Goal: Task Accomplishment & Management: Manage account settings

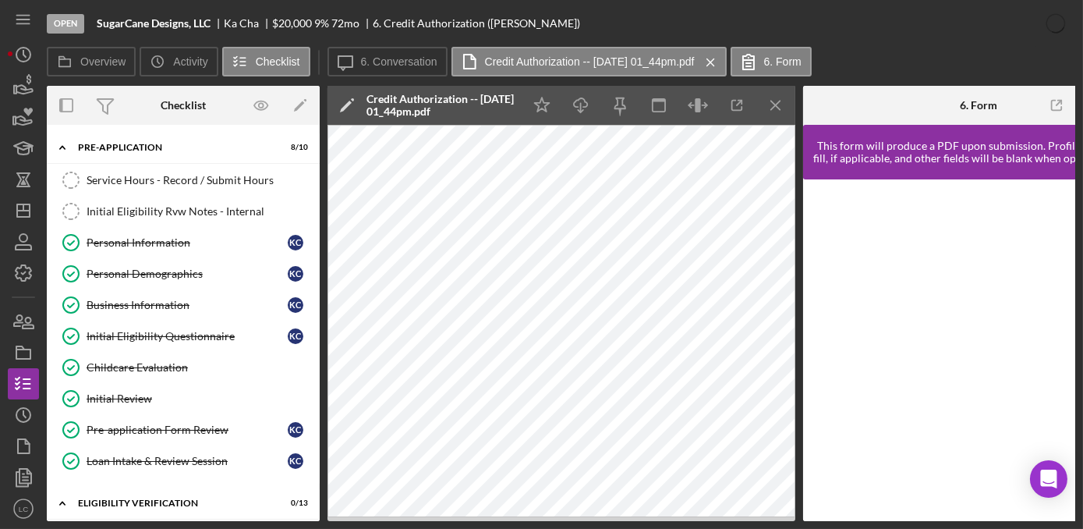
scroll to position [354, 0]
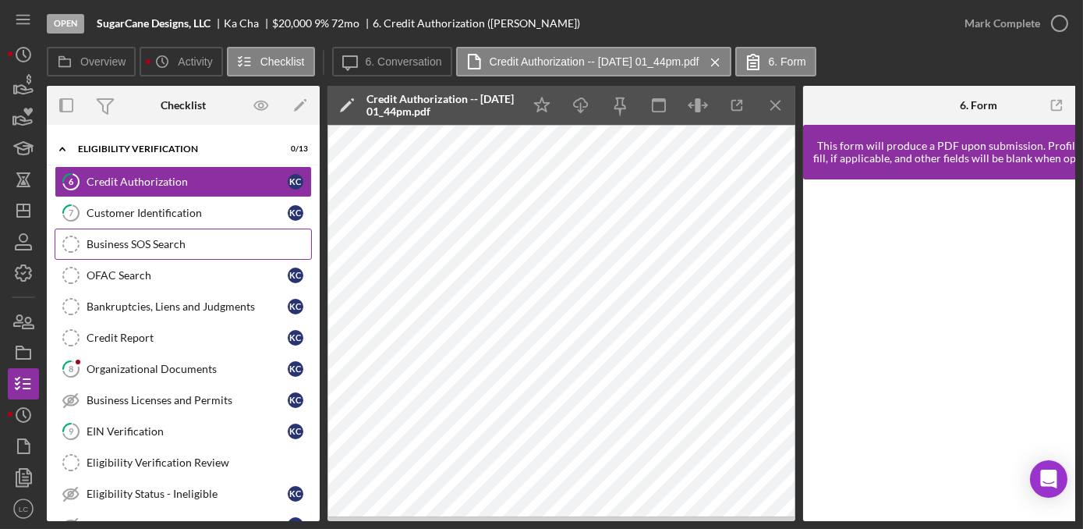
click at [137, 230] on link "Business SOS Search Business SOS Search" at bounding box center [183, 243] width 257 height 31
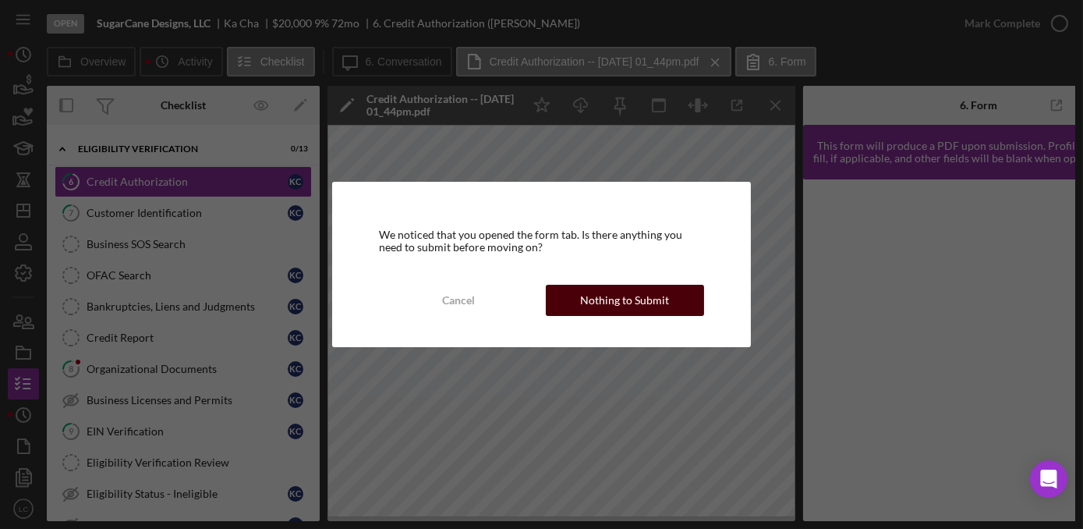
click at [642, 288] on div "Nothing to Submit" at bounding box center [624, 300] width 89 height 31
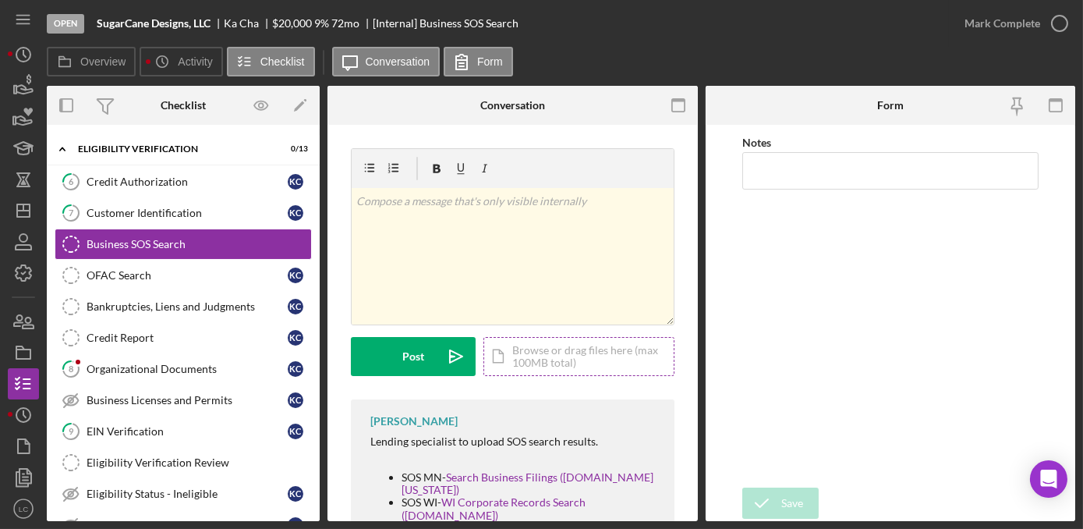
click at [538, 366] on div "Icon/Document Browse or drag files here (max 100MB total) Tap to choose files o…" at bounding box center [578, 356] width 191 height 39
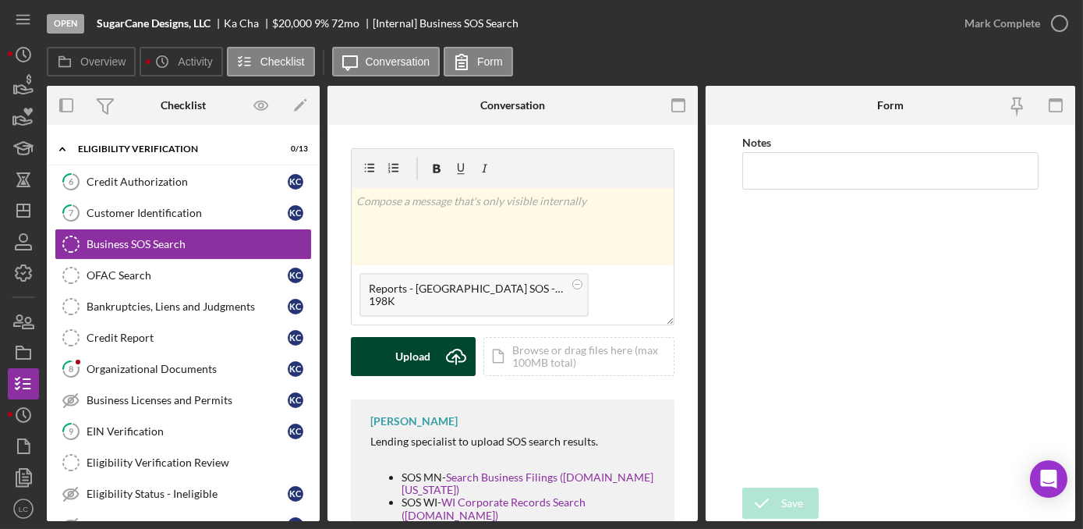
click at [417, 352] on div "Upload" at bounding box center [413, 356] width 35 height 39
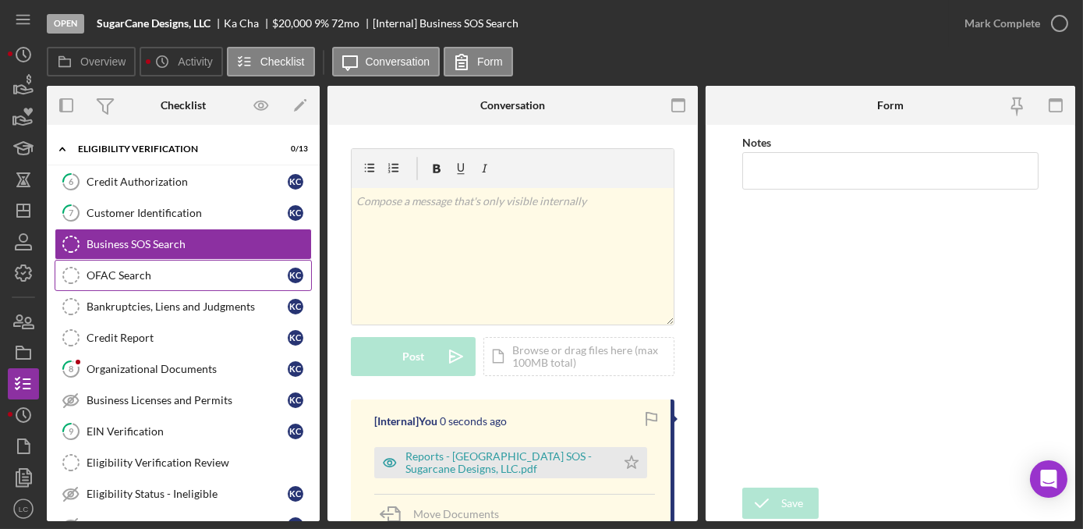
click at [156, 273] on div "OFAC Search" at bounding box center [187, 275] width 201 height 12
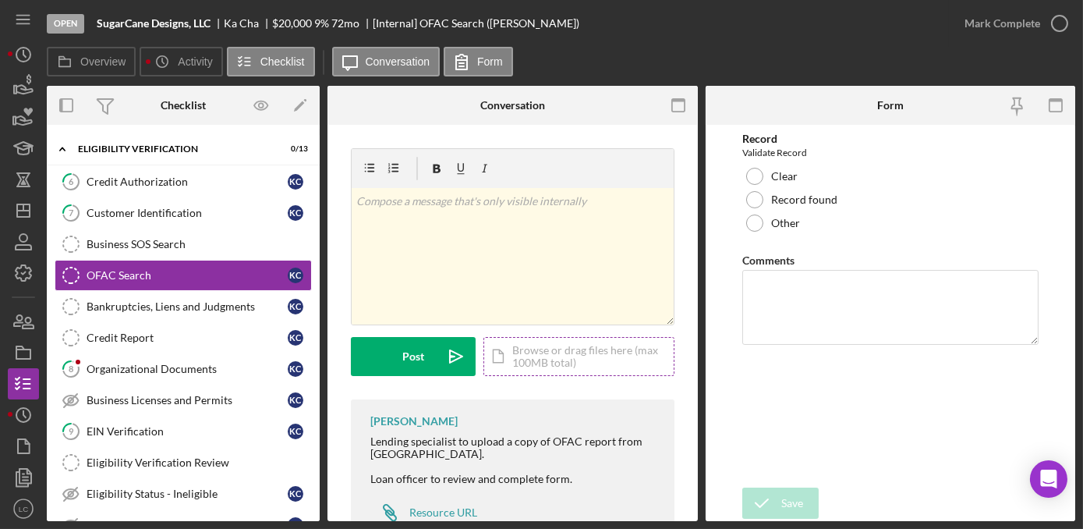
click at [530, 351] on div "Icon/Document Browse or drag files here (max 100MB total) Tap to choose files o…" at bounding box center [578, 356] width 191 height 39
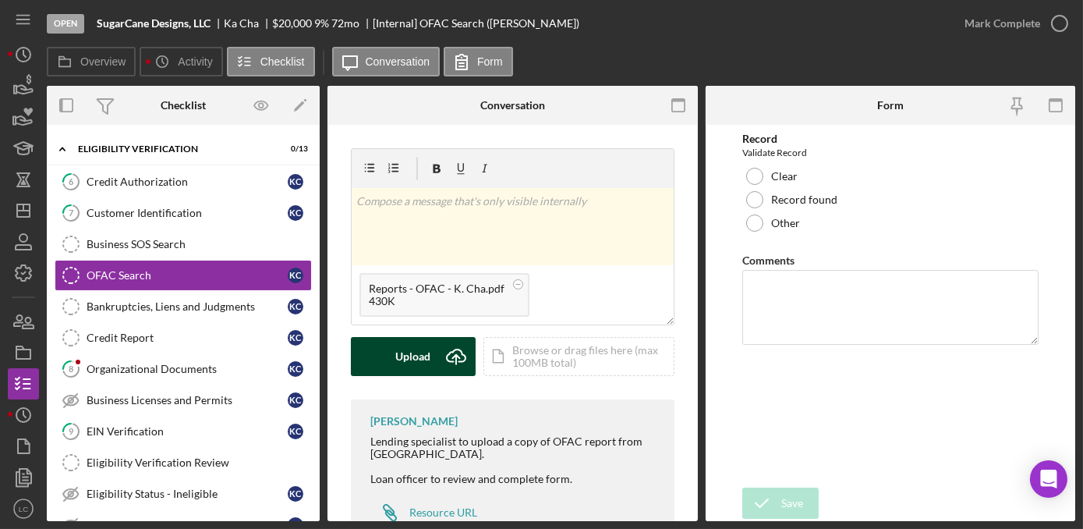
click at [395, 345] on button "Upload Icon/Upload" at bounding box center [413, 356] width 125 height 39
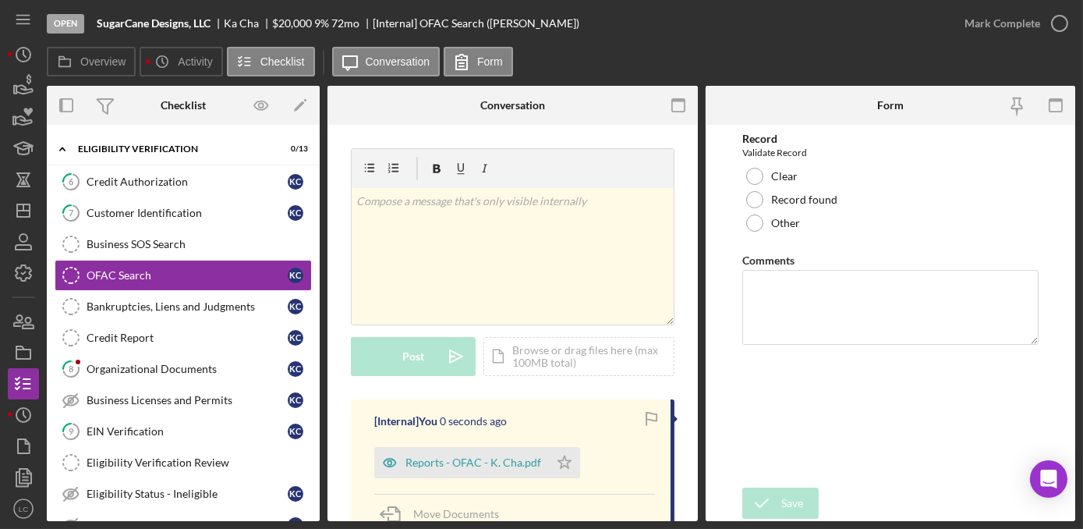
click at [204, 300] on div "Bankruptcies, Liens and Judgments" at bounding box center [187, 306] width 201 height 12
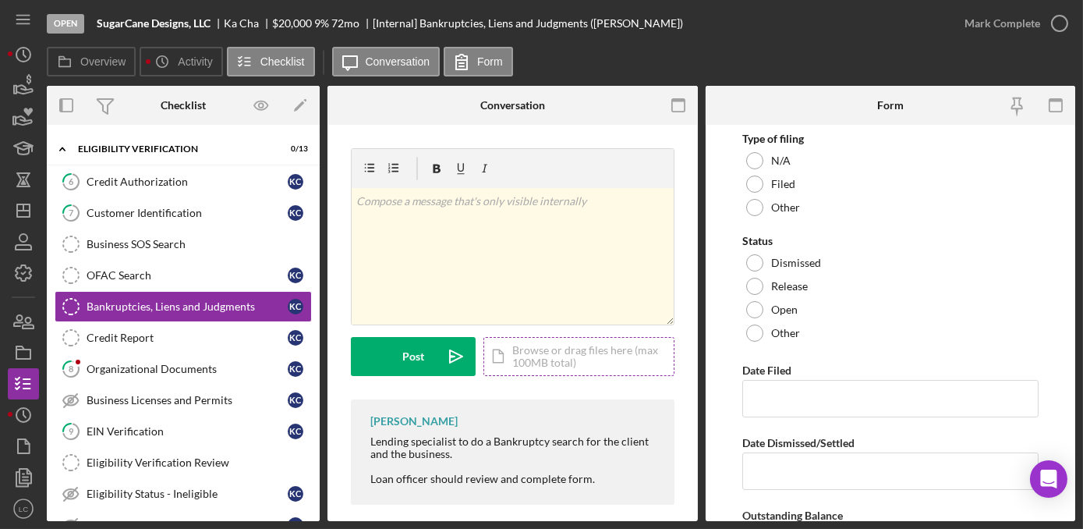
click at [553, 341] on div "Icon/Document Browse or drag files here (max 100MB total) Tap to choose files o…" at bounding box center [578, 356] width 191 height 39
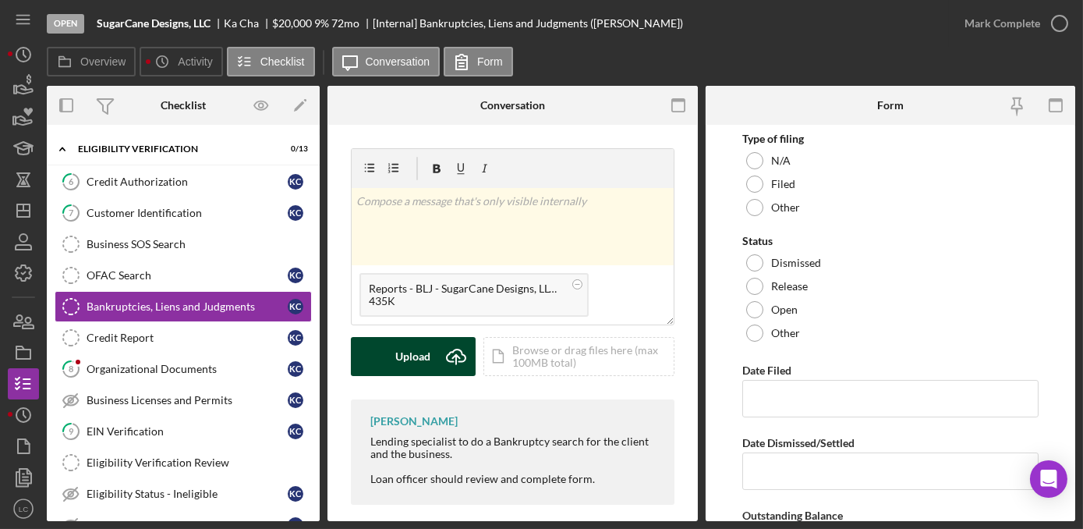
click at [409, 356] on div "Upload" at bounding box center [413, 356] width 35 height 39
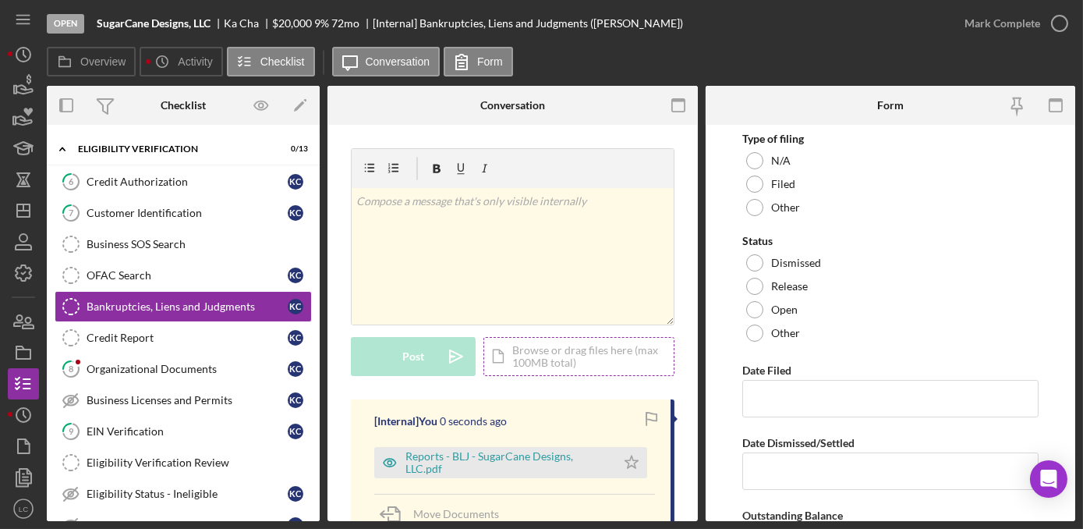
click at [522, 348] on div "Icon/Document Browse or drag files here (max 100MB total) Tap to choose files o…" at bounding box center [578, 356] width 191 height 39
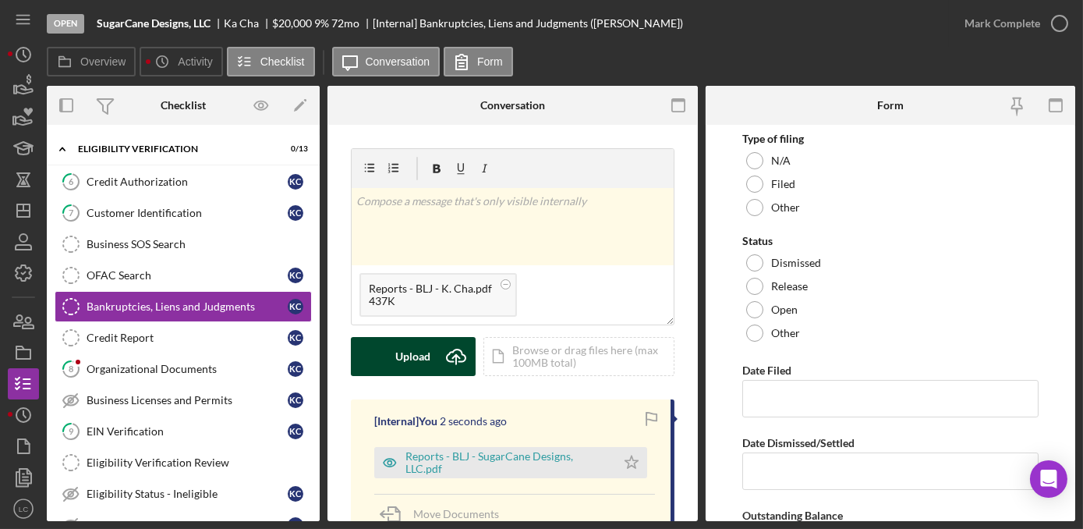
click at [387, 369] on button "Upload Icon/Upload" at bounding box center [413, 356] width 125 height 39
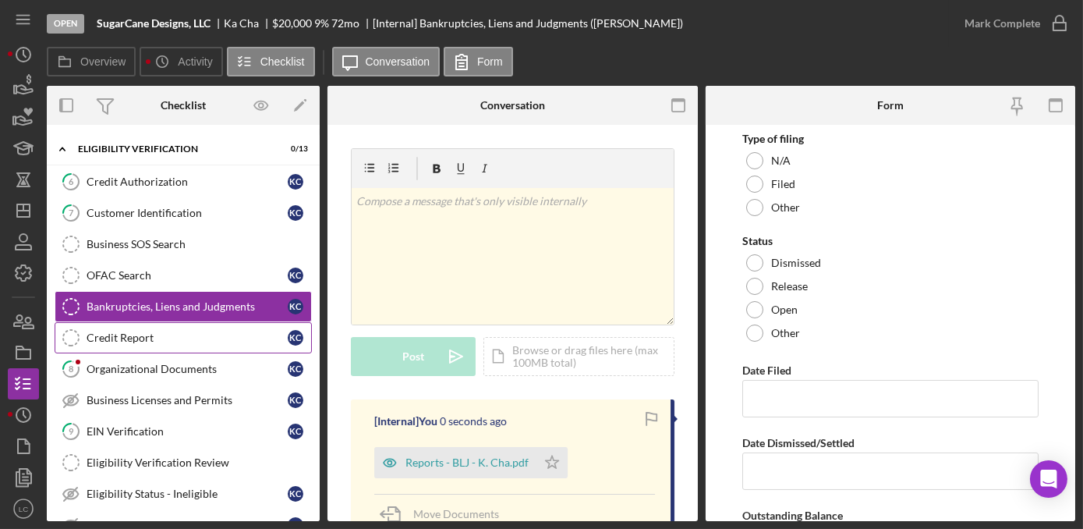
click at [143, 332] on div "Credit Report" at bounding box center [187, 337] width 201 height 12
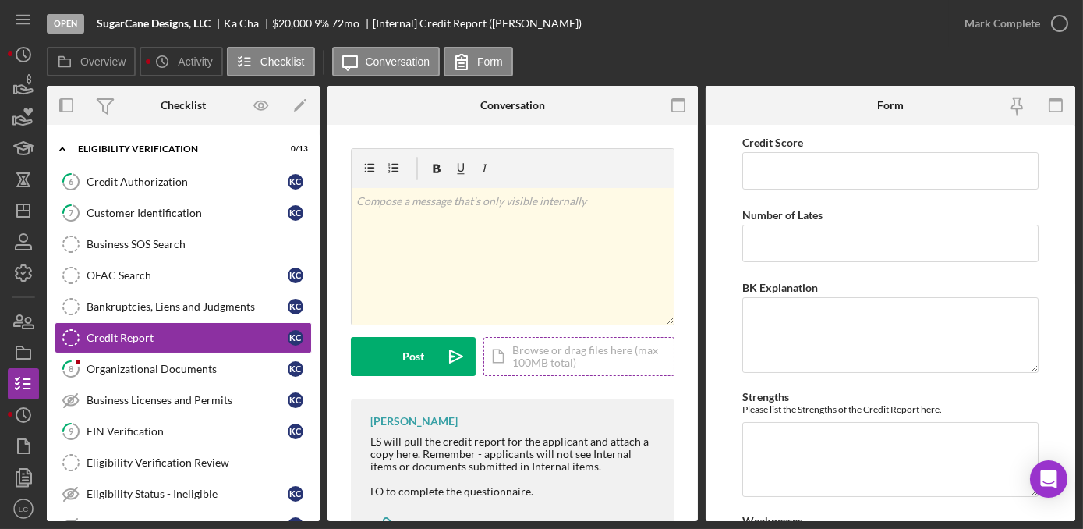
click at [593, 350] on div "Icon/Document Browse or drag files here (max 100MB total) Tap to choose files o…" at bounding box center [578, 356] width 191 height 39
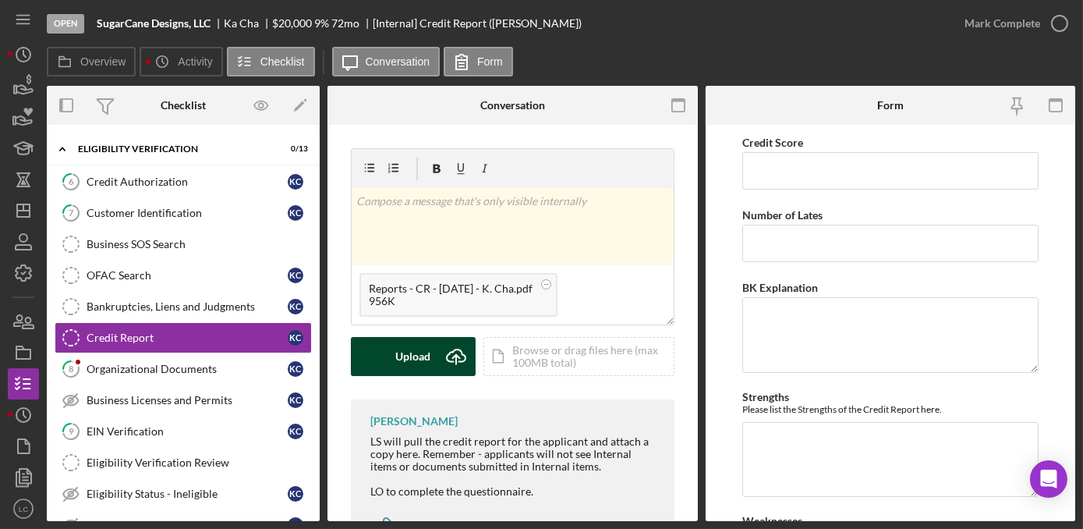
click at [424, 350] on div "Upload" at bounding box center [413, 356] width 35 height 39
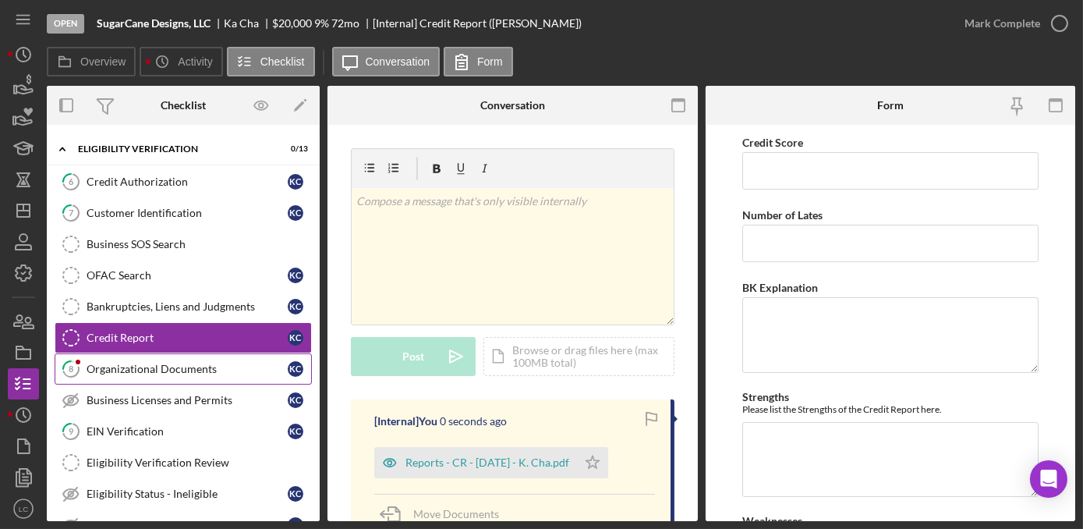
click at [133, 363] on div "Organizational Documents" at bounding box center [187, 369] width 201 height 12
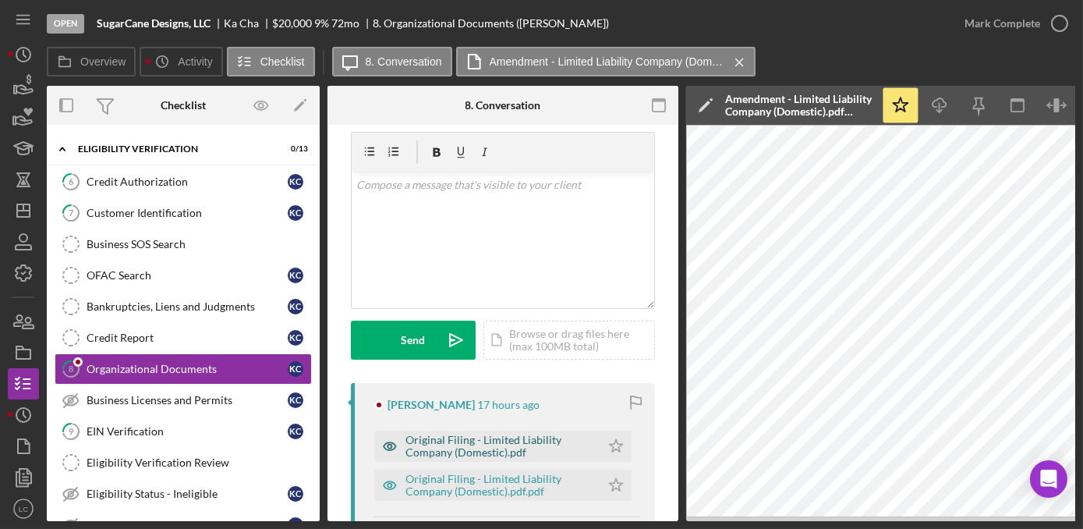
scroll to position [70, 0]
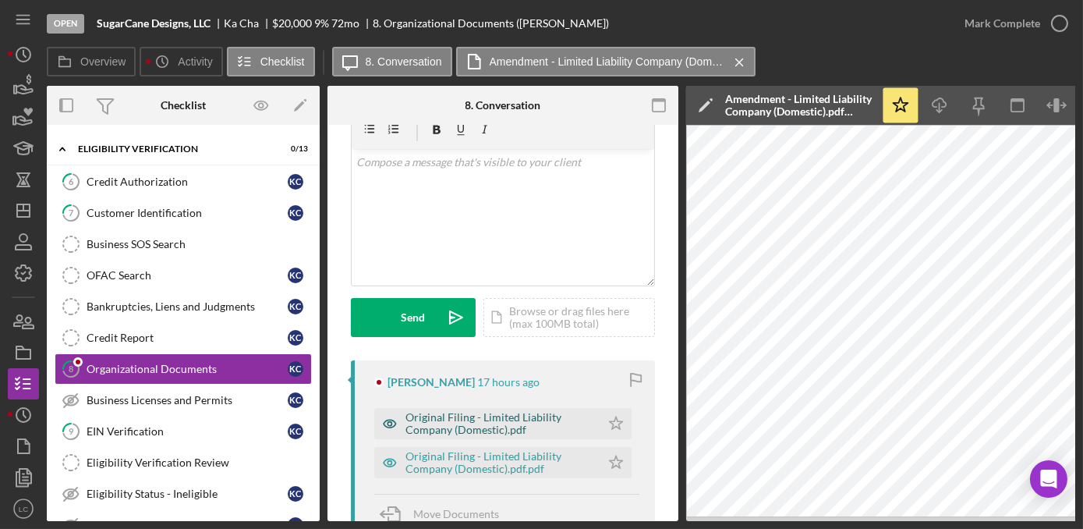
click at [480, 420] on div "Original Filing - Limited Liability Company (Domestic).pdf" at bounding box center [498, 423] width 187 height 25
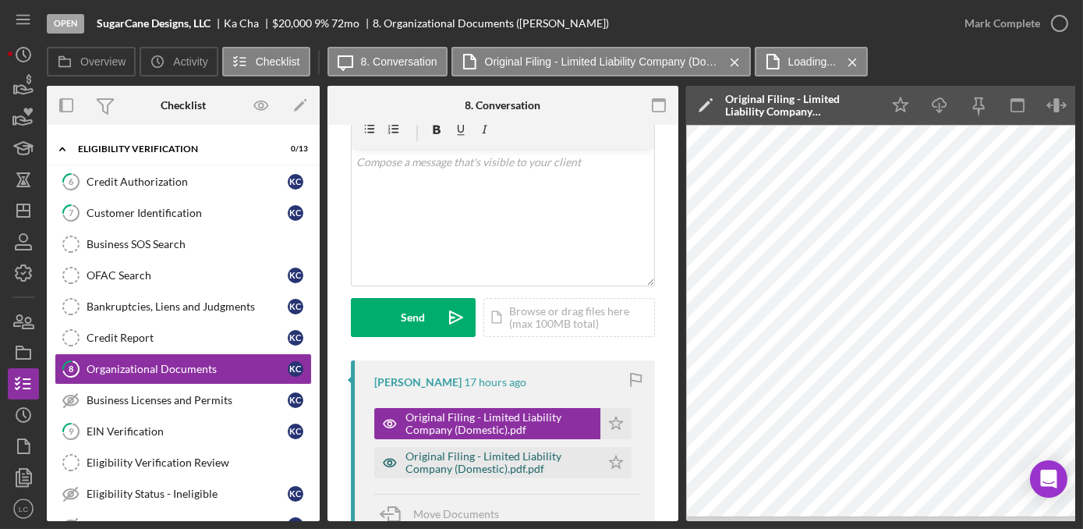
click at [470, 450] on div "Original Filing - Limited Liability Company (Domestic).pdf.pdf" at bounding box center [498, 462] width 187 height 25
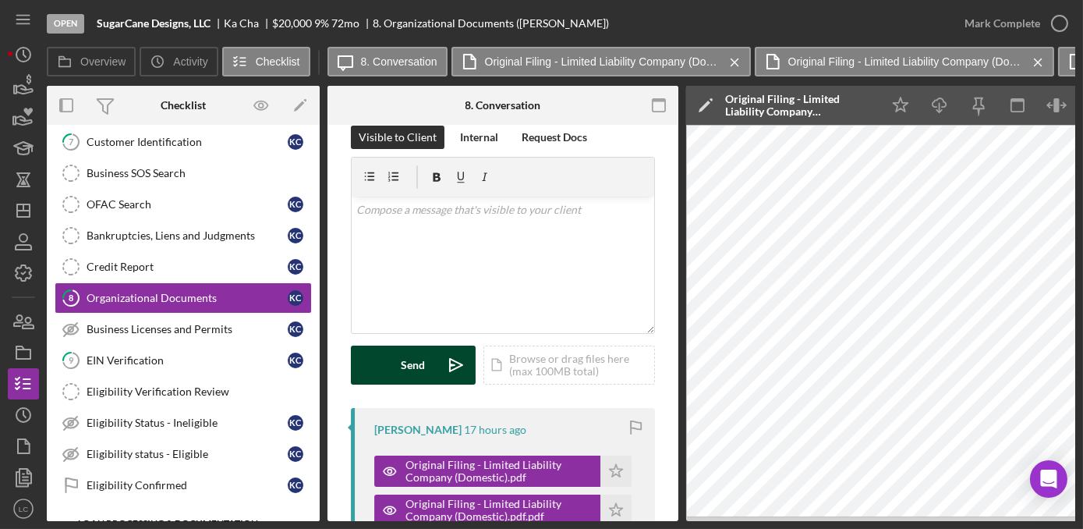
scroll to position [0, 0]
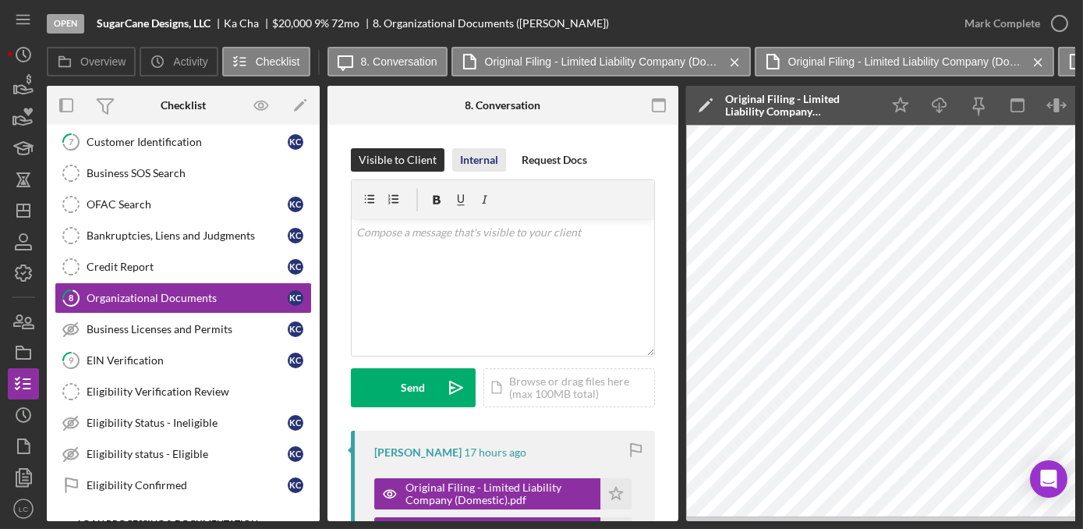
click at [474, 162] on div "Internal" at bounding box center [479, 159] width 38 height 23
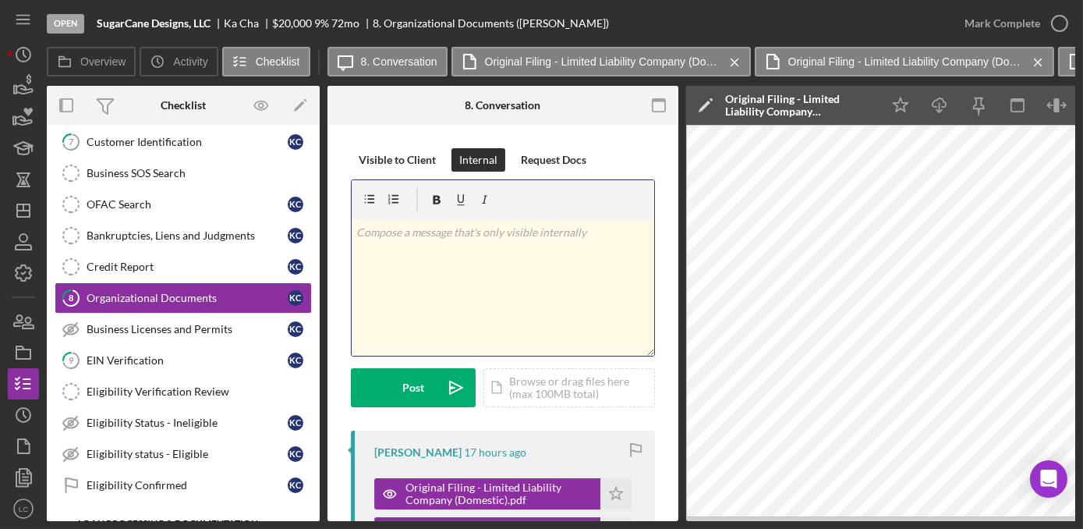
click at [472, 281] on div "v Color teal Color pink Remove color Add row above Add row below Add column bef…" at bounding box center [503, 287] width 303 height 136
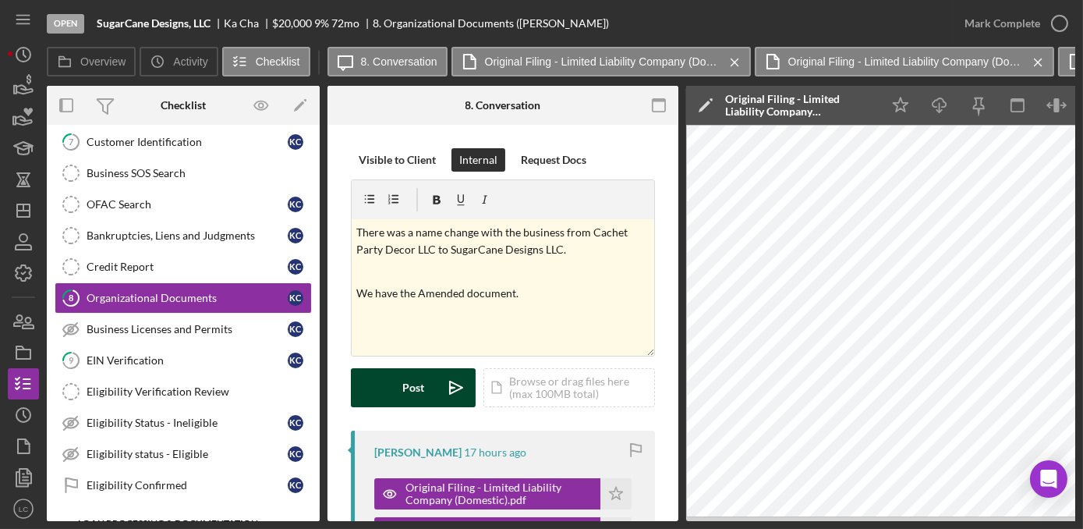
click at [399, 386] on button "Post Icon/icon-invite-send" at bounding box center [413, 387] width 125 height 39
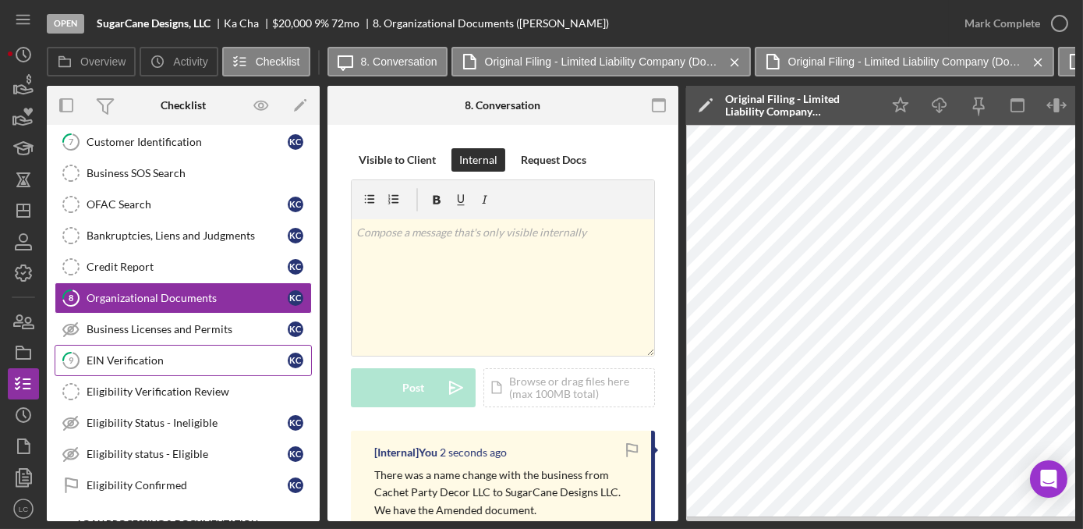
click at [153, 354] on div "EIN Verification" at bounding box center [187, 360] width 201 height 12
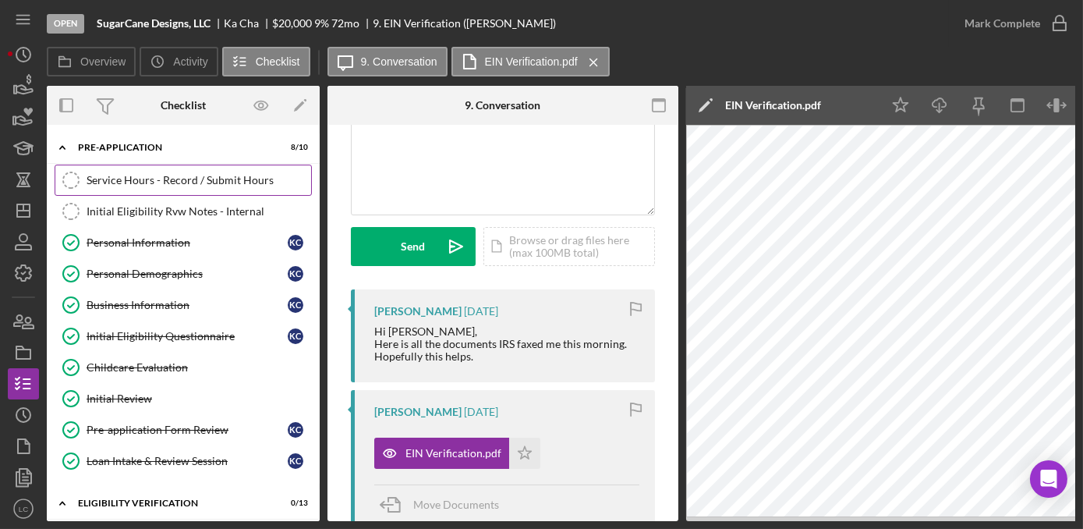
click at [204, 179] on div "Service Hours - Record / Submit Hours" at bounding box center [199, 180] width 225 height 12
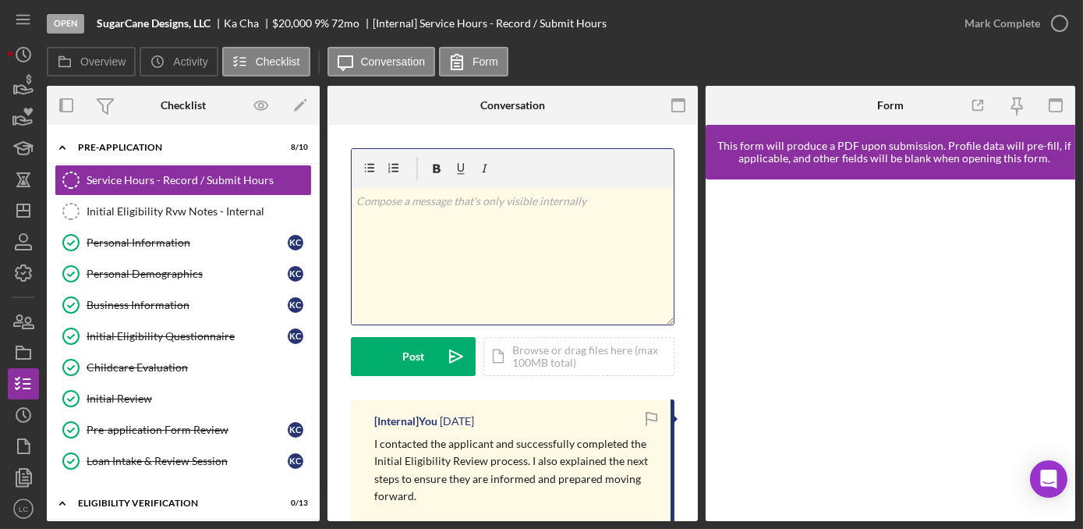
click at [440, 235] on div "v Color teal Color pink Remove color Add row above Add row below Add column bef…" at bounding box center [513, 256] width 322 height 136
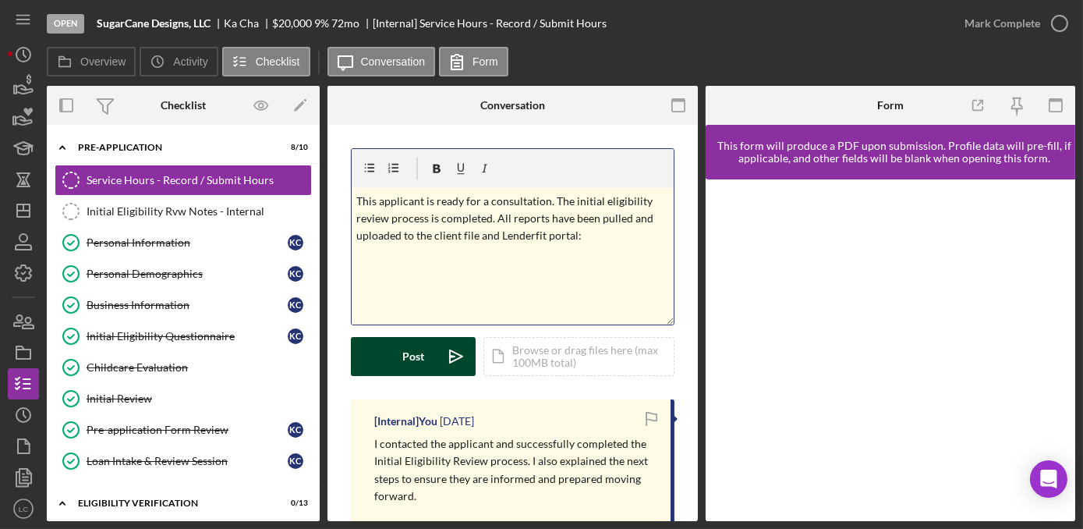
click at [366, 346] on button "Post Icon/icon-invite-send" at bounding box center [413, 356] width 125 height 39
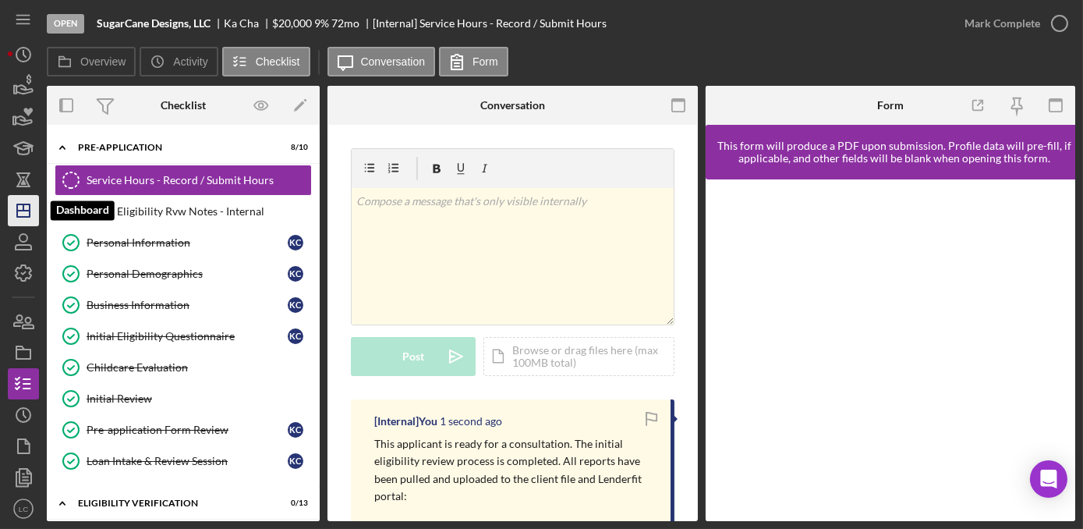
click at [19, 214] on icon "Icon/Dashboard" at bounding box center [23, 210] width 39 height 39
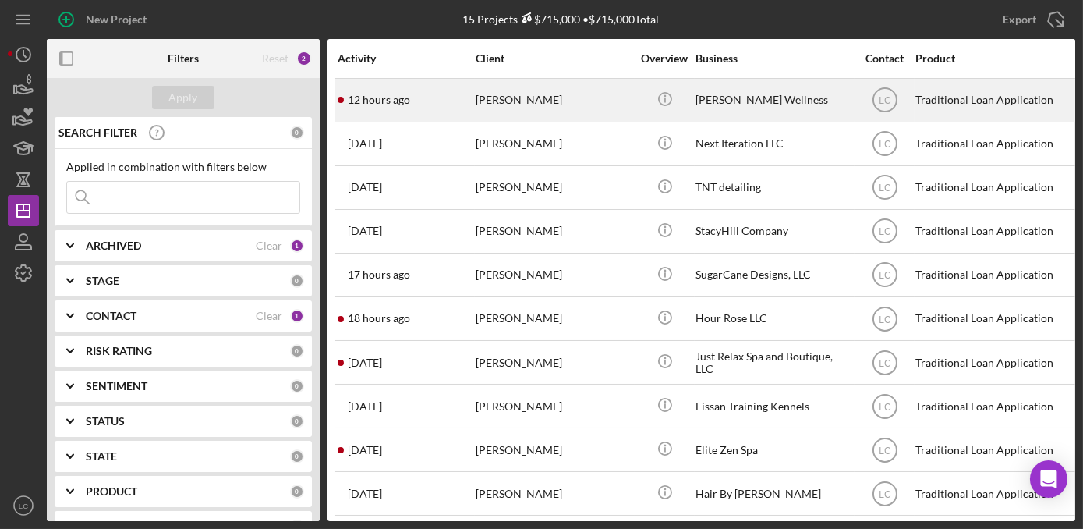
click at [526, 113] on div "[PERSON_NAME]" at bounding box center [554, 100] width 156 height 41
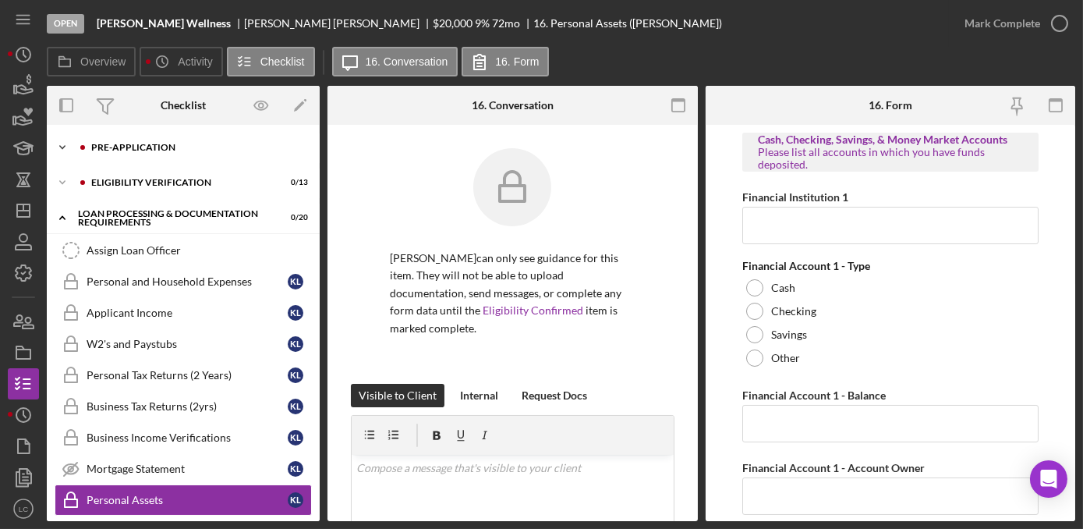
click at [62, 143] on icon "Icon/Expander" at bounding box center [62, 147] width 31 height 31
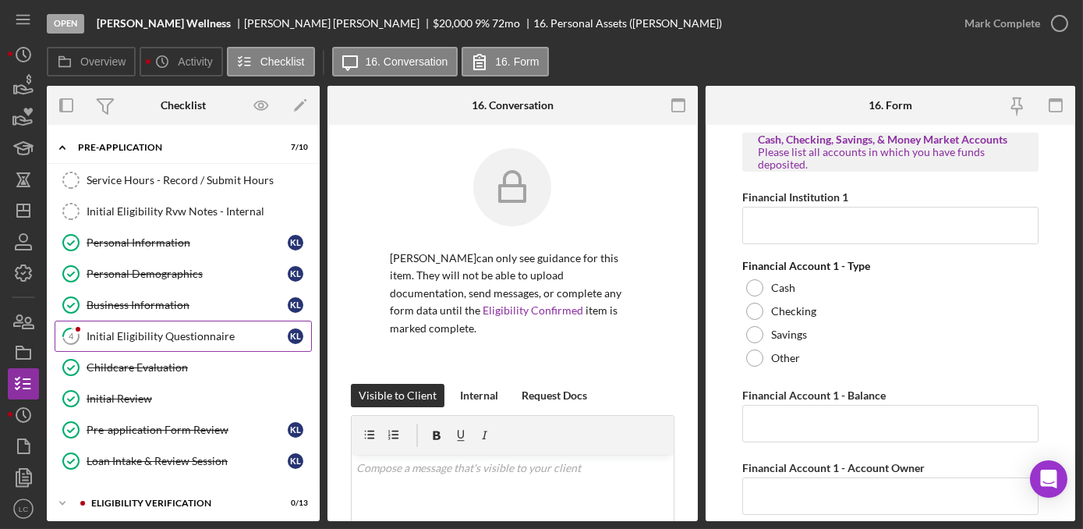
click at [100, 334] on div "Initial Eligibility Questionnaire" at bounding box center [187, 336] width 201 height 12
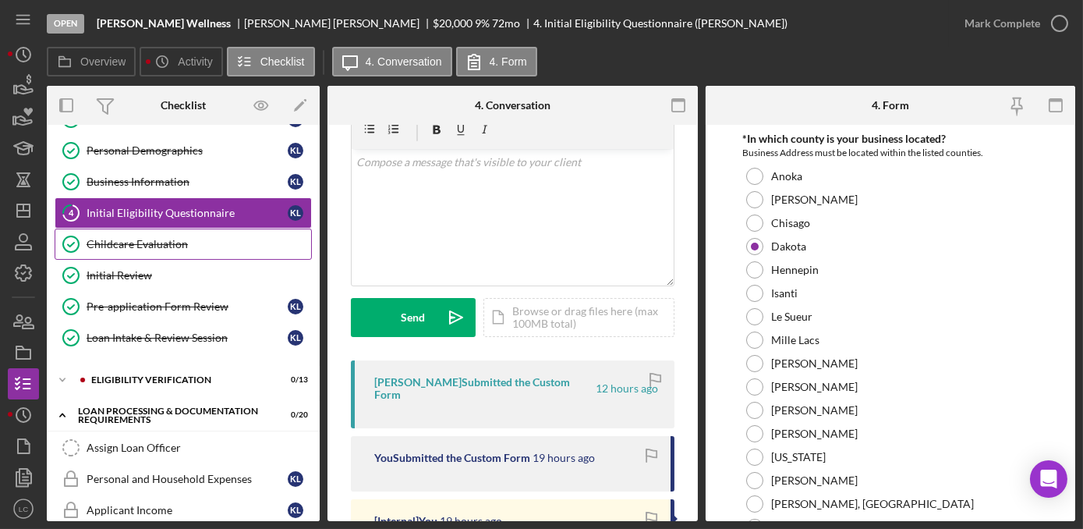
scroll to position [141, 0]
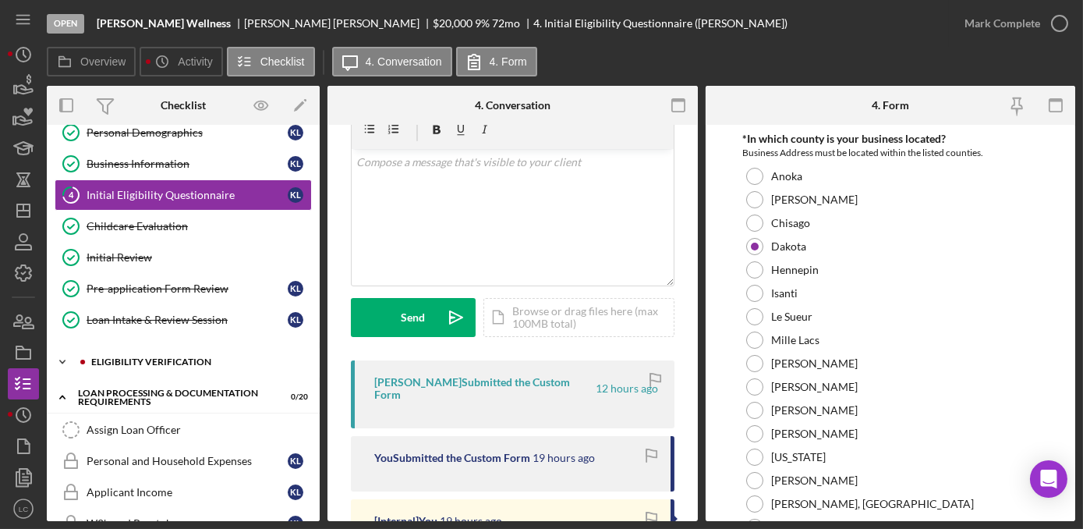
click at [62, 351] on icon "Icon/Expander" at bounding box center [62, 361] width 31 height 31
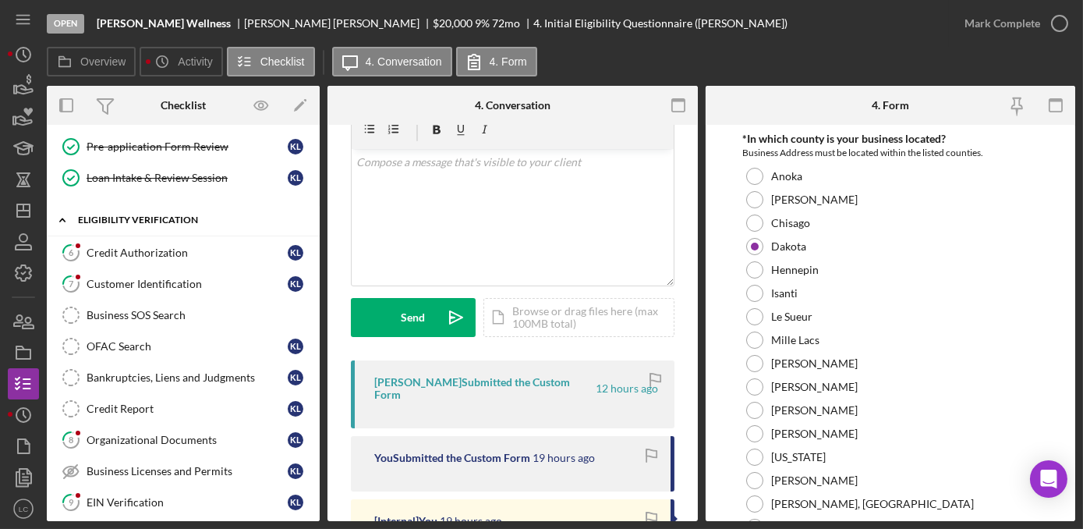
scroll to position [425, 0]
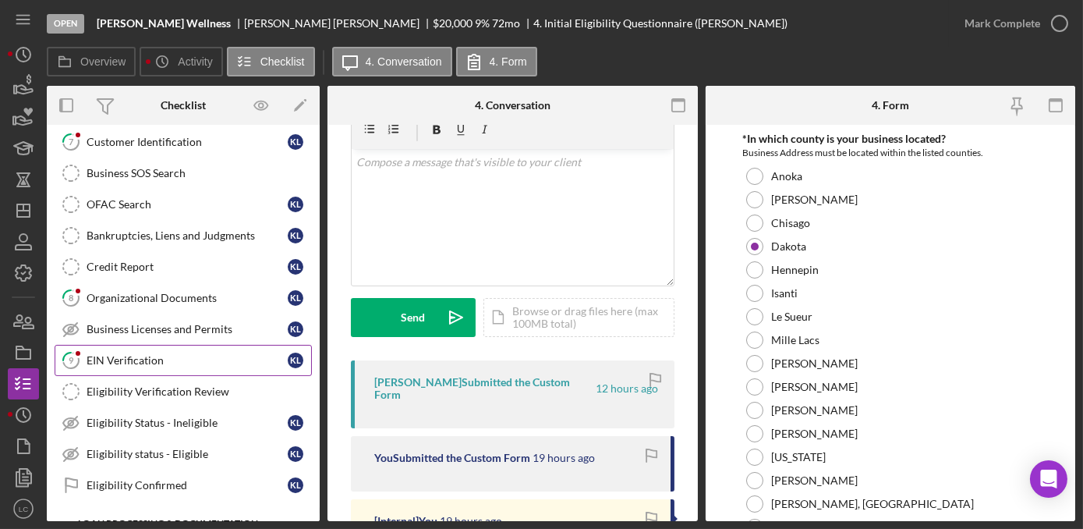
click at [108, 359] on link "9 EIN Verification K L" at bounding box center [183, 360] width 257 height 31
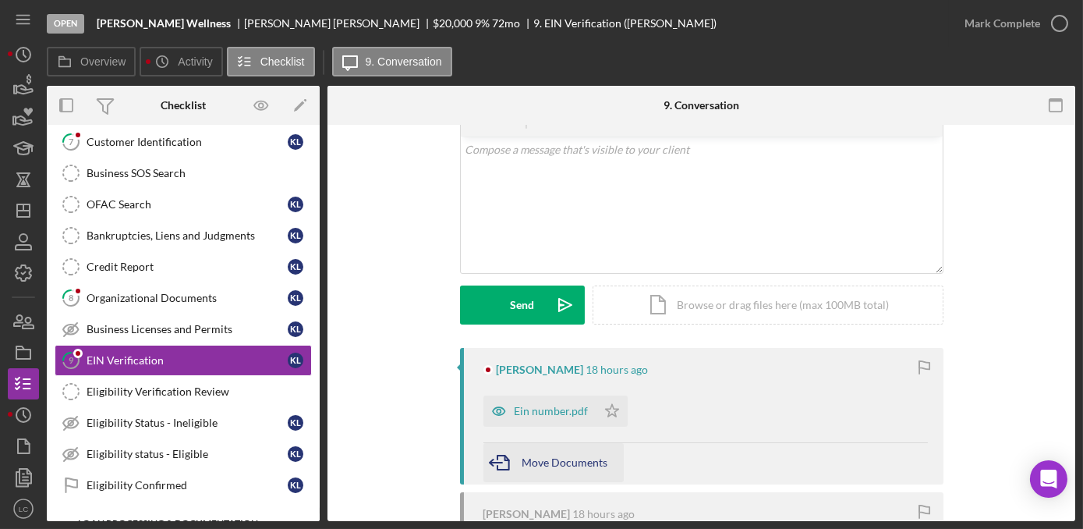
scroll to position [141, 0]
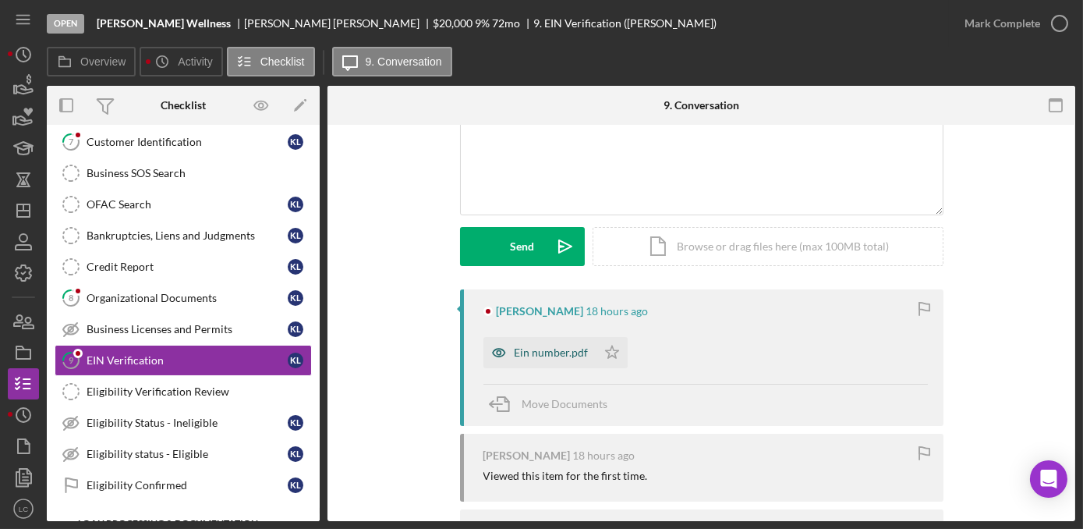
click at [532, 354] on div "Ein number.pdf" at bounding box center [552, 352] width 74 height 12
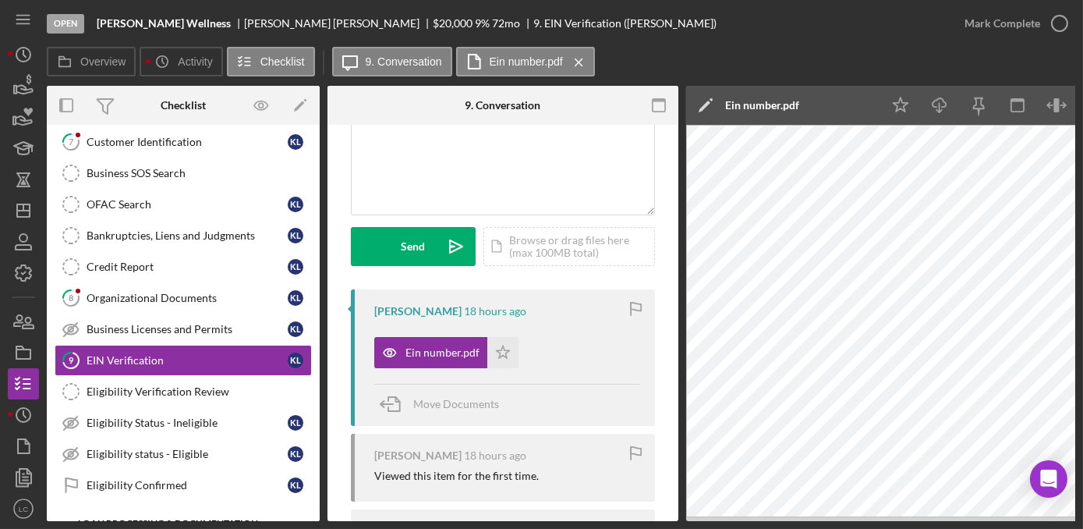
scroll to position [0, 79]
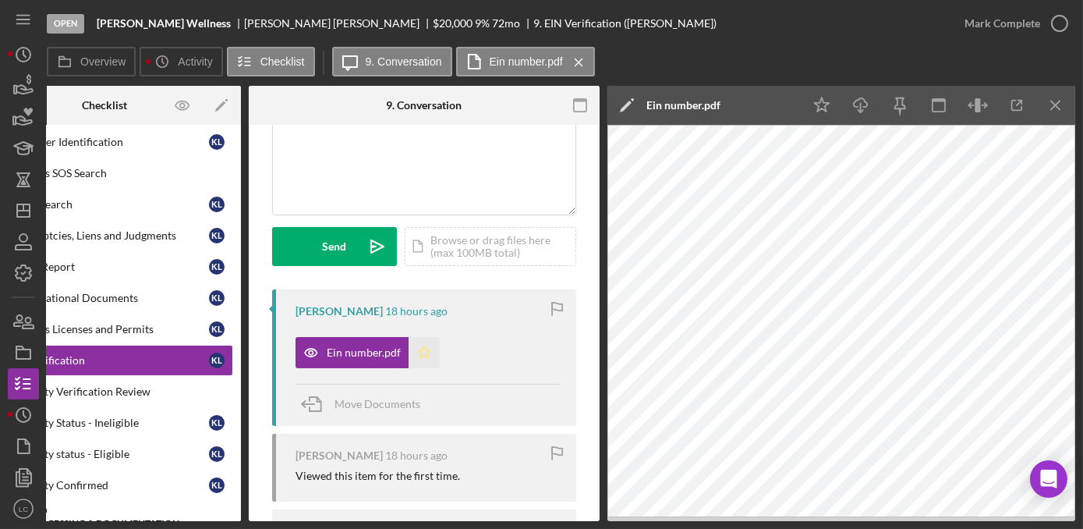
click at [425, 357] on polygon "button" at bounding box center [424, 351] width 13 height 12
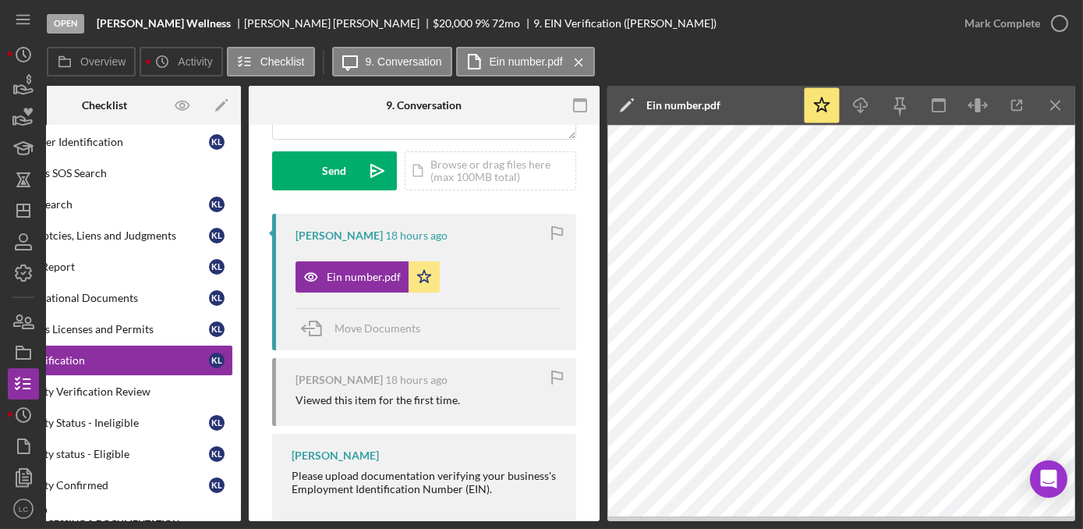
scroll to position [292, 0]
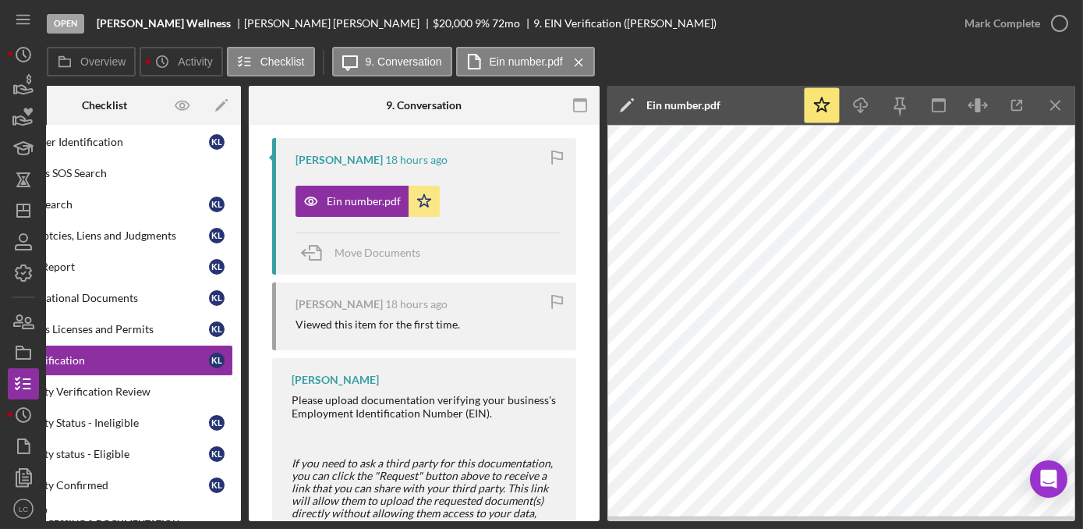
drag, startPoint x: 377, startPoint y: 515, endPoint x: 291, endPoint y: 515, distance: 85.8
click at [291, 515] on div "[PERSON_NAME] Please upload documentation verifying your business's Employment …" at bounding box center [424, 454] width 304 height 193
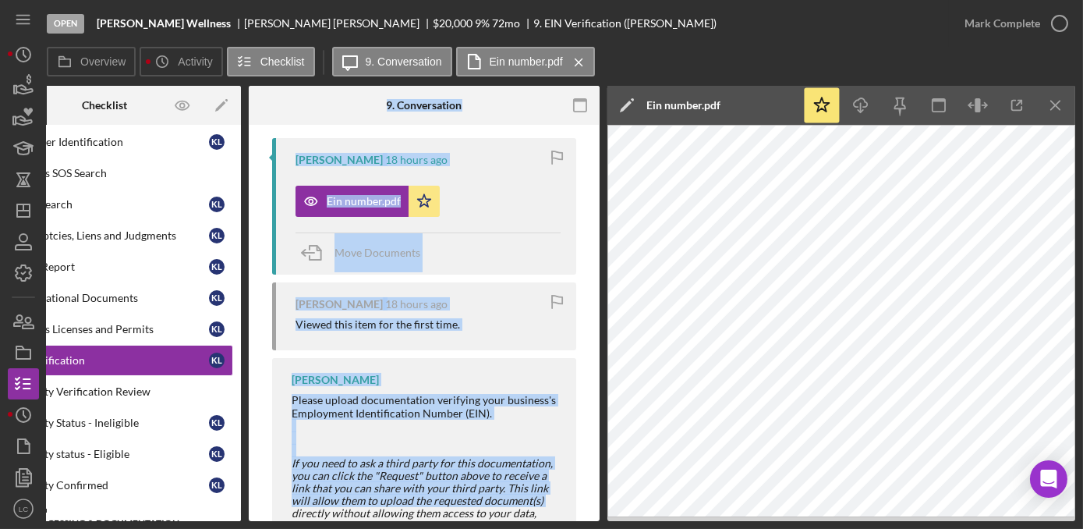
drag, startPoint x: 291, startPoint y: 515, endPoint x: 114, endPoint y: 518, distance: 177.0
click at [114, 518] on div "Overview Internal Workflow Stage Open Icon/Dropdown Arrow Archive (can unarchiv…" at bounding box center [561, 303] width 1028 height 435
click at [105, 302] on link "8 Organizational Documents K L" at bounding box center [104, 297] width 257 height 31
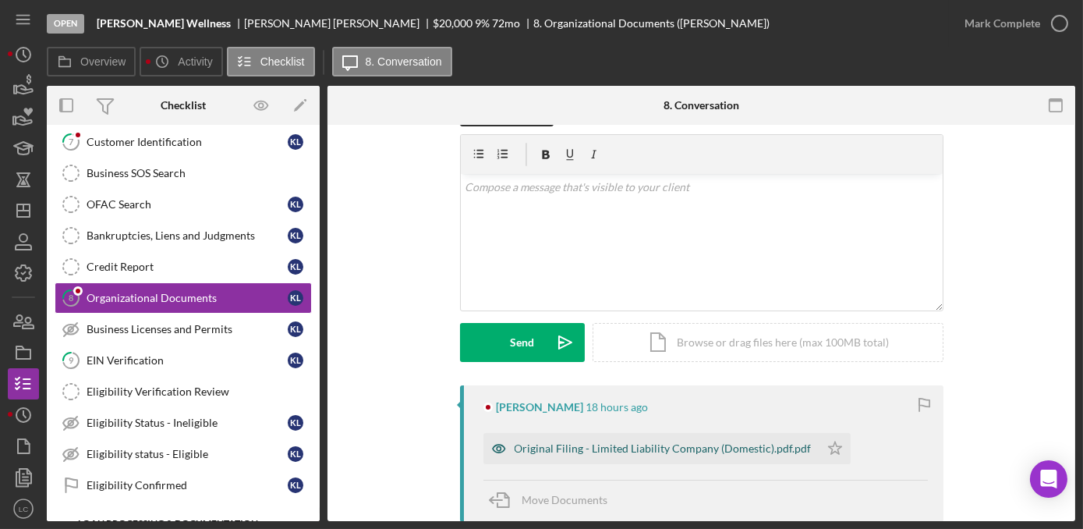
scroll to position [70, 0]
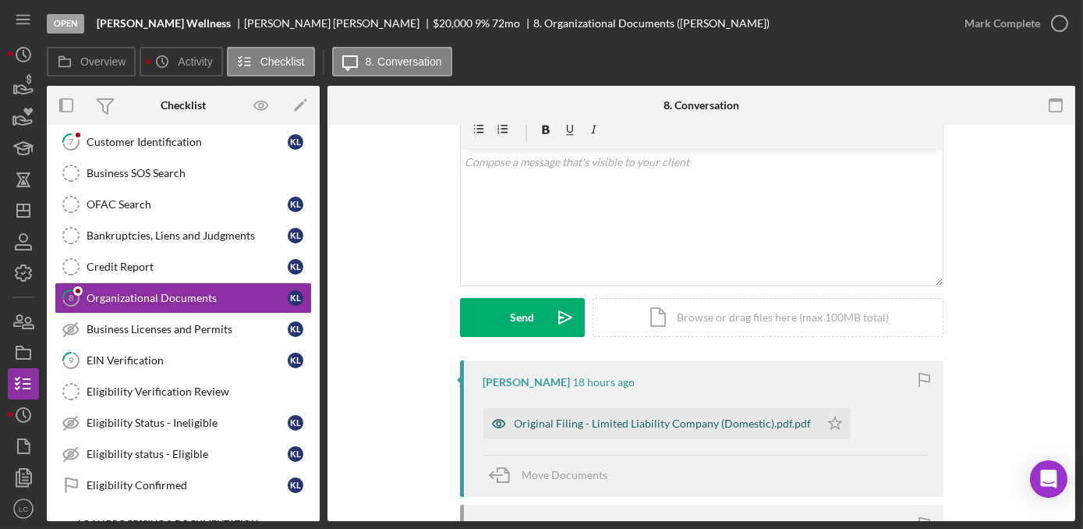
click at [675, 425] on div "Original Filing - Limited Liability Company (Domestic).pdf.pdf" at bounding box center [663, 423] width 297 height 12
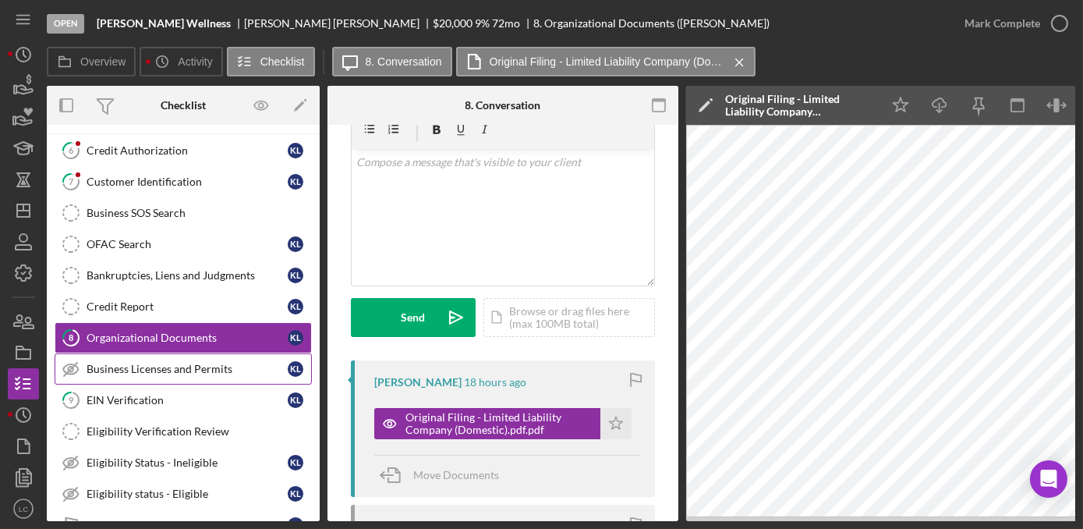
scroll to position [354, 0]
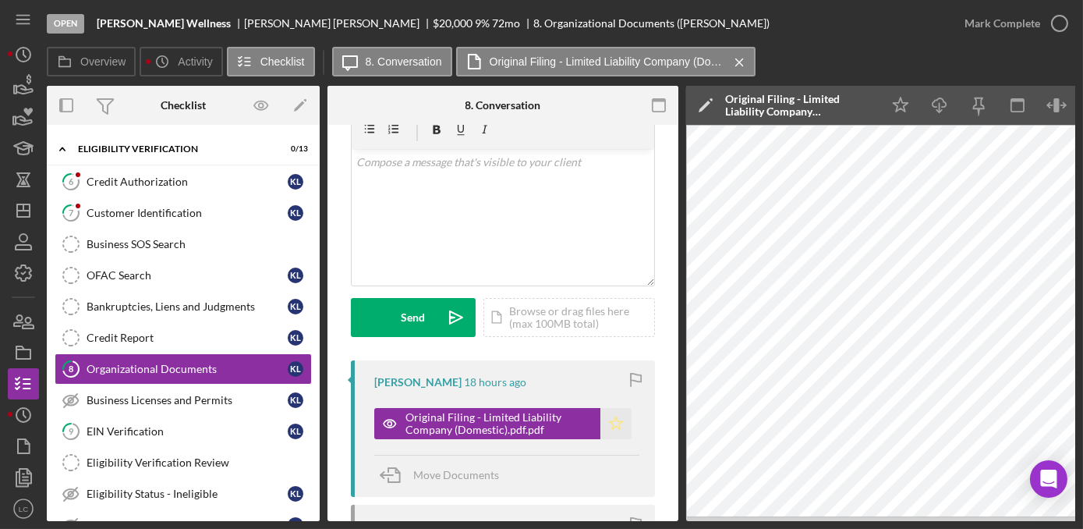
click at [603, 423] on icon "Icon/Star" at bounding box center [615, 423] width 31 height 31
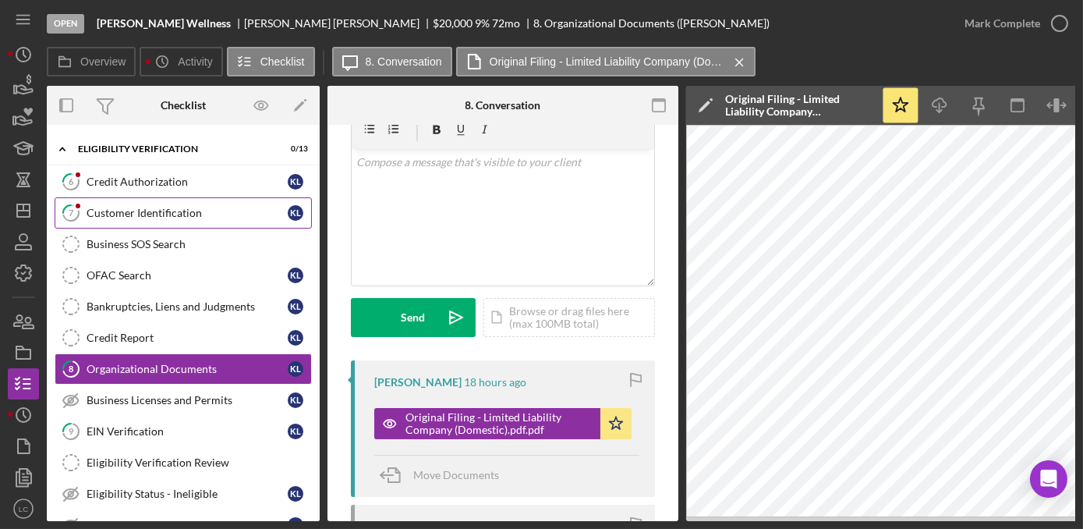
click at [152, 209] on div "Customer Identification" at bounding box center [187, 213] width 201 height 12
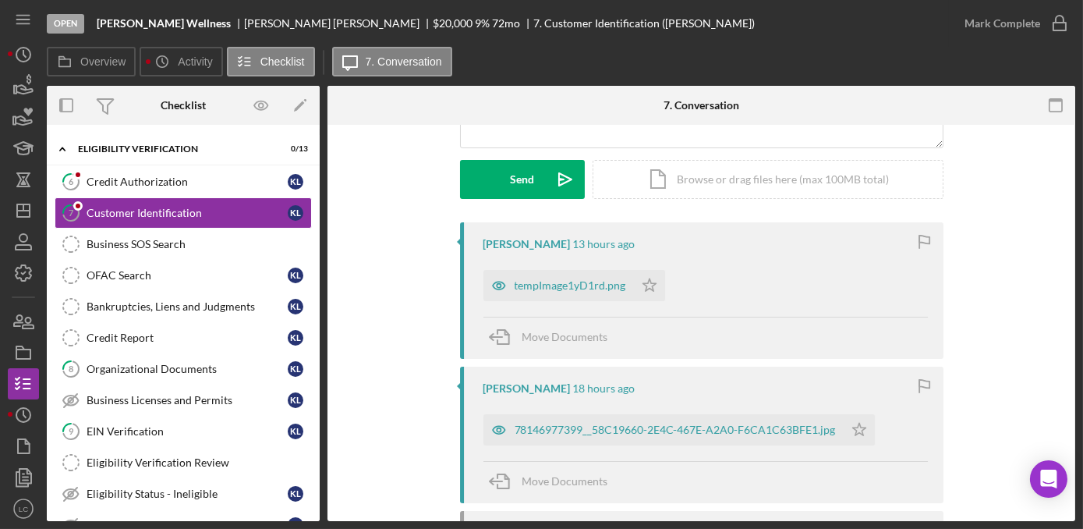
scroll to position [283, 0]
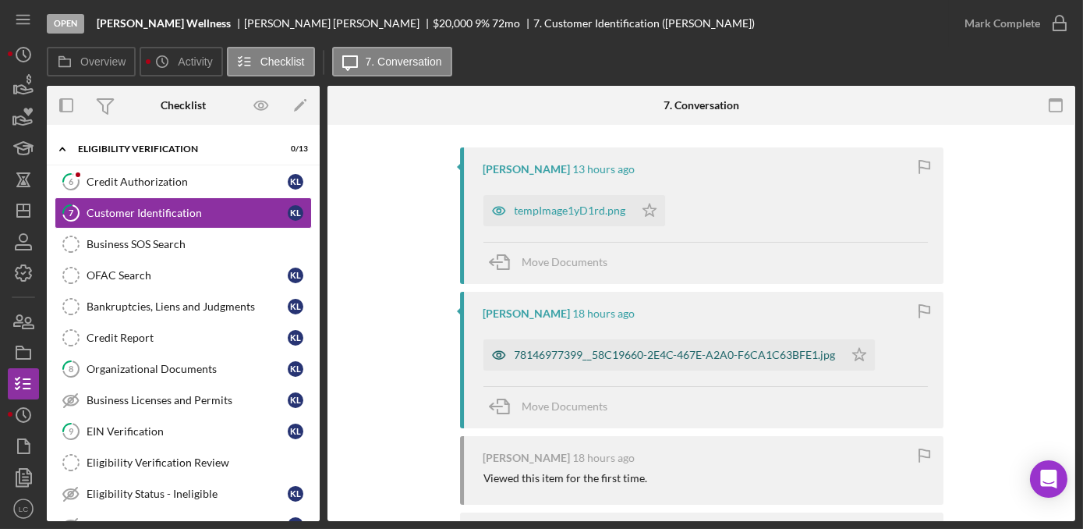
click at [559, 356] on div "78146977399__58C19660-2E4C-467E-A2A0-F6CA1C63BFE1.jpg" at bounding box center [675, 355] width 321 height 12
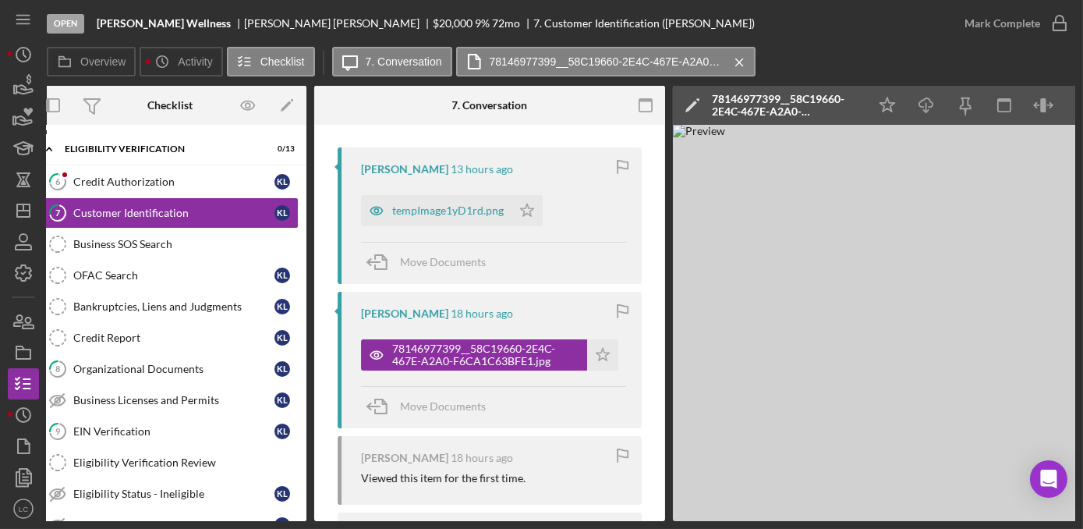
scroll to position [0, 0]
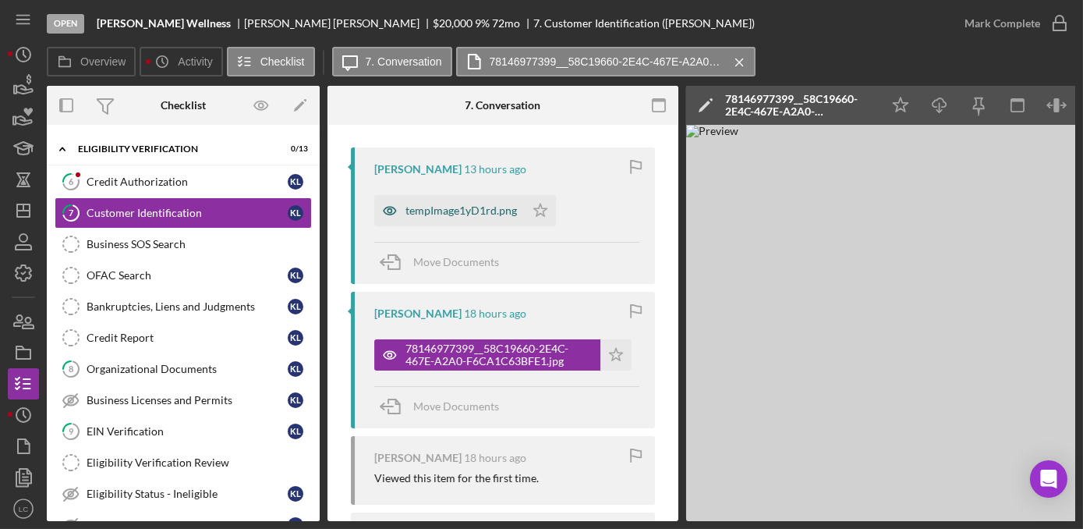
click at [438, 211] on div "tempImage1yD1rd.png" at bounding box center [460, 210] width 111 height 12
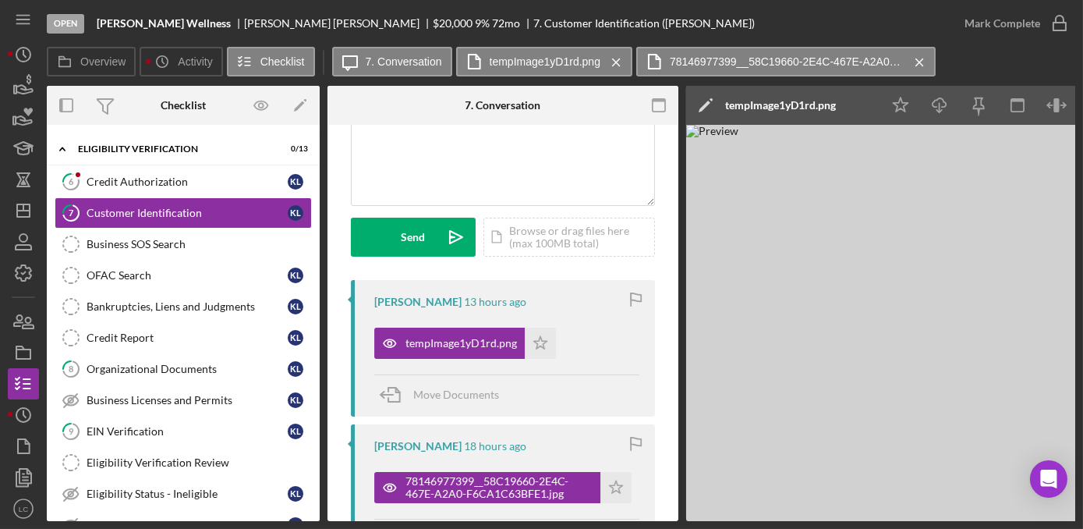
scroll to position [141, 0]
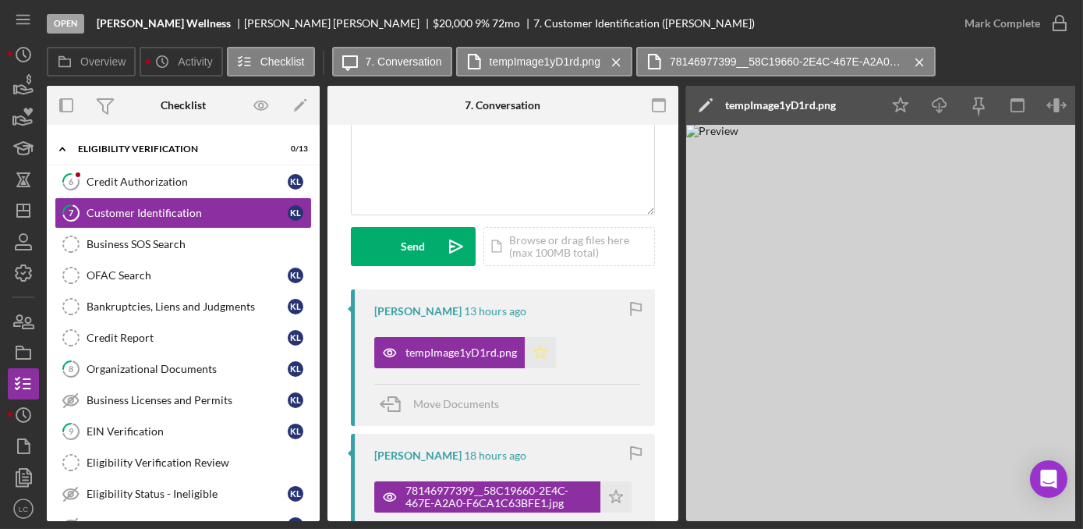
click at [541, 354] on icon "Icon/Star" at bounding box center [540, 352] width 31 height 31
click at [485, 182] on div "v Color teal Color pink Remove color Add row above Add row below Add column bef…" at bounding box center [503, 146] width 303 height 136
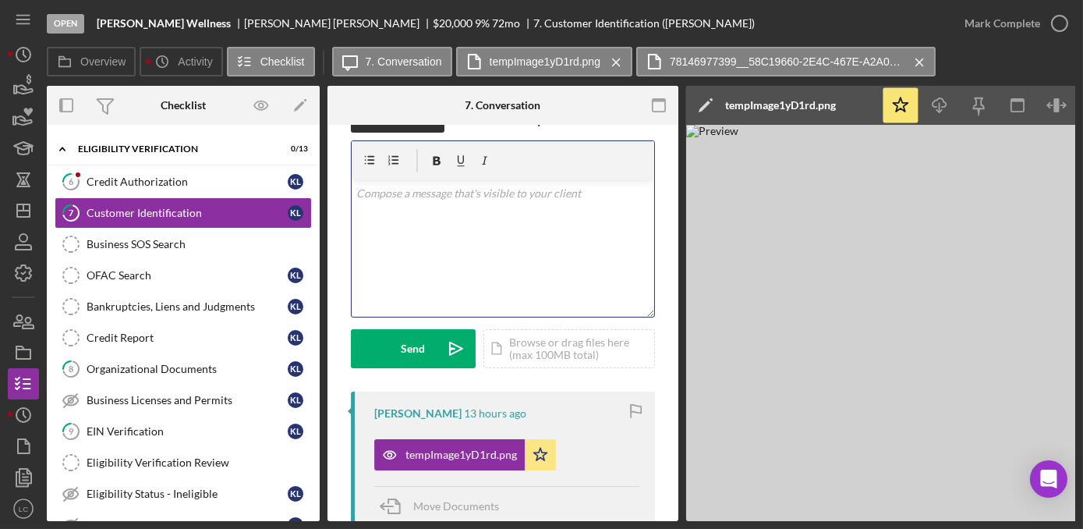
scroll to position [0, 0]
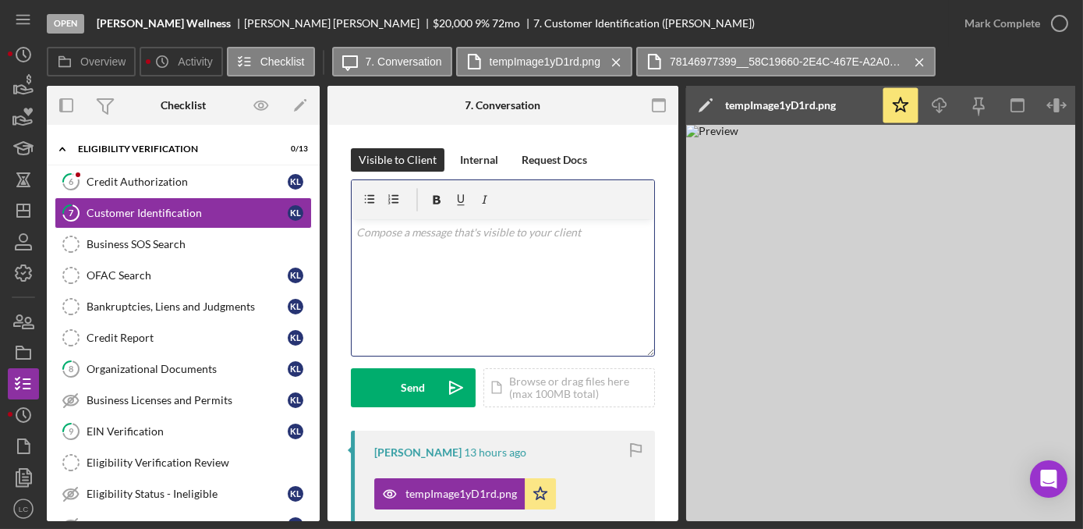
click at [462, 288] on div "v Color teal Color pink Remove color Add row above Add row below Add column bef…" at bounding box center [503, 287] width 303 height 136
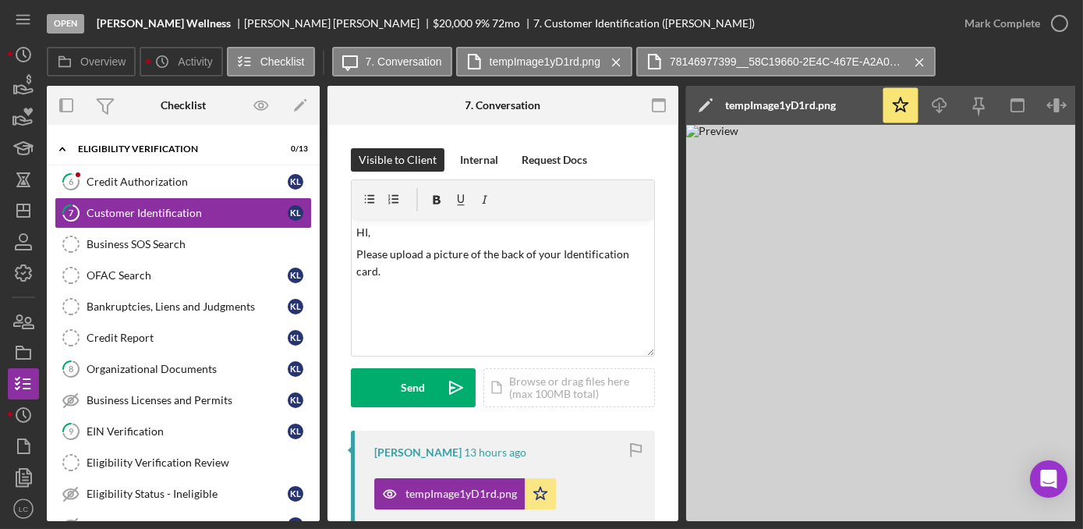
click at [398, 364] on form "v Color teal Color pink Remove color Add row above Add row below Add column bef…" at bounding box center [503, 293] width 304 height 228
click at [409, 397] on div "Send" at bounding box center [414, 387] width 24 height 39
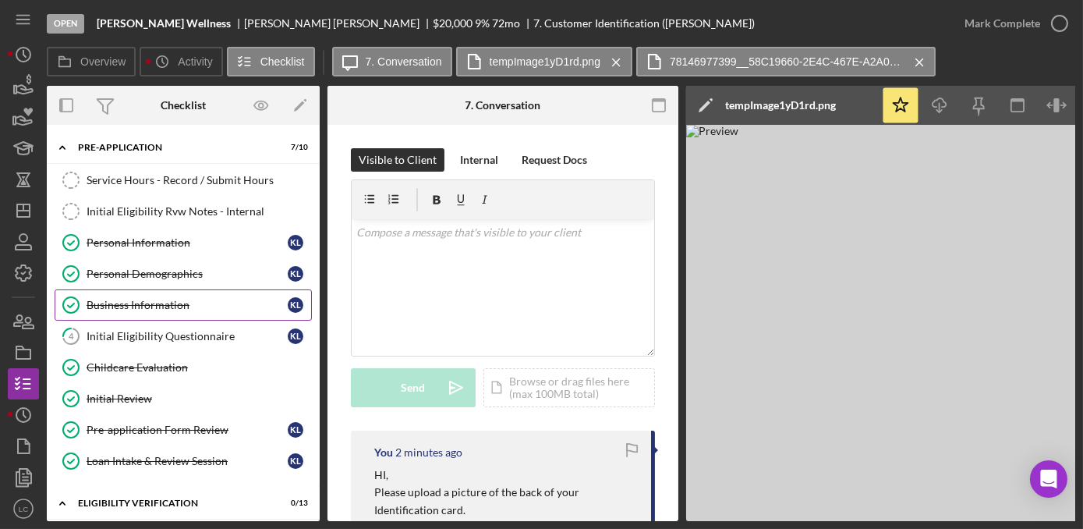
click at [154, 304] on div "Business Information" at bounding box center [187, 305] width 201 height 12
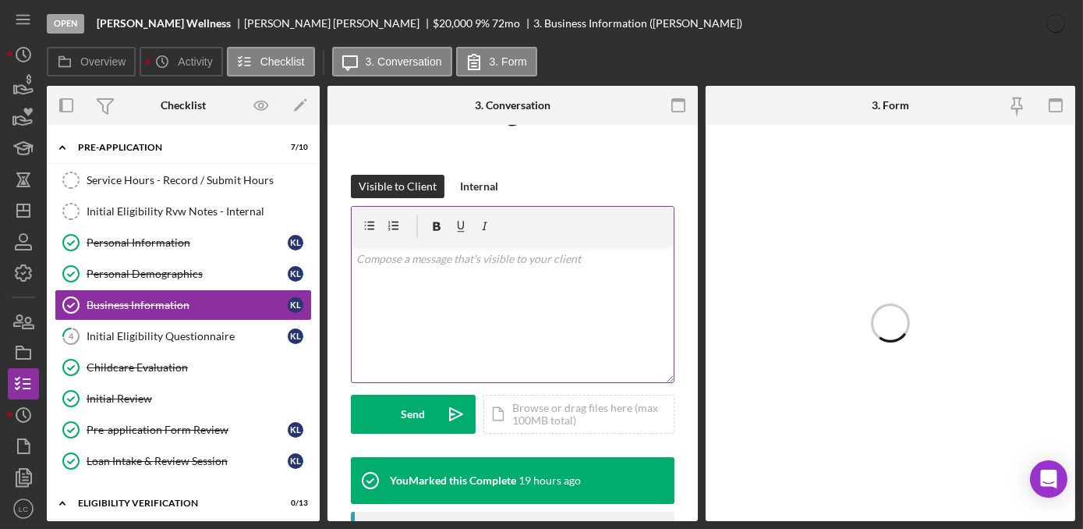
scroll to position [212, 0]
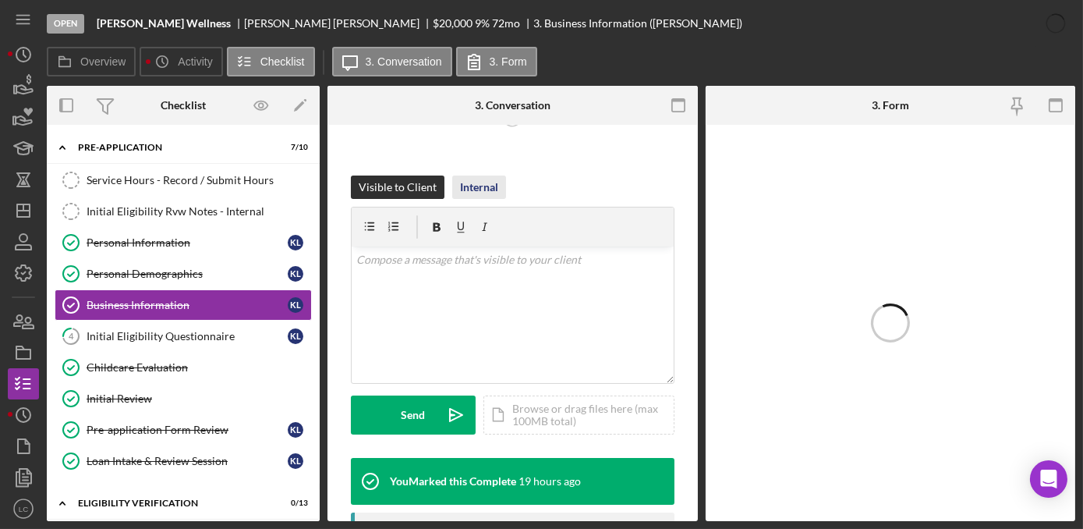
click at [474, 187] on div "Internal" at bounding box center [479, 186] width 38 height 23
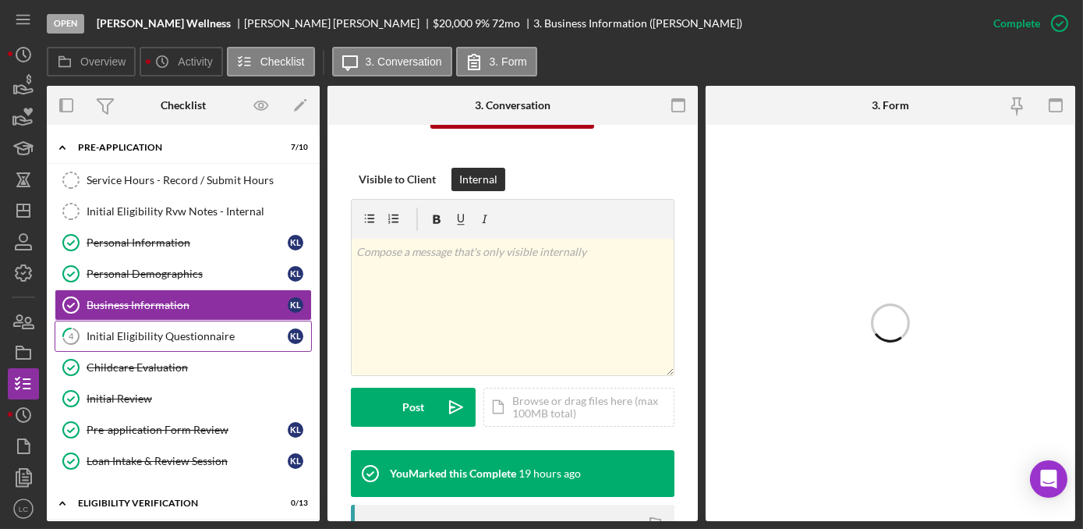
click at [131, 330] on div "Initial Eligibility Questionnaire" at bounding box center [187, 336] width 201 height 12
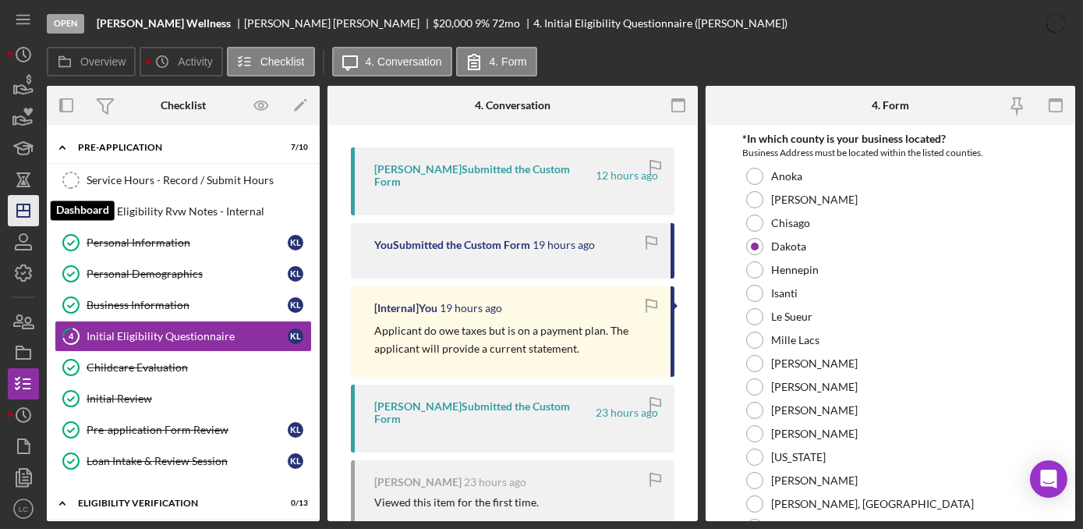
click at [13, 209] on icon "Icon/Dashboard" at bounding box center [23, 210] width 39 height 39
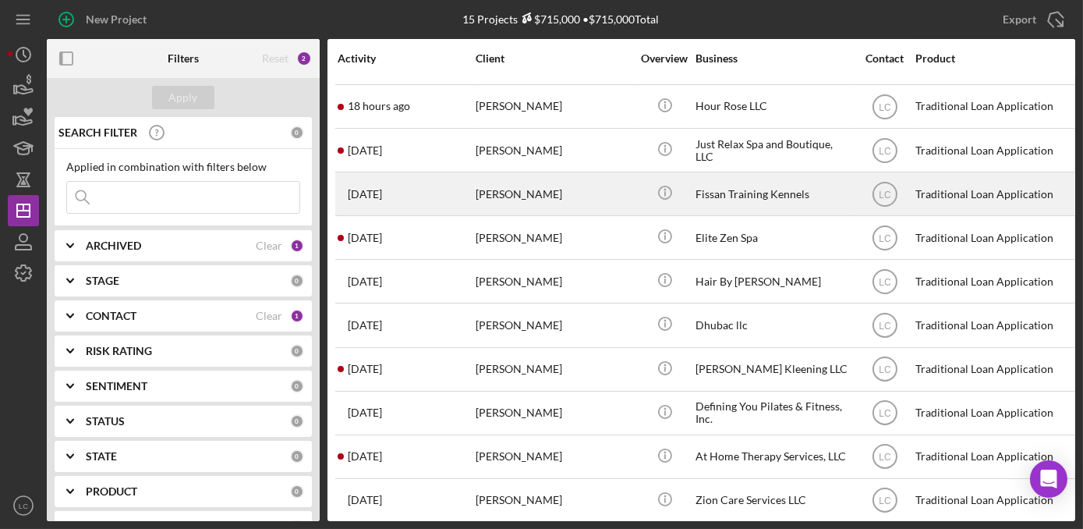
scroll to position [226, 0]
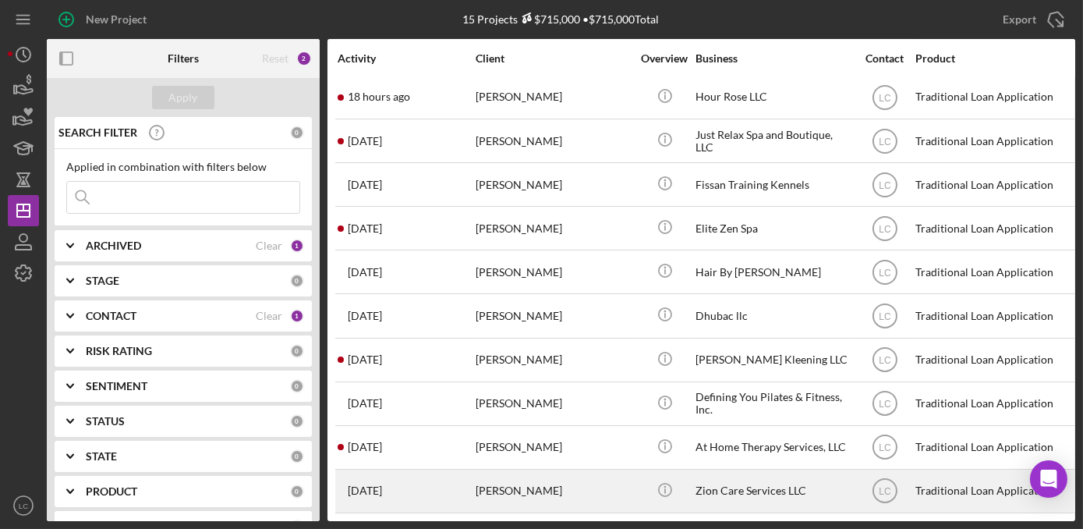
click at [736, 492] on div "Zion Care Services LLC" at bounding box center [773, 490] width 156 height 41
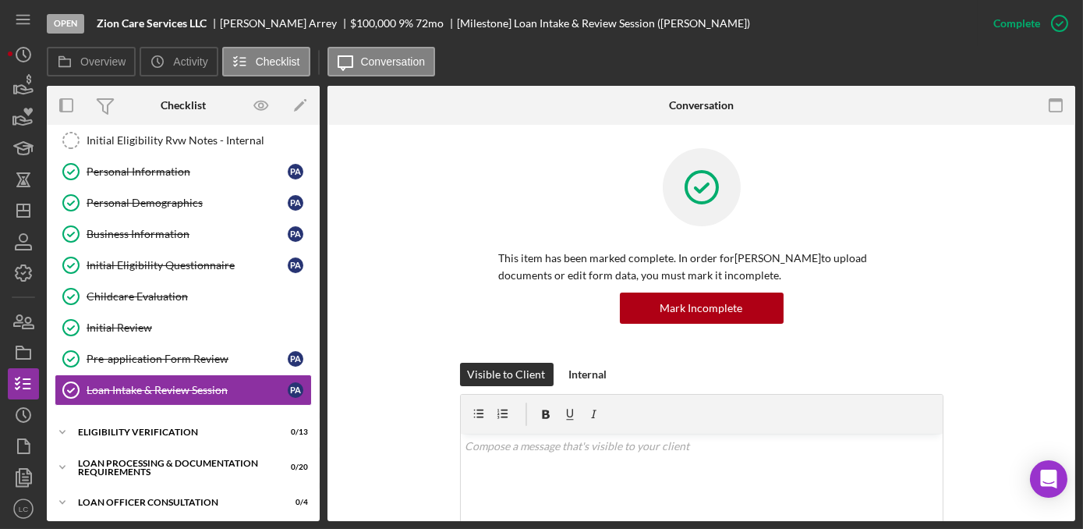
scroll to position [133, 0]
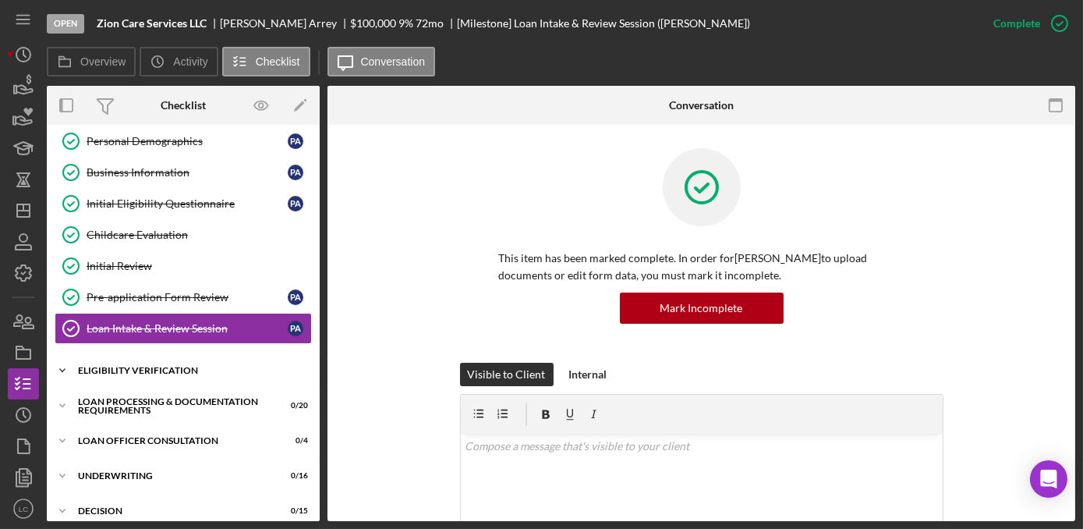
click at [62, 360] on icon "Icon/Expander" at bounding box center [62, 370] width 31 height 31
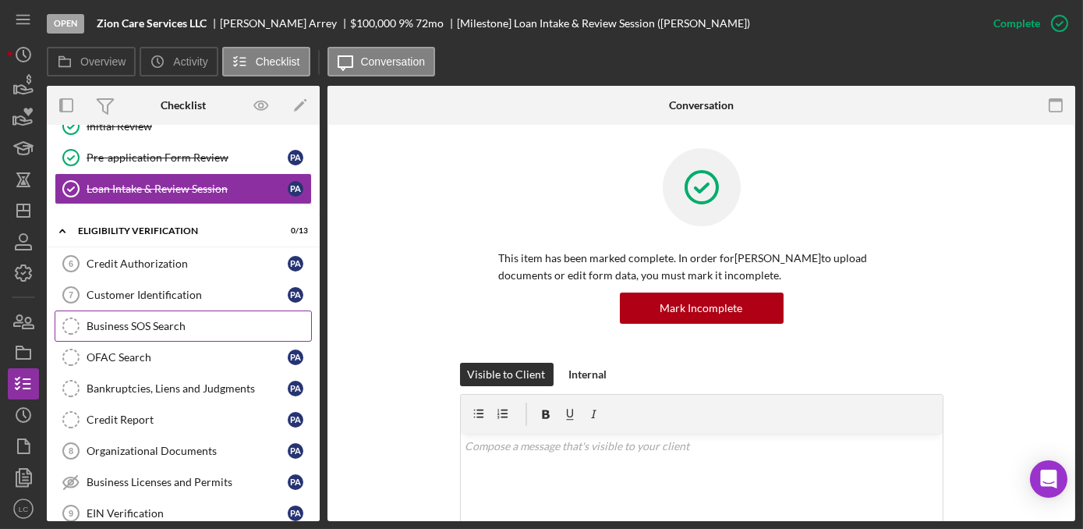
scroll to position [274, 0]
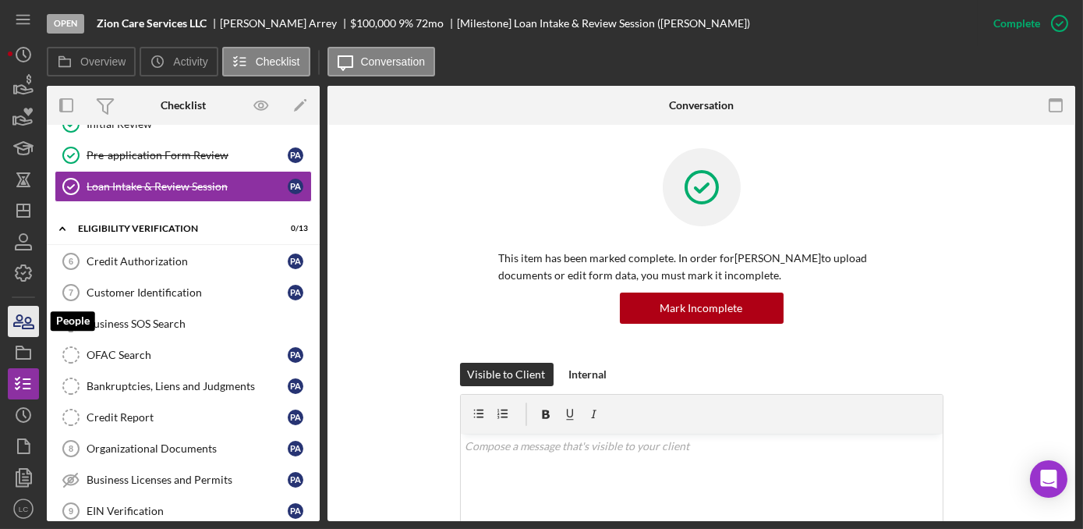
click at [21, 317] on icon "button" at bounding box center [18, 320] width 9 height 11
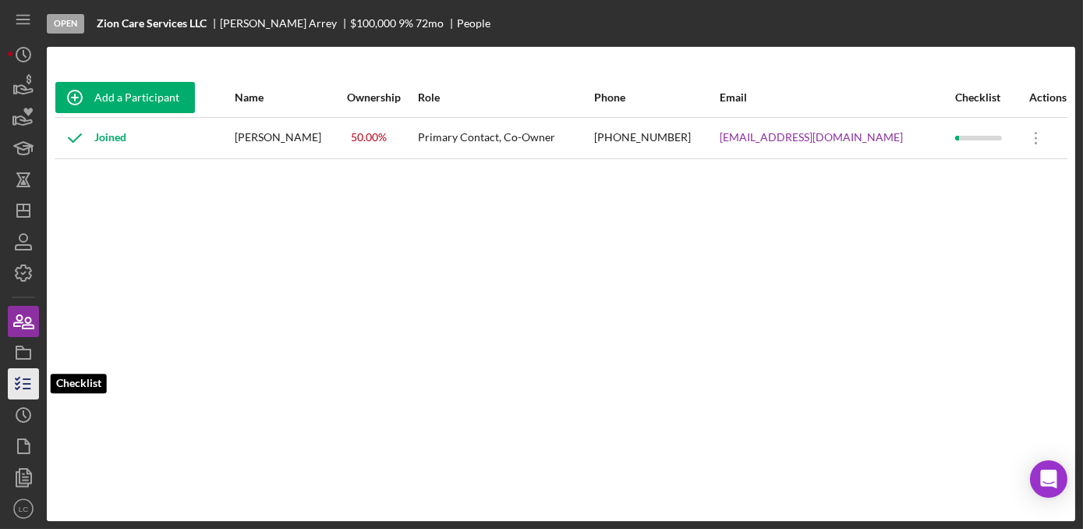
click at [23, 377] on icon "button" at bounding box center [23, 383] width 39 height 39
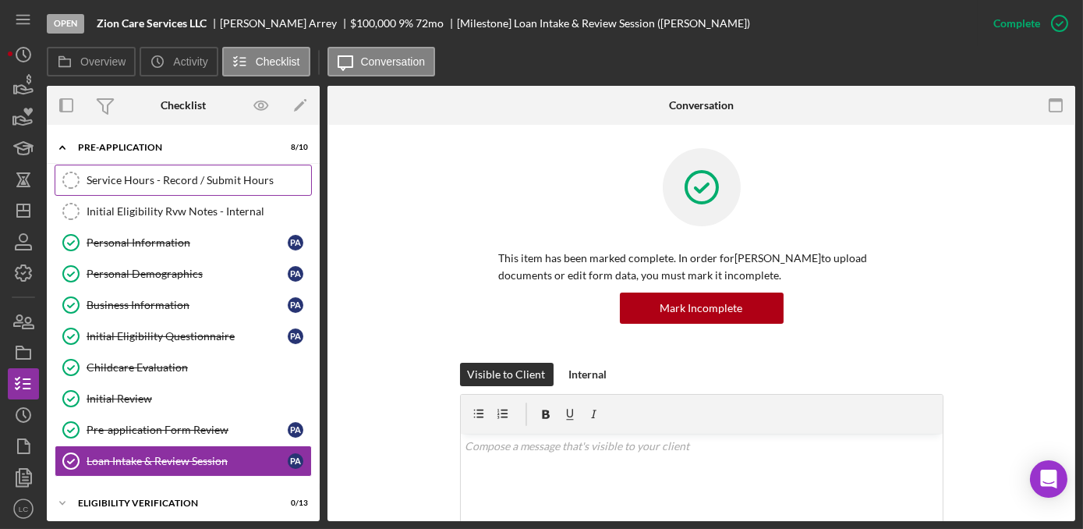
click at [161, 184] on div "Service Hours - Record / Submit Hours" at bounding box center [199, 180] width 225 height 12
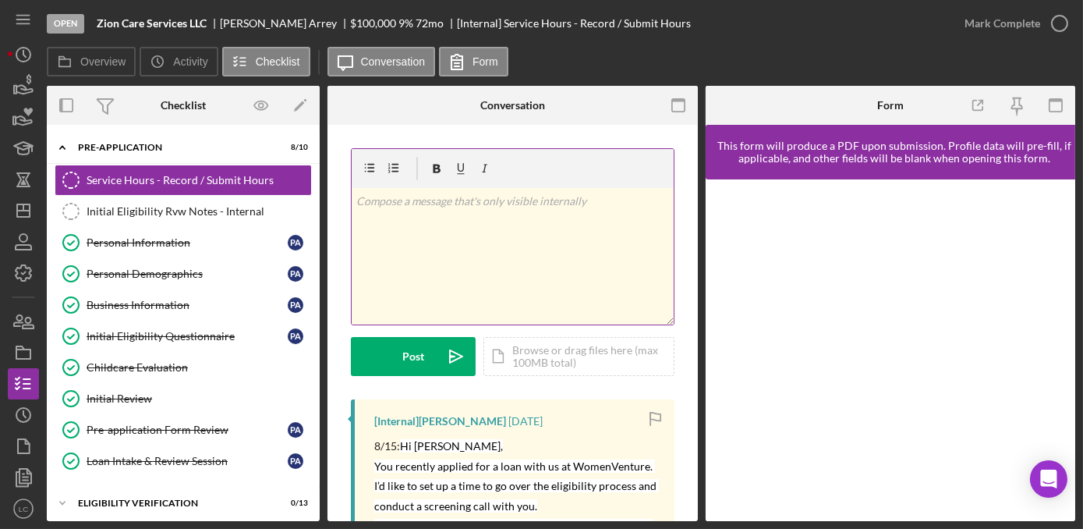
click at [444, 235] on div "v Color teal Color pink Remove color Add row above Add row below Add column bef…" at bounding box center [513, 256] width 322 height 136
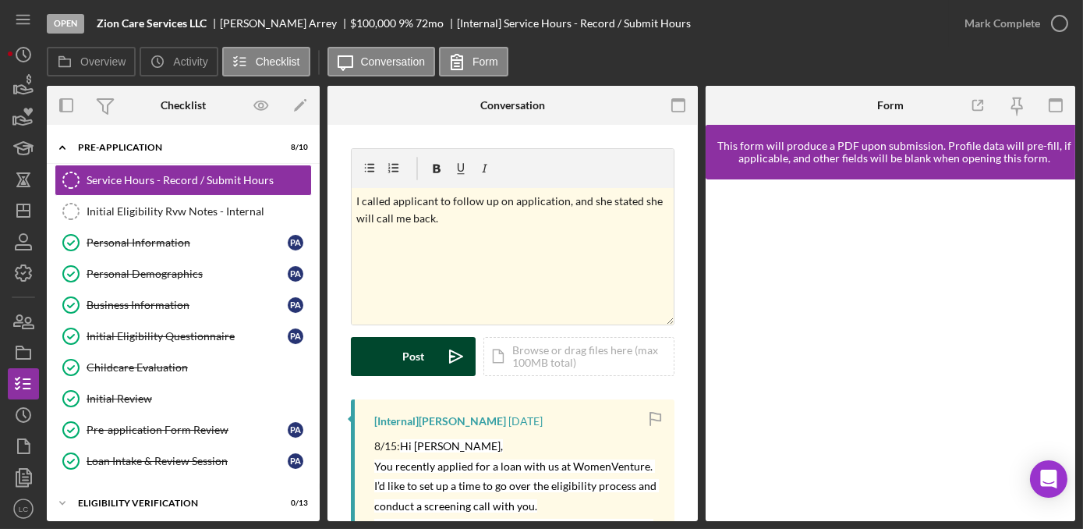
click at [421, 356] on div "Post" at bounding box center [413, 356] width 22 height 39
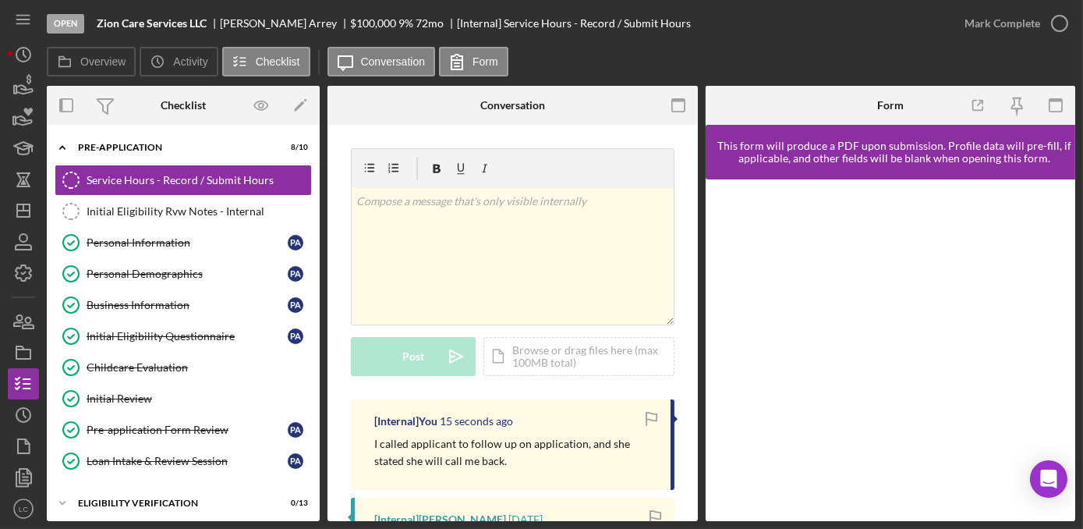
drag, startPoint x: 510, startPoint y: 471, endPoint x: 374, endPoint y: 447, distance: 137.8
click at [374, 447] on div "[Internal] You 15 seconds ago I called applicant to follow up on application, a…" at bounding box center [513, 444] width 324 height 90
copy p "I called applicant to follow up on application, and she stated she will call me…"
click at [17, 218] on icon "Icon/Dashboard" at bounding box center [23, 210] width 39 height 39
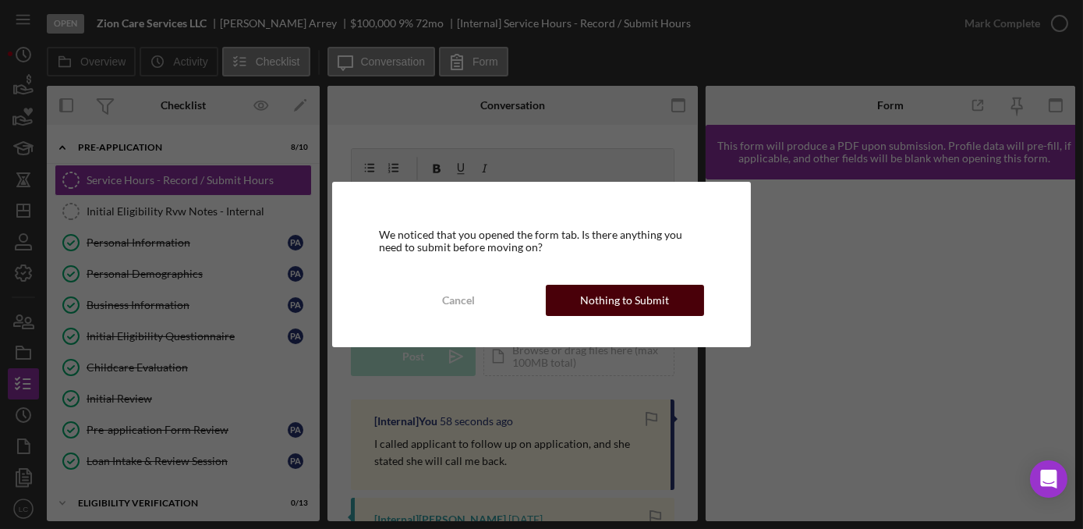
click at [598, 298] on div "Nothing to Submit" at bounding box center [624, 300] width 89 height 31
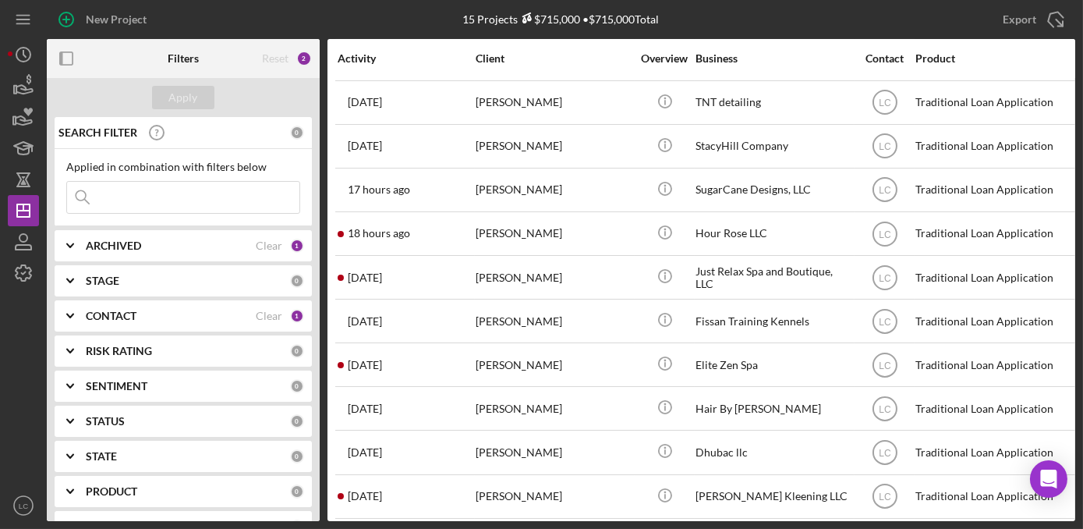
scroll to position [226, 0]
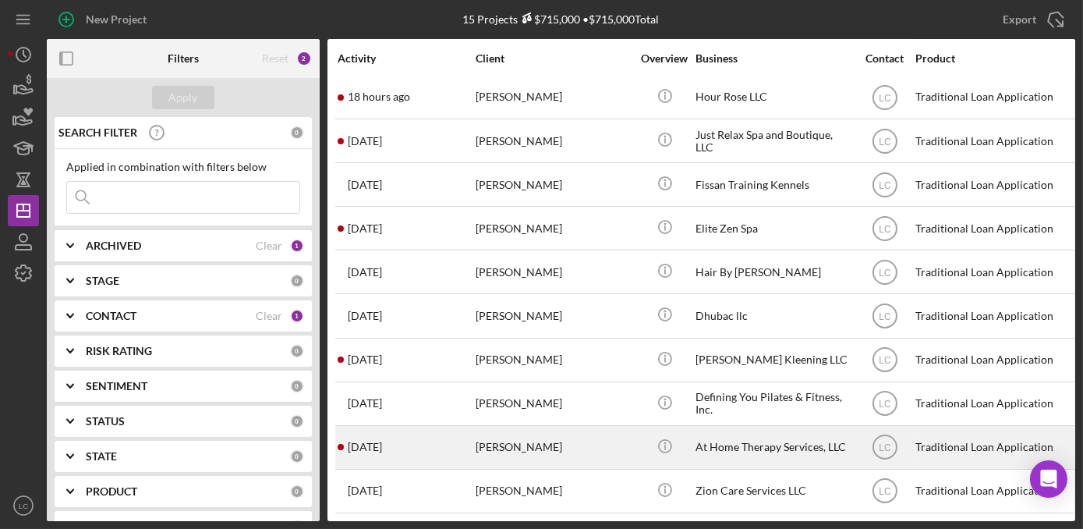
click at [717, 446] on div "At Home Therapy Services, LLC" at bounding box center [773, 446] width 156 height 41
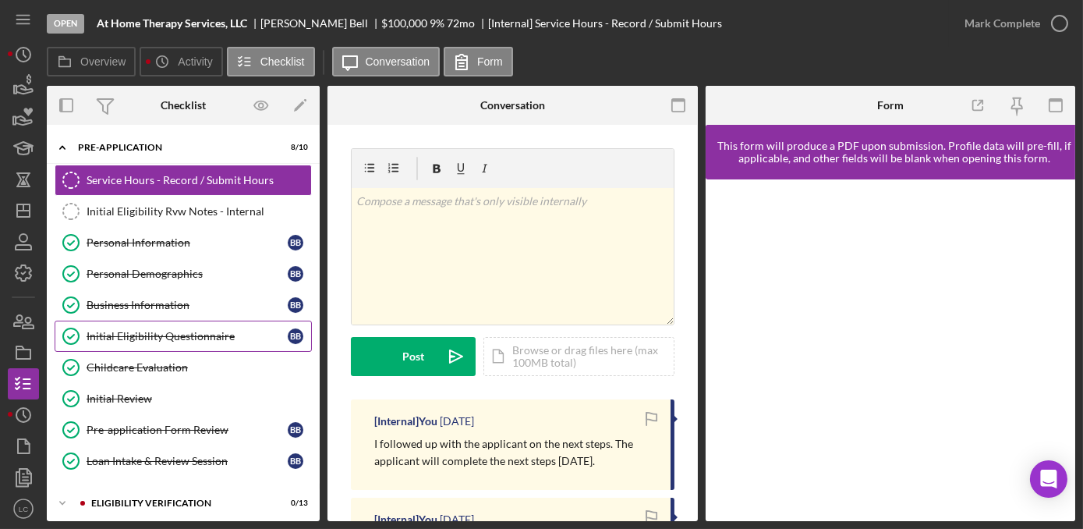
scroll to position [141, 0]
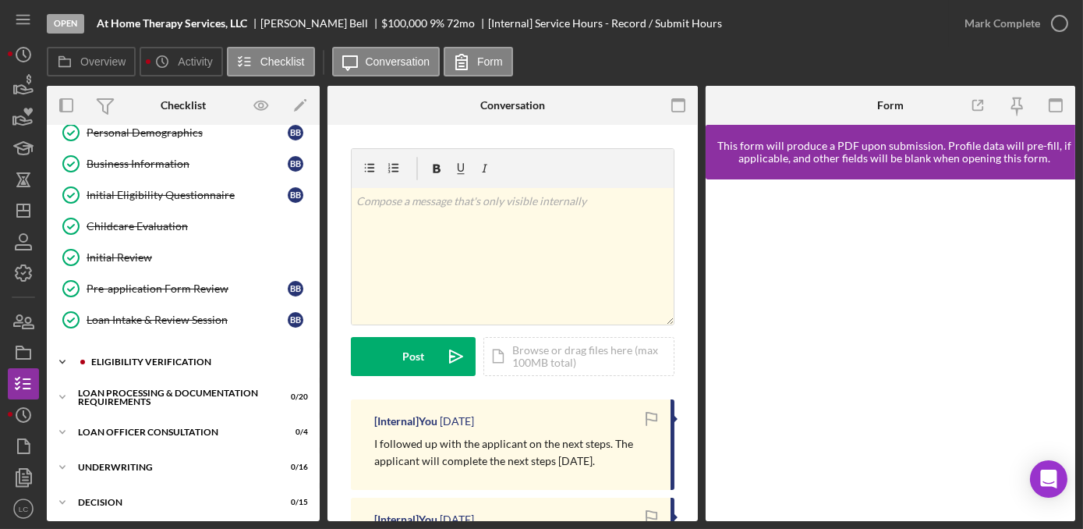
click at [62, 356] on icon "Icon/Expander" at bounding box center [62, 361] width 31 height 31
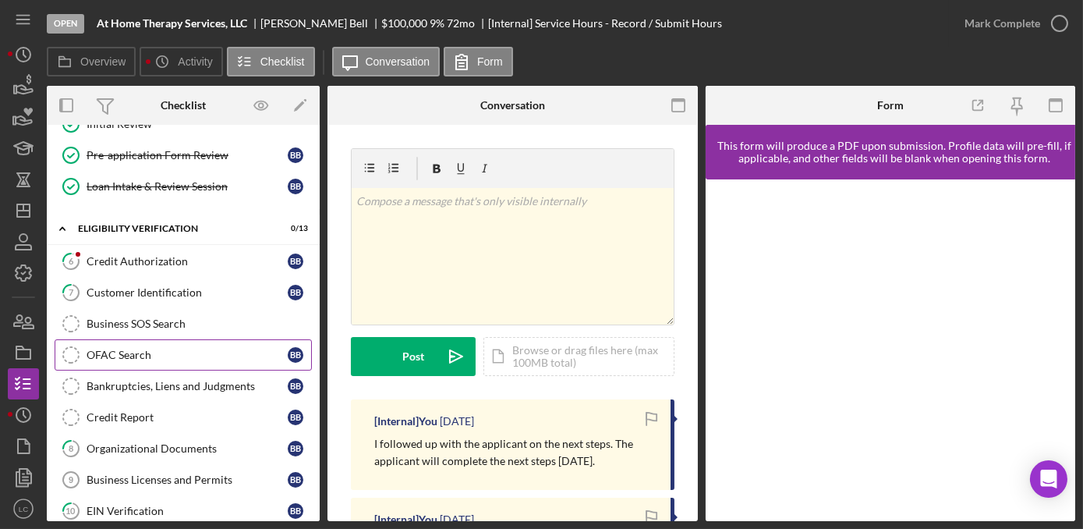
scroll to position [283, 0]
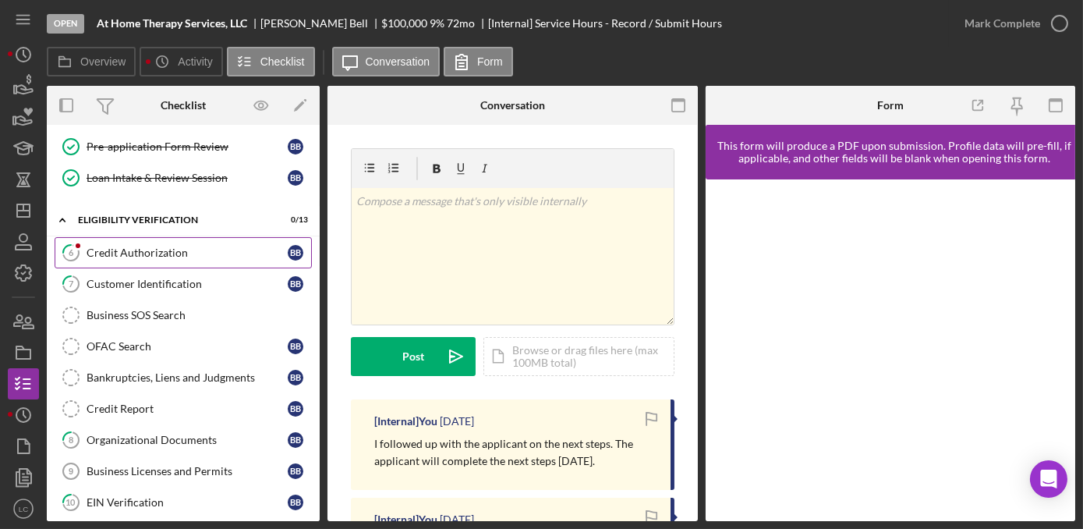
click at [126, 246] on div "Credit Authorization" at bounding box center [187, 252] width 201 height 12
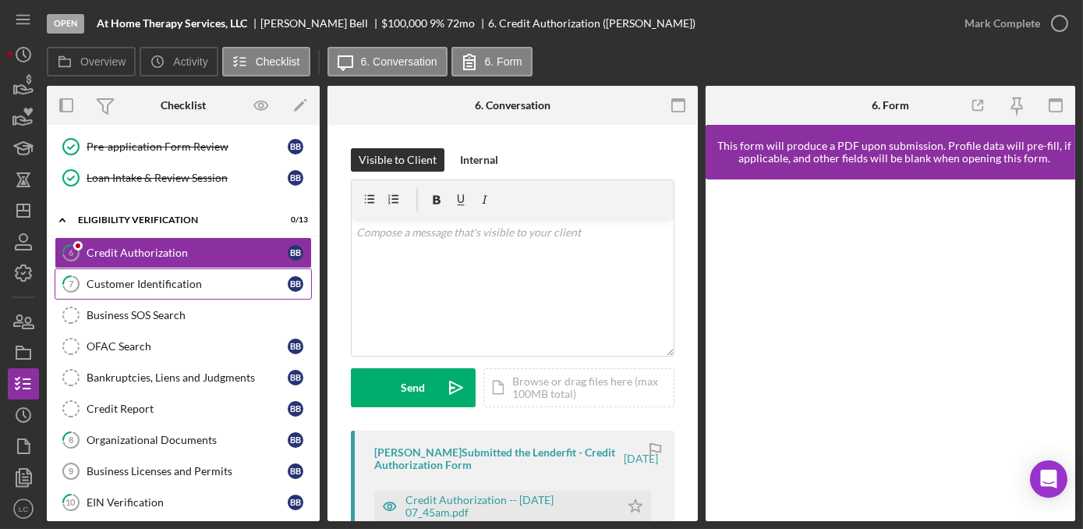
click at [122, 271] on link "7 Customer Identification B B" at bounding box center [183, 283] width 257 height 31
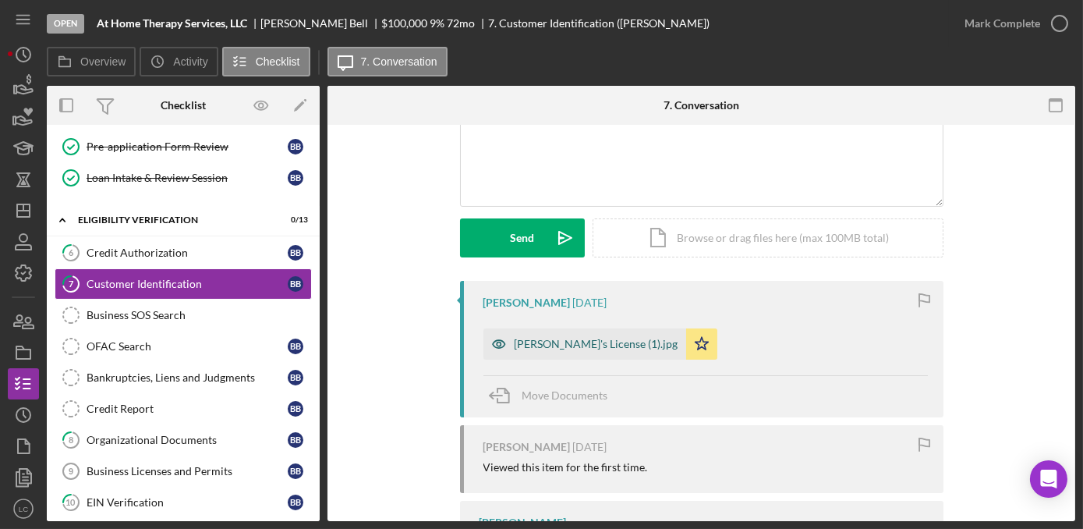
scroll to position [141, 0]
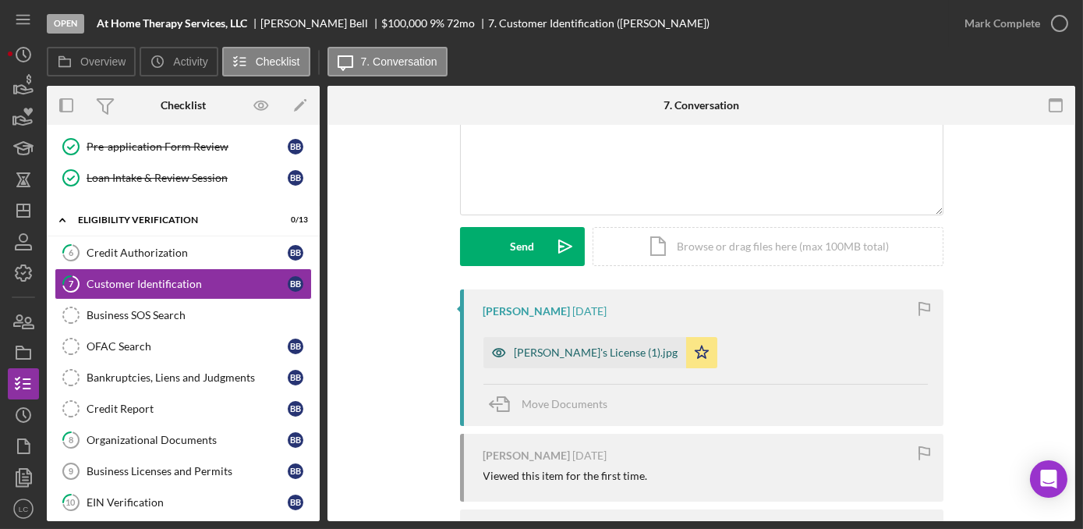
click at [575, 360] on div "[PERSON_NAME]'s License (1).jpg" at bounding box center [584, 352] width 203 height 31
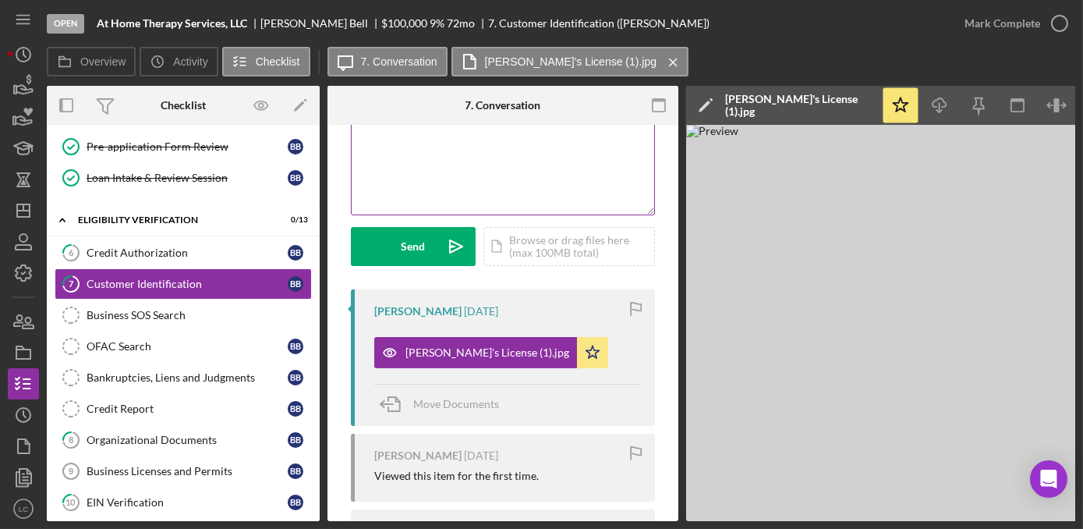
click at [428, 171] on div "v Color teal Color pink Remove color Add row above Add row below Add column bef…" at bounding box center [503, 146] width 303 height 136
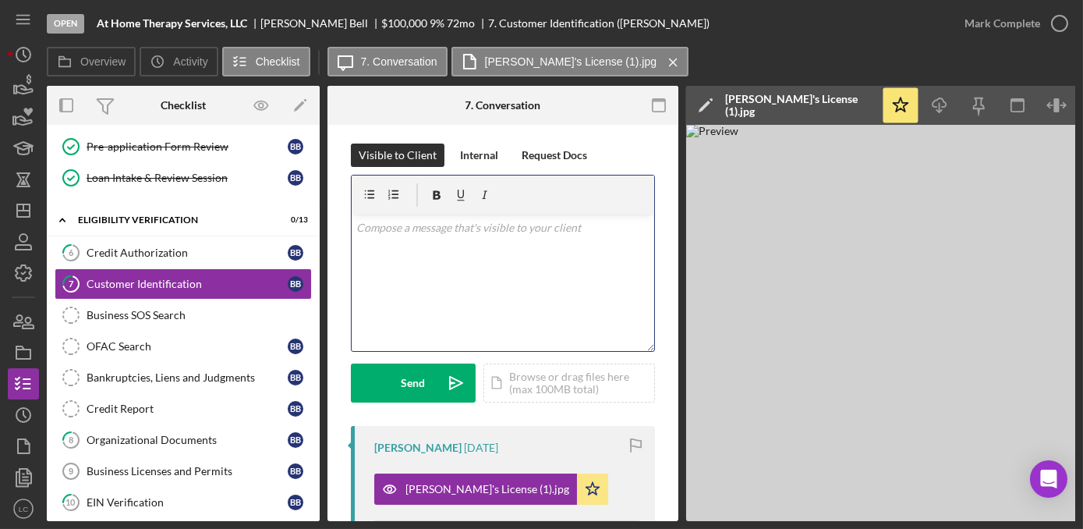
scroll to position [0, 0]
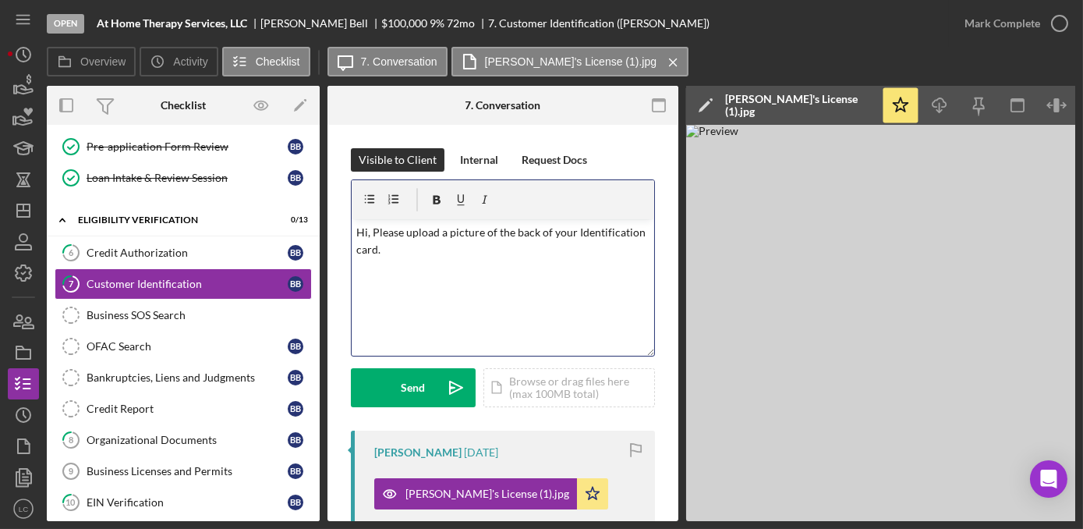
click at [370, 232] on p "Hi, Please upload a picture of the back of your Identification card." at bounding box center [503, 241] width 294 height 35
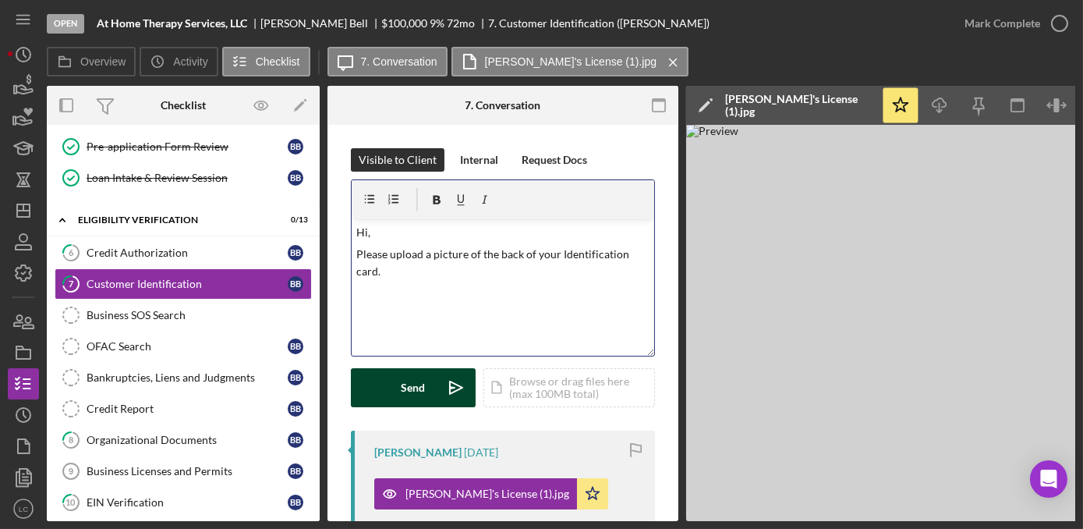
click at [403, 384] on div "Send" at bounding box center [414, 387] width 24 height 39
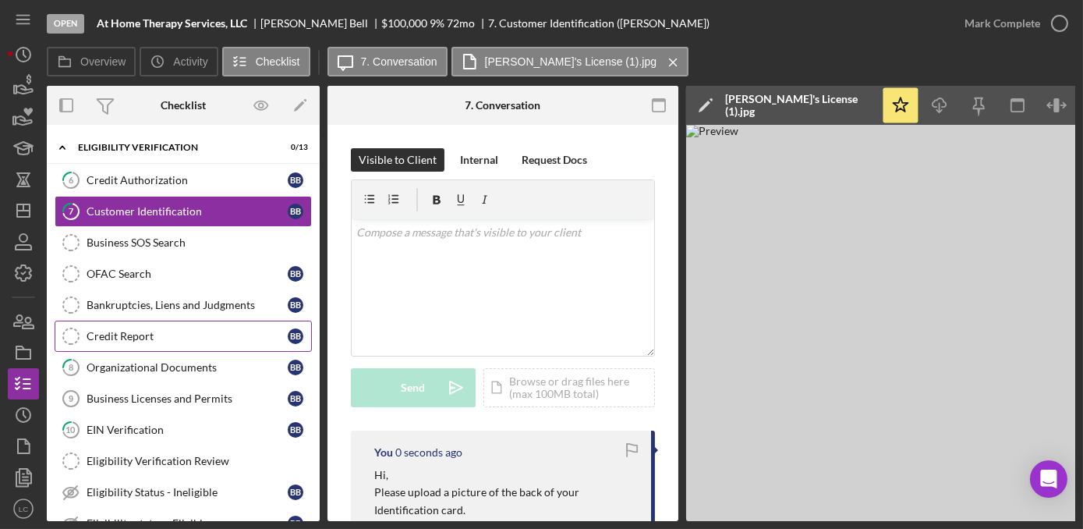
scroll to position [425, 0]
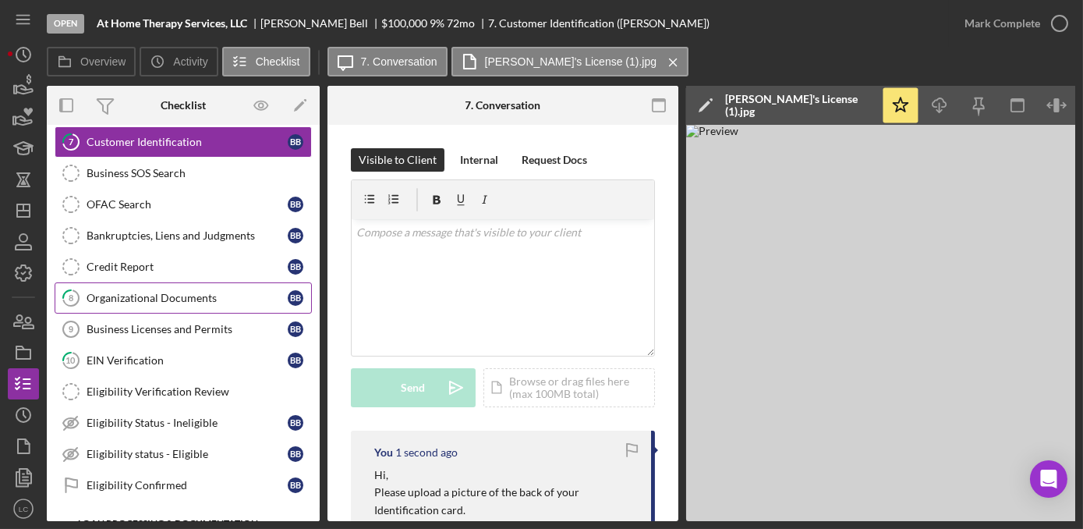
click at [150, 298] on link "8 Organizational Documents B B" at bounding box center [183, 297] width 257 height 31
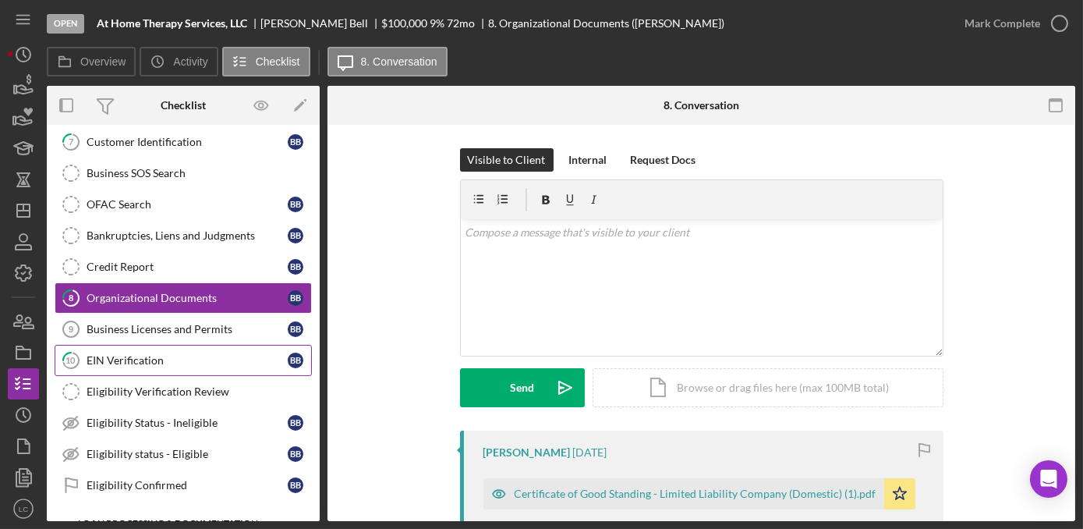
click at [150, 354] on div "EIN Verification" at bounding box center [187, 360] width 201 height 12
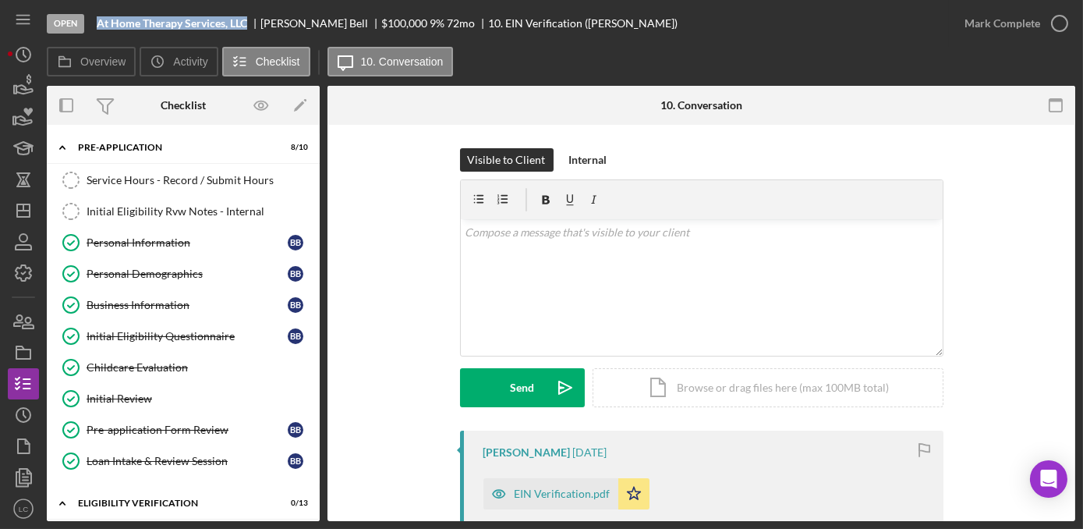
drag, startPoint x: 250, startPoint y: 19, endPoint x: 97, endPoint y: 21, distance: 152.0
click at [97, 21] on div "At Home Therapy Services, LLC" at bounding box center [179, 23] width 164 height 12
copy b "At Home Therapy Services, LLC"
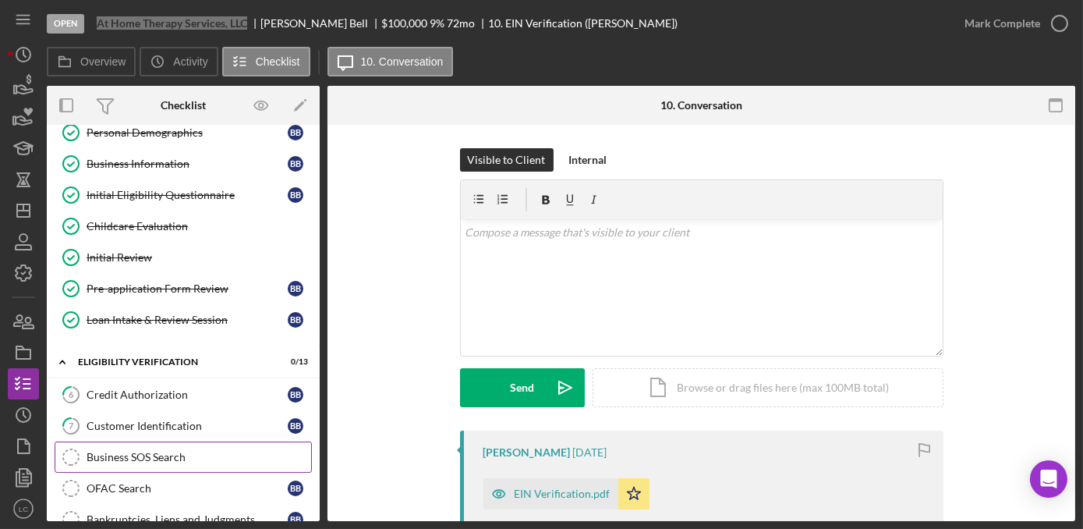
scroll to position [212, 0]
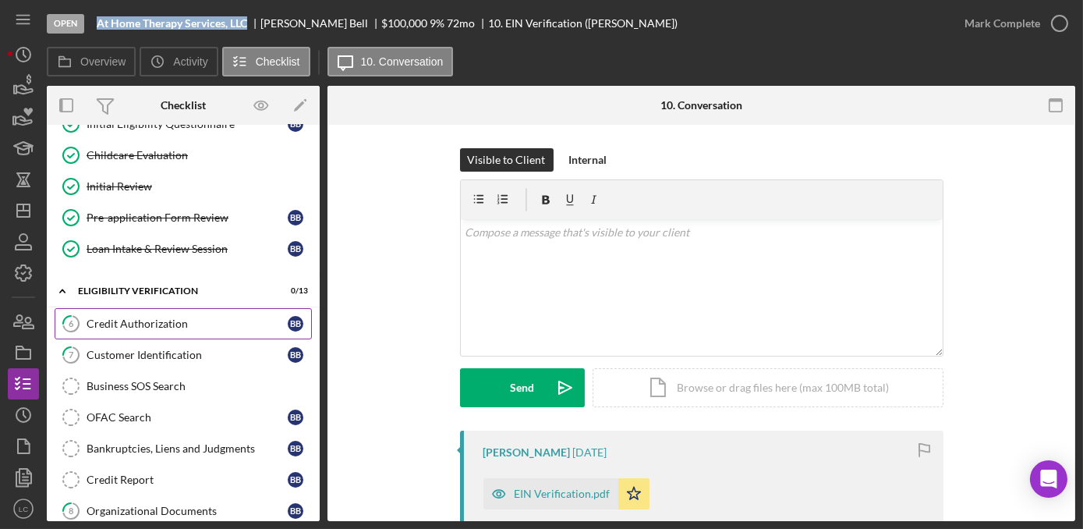
click at [136, 320] on div "Credit Authorization" at bounding box center [187, 323] width 201 height 12
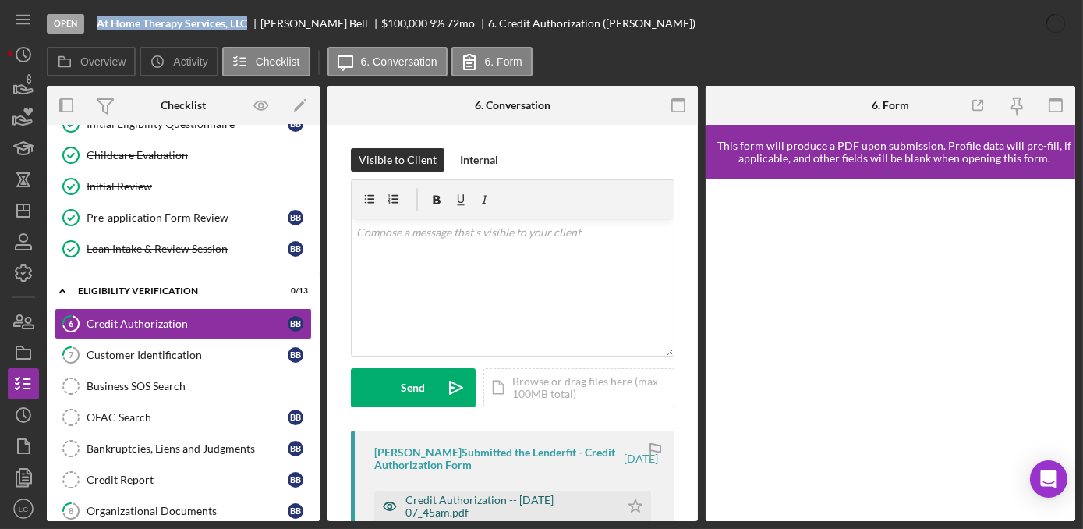
click at [494, 510] on div "Credit Authorization -- [DATE] 07_45am.pdf" at bounding box center [508, 506] width 207 height 25
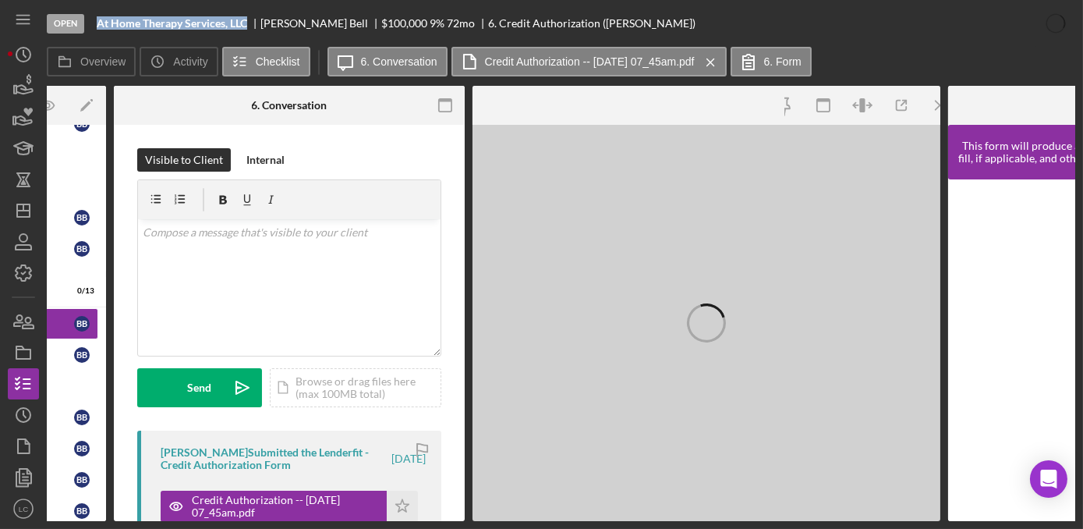
scroll to position [0, 225]
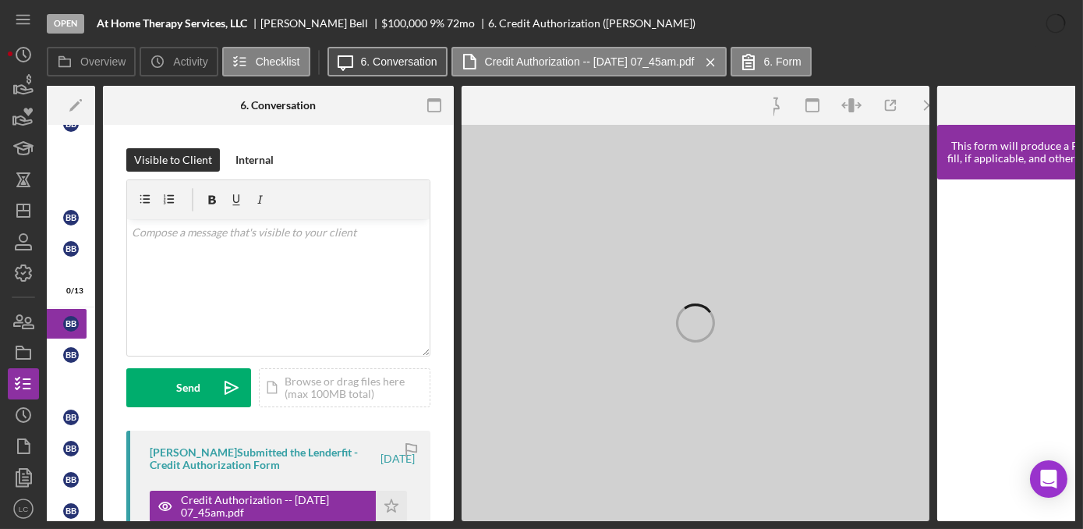
click at [395, 55] on label "6. Conversation" at bounding box center [399, 61] width 76 height 12
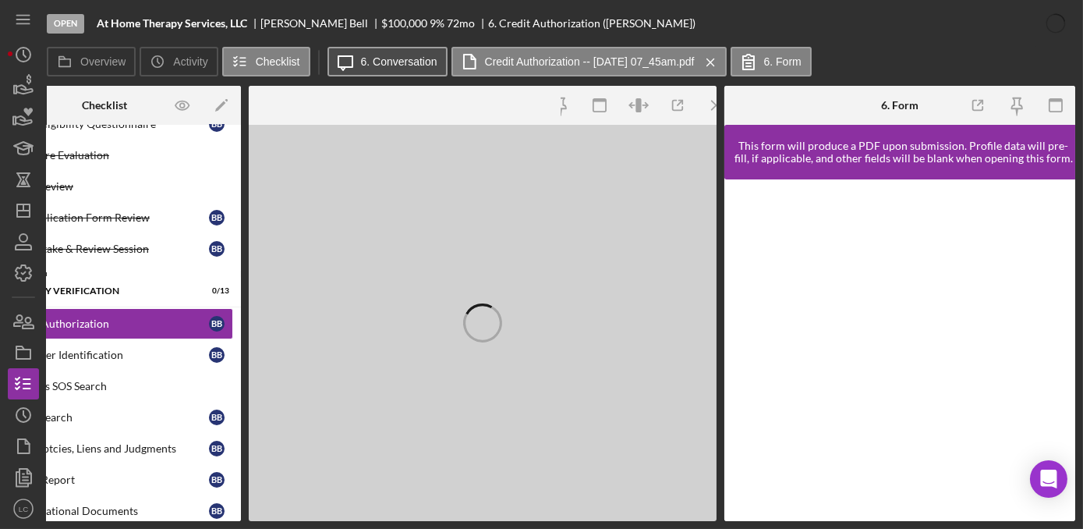
scroll to position [0, 79]
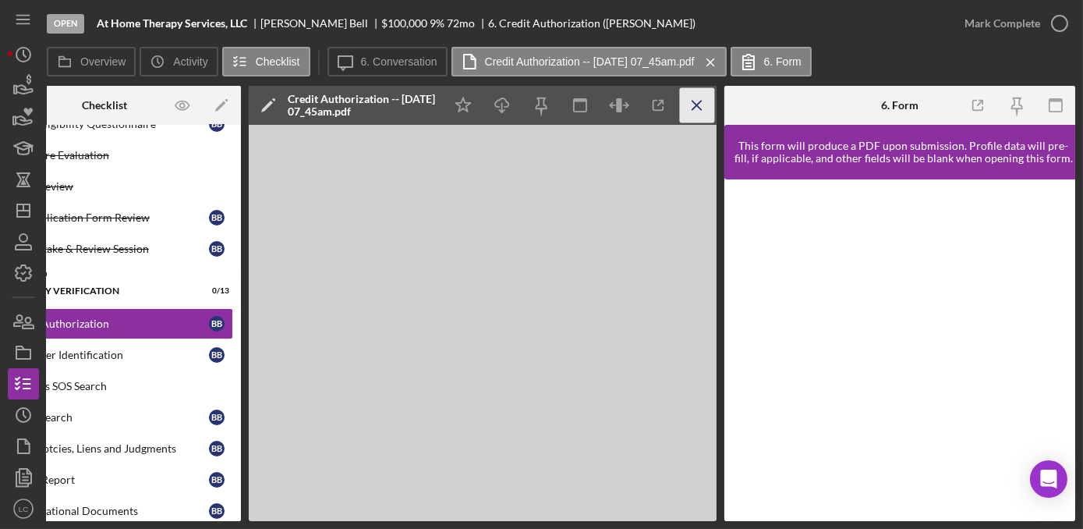
click at [700, 104] on icon "Icon/Menu Close" at bounding box center [697, 105] width 35 height 35
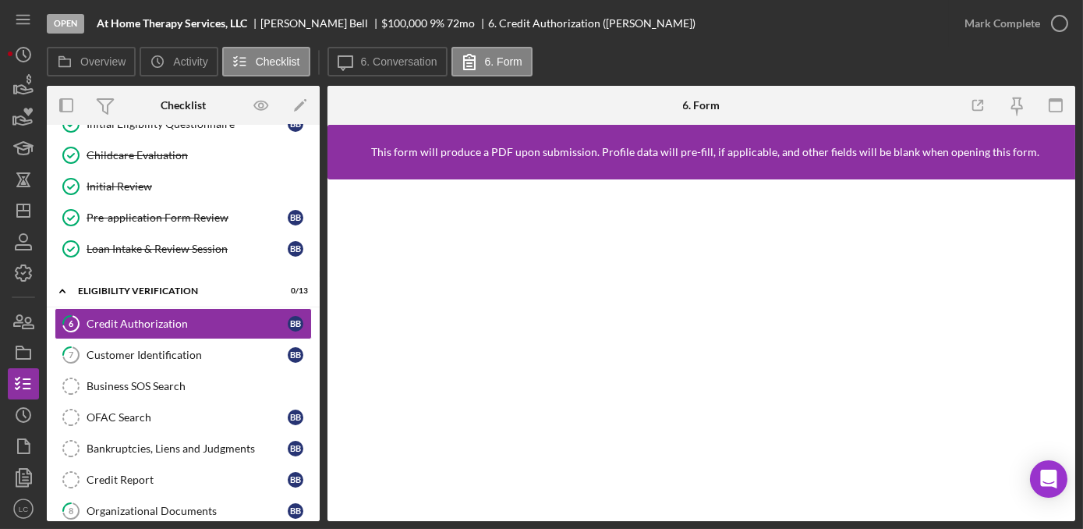
scroll to position [0, 0]
click at [152, 317] on div "Credit Authorization" at bounding box center [187, 323] width 201 height 12
click at [143, 356] on link "7 Customer Identification B B" at bounding box center [183, 354] width 257 height 31
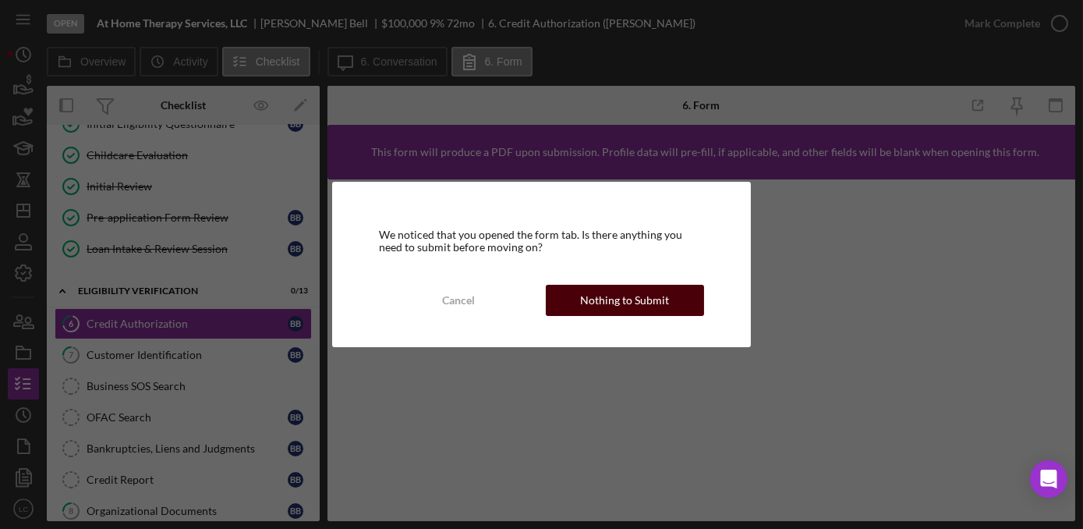
click at [657, 294] on div "Nothing to Submit" at bounding box center [624, 300] width 89 height 31
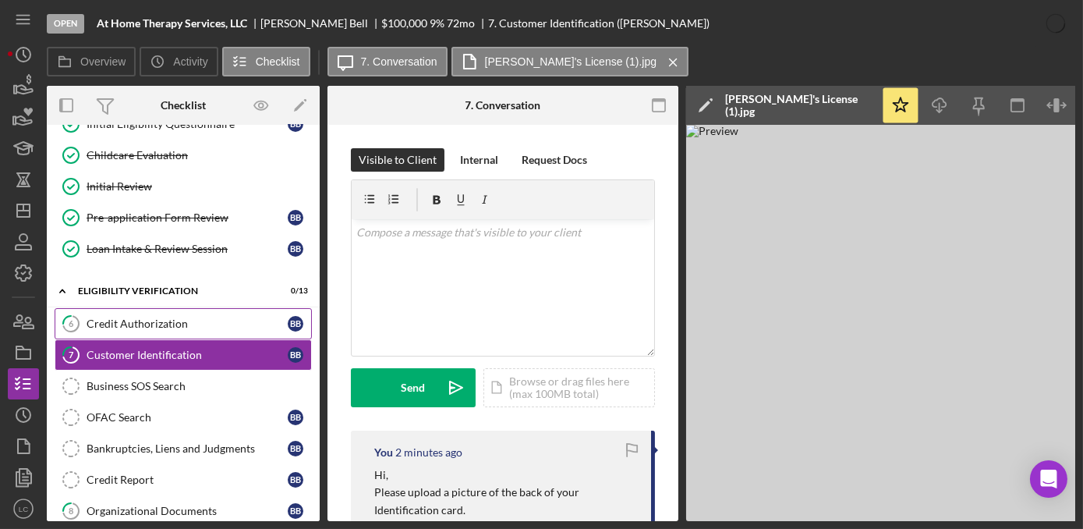
click at [193, 326] on link "6 Credit Authorization B B" at bounding box center [183, 323] width 257 height 31
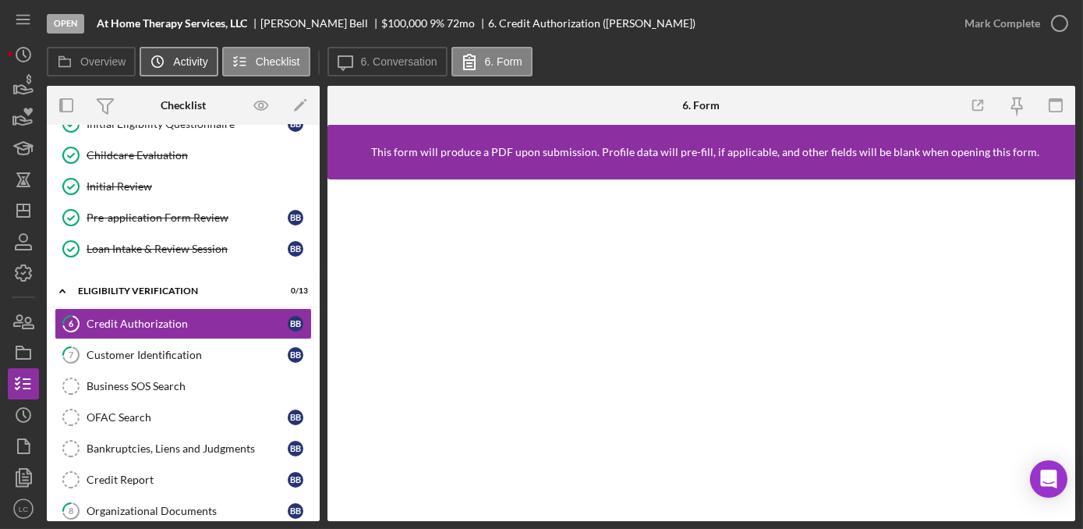
click at [166, 55] on icon "Icon/History" at bounding box center [157, 61] width 31 height 31
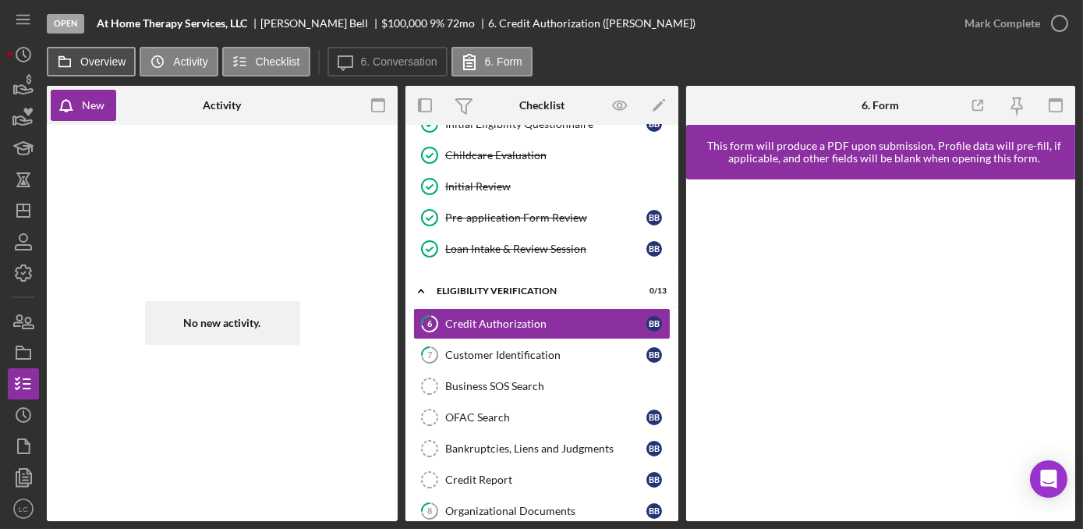
click at [119, 53] on button "Overview" at bounding box center [91, 62] width 89 height 30
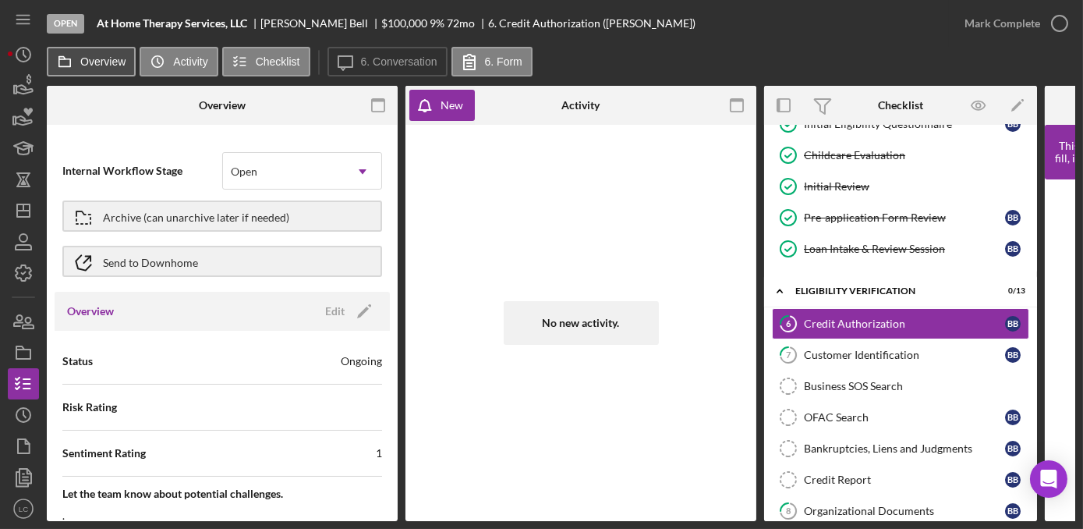
click at [122, 57] on label "Overview" at bounding box center [102, 61] width 45 height 12
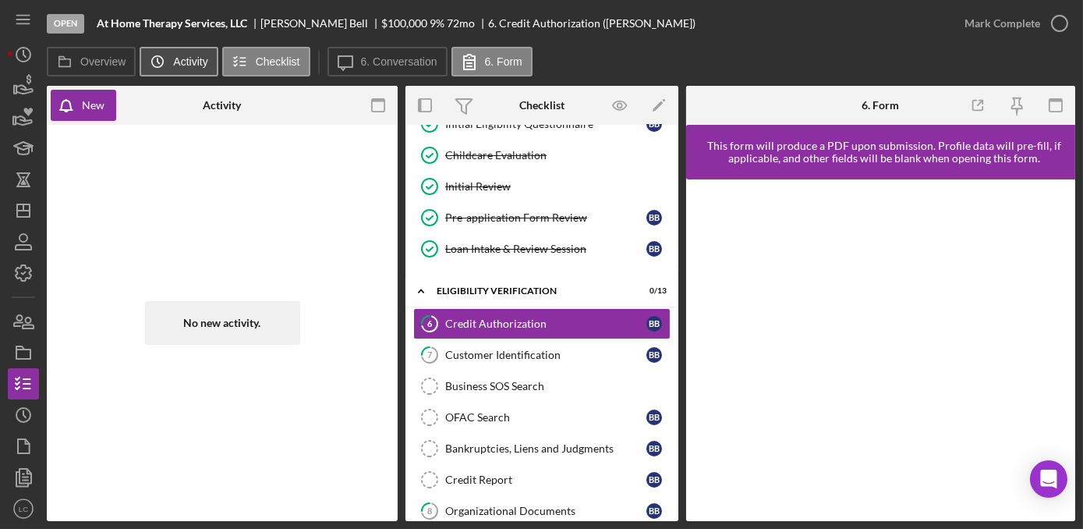
click at [176, 62] on label "Activity" at bounding box center [190, 61] width 34 height 12
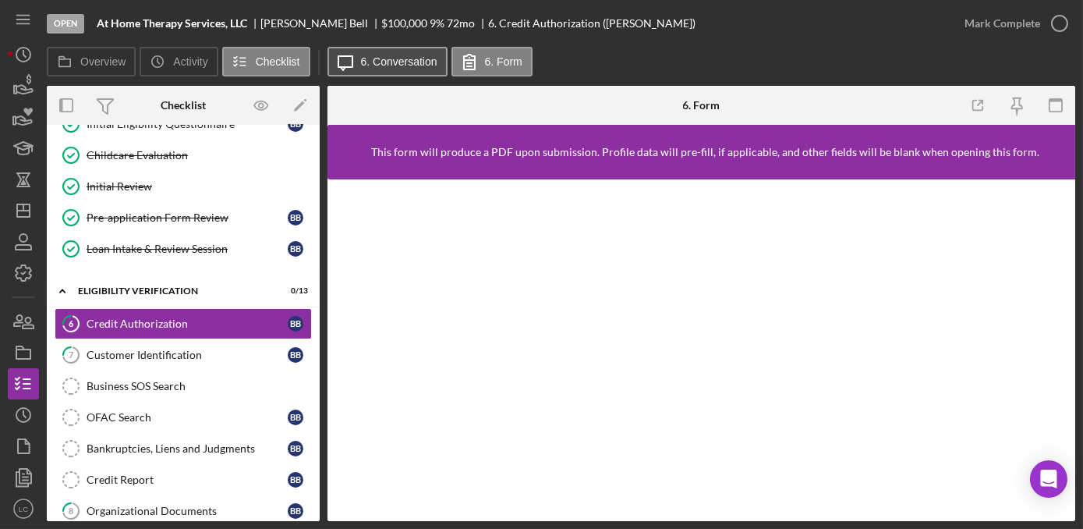
click at [373, 64] on label "6. Conversation" at bounding box center [399, 61] width 76 height 12
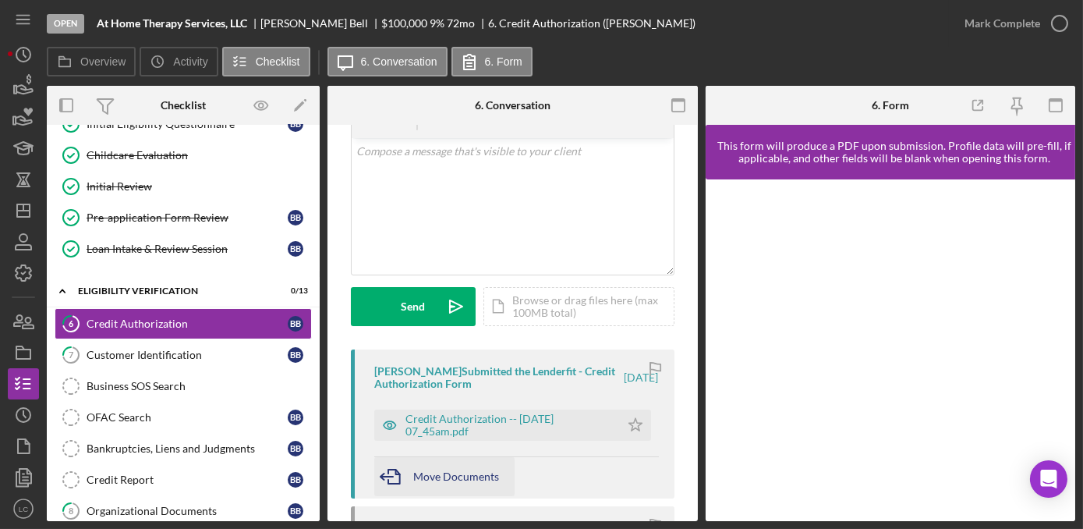
scroll to position [141, 0]
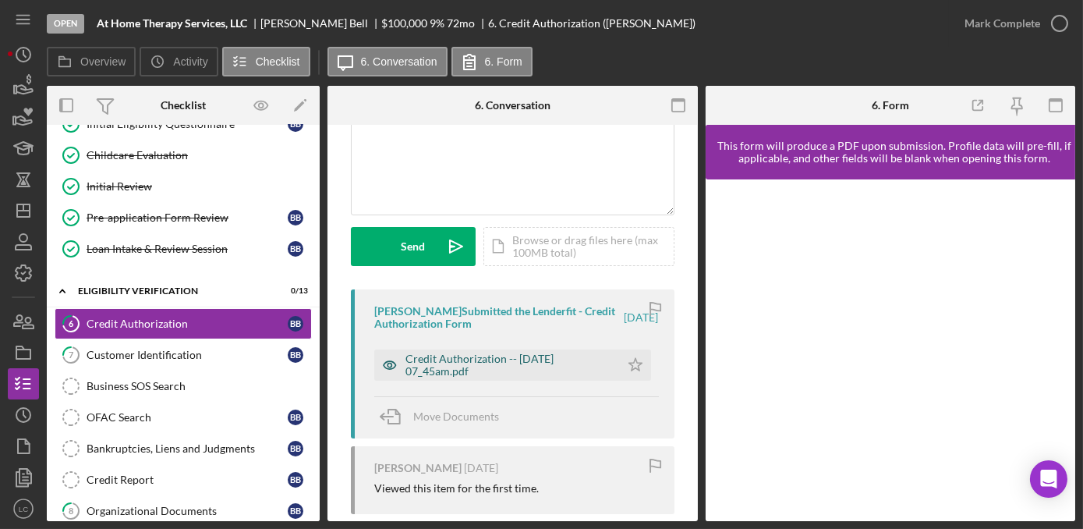
click at [470, 360] on div "Credit Authorization -- [DATE] 07_45am.pdf" at bounding box center [508, 364] width 207 height 25
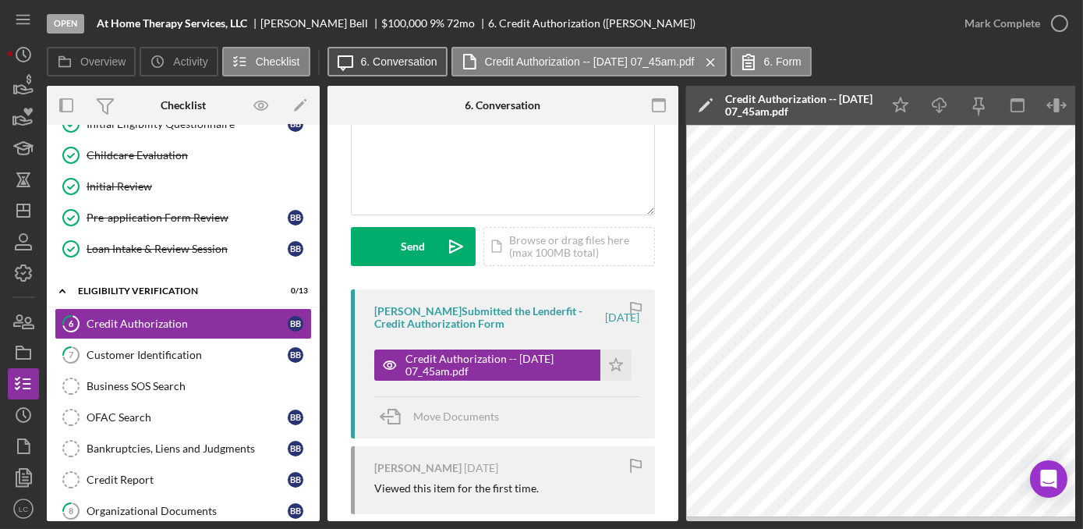
click at [393, 67] on label "6. Conversation" at bounding box center [399, 61] width 76 height 12
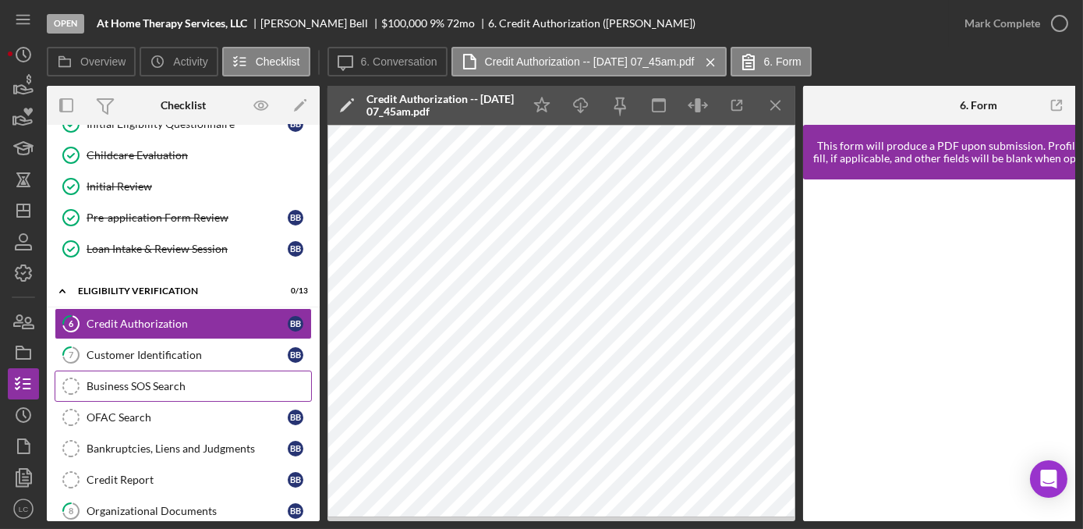
click at [115, 370] on link "Business SOS Search Business SOS Search" at bounding box center [183, 385] width 257 height 31
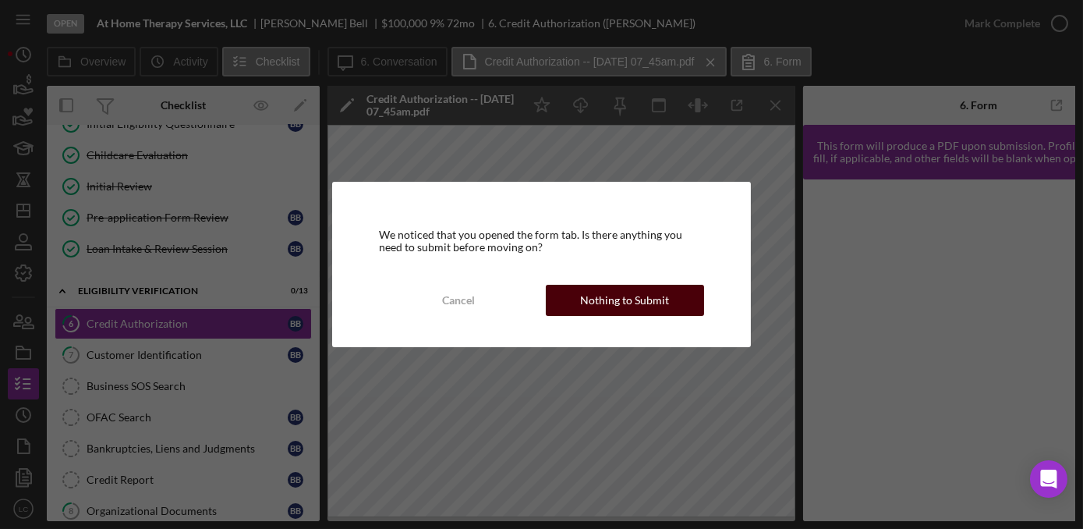
click at [596, 309] on div "Nothing to Submit" at bounding box center [624, 300] width 89 height 31
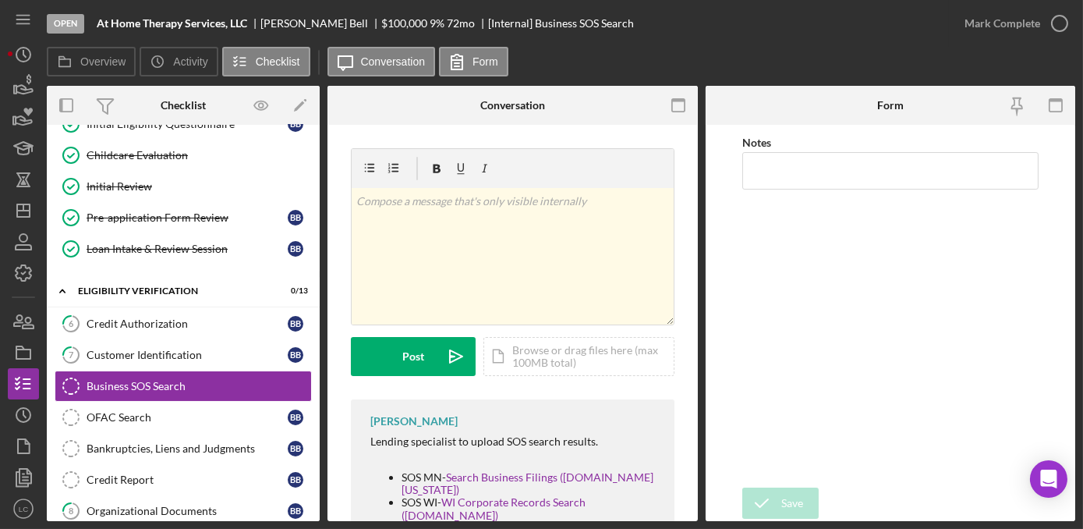
scroll to position [48, 0]
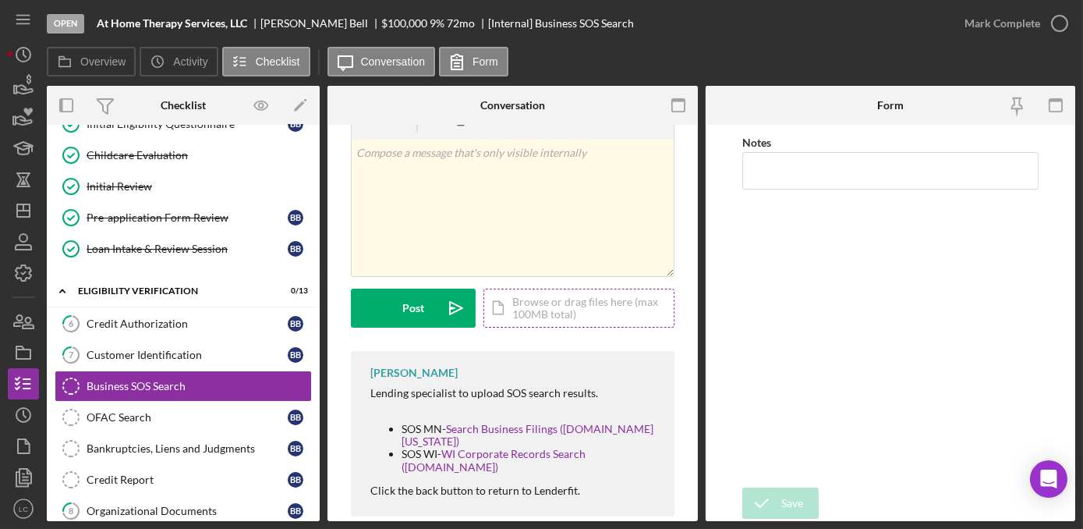
click at [539, 323] on div "Icon/Document Browse or drag files here (max 100MB total) Tap to choose files o…" at bounding box center [578, 307] width 191 height 39
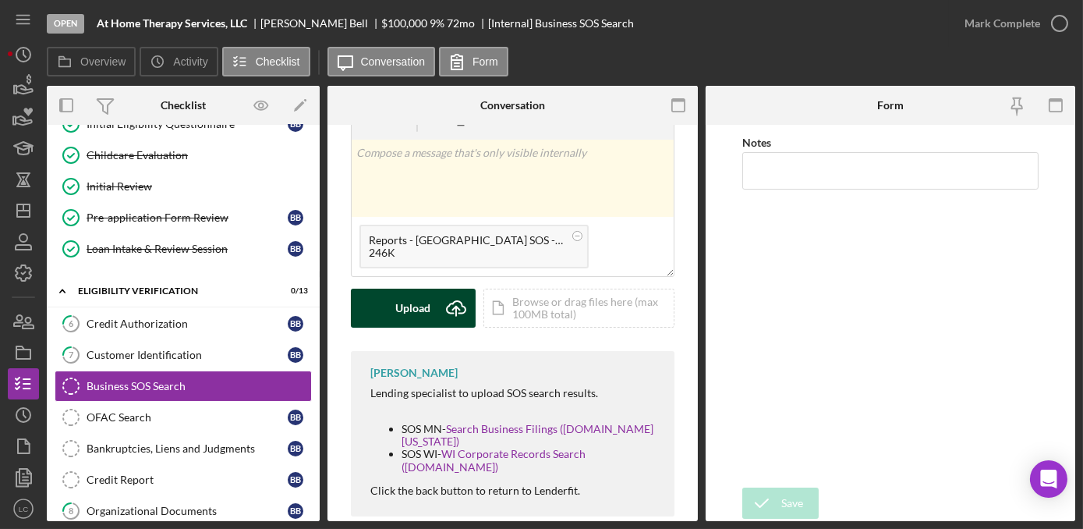
click at [401, 307] on div "Upload" at bounding box center [413, 307] width 35 height 39
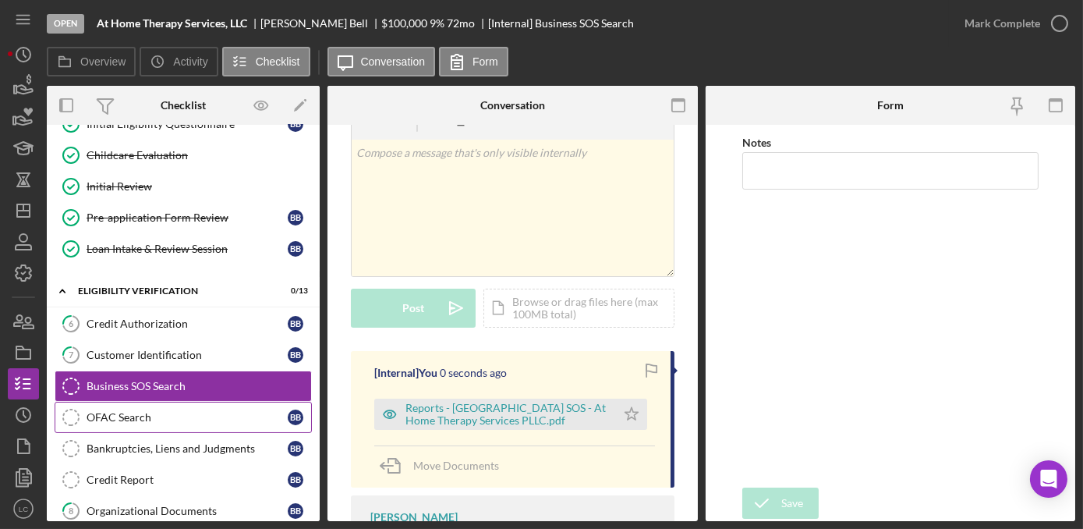
click at [207, 415] on div "OFAC Search" at bounding box center [187, 417] width 201 height 12
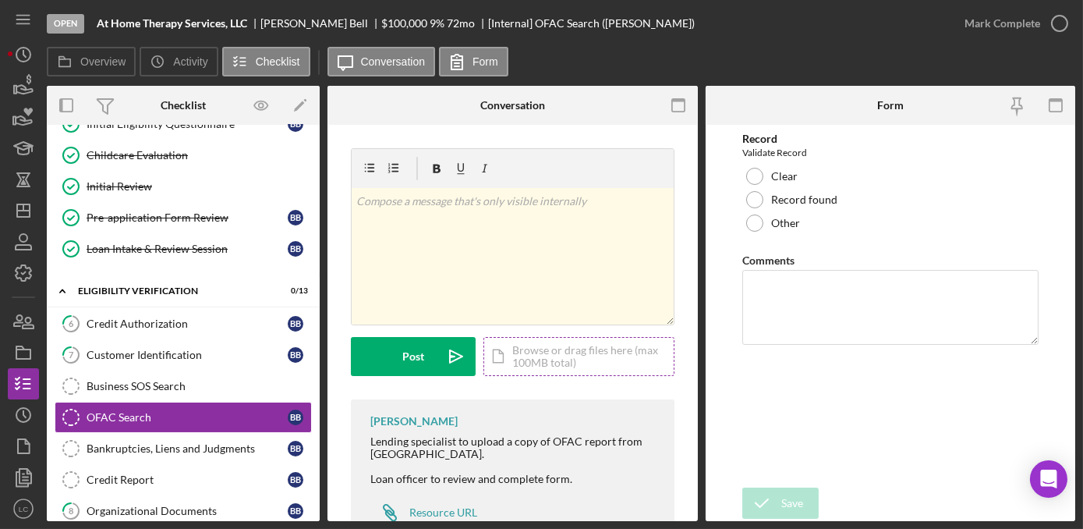
click at [525, 358] on div "Icon/Document Browse or drag files here (max 100MB total) Tap to choose files o…" at bounding box center [578, 356] width 191 height 39
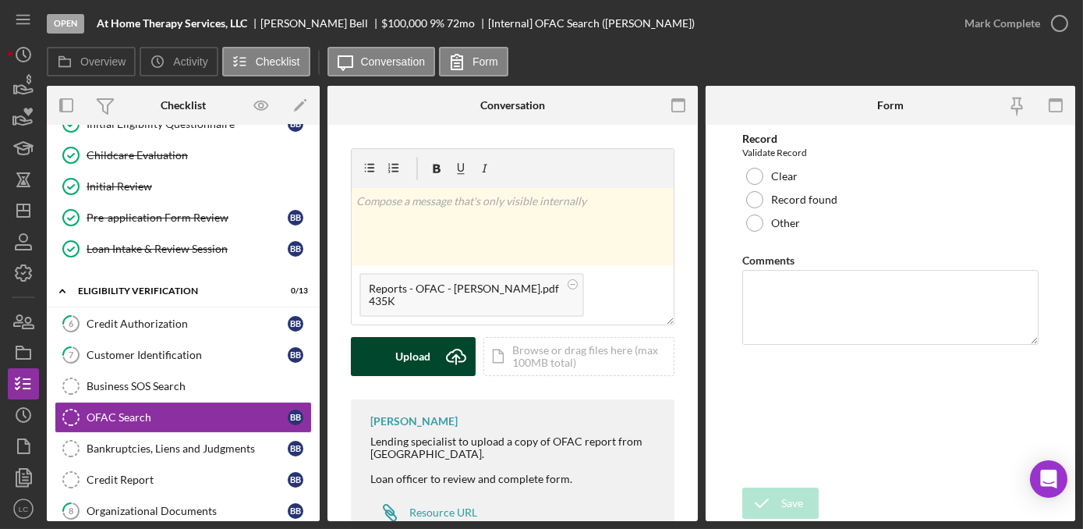
click at [390, 358] on button "Upload Icon/Upload" at bounding box center [413, 356] width 125 height 39
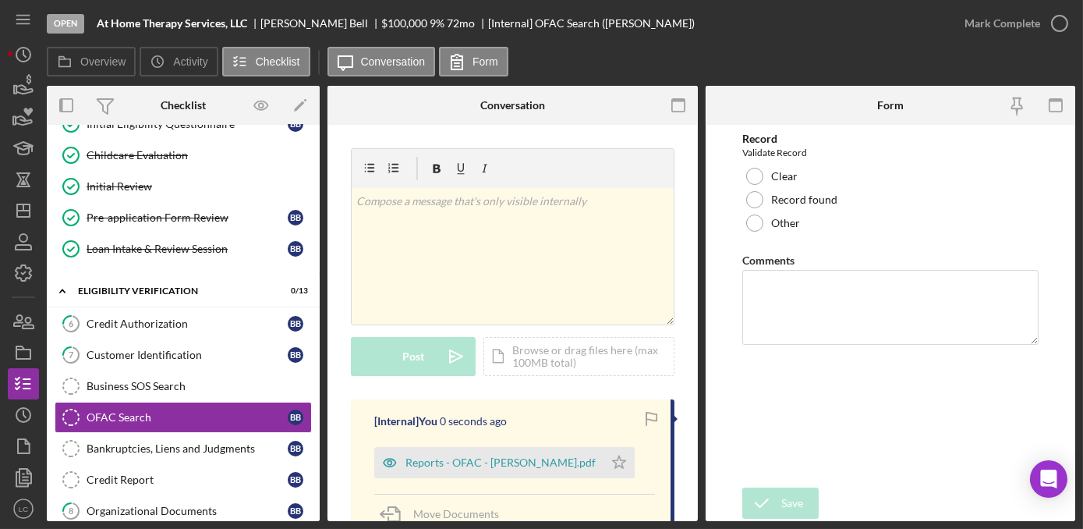
click at [204, 442] on div "Bankruptcies, Liens and Judgments" at bounding box center [187, 448] width 201 height 12
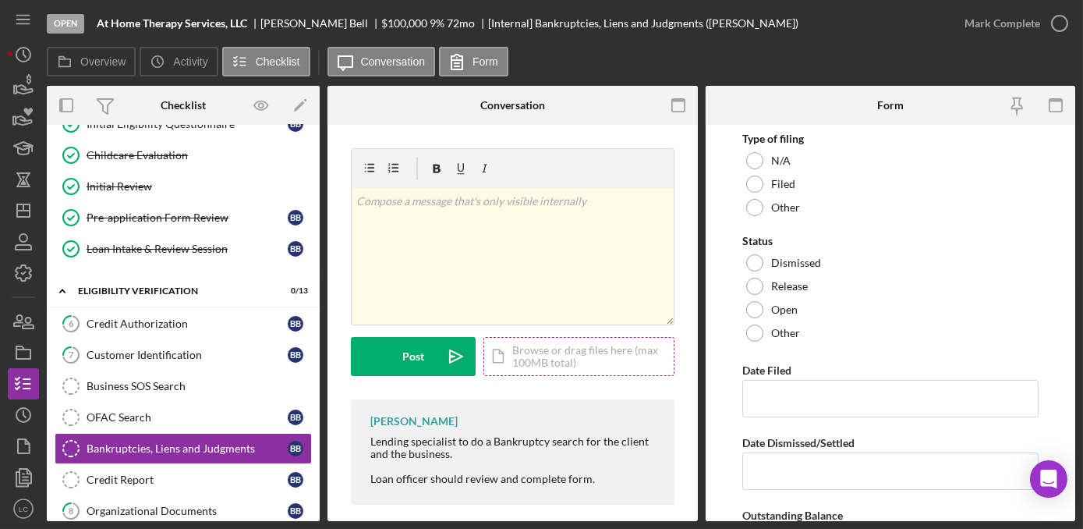
click at [570, 357] on div "Icon/Document Browse or drag files here (max 100MB total) Tap to choose files o…" at bounding box center [578, 356] width 191 height 39
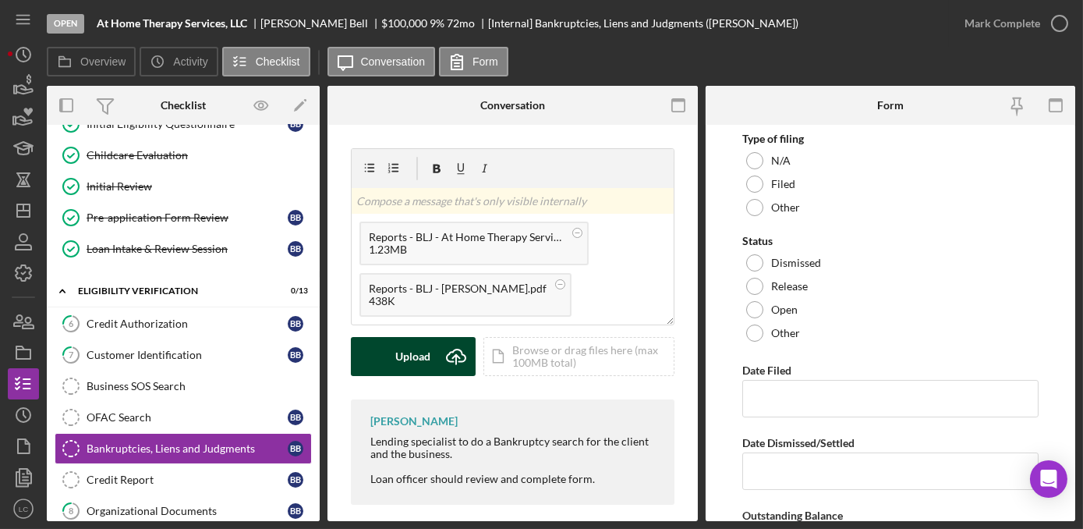
click at [424, 359] on div "Upload" at bounding box center [413, 356] width 35 height 39
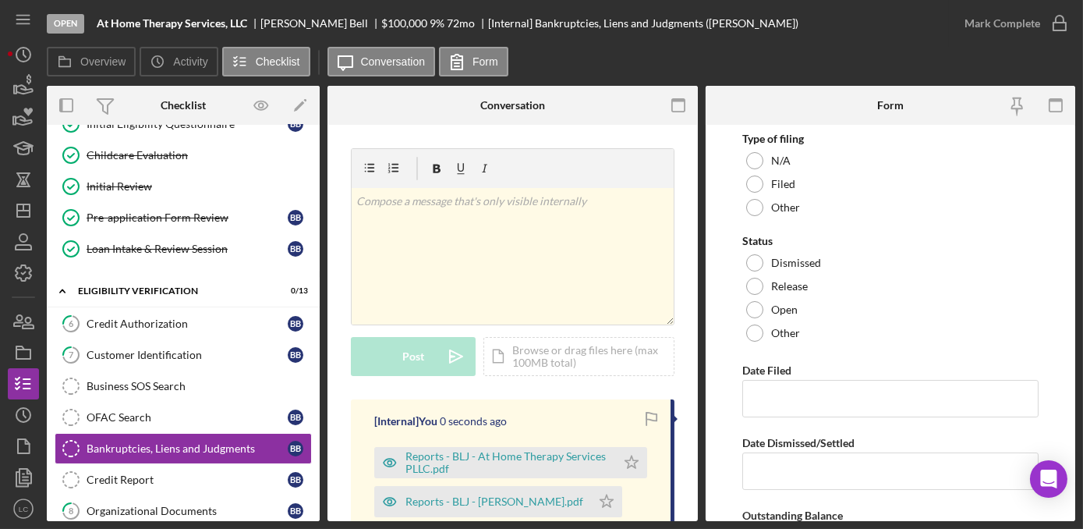
click at [204, 473] on div "Credit Report" at bounding box center [187, 479] width 201 height 12
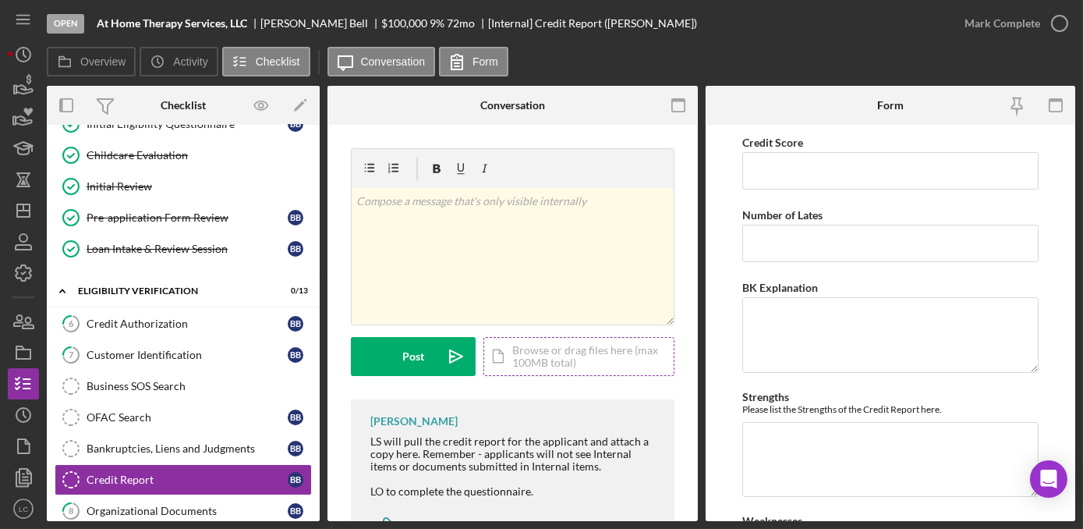
click at [568, 355] on div "Icon/Document Browse or drag files here (max 100MB total) Tap to choose files o…" at bounding box center [578, 356] width 191 height 39
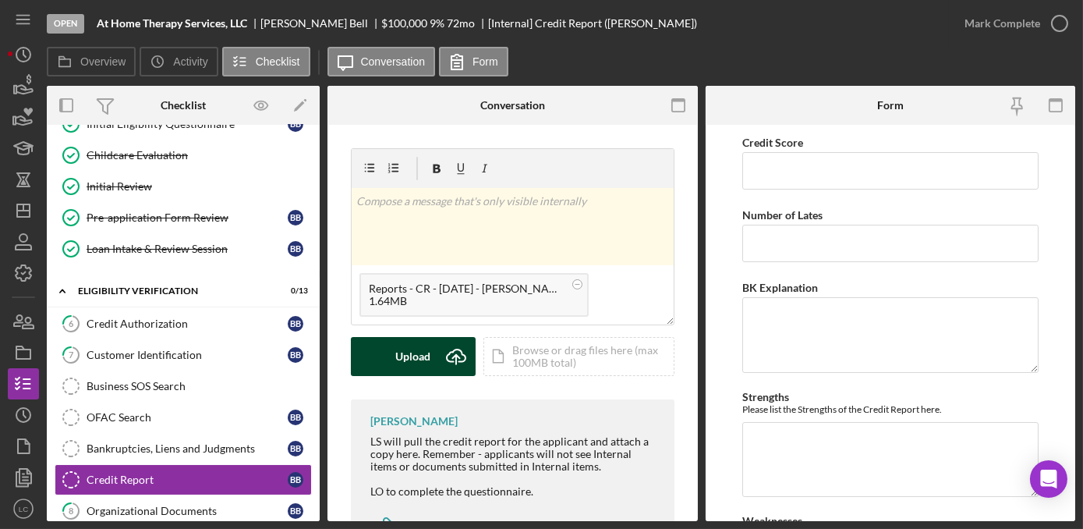
click at [405, 365] on div "Upload" at bounding box center [413, 356] width 35 height 39
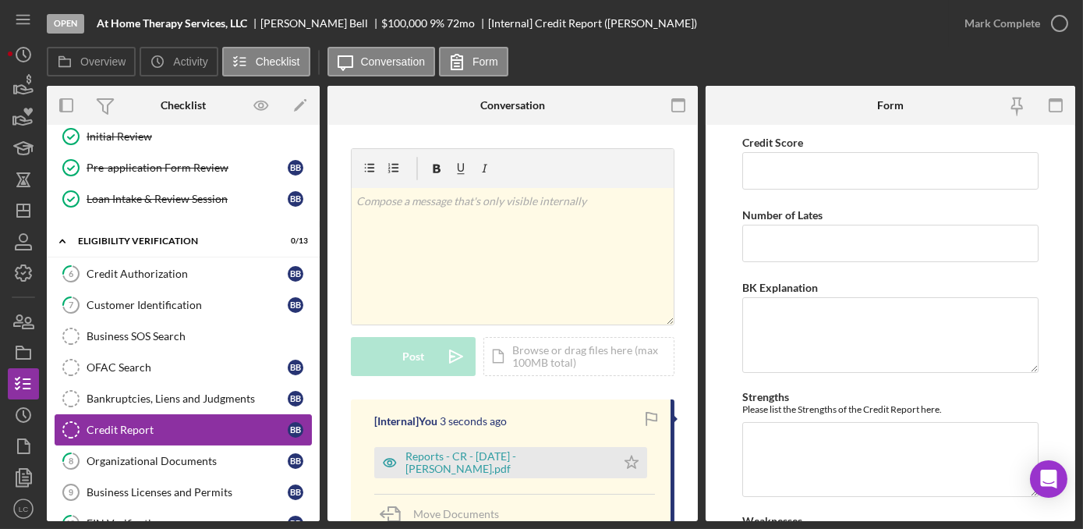
scroll to position [283, 0]
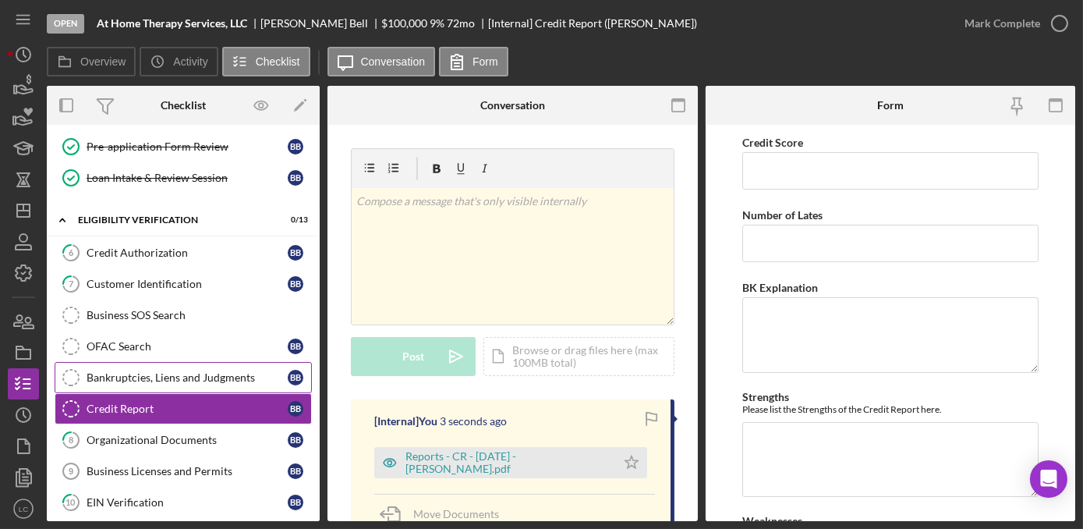
click at [158, 379] on link "Bankruptcies, Liens and Judgments Bankruptcies, Liens and Judgments B B" at bounding box center [183, 377] width 257 height 31
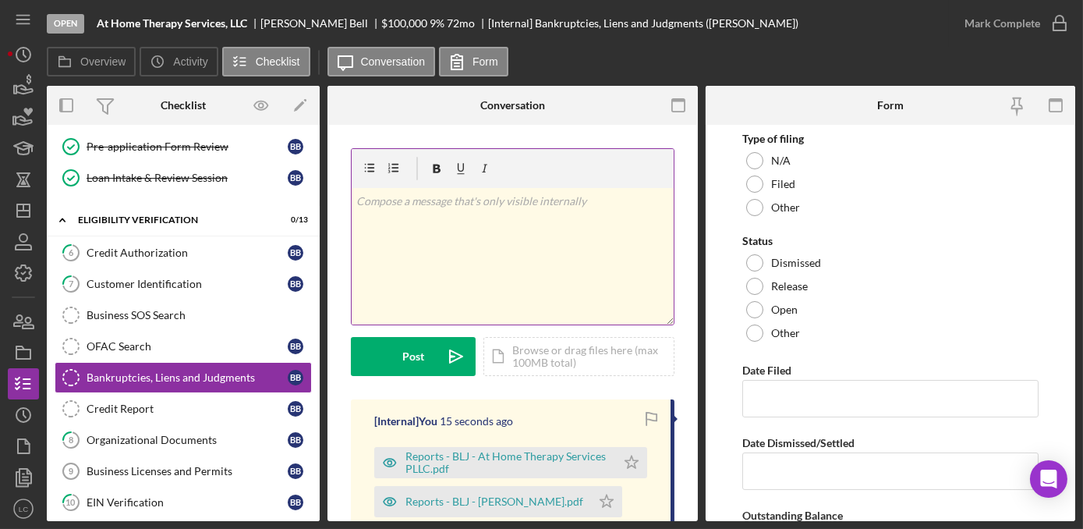
click at [459, 236] on div "v Color teal Color pink Remove color Add row above Add row below Add column bef…" at bounding box center [513, 256] width 322 height 136
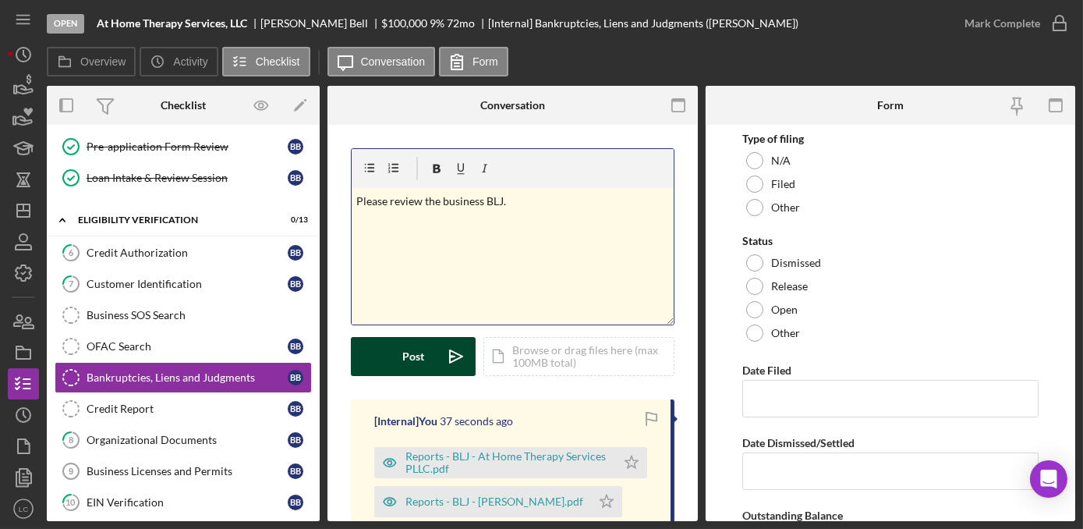
click at [437, 356] on icon "Icon/icon-invite-send" at bounding box center [456, 356] width 39 height 39
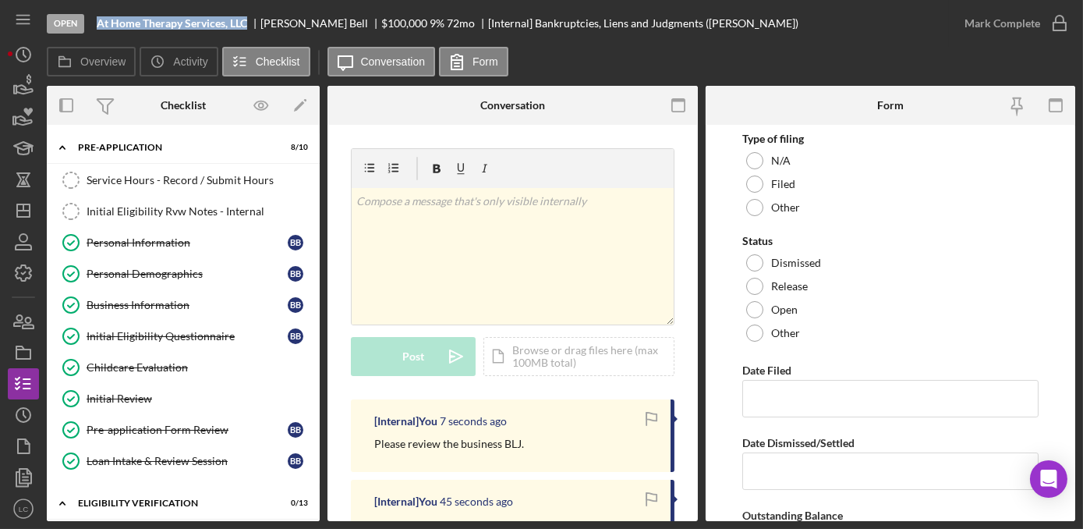
drag, startPoint x: 251, startPoint y: 21, endPoint x: 94, endPoint y: 24, distance: 157.5
click at [94, 24] on div "Open At Home Therapy Services, LLC [PERSON_NAME] $100,000 $100,000 9 % 72 mo [I…" at bounding box center [498, 23] width 902 height 47
copy b "At Home Therapy Services, LLC"
click at [20, 227] on icon "button" at bounding box center [23, 241] width 39 height 39
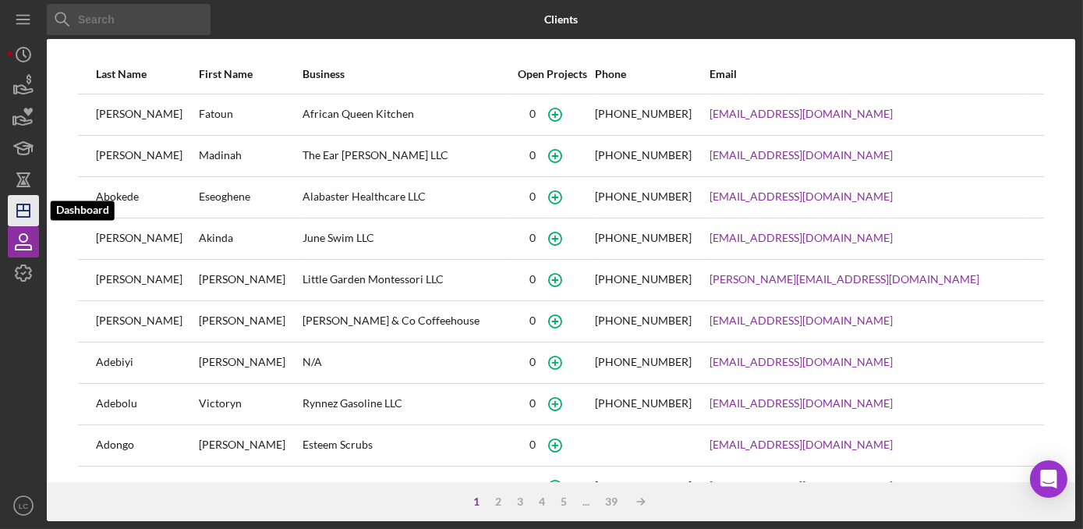
click at [20, 215] on icon "Icon/Dashboard" at bounding box center [23, 210] width 39 height 39
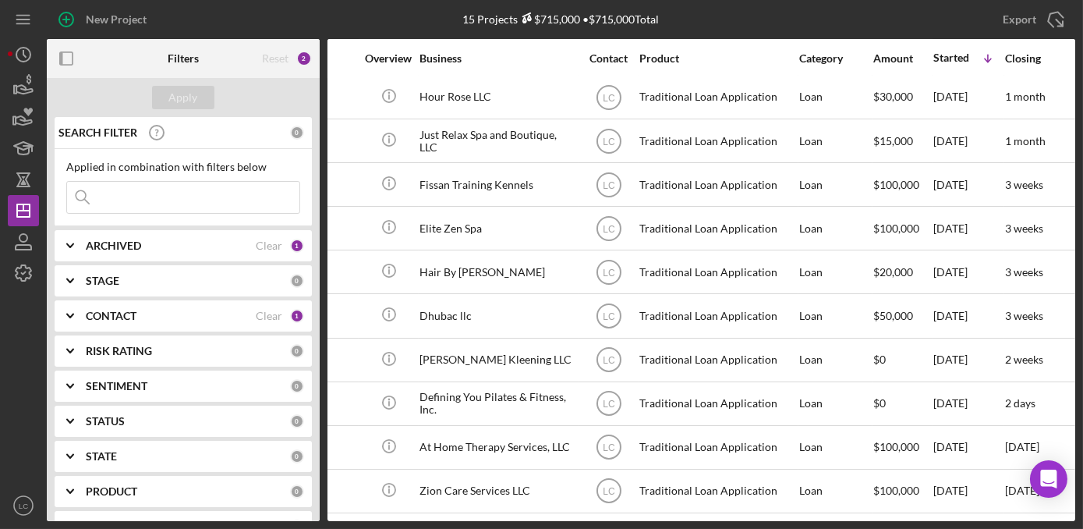
scroll to position [226, 345]
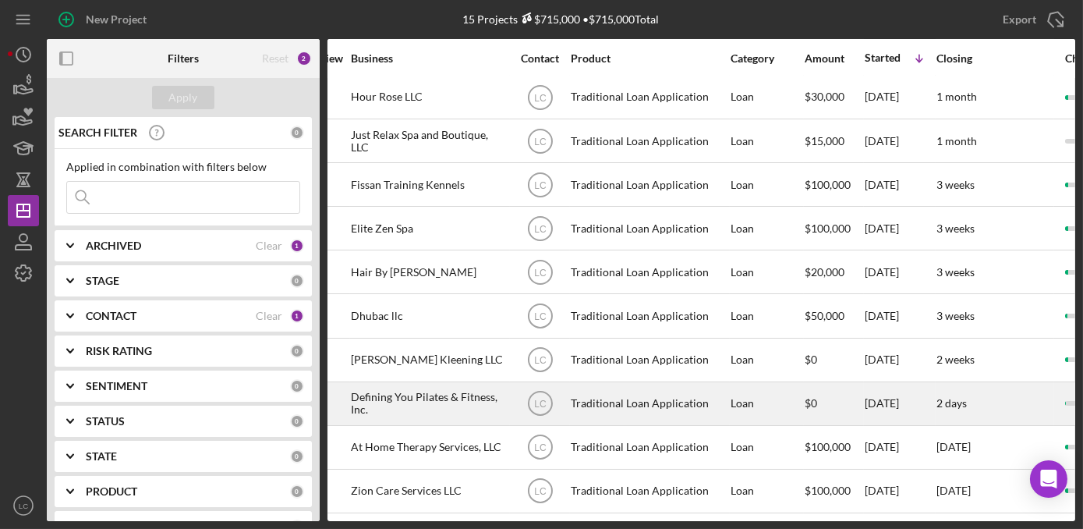
click at [423, 394] on div "Defining You Pilates & Fitness, Inc." at bounding box center [429, 403] width 156 height 41
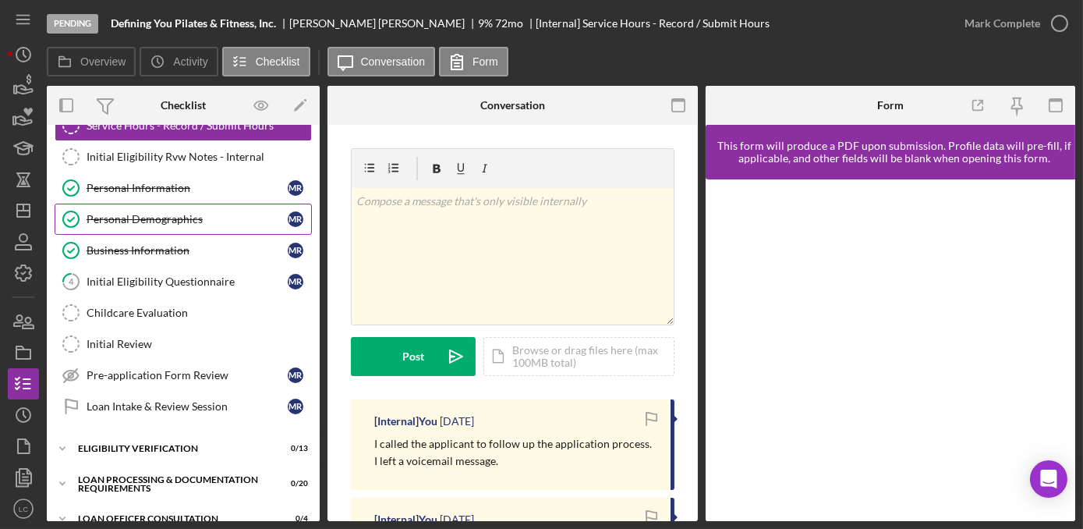
scroll to position [141, 0]
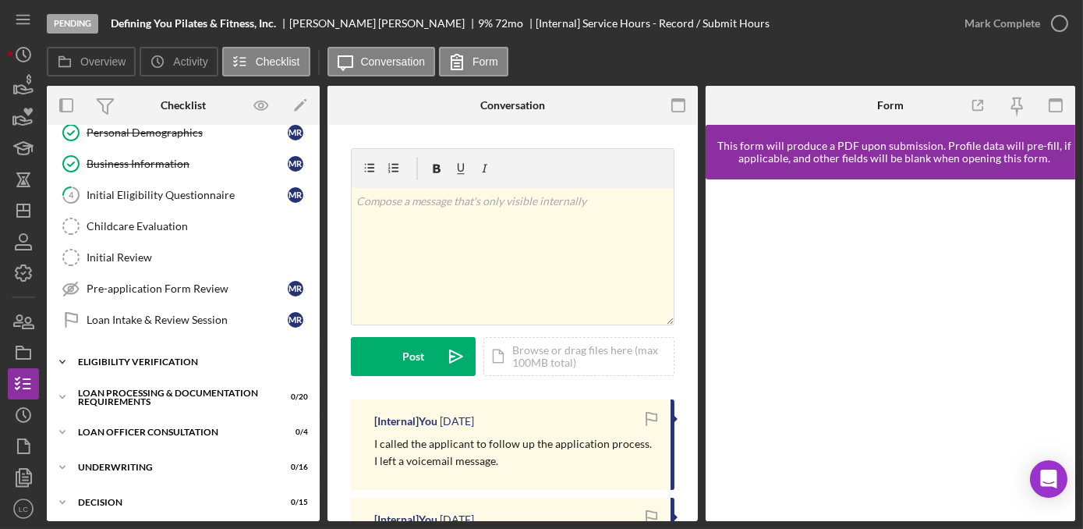
click at [61, 360] on polyline at bounding box center [62, 361] width 5 height 3
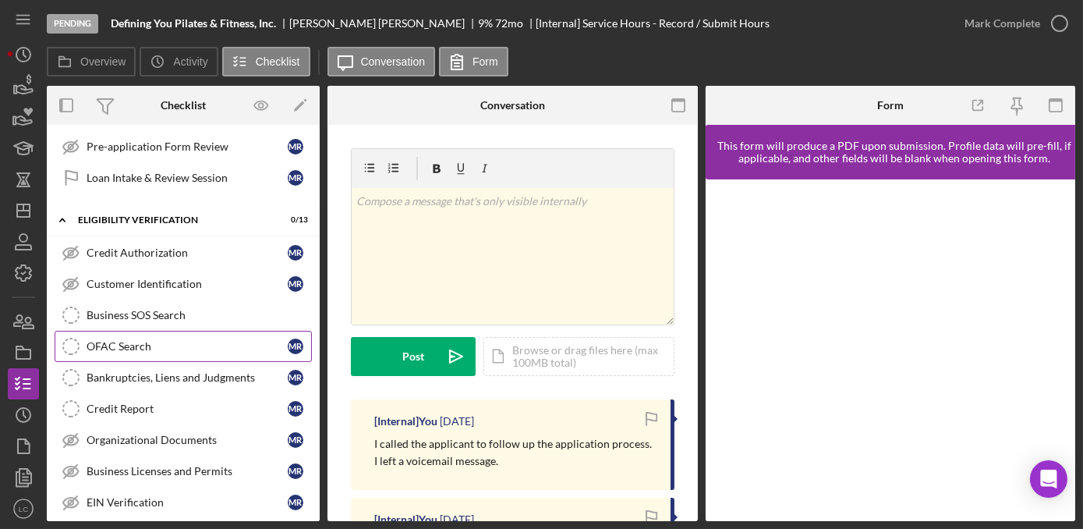
scroll to position [70, 0]
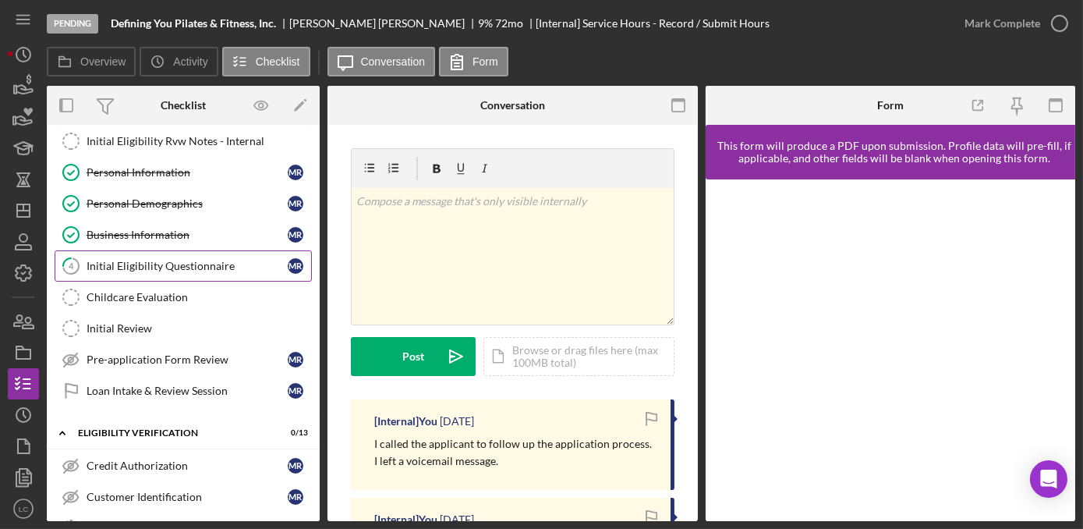
click at [157, 267] on div "Initial Eligibility Questionnaire" at bounding box center [187, 266] width 201 height 12
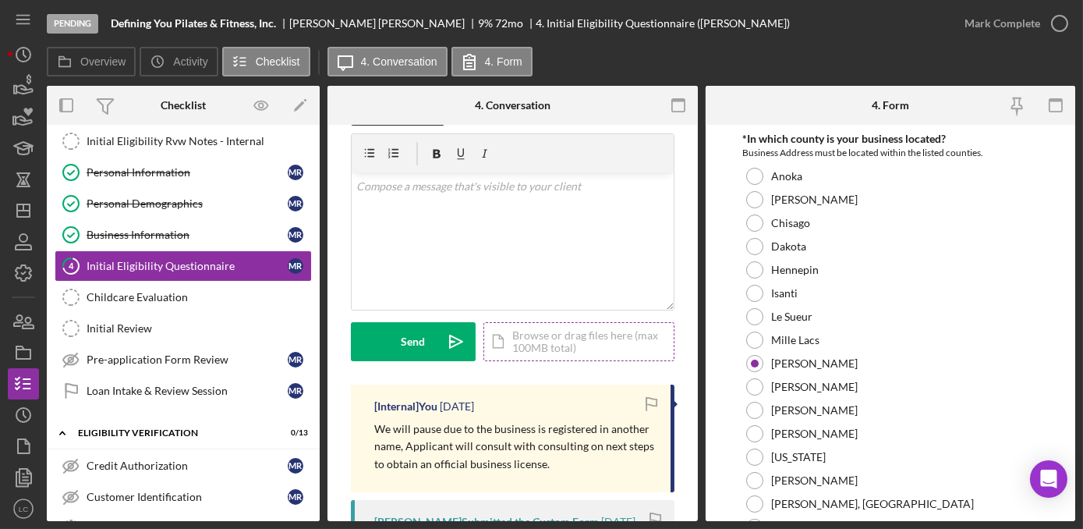
scroll to position [70, 0]
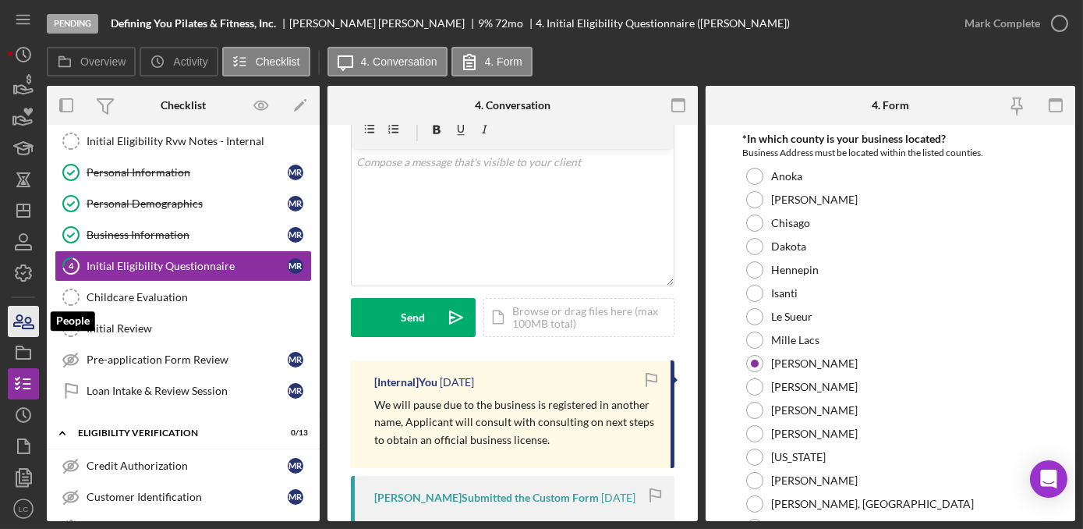
click at [24, 320] on icon "button" at bounding box center [23, 321] width 39 height 39
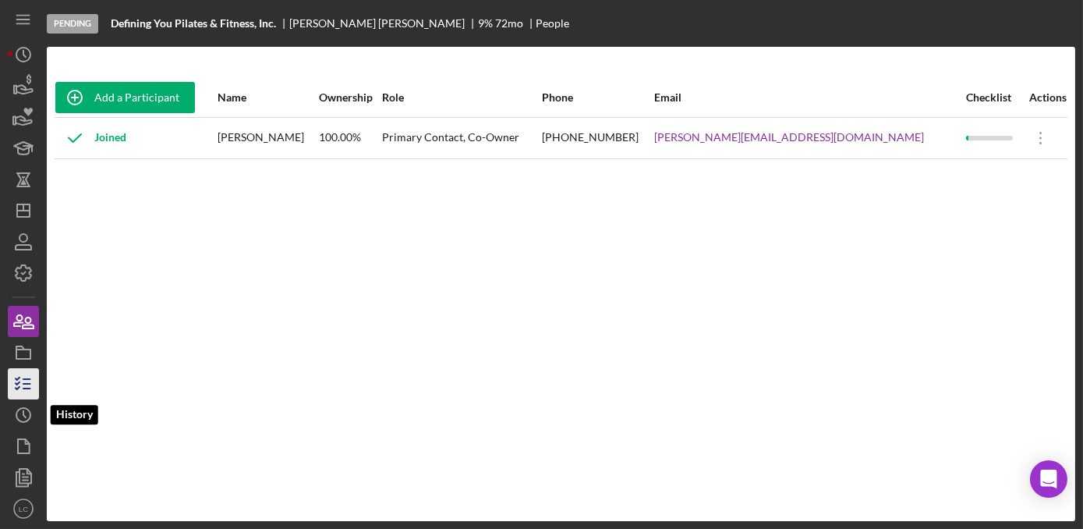
drag, startPoint x: 30, startPoint y: 398, endPoint x: 29, endPoint y: 383, distance: 15.7
click at [30, 398] on icon "Icon/History" at bounding box center [23, 414] width 39 height 39
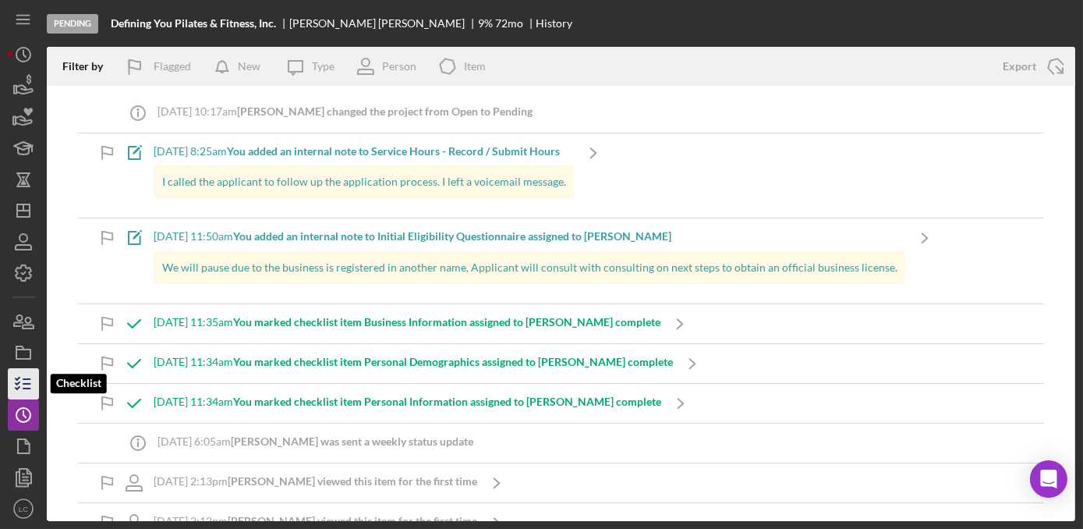
click at [29, 384] on line "button" at bounding box center [26, 384] width 7 height 0
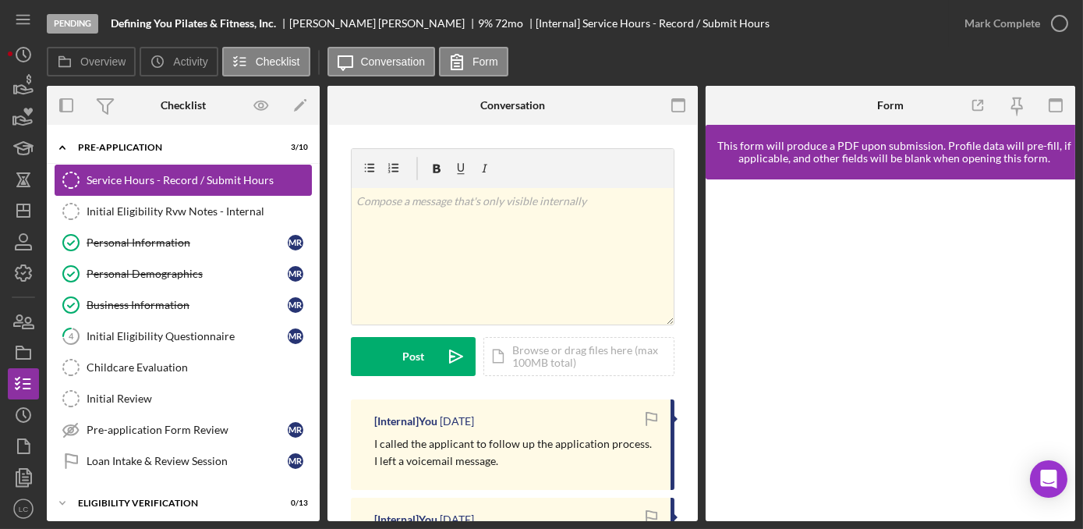
click at [135, 186] on link "Service Hours - Record / Submit Hours Service Hours - Record / Submit Hours" at bounding box center [183, 180] width 257 height 31
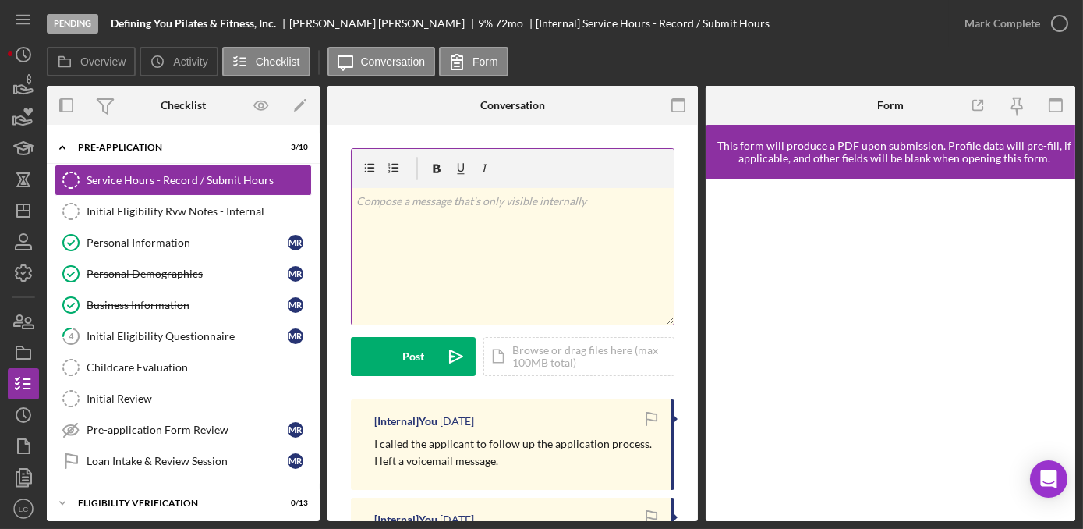
click at [546, 256] on div "v Color teal Color pink Remove color Add row above Add row below Add column bef…" at bounding box center [513, 256] width 322 height 136
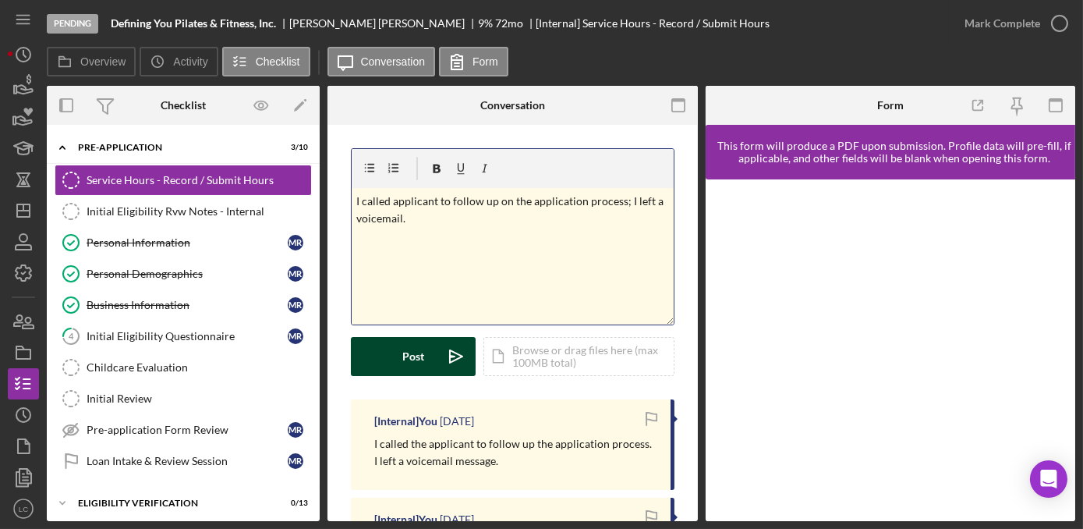
click at [409, 340] on div "Post" at bounding box center [413, 356] width 22 height 39
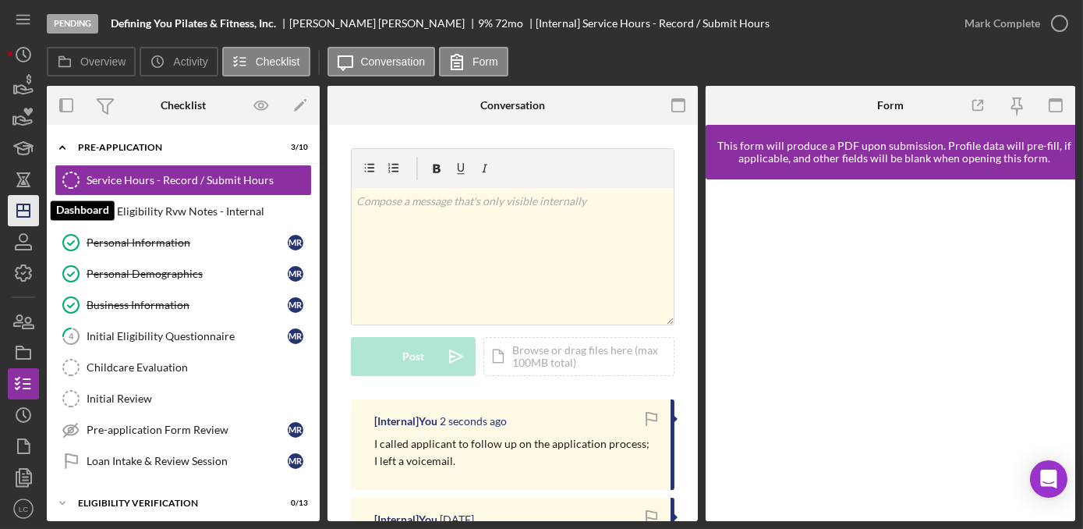
click at [18, 214] on icon "Icon/Dashboard" at bounding box center [23, 210] width 39 height 39
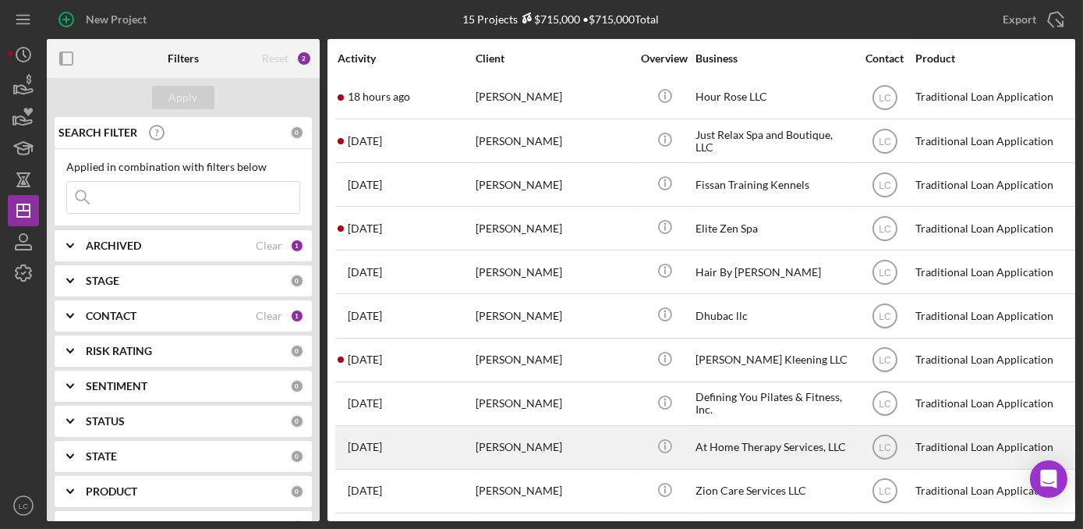
scroll to position [226, 0]
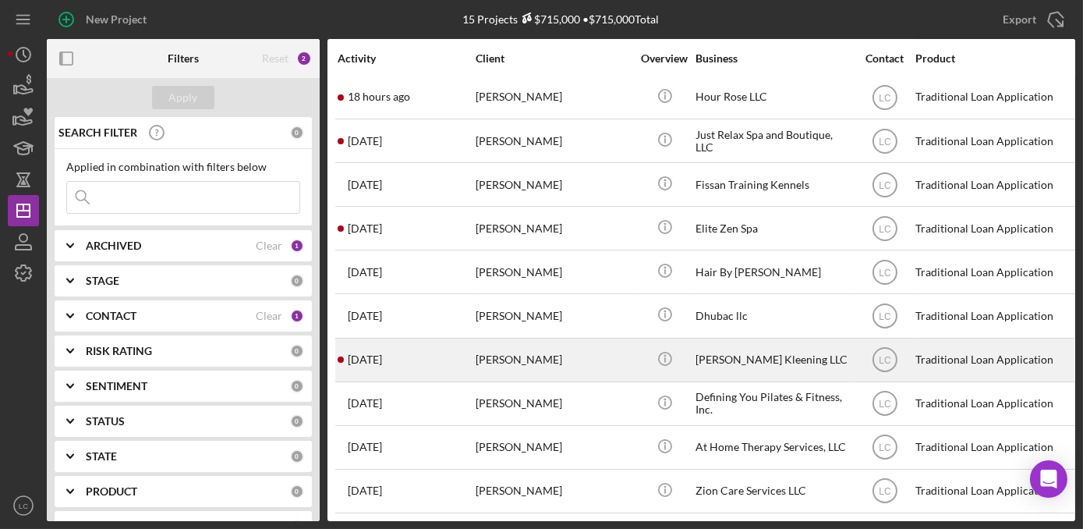
click at [590, 349] on div "[PERSON_NAME]" at bounding box center [554, 359] width 156 height 41
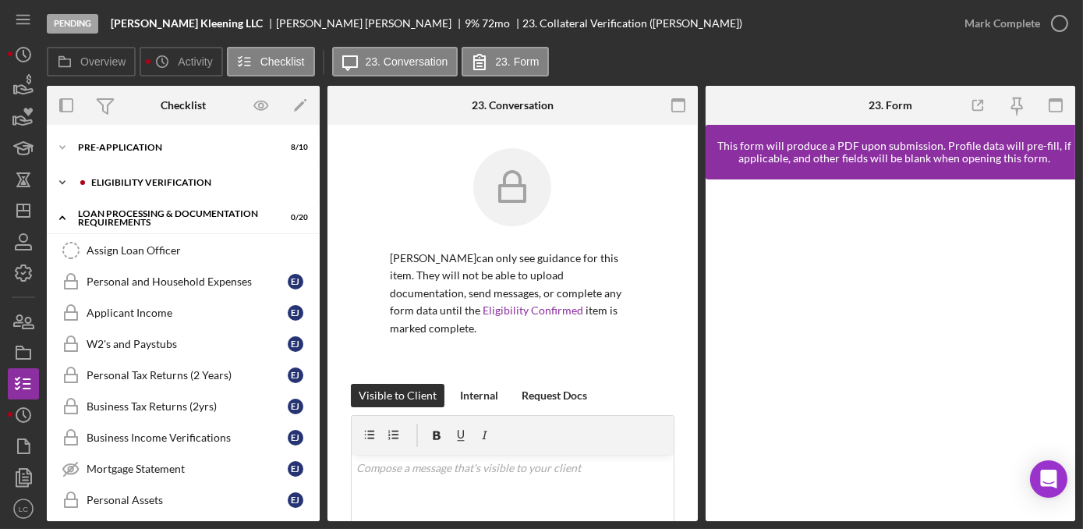
click at [60, 184] on icon "Icon/Expander" at bounding box center [62, 182] width 31 height 31
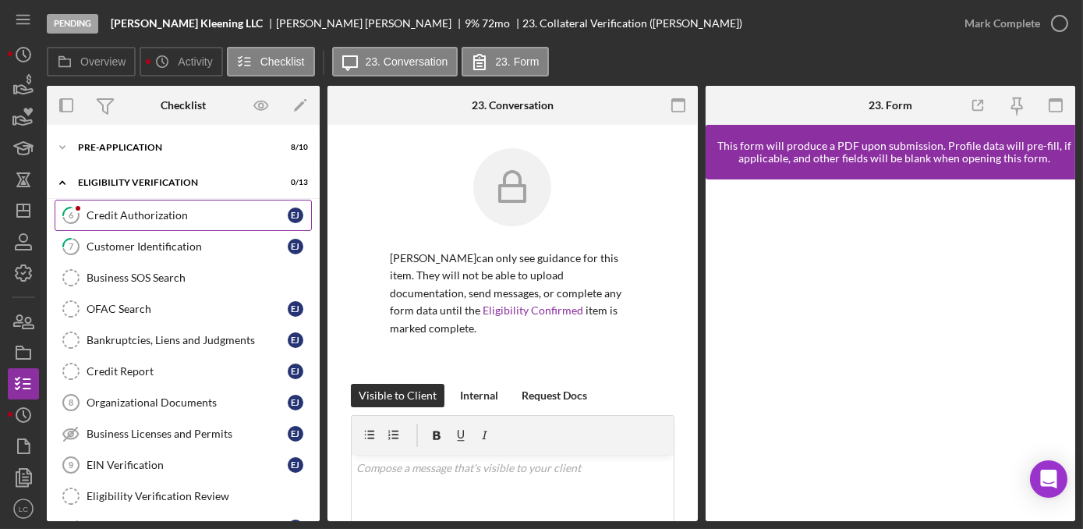
click at [119, 219] on div "Credit Authorization" at bounding box center [187, 215] width 201 height 12
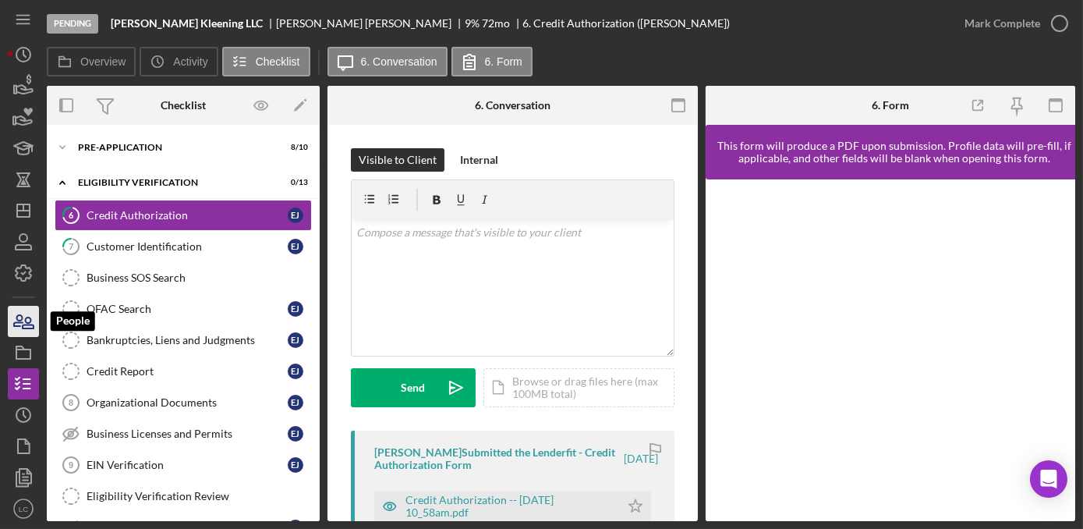
click at [23, 321] on icon "button" at bounding box center [23, 321] width 39 height 39
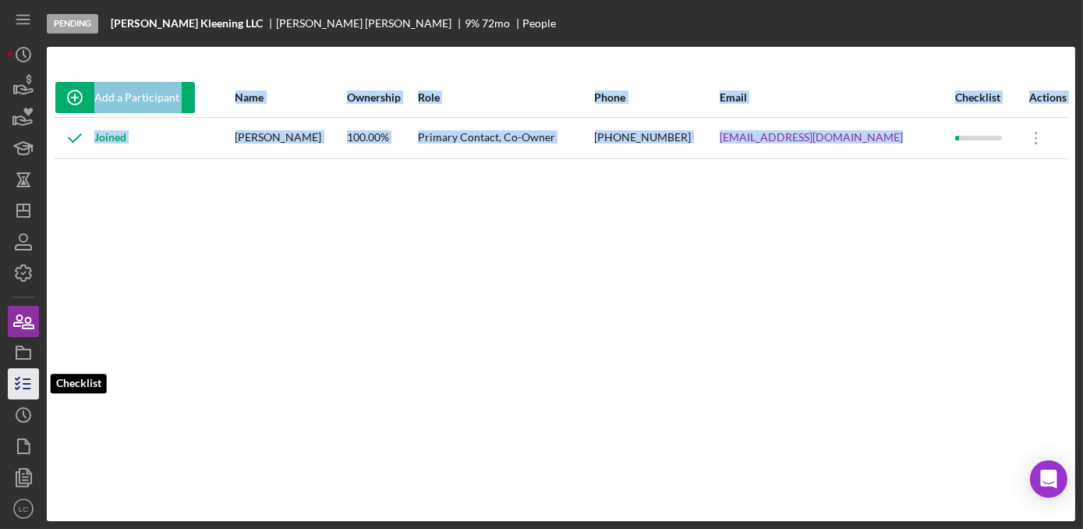
click at [17, 378] on polyline "button" at bounding box center [18, 378] width 4 height 2
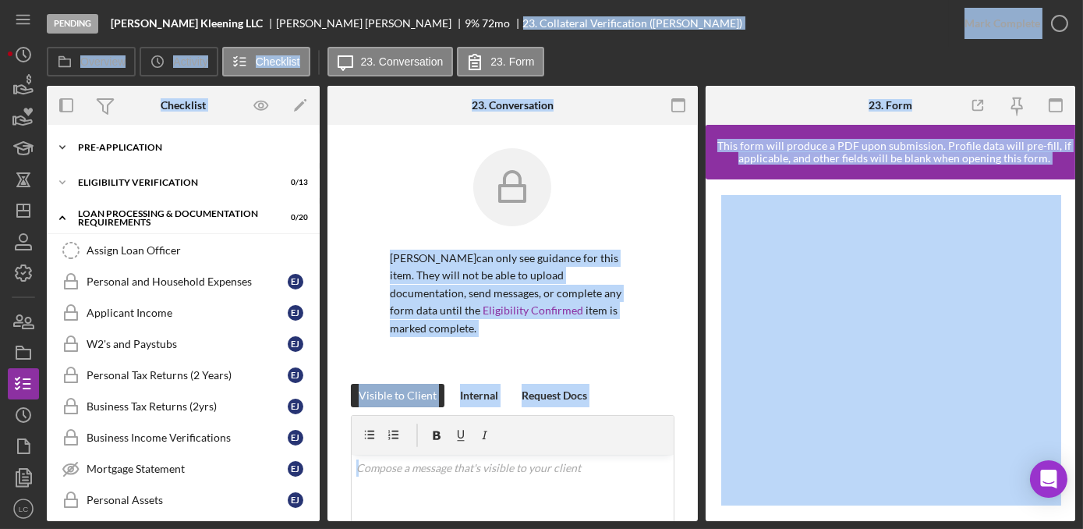
click at [64, 146] on polyline at bounding box center [62, 147] width 5 height 3
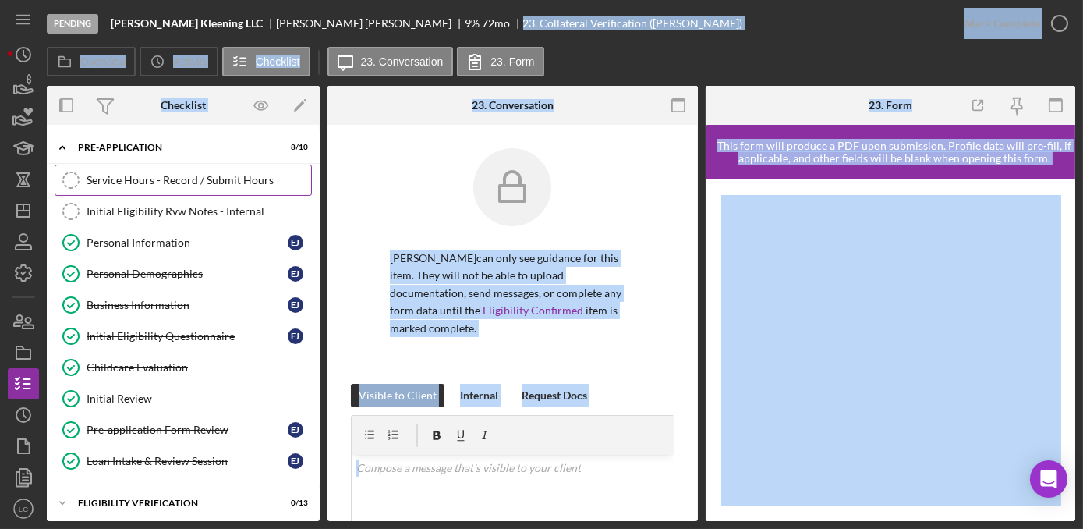
click at [106, 176] on div "Service Hours - Record / Submit Hours" at bounding box center [199, 180] width 225 height 12
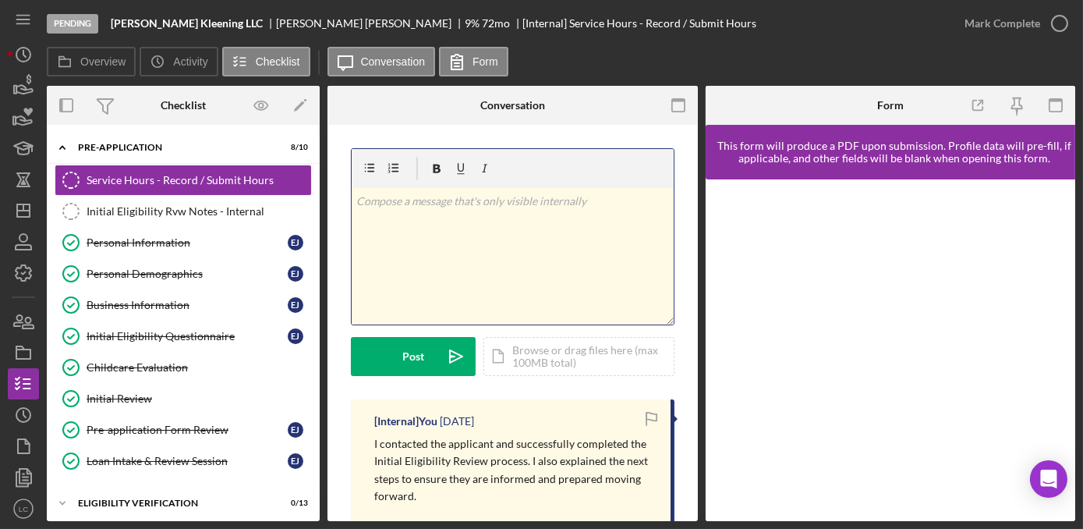
click at [487, 245] on div "v Color teal Color pink Remove color Add row above Add row below Add column bef…" at bounding box center [513, 256] width 322 height 136
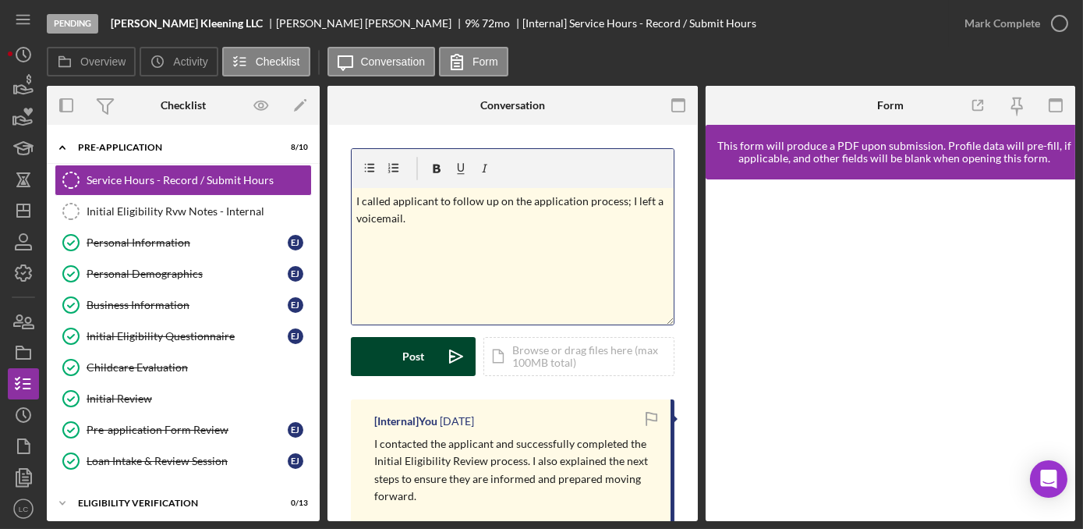
click at [415, 366] on div "Post" at bounding box center [413, 356] width 22 height 39
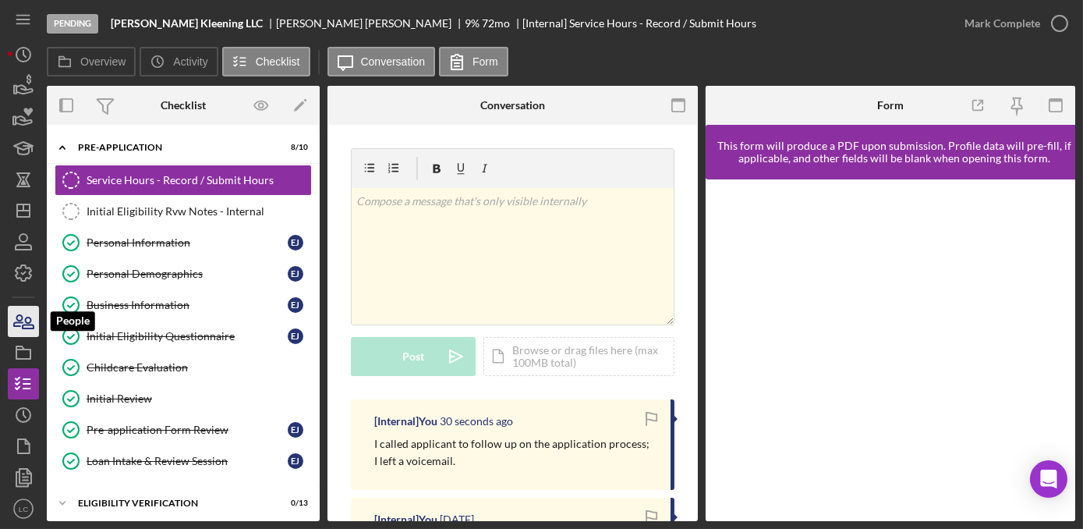
click at [13, 322] on icon "button" at bounding box center [23, 321] width 39 height 39
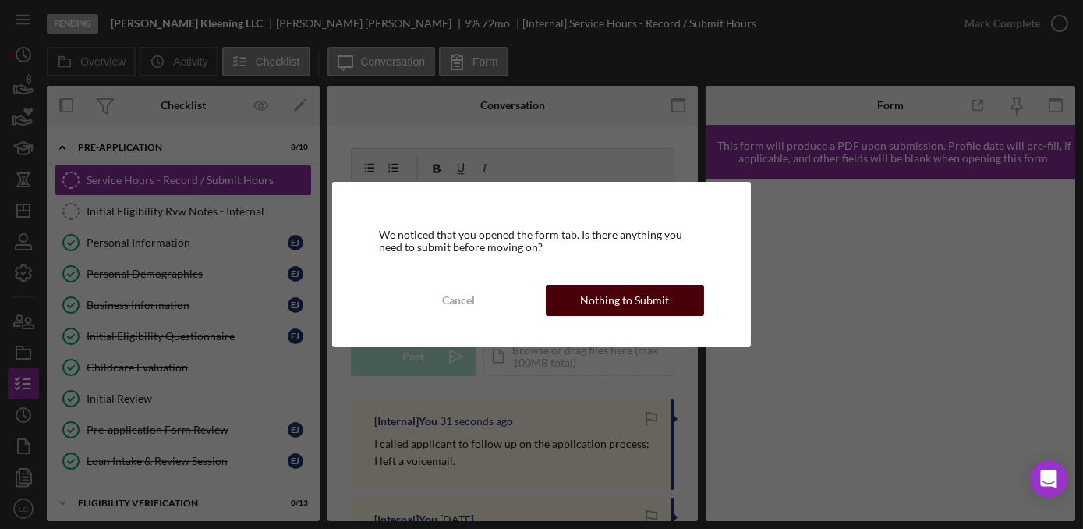
click at [603, 303] on div "Nothing to Submit" at bounding box center [624, 300] width 89 height 31
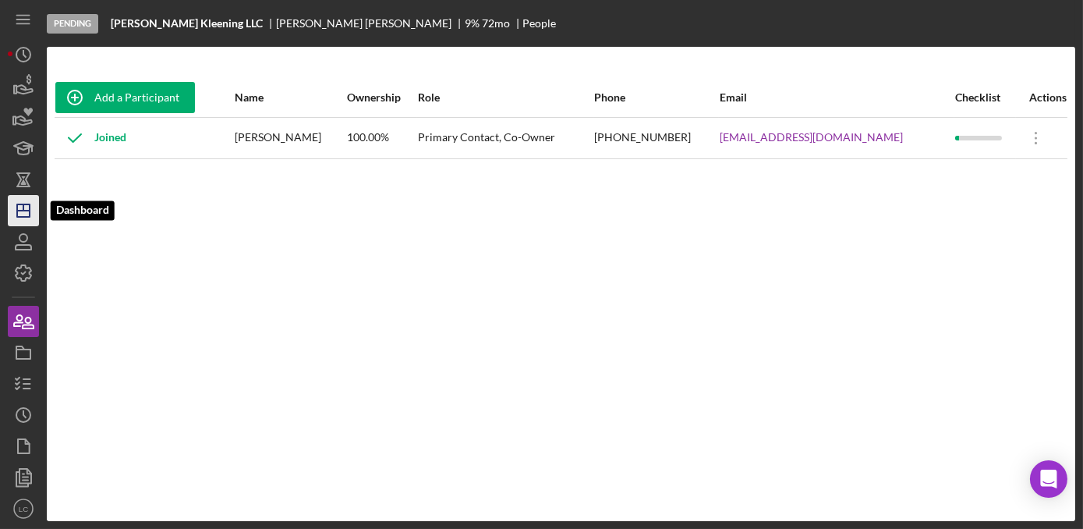
click at [20, 209] on icon "Icon/Dashboard" at bounding box center [23, 210] width 39 height 39
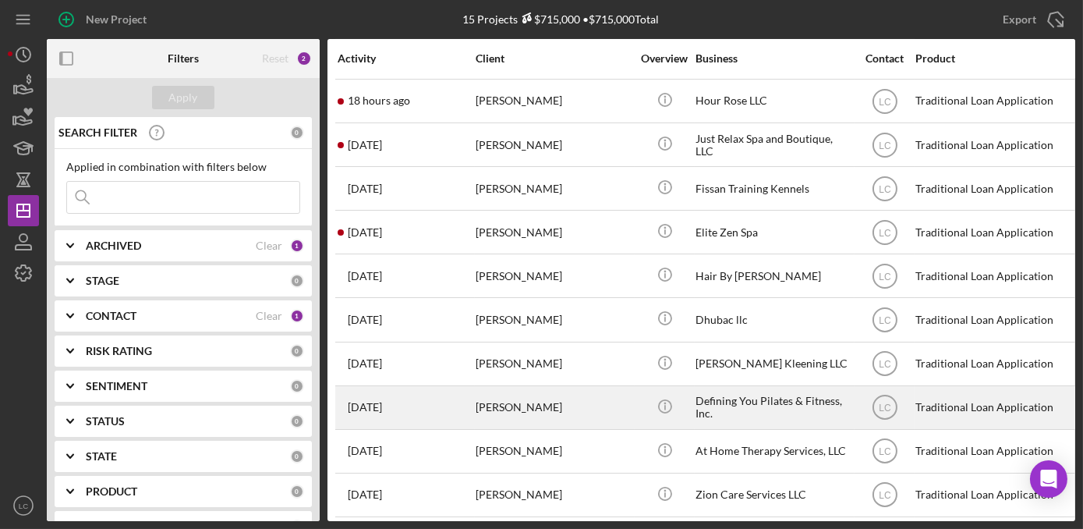
scroll to position [226, 0]
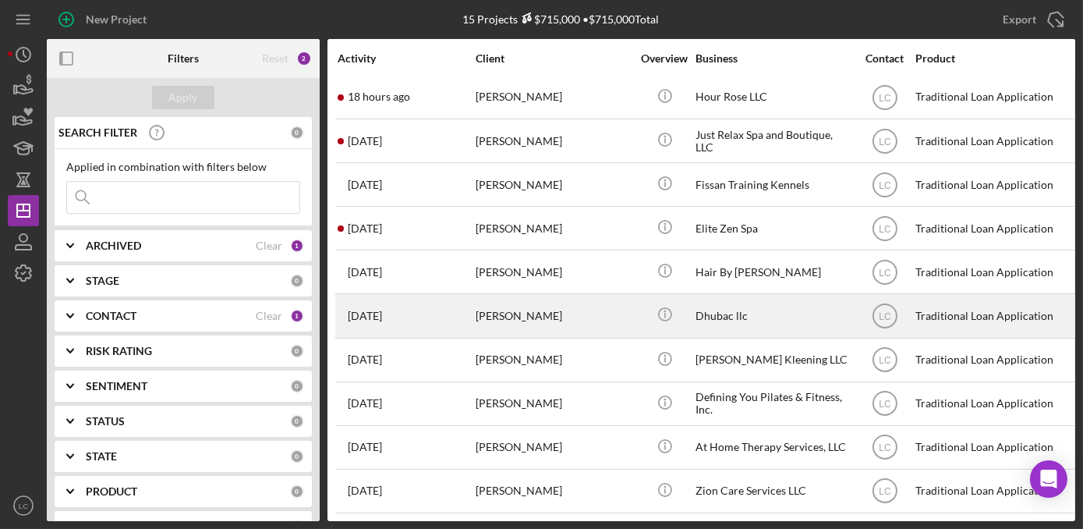
click at [756, 312] on div "Dhubac llc" at bounding box center [773, 315] width 156 height 41
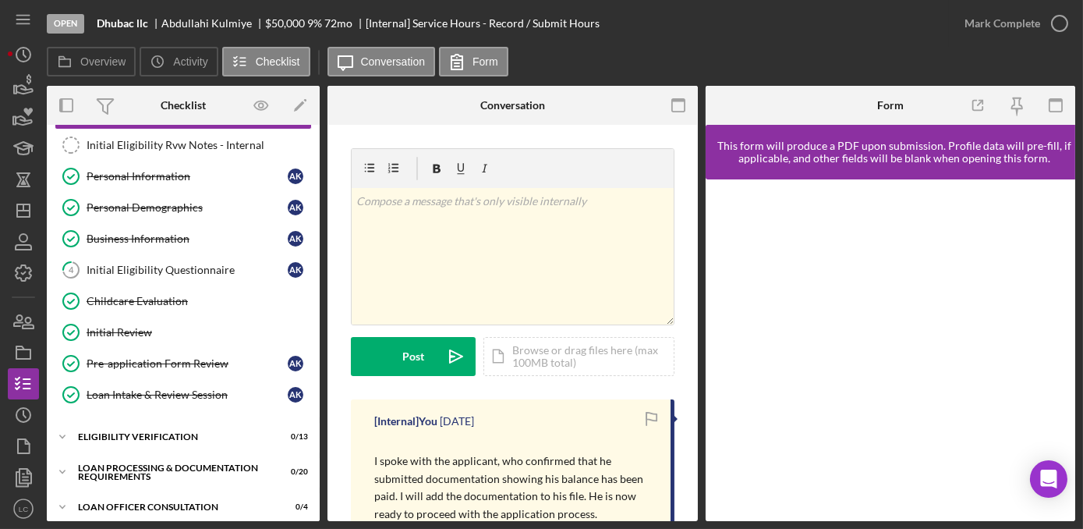
scroll to position [141, 0]
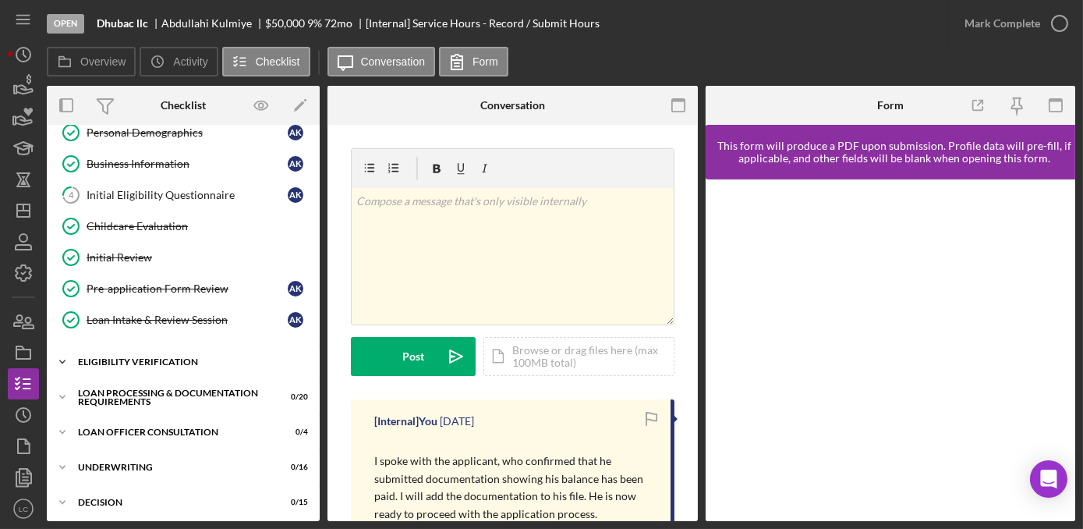
click at [60, 359] on icon "Icon/Expander" at bounding box center [62, 361] width 31 height 31
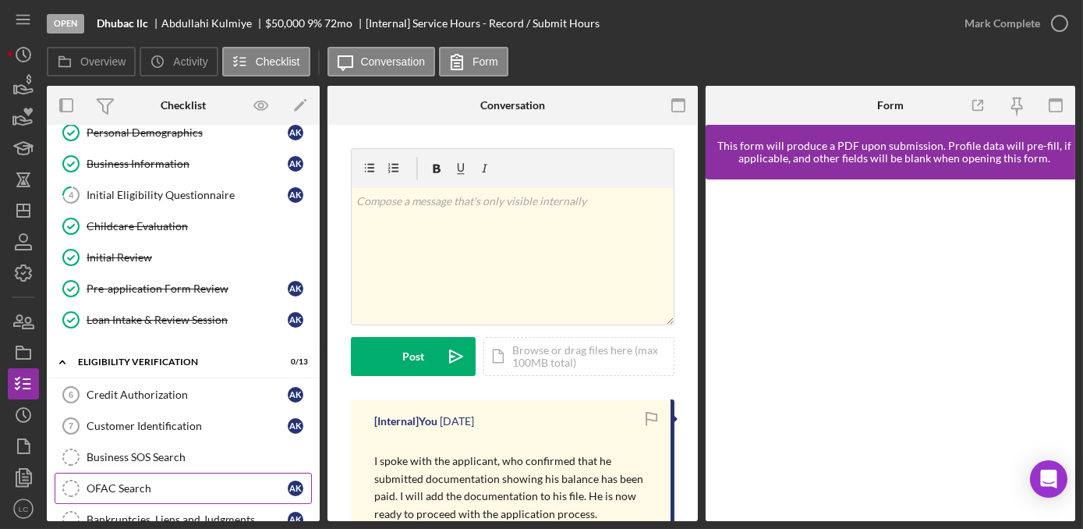
scroll to position [212, 0]
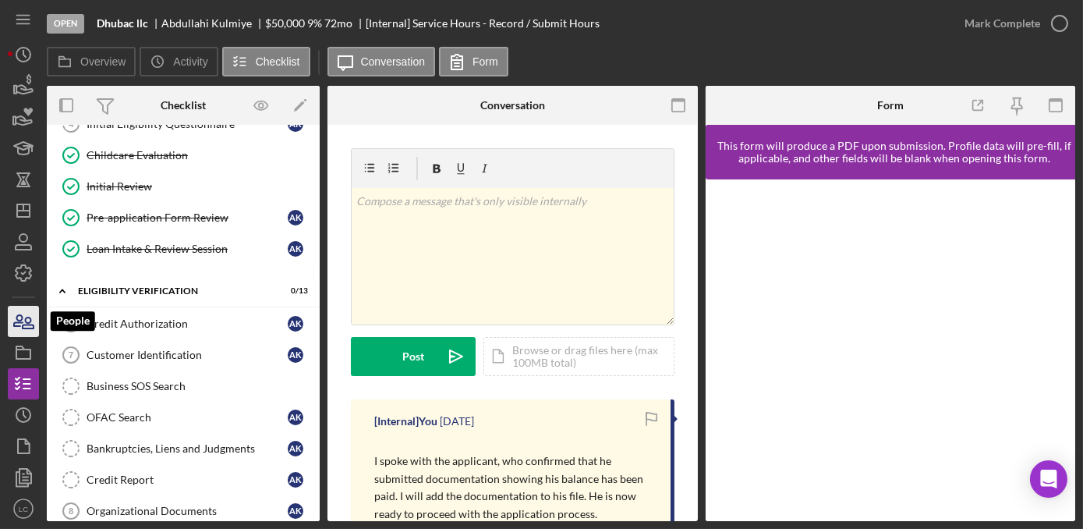
click at [12, 327] on icon "button" at bounding box center [23, 321] width 39 height 39
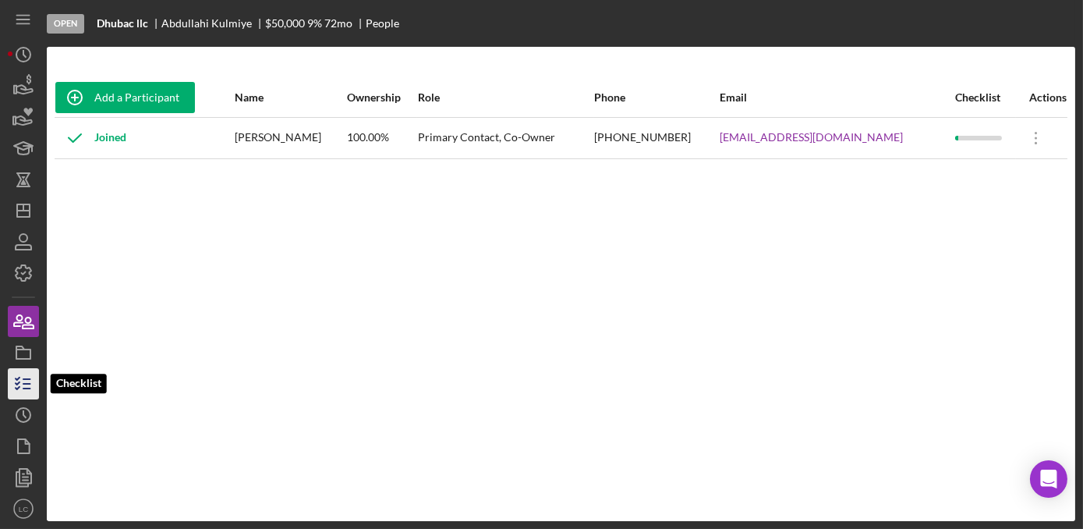
click at [32, 389] on icon "button" at bounding box center [23, 383] width 39 height 39
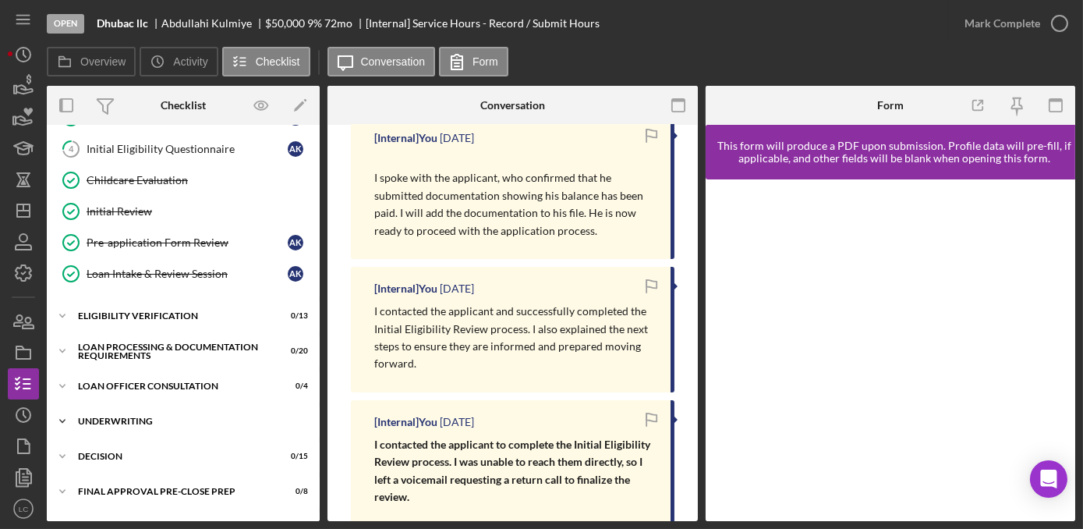
scroll to position [212, 0]
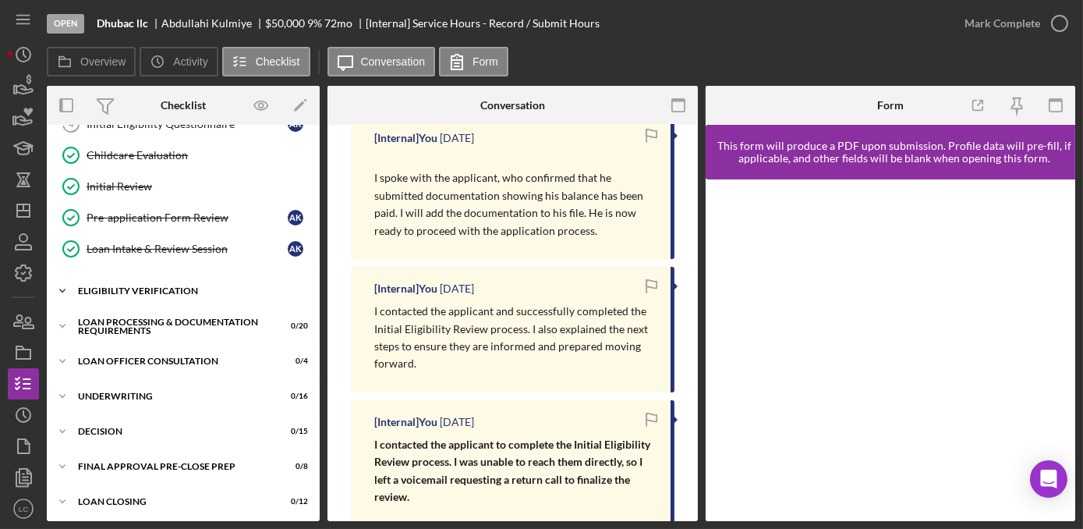
click at [62, 285] on icon "Icon/Expander" at bounding box center [62, 290] width 31 height 31
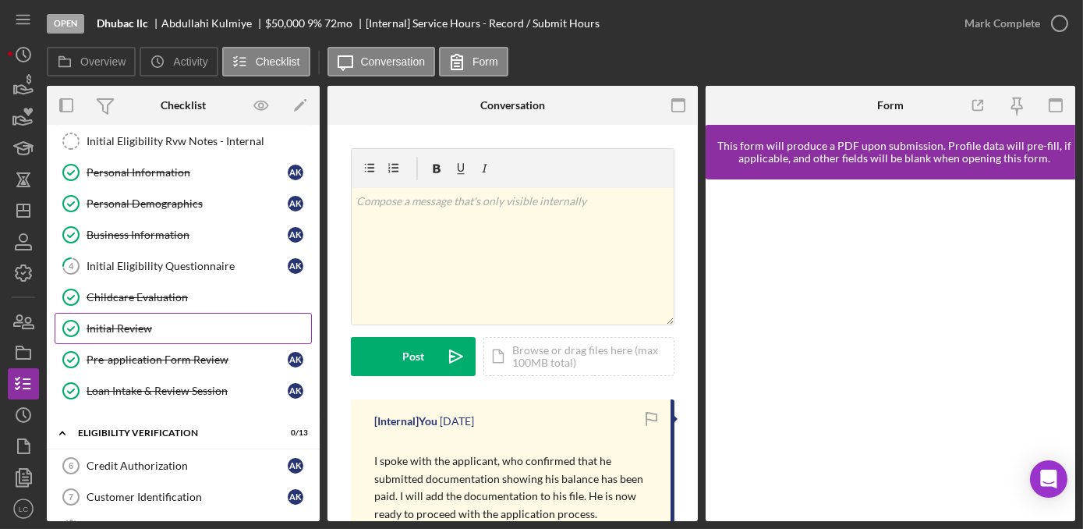
scroll to position [0, 0]
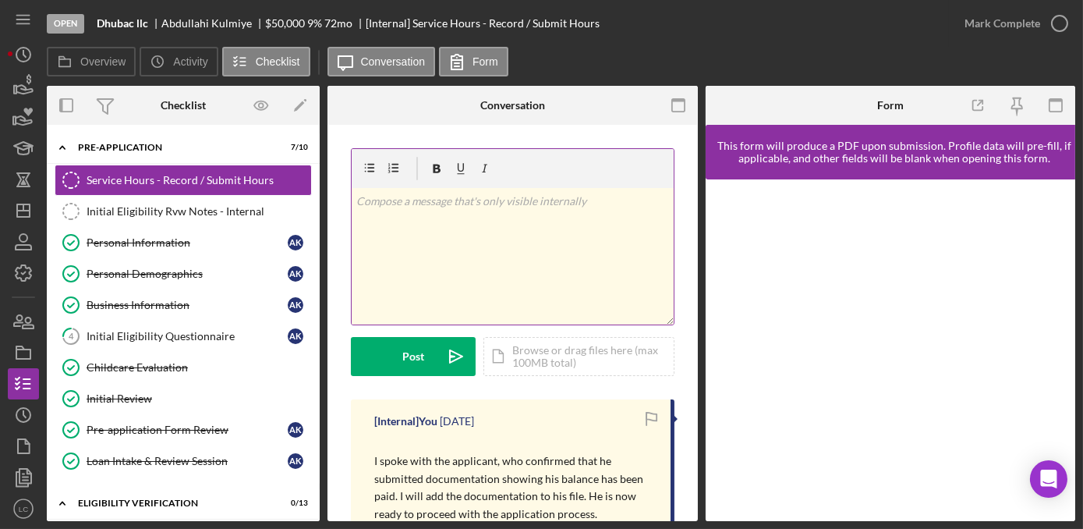
click at [411, 237] on div "v Color teal Color pink Remove color Add row above Add row below Add column bef…" at bounding box center [513, 256] width 322 height 136
click at [502, 244] on div "v Color teal Color pink Remove color Add row above Add row below Add column bef…" at bounding box center [513, 256] width 322 height 136
click at [447, 225] on p "I called applicant and he will upload the documents to complete the eligibility…" at bounding box center [512, 210] width 313 height 35
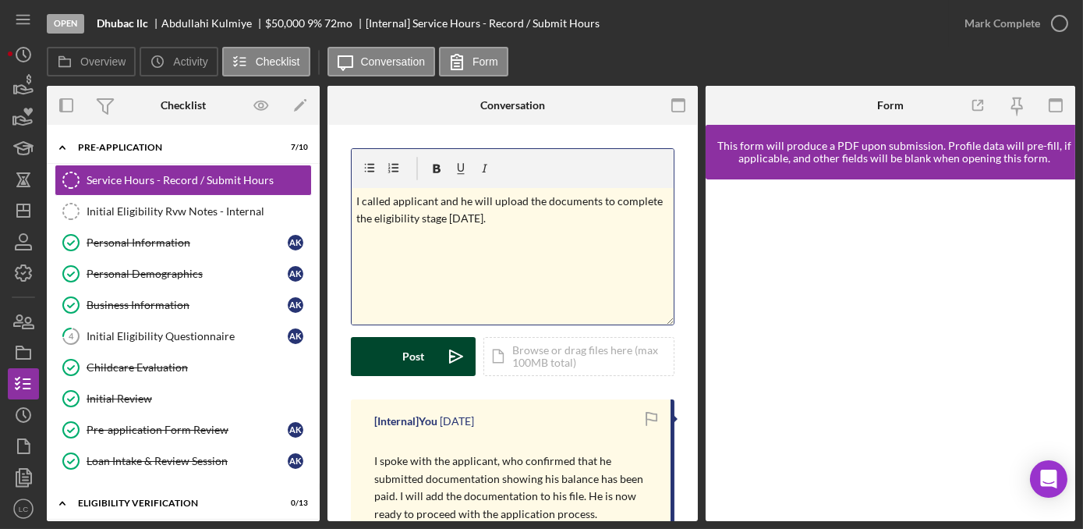
click at [420, 357] on div "Post" at bounding box center [413, 356] width 22 height 39
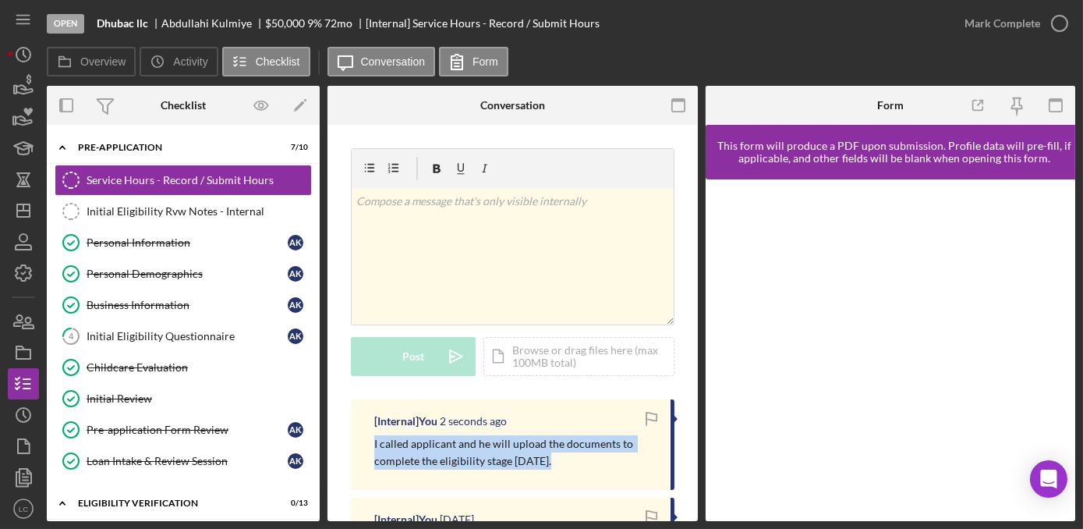
drag, startPoint x: 545, startPoint y: 463, endPoint x: 370, endPoint y: 444, distance: 176.5
click at [370, 444] on div "[Internal] You 2 seconds ago I called applicant and he will upload the document…" at bounding box center [513, 444] width 324 height 90
drag, startPoint x: 370, startPoint y: 444, endPoint x: 388, endPoint y: 447, distance: 19.0
copy p "I called applicant and he will upload the documents to complete the eligibility…"
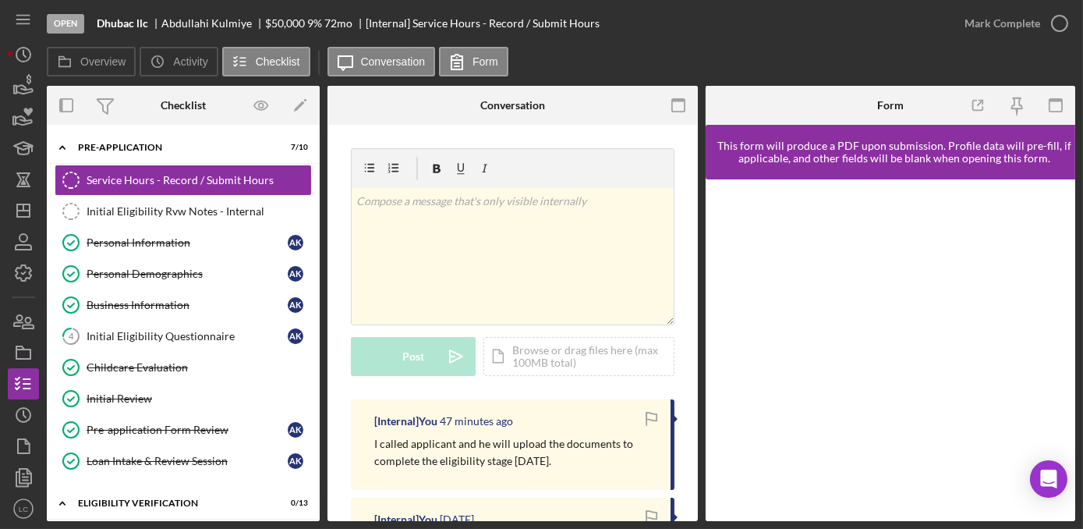
click at [351, 390] on div "v Color teal Color pink Remove color Add row above Add row below Add column bef…" at bounding box center [513, 273] width 324 height 251
drag, startPoint x: 352, startPoint y: 142, endPoint x: 329, endPoint y: 263, distance: 123.0
drag, startPoint x: 518, startPoint y: 119, endPoint x: 344, endPoint y: 147, distance: 176.1
click at [344, 147] on div "Conversation Service Hours - Record / Submit Hours Service Hours - Record / Sub…" at bounding box center [512, 303] width 370 height 435
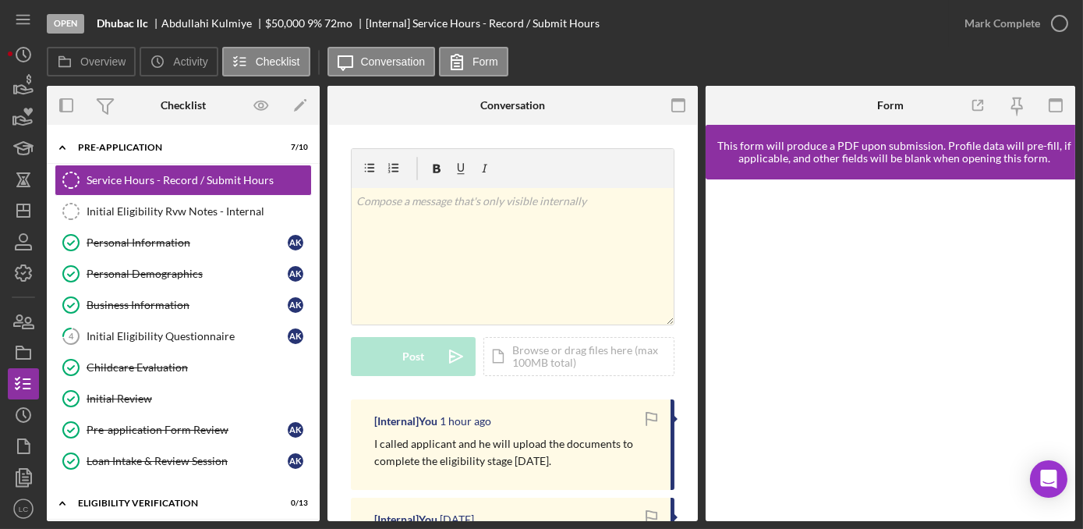
drag, startPoint x: 342, startPoint y: 134, endPoint x: 341, endPoint y: 154, distance: 20.3
click at [17, 208] on polygon "button" at bounding box center [23, 210] width 12 height 12
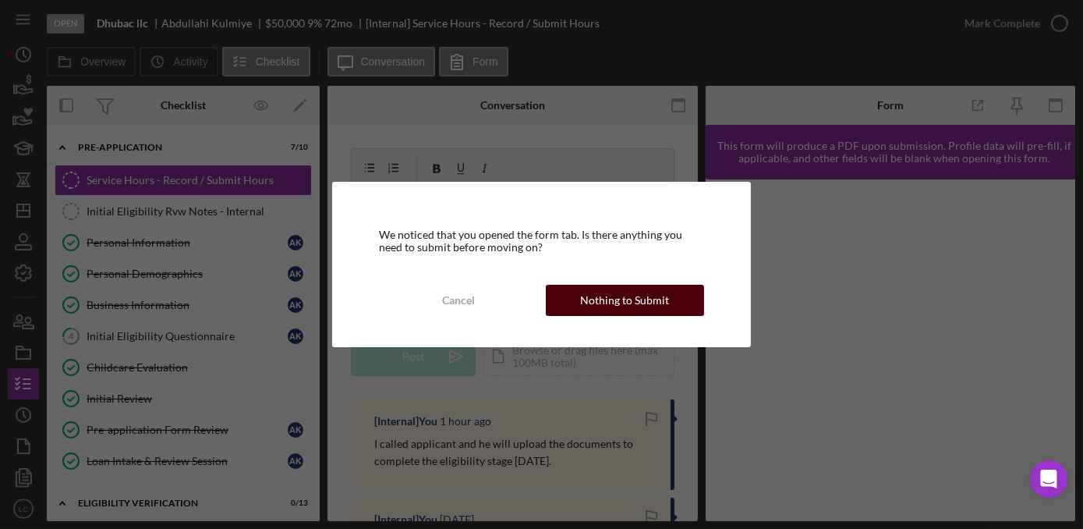
click at [660, 301] on div "Nothing to Submit" at bounding box center [624, 300] width 89 height 31
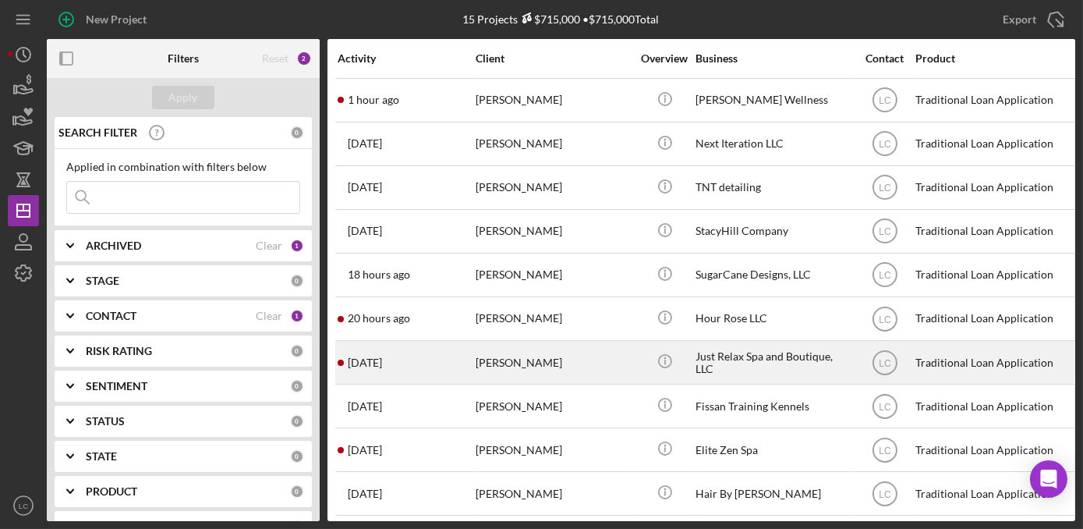
click at [557, 360] on div "[PERSON_NAME]" at bounding box center [554, 362] width 156 height 41
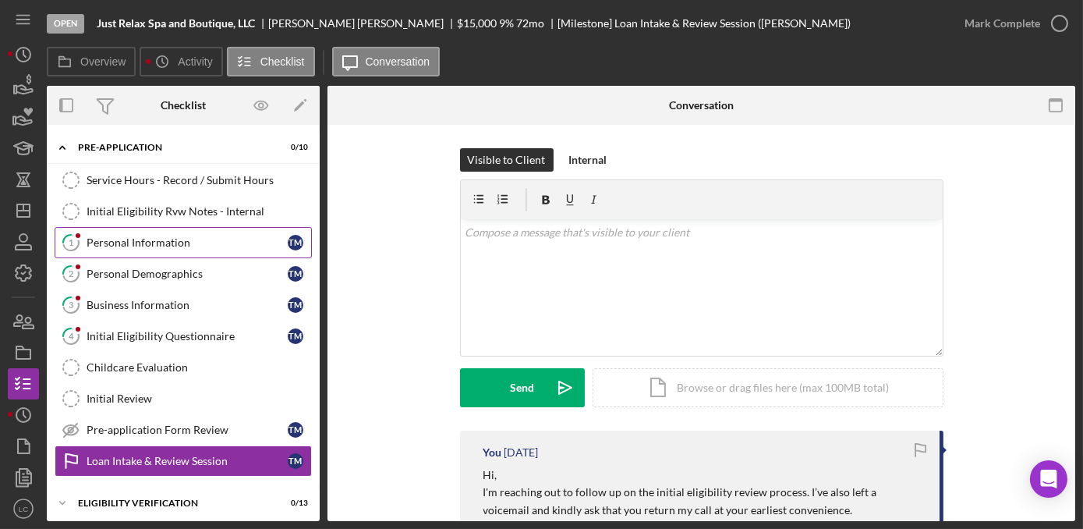
click at [119, 236] on div "Personal Information" at bounding box center [187, 242] width 201 height 12
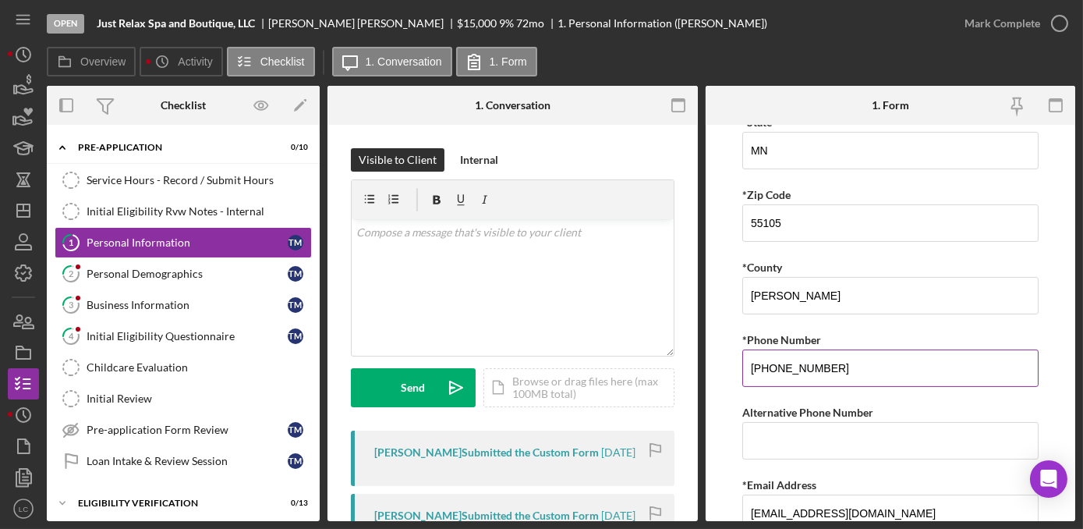
scroll to position [558, 0]
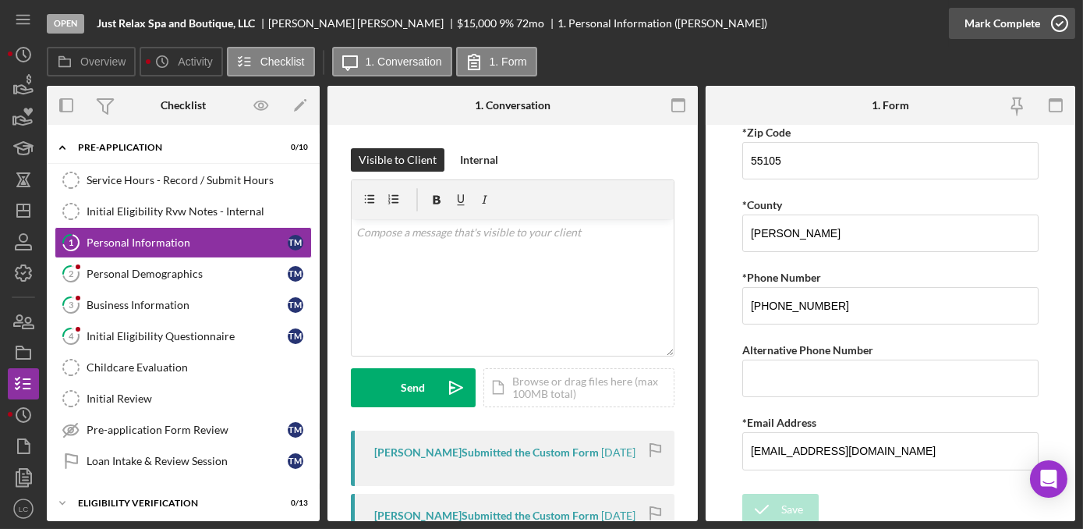
click at [1062, 19] on icon "button" at bounding box center [1059, 23] width 39 height 39
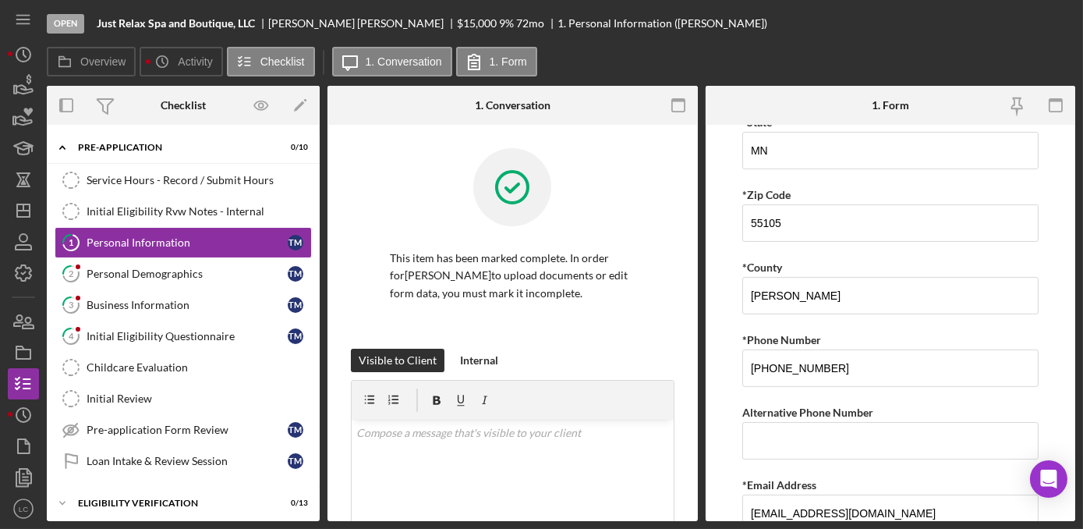
scroll to position [621, 0]
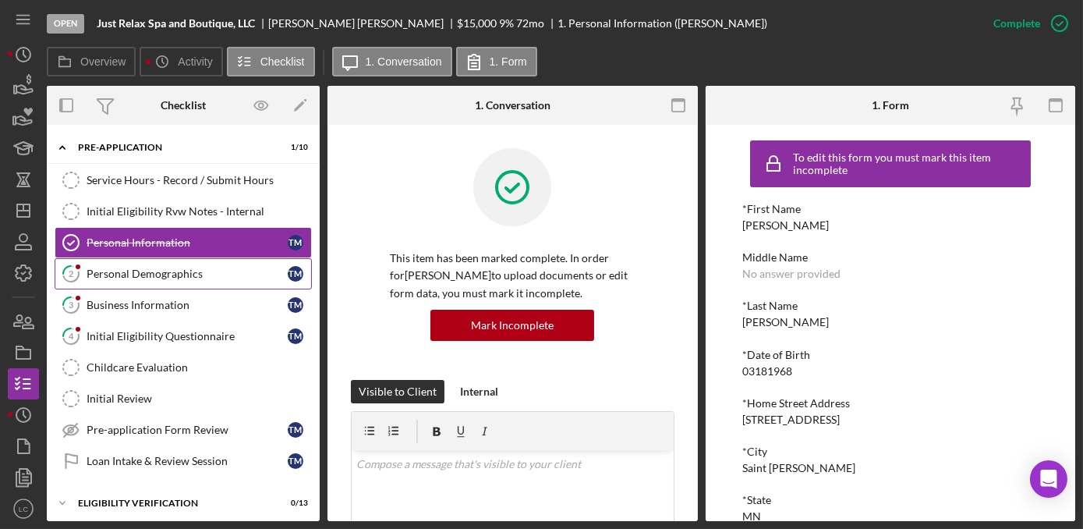
click at [176, 271] on div "Personal Demographics" at bounding box center [187, 273] width 201 height 12
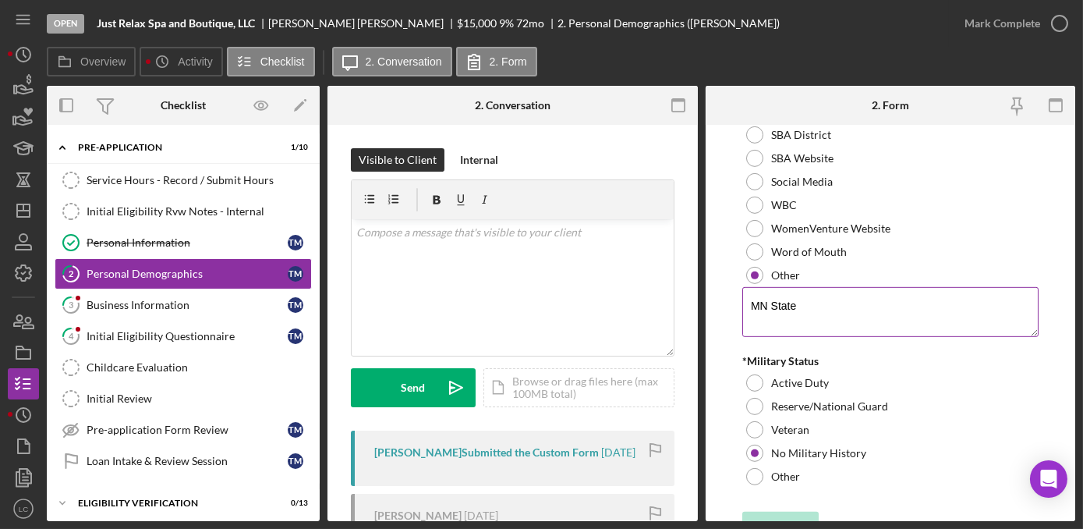
scroll to position [1732, 0]
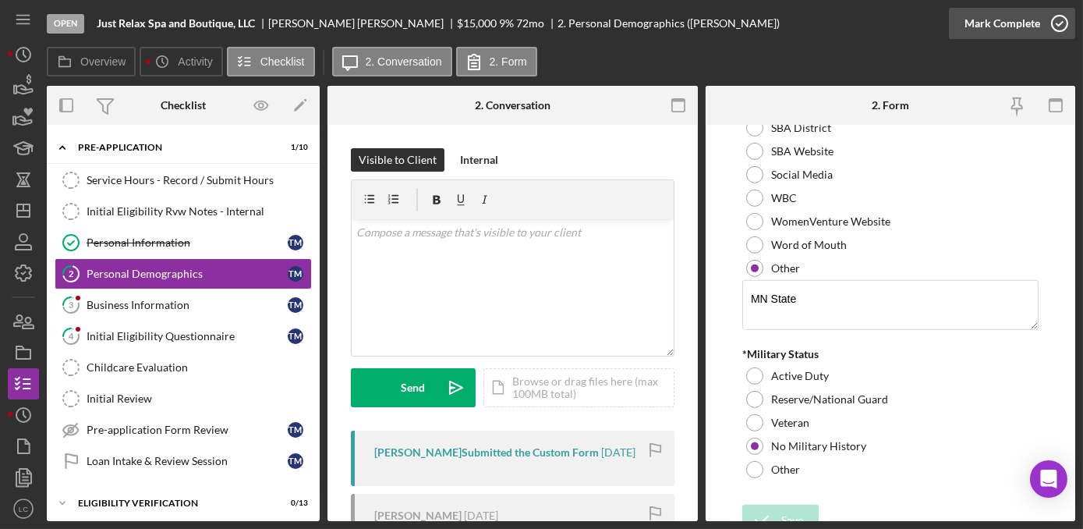
click at [1059, 26] on icon "button" at bounding box center [1059, 23] width 39 height 39
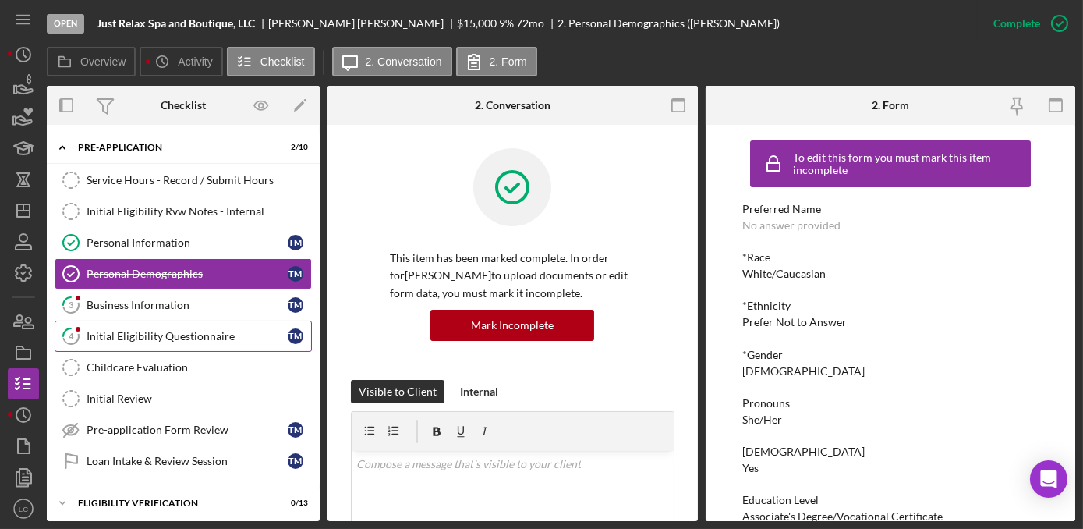
click at [134, 322] on link "4 Initial Eligibility Questionnaire T M" at bounding box center [183, 335] width 257 height 31
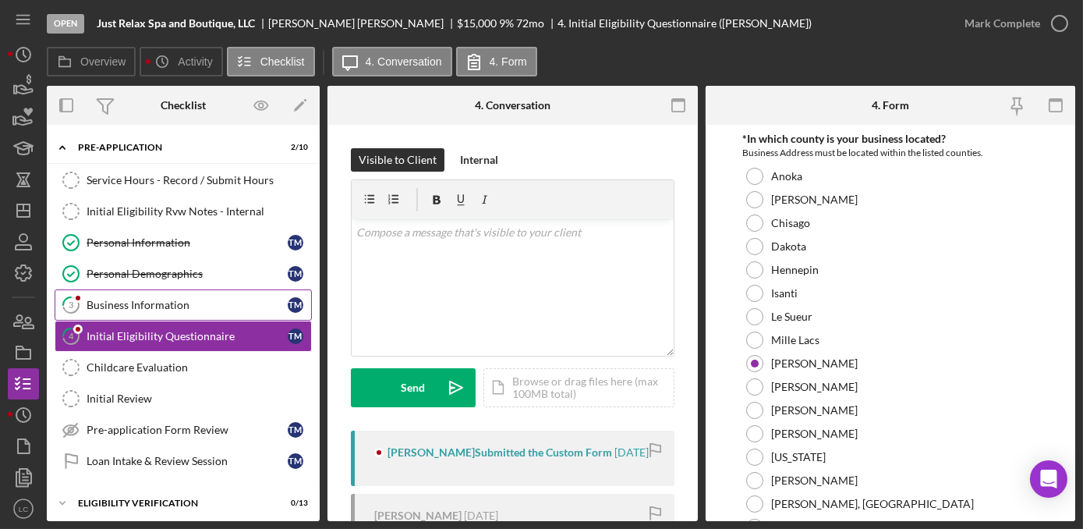
click at [134, 305] on div "Business Information" at bounding box center [187, 305] width 201 height 12
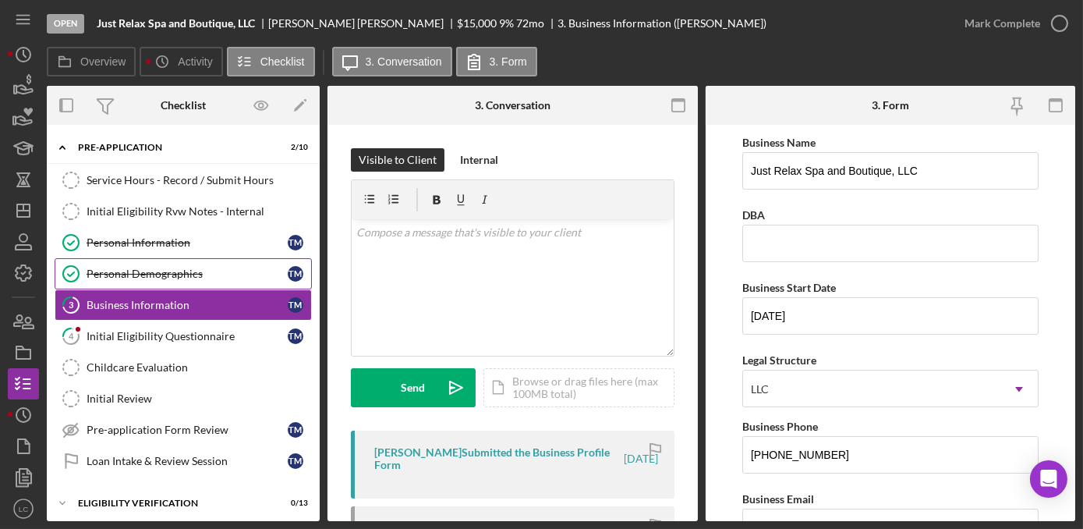
click at [202, 267] on div "Personal Demographics" at bounding box center [187, 273] width 201 height 12
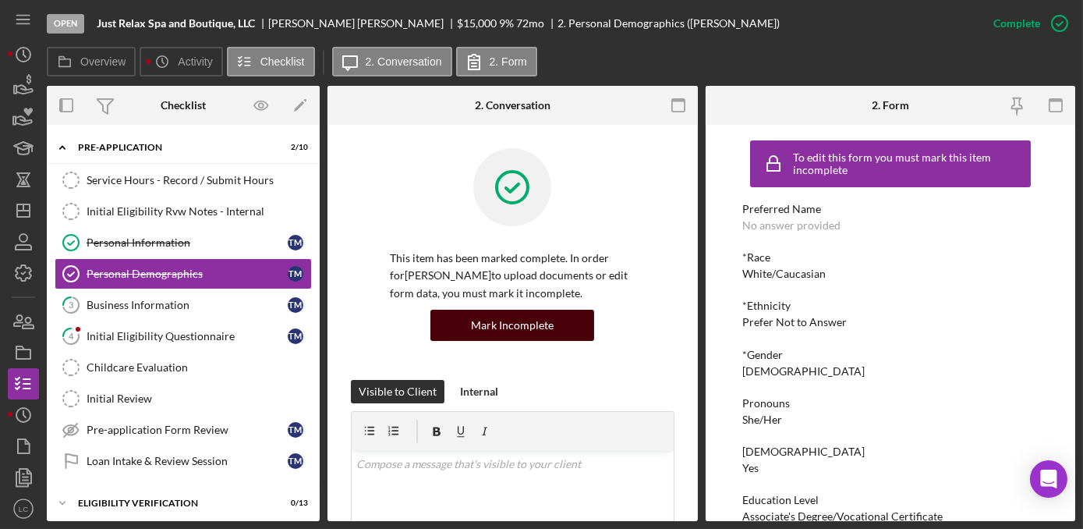
click at [533, 320] on div "Mark Incomplete" at bounding box center [512, 325] width 83 height 31
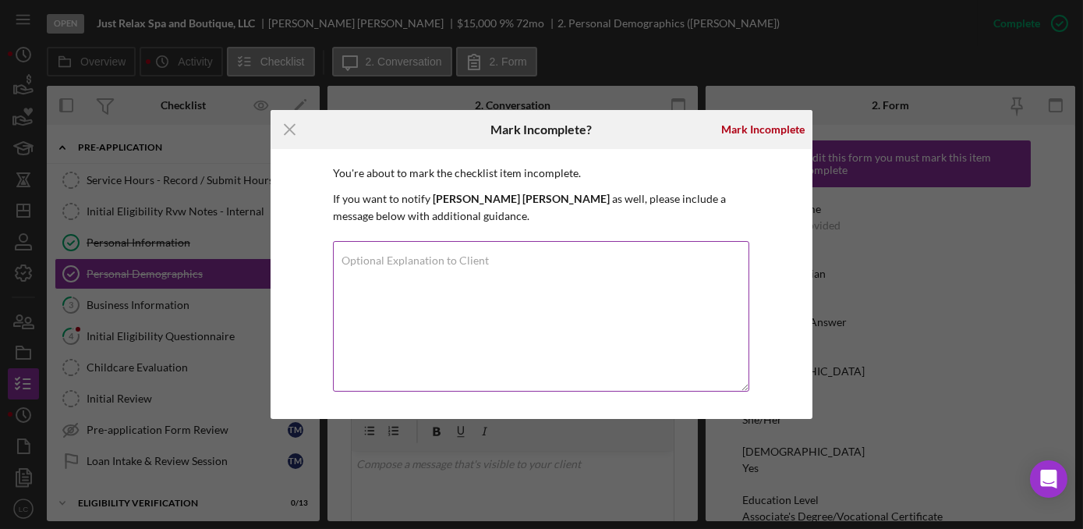
click at [528, 302] on textarea "Optional Explanation to Client" at bounding box center [541, 316] width 416 height 150
type textarea "wrong answer"
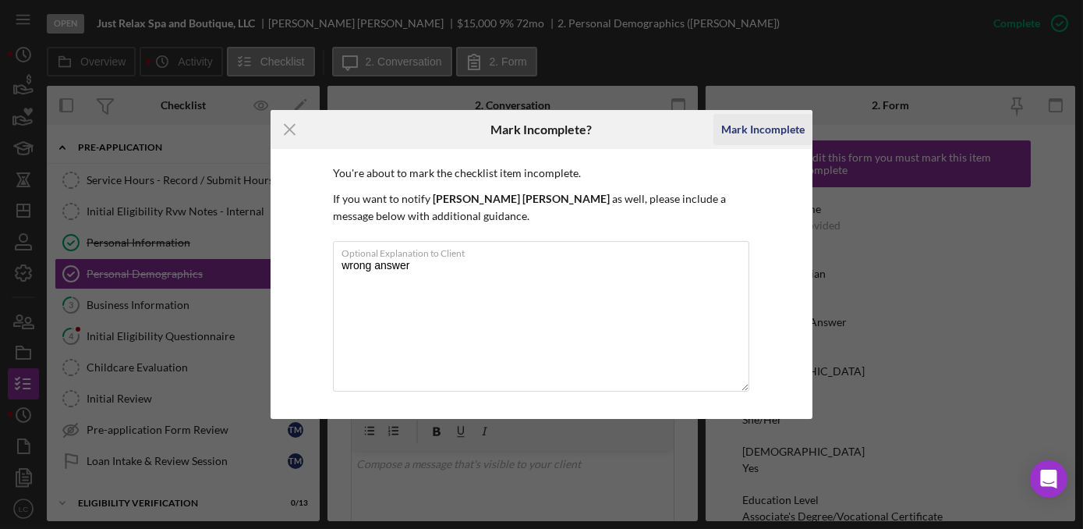
click at [738, 127] on div "Mark Incomplete" at bounding box center [762, 129] width 83 height 31
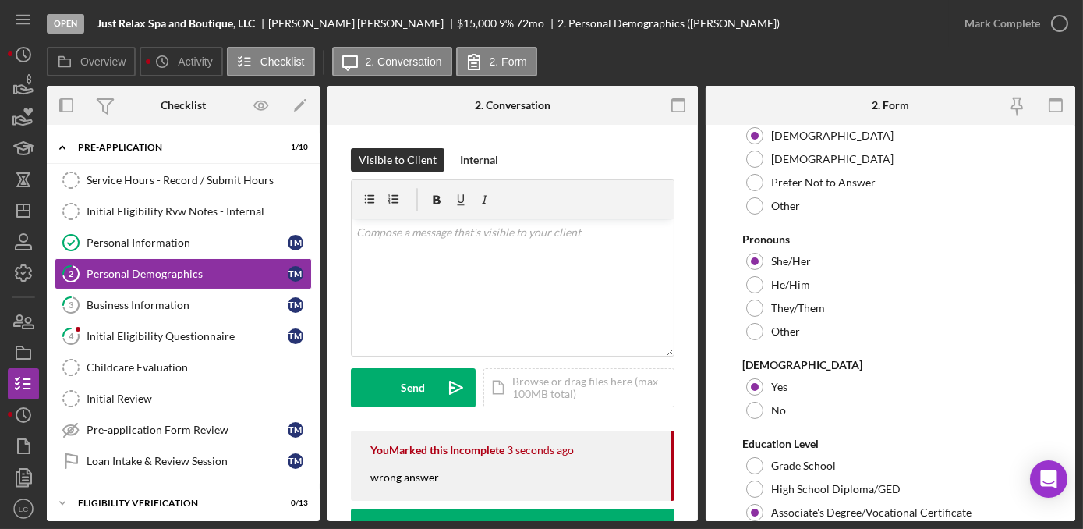
scroll to position [496, 0]
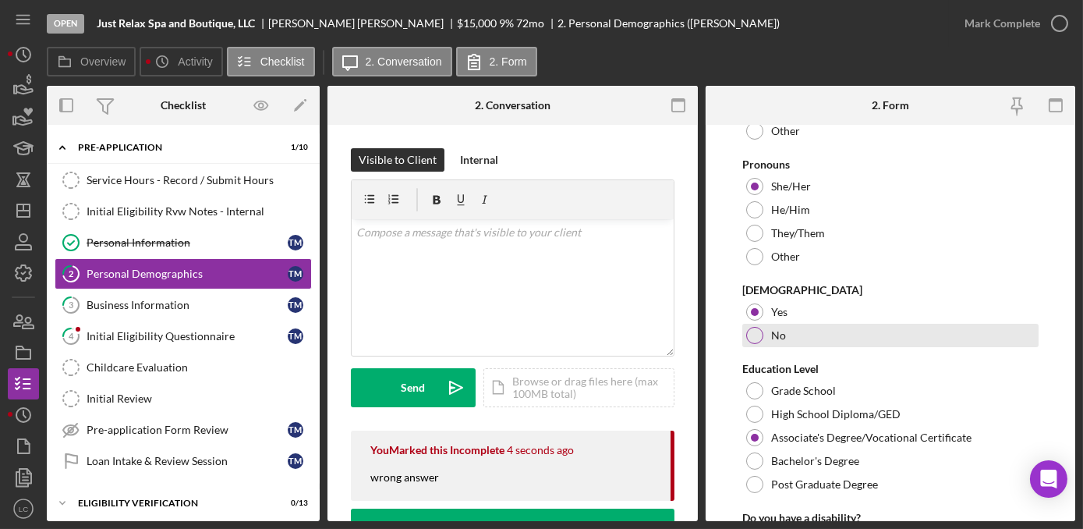
click at [761, 332] on div at bounding box center [754, 335] width 17 height 17
click at [719, 355] on form "Preferred Name *Race [DEMOGRAPHIC_DATA]/[DEMOGRAPHIC_DATA] Black/[DEMOGRAPHIC_D…" at bounding box center [891, 323] width 370 height 396
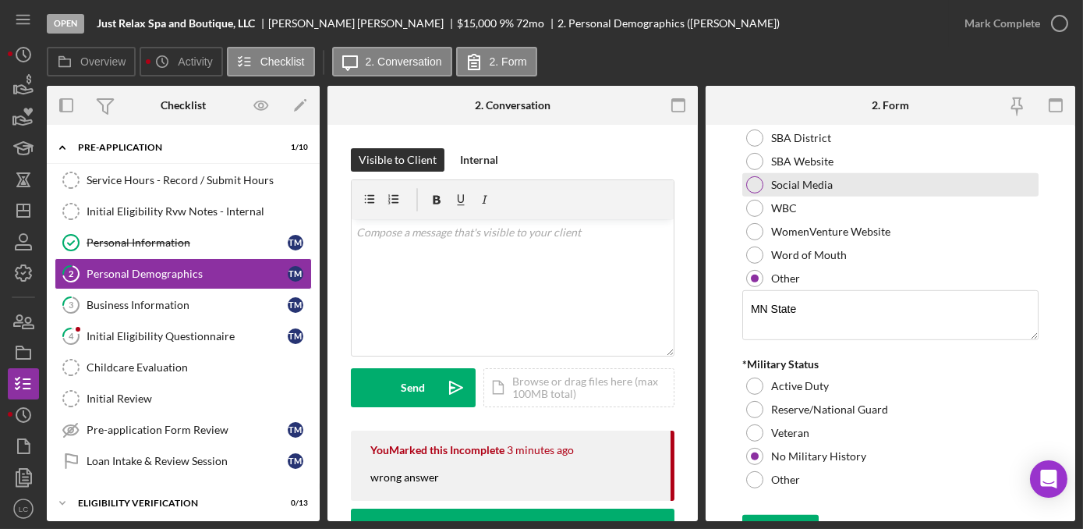
scroll to position [1732, 0]
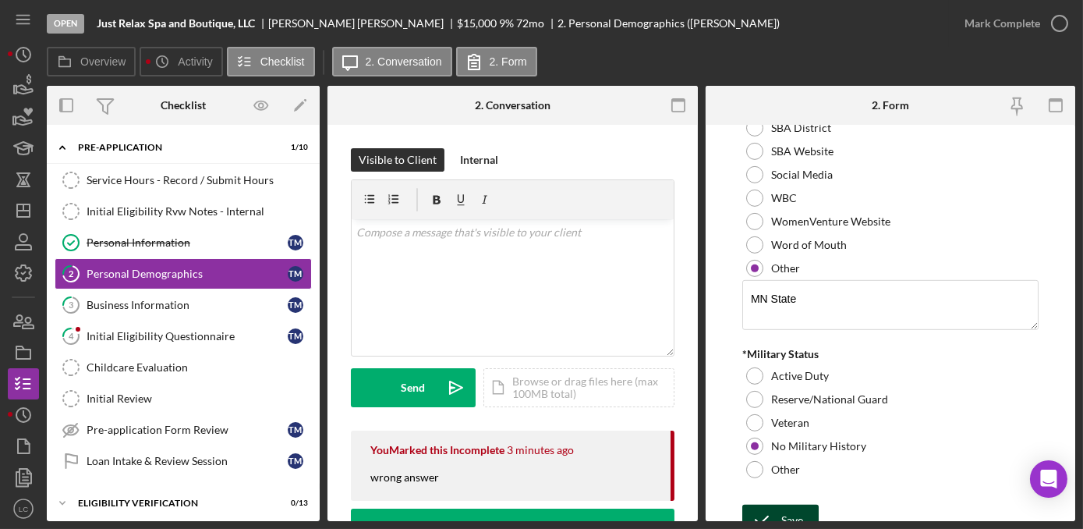
click at [795, 504] on div "Save" at bounding box center [792, 519] width 22 height 31
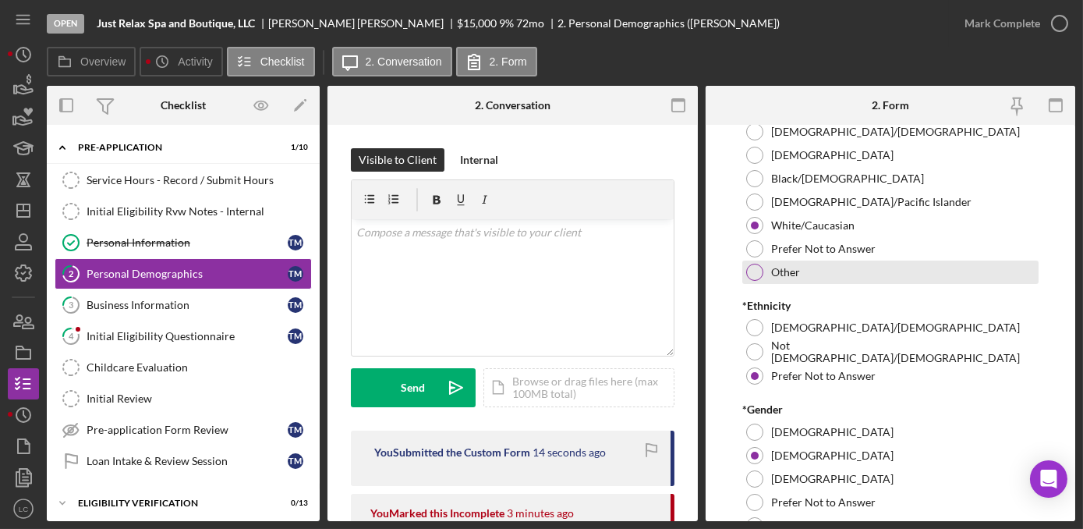
scroll to position [0, 0]
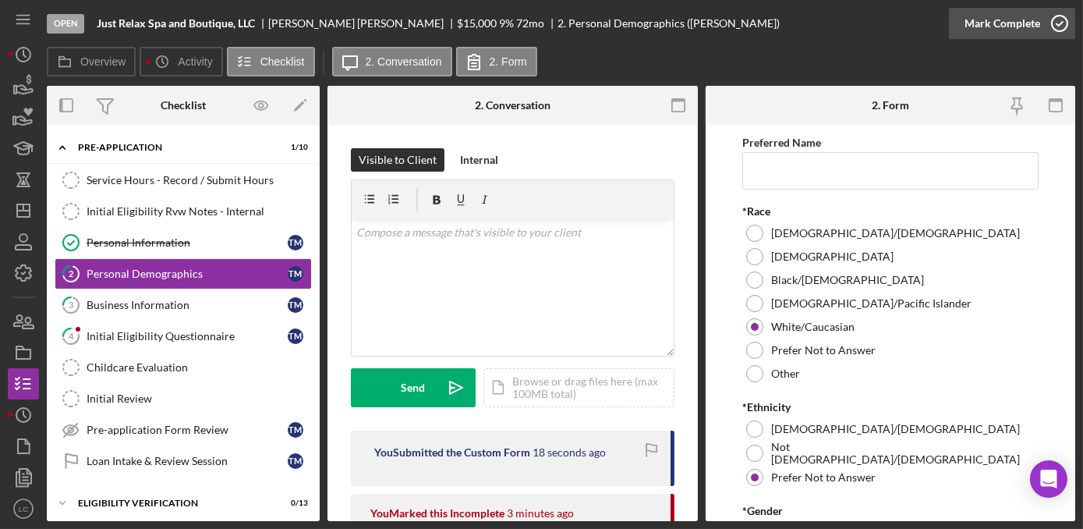
click at [1060, 23] on icon "button" at bounding box center [1059, 23] width 39 height 39
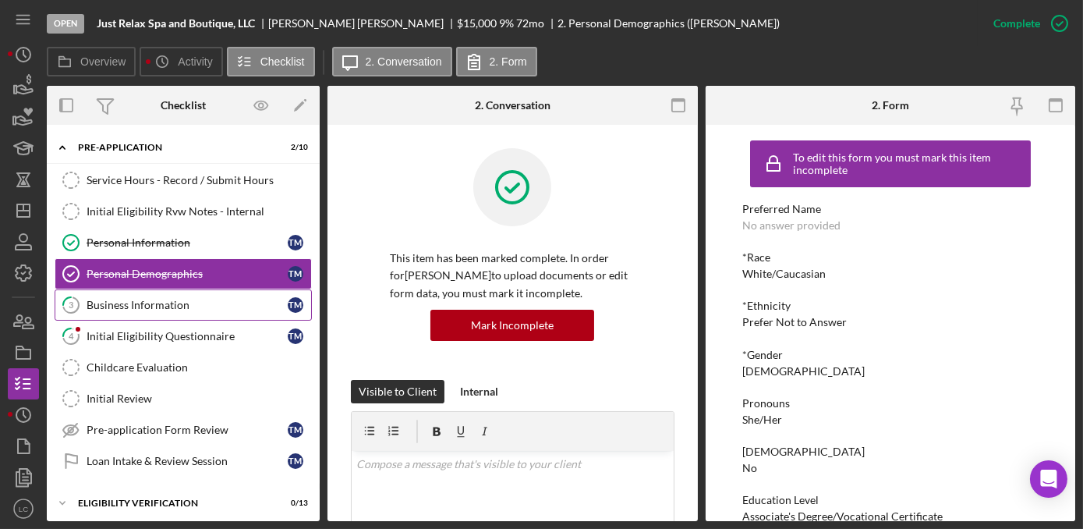
click at [109, 305] on div "Business Information" at bounding box center [187, 305] width 201 height 12
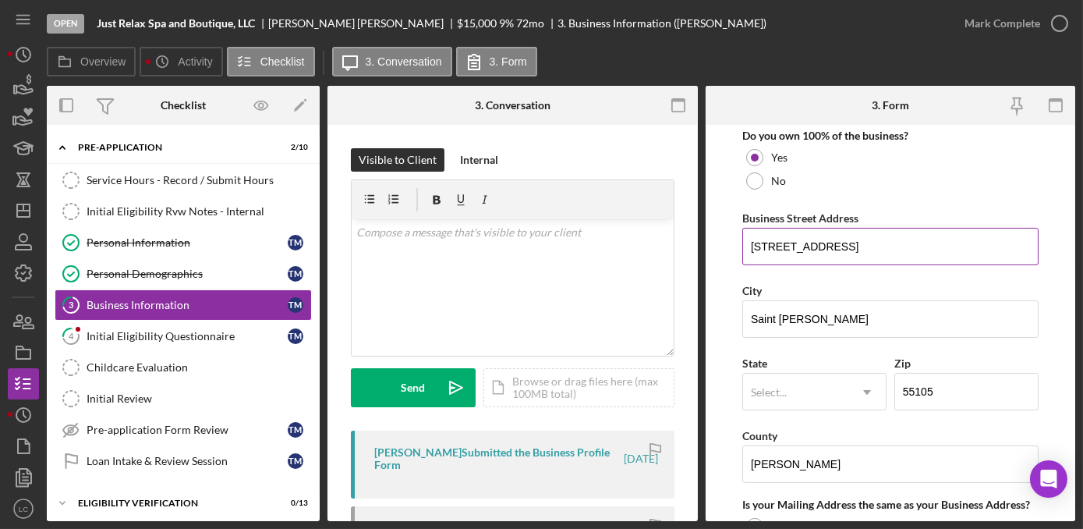
scroll to position [850, 0]
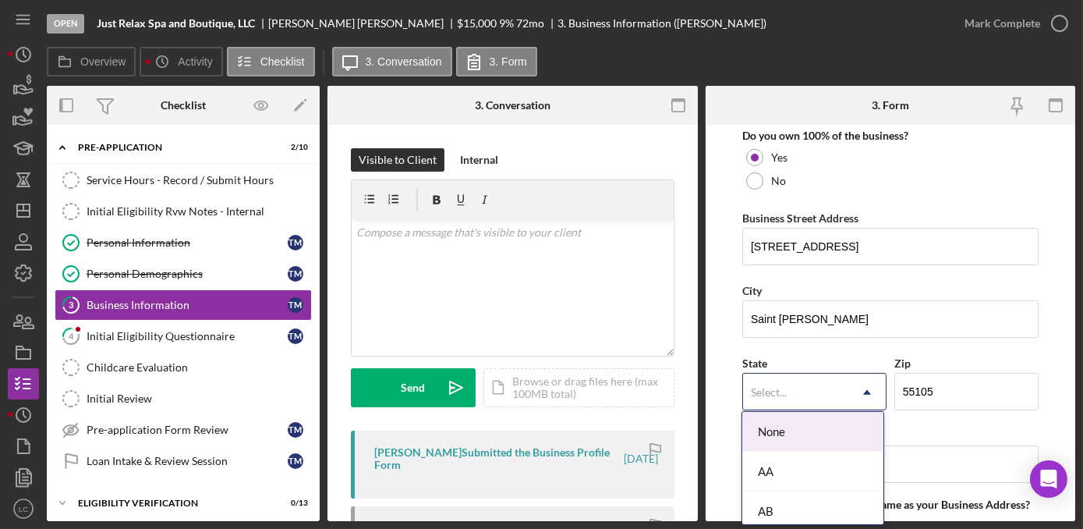
click at [860, 385] on icon "Icon/Dropdown Arrow" at bounding box center [866, 391] width 37 height 37
click at [805, 431] on div "MN" at bounding box center [812, 437] width 140 height 40
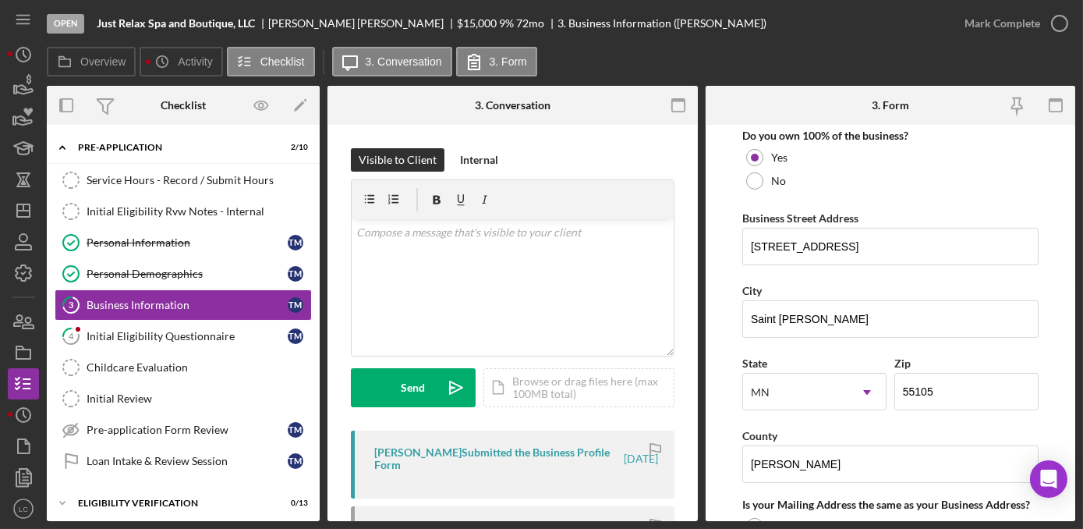
click at [727, 443] on form "Business Name Just Relax Spa and Boutique, LLC DBA Business Start Date [DATE] L…" at bounding box center [891, 323] width 370 height 396
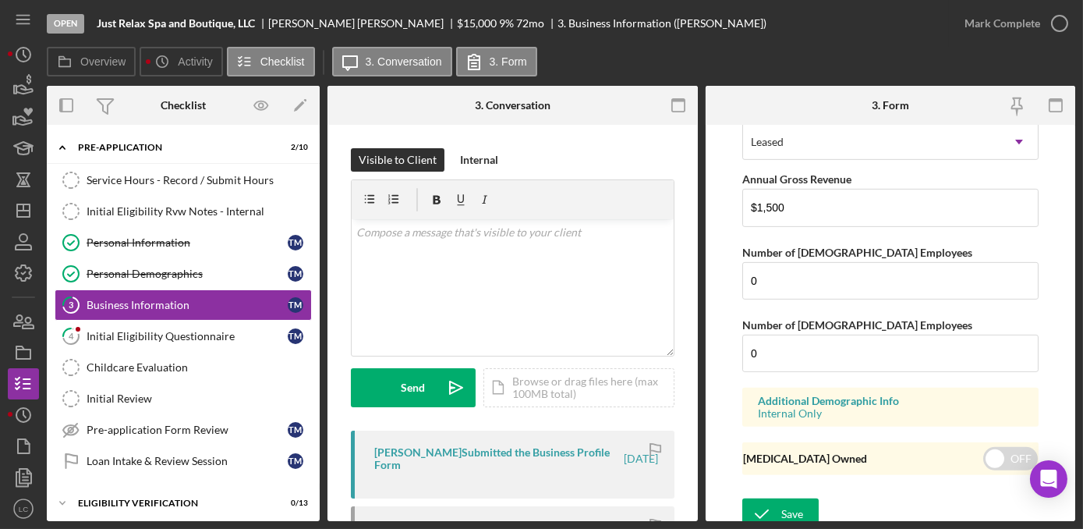
scroll to position [1326, 0]
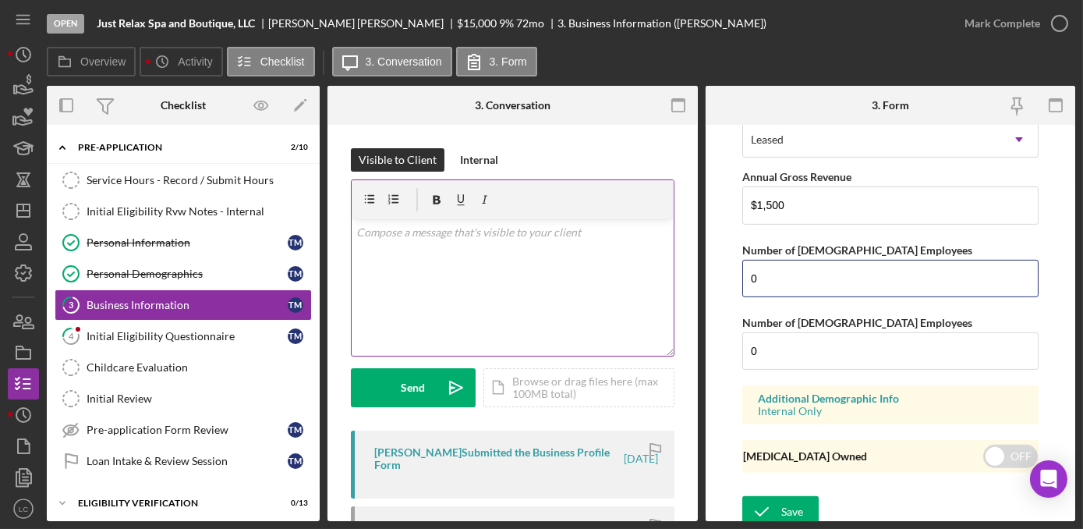
drag, startPoint x: 667, startPoint y: 270, endPoint x: 653, endPoint y: 270, distance: 14.0
click at [659, 270] on div "Overview Internal Workflow Stage Open Icon/Dropdown Arrow Archive (can unarchiv…" at bounding box center [561, 303] width 1028 height 435
type input "1"
click at [726, 292] on form "Business Name Just Relax Spa and Boutique, LLC DBA Business Start Date [DATE] L…" at bounding box center [891, 323] width 370 height 396
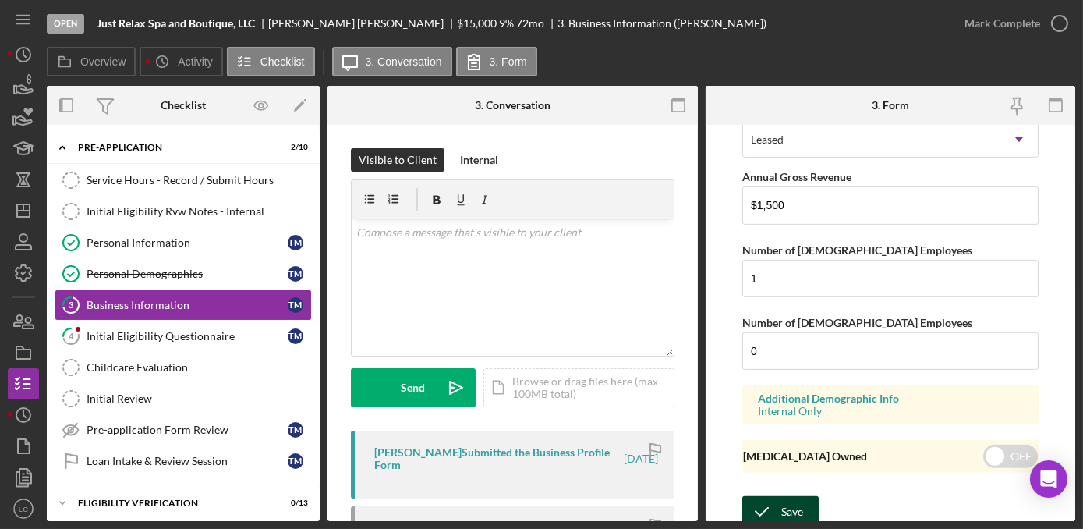
click at [791, 504] on div "Save" at bounding box center [792, 511] width 22 height 31
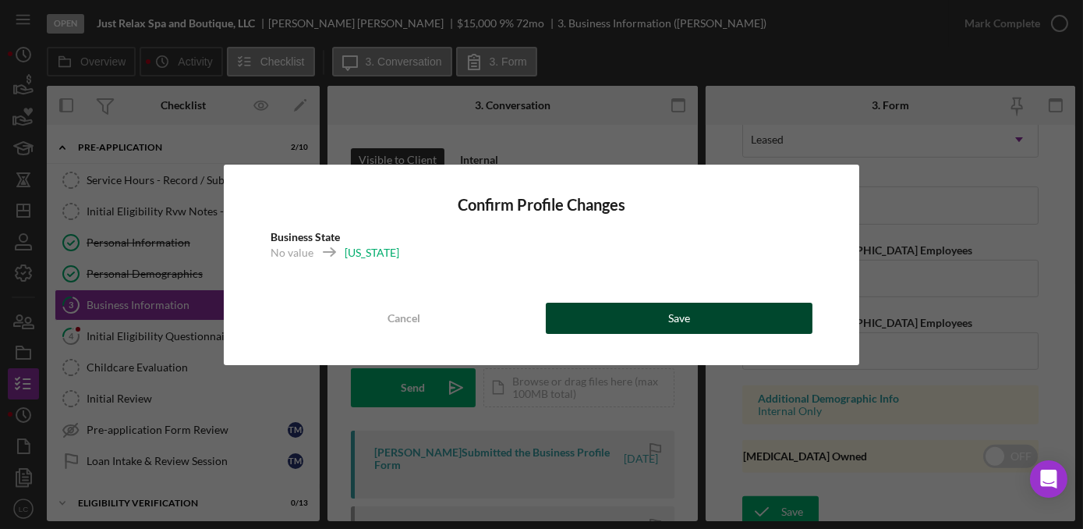
click at [649, 323] on button "Save" at bounding box center [679, 318] width 267 height 31
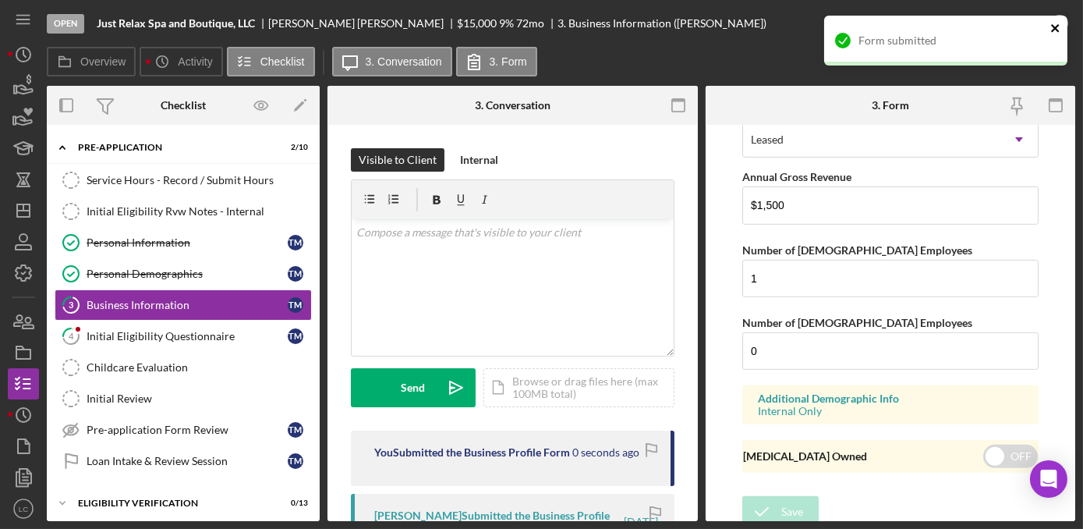
click at [1056, 23] on icon "close" at bounding box center [1055, 28] width 11 height 12
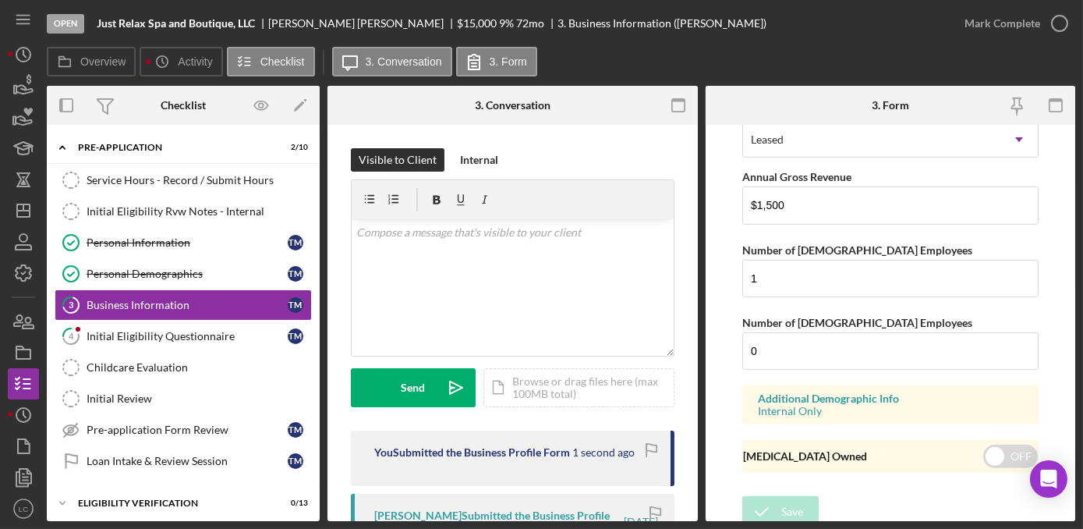
click at [1056, 24] on div "Form submitted" at bounding box center [946, 46] width 250 height 69
click at [0, 0] on icon "button" at bounding box center [0, 0] width 0 height 0
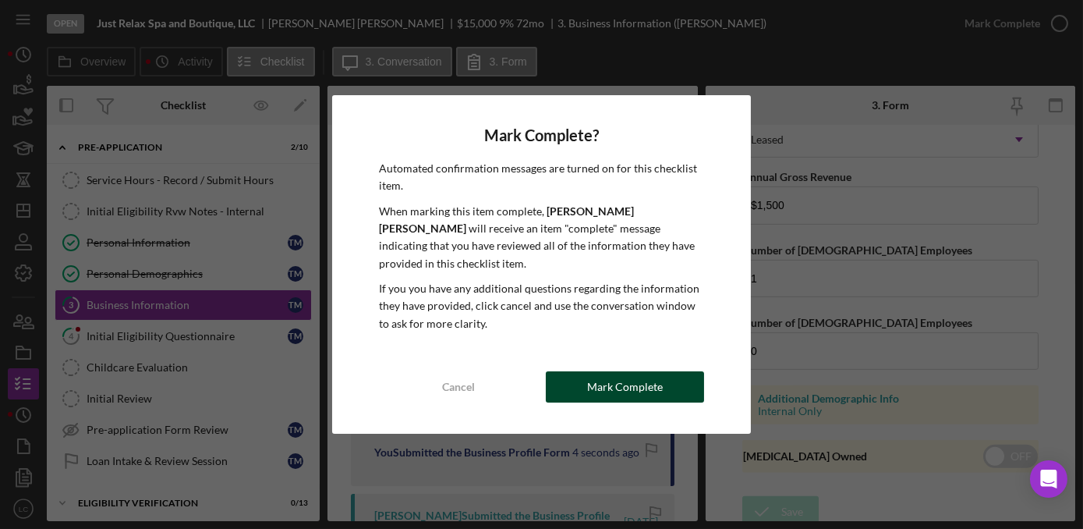
click at [663, 394] on div "Cancel Mark Complete" at bounding box center [541, 386] width 325 height 31
click at [575, 371] on button "Mark Complete" at bounding box center [625, 386] width 158 height 31
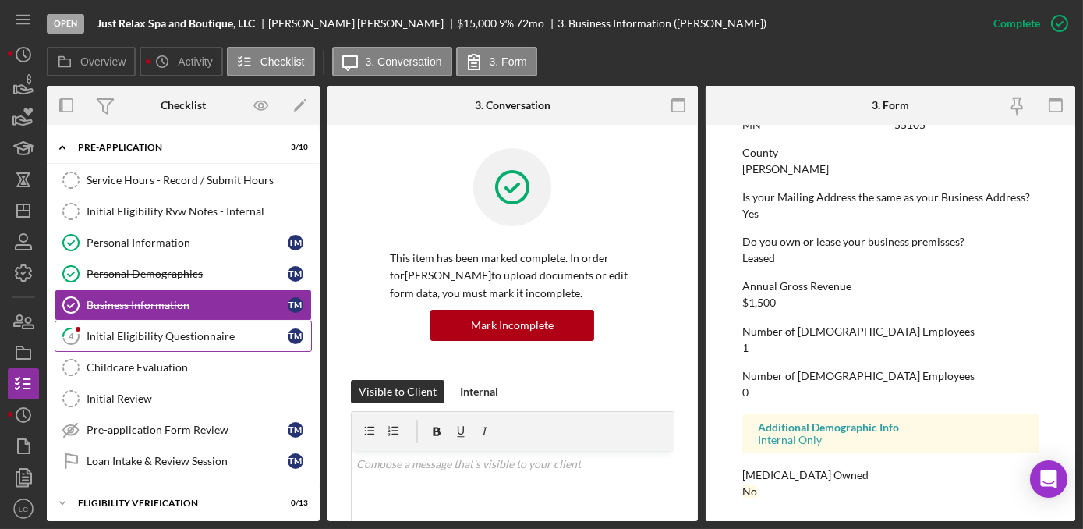
scroll to position [780, 0]
click at [226, 330] on div "Initial Eligibility Questionnaire" at bounding box center [187, 336] width 201 height 12
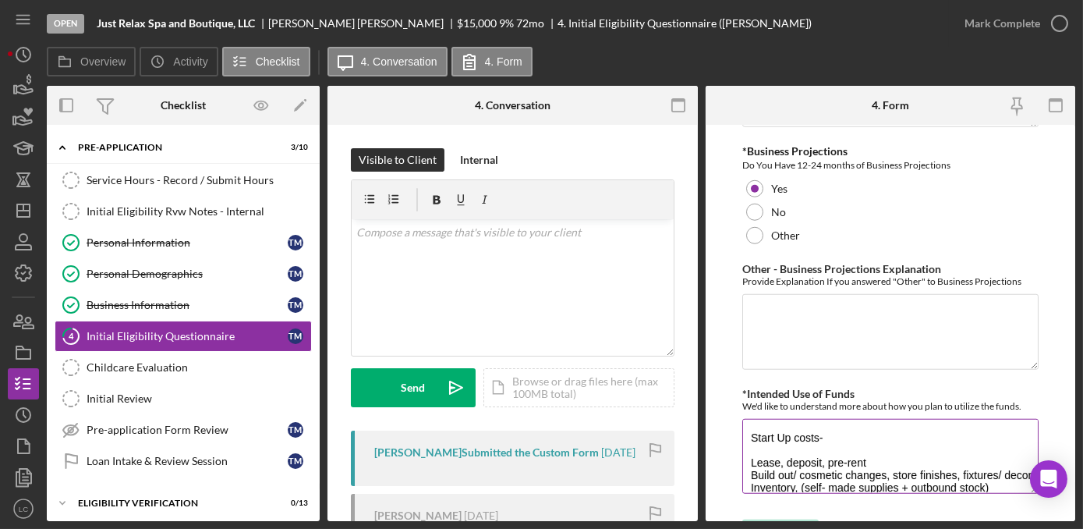
click at [793, 444] on textarea "Start Up costs- Lease, deposit, pre-rent Build out/ cosmetic changes, store fin…" at bounding box center [890, 456] width 296 height 75
type textarea "Start Up costs- Lease, deposit, pre-rent cosmetic changes, store finishes, fixt…"
click at [806, 519] on button "Save" at bounding box center [780, 534] width 76 height 31
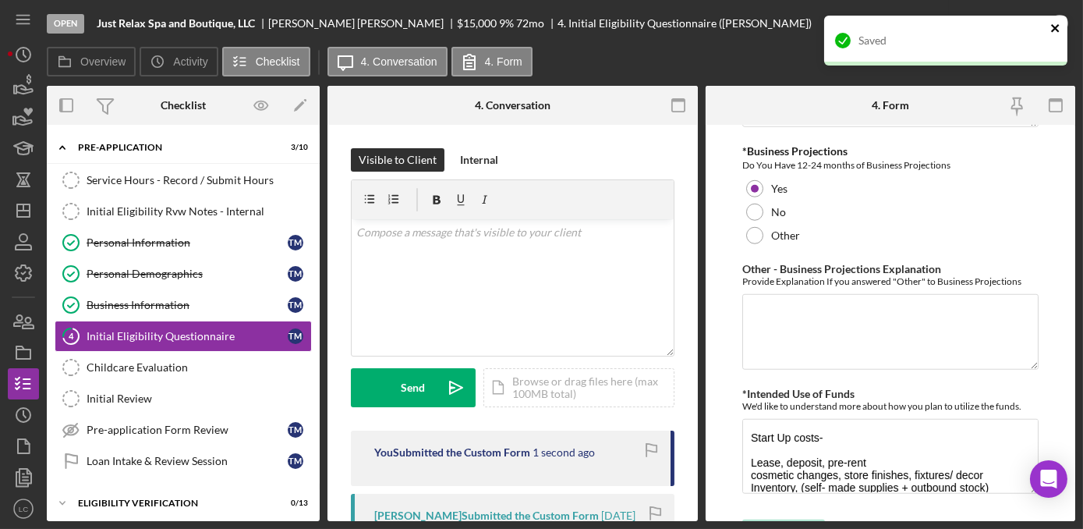
click at [1060, 28] on icon "close" at bounding box center [1055, 28] width 11 height 12
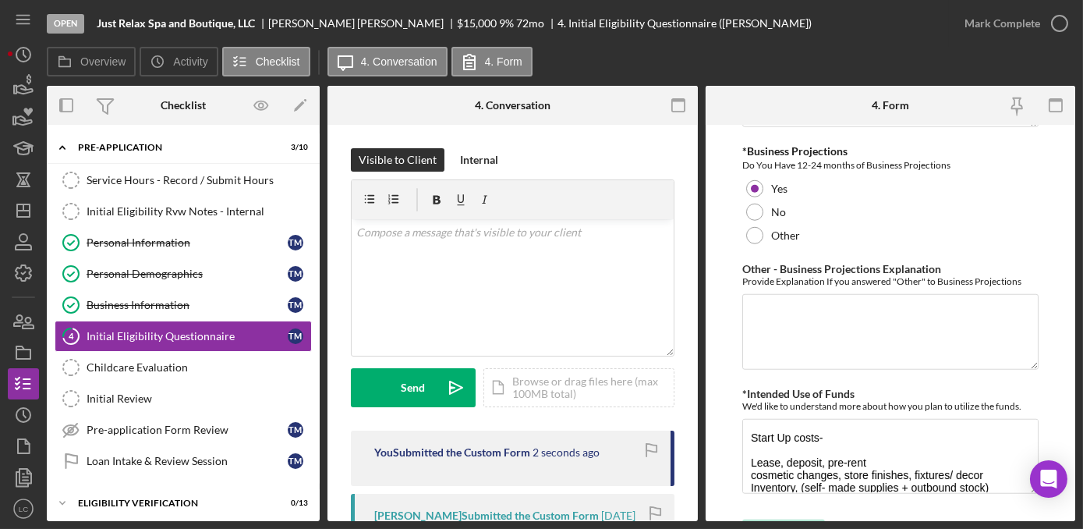
click at [1060, 28] on div "Saved" at bounding box center [946, 46] width 250 height 69
click at [147, 377] on link "Childcare Evaluation Childcare Evaluation" at bounding box center [183, 367] width 257 height 31
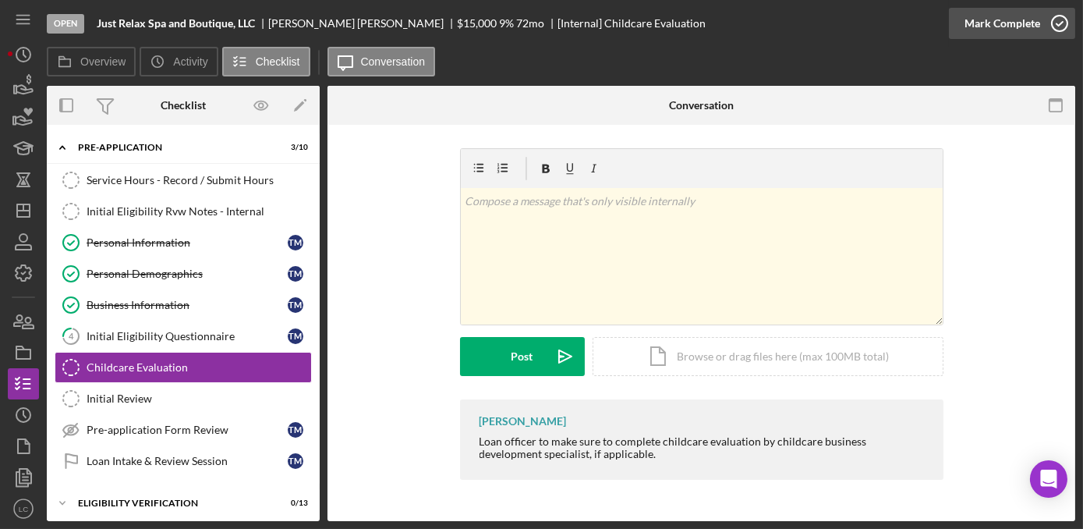
click at [1064, 22] on icon "button" at bounding box center [1059, 23] width 39 height 39
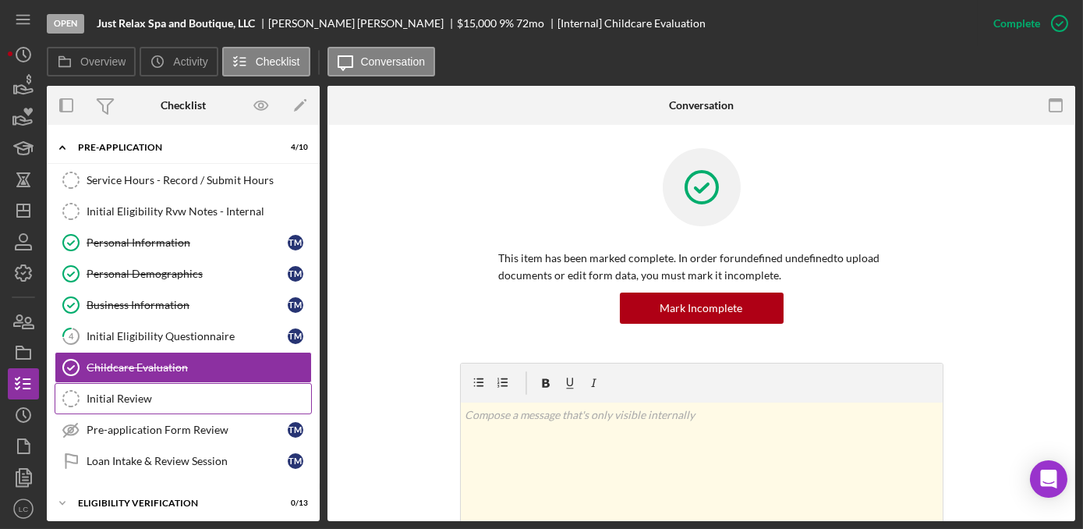
click at [159, 394] on div "Initial Review" at bounding box center [199, 398] width 225 height 12
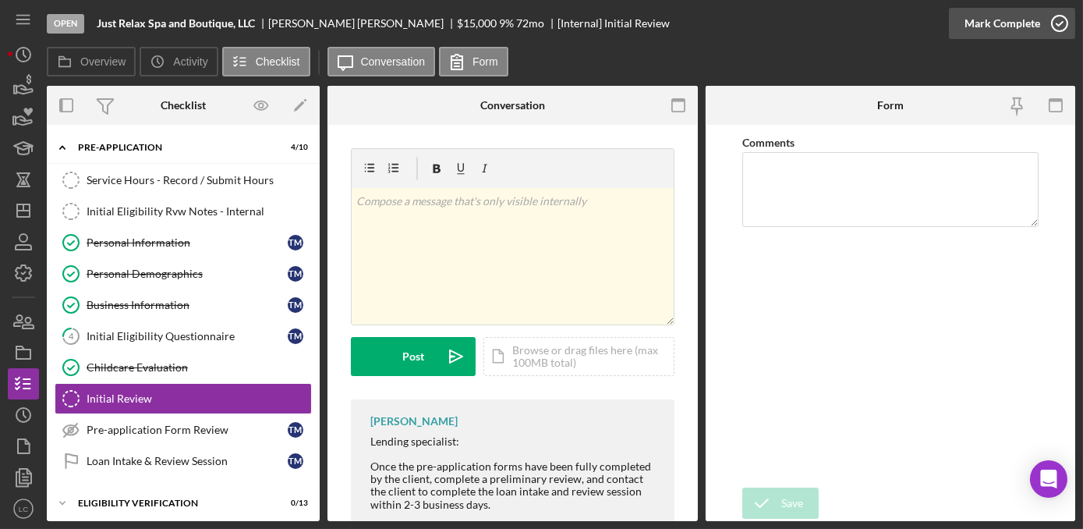
click at [1059, 19] on icon "button" at bounding box center [1059, 23] width 39 height 39
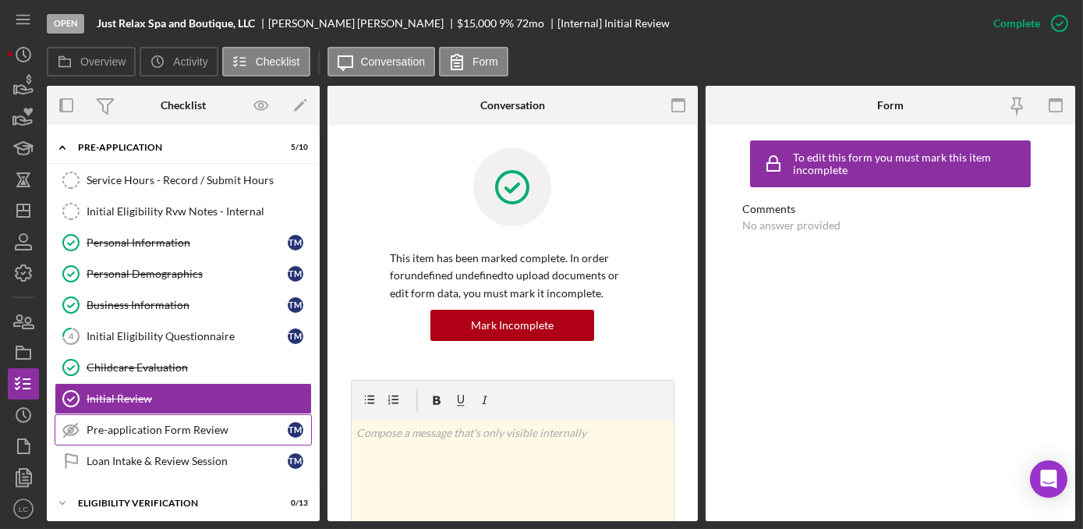
click at [183, 425] on div "Pre-application Form Review" at bounding box center [187, 429] width 201 height 12
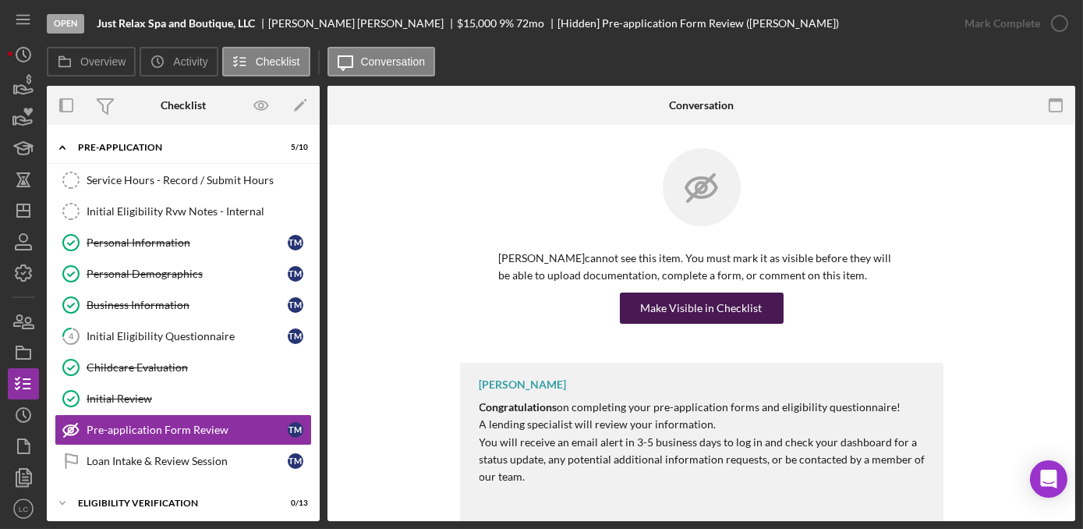
click at [645, 303] on div "Make Visible in Checklist" at bounding box center [702, 307] width 122 height 31
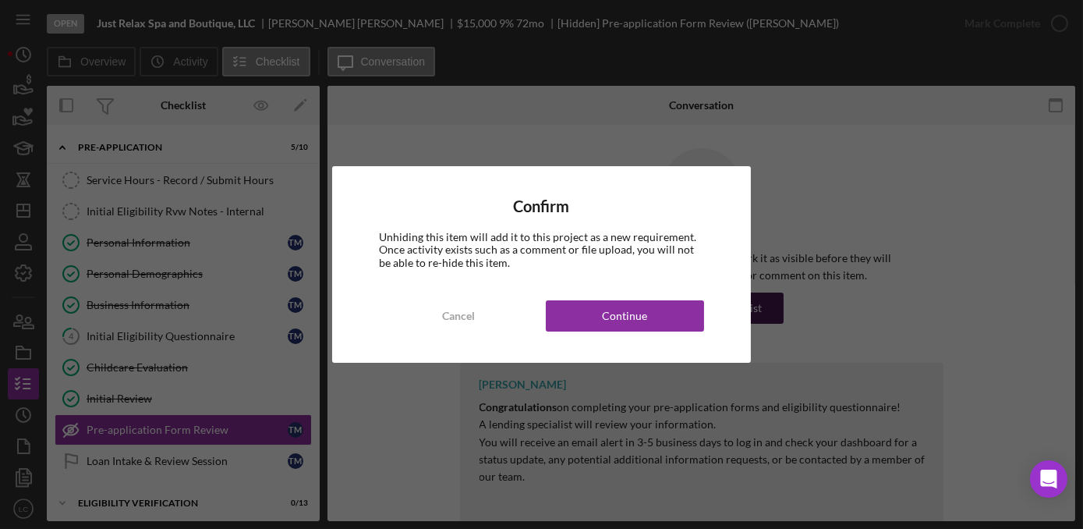
click at [645, 303] on div "Continue" at bounding box center [624, 315] width 45 height 31
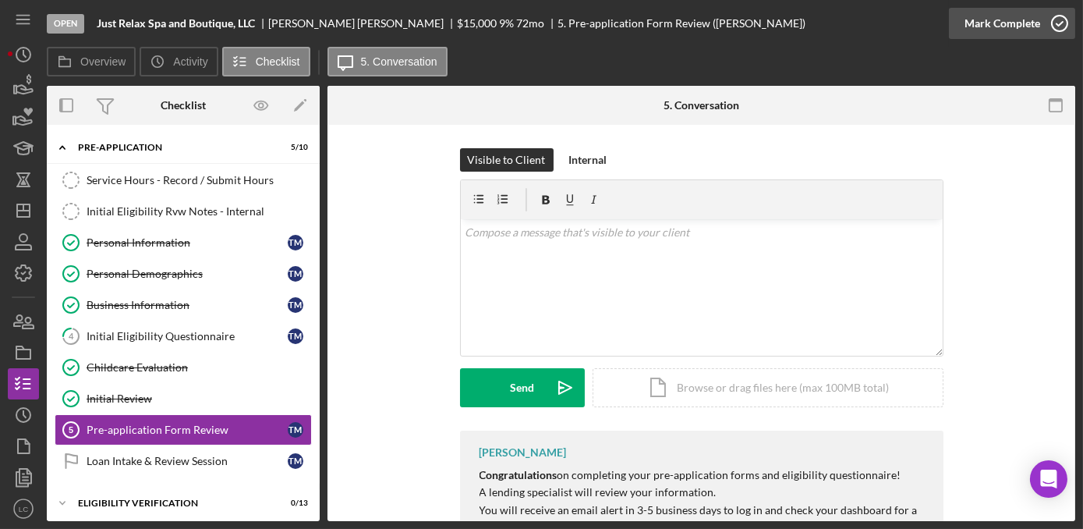
click at [1056, 23] on icon "button" at bounding box center [1059, 23] width 39 height 39
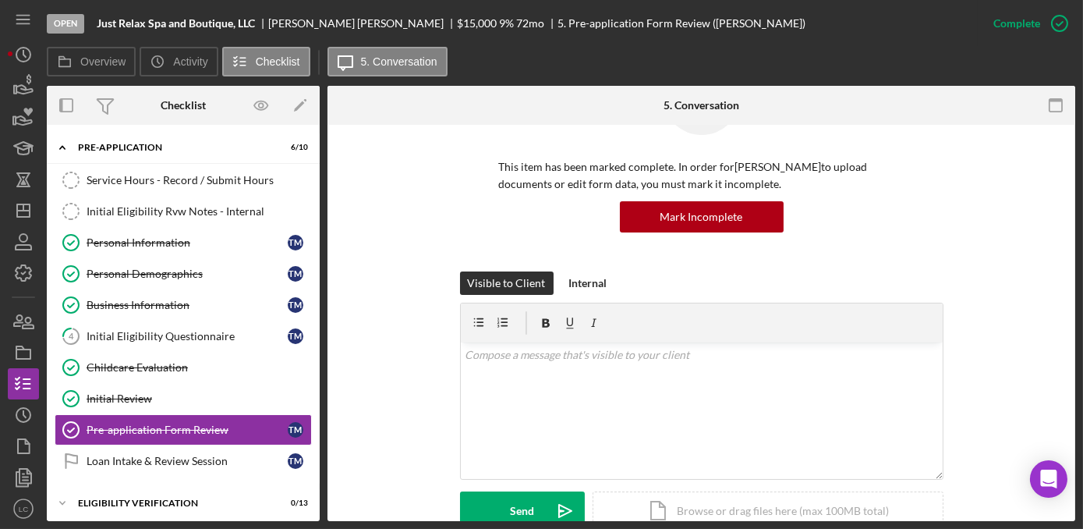
scroll to position [141, 0]
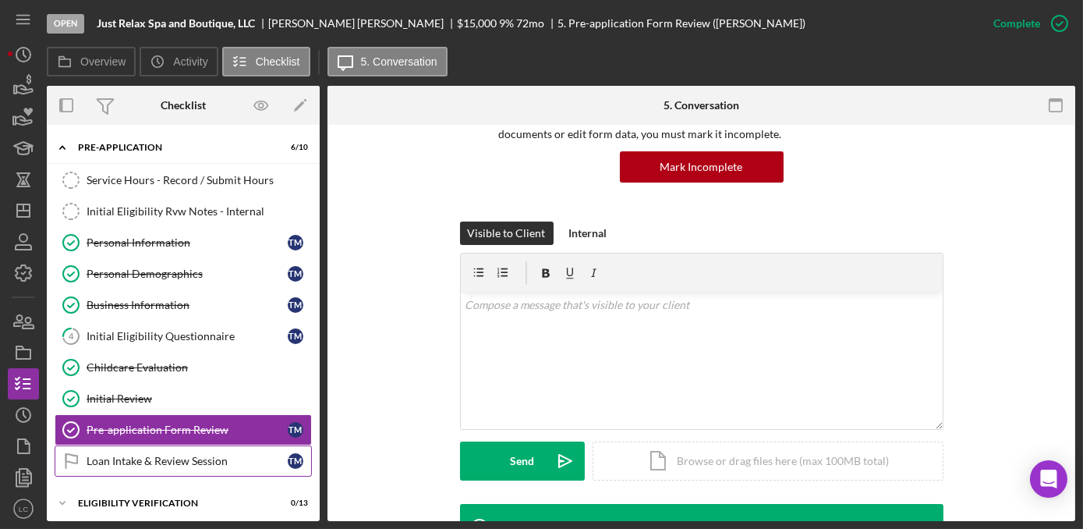
drag, startPoint x: 209, startPoint y: 462, endPoint x: 220, endPoint y: 465, distance: 11.4
click at [208, 462] on div "Loan Intake & Review Session" at bounding box center [187, 461] width 201 height 12
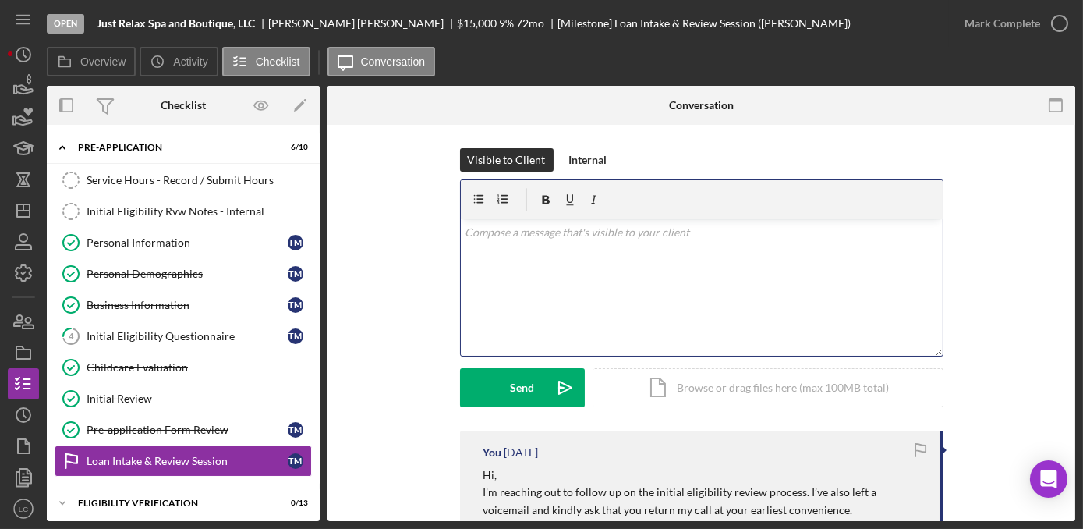
click at [534, 263] on div "v Color teal Color pink Remove color Add row above Add row below Add column bef…" at bounding box center [702, 287] width 482 height 136
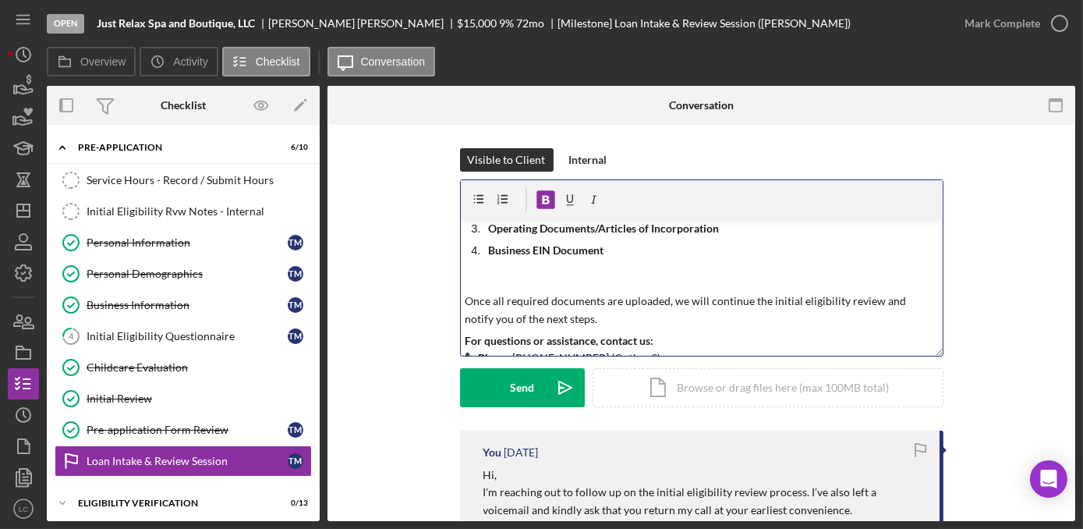
scroll to position [42, 0]
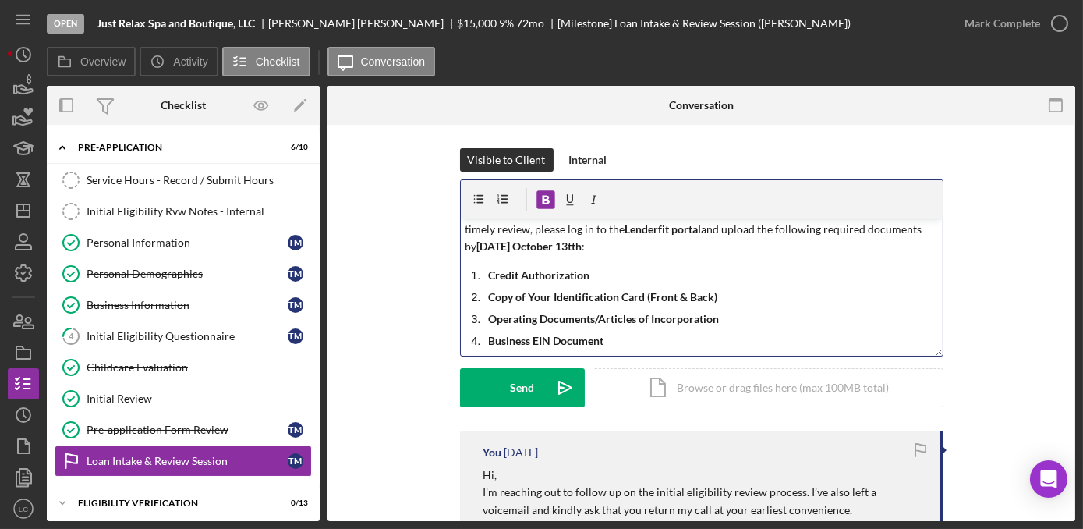
click at [569, 242] on strong "[DATE] October 13tth" at bounding box center [528, 245] width 105 height 13
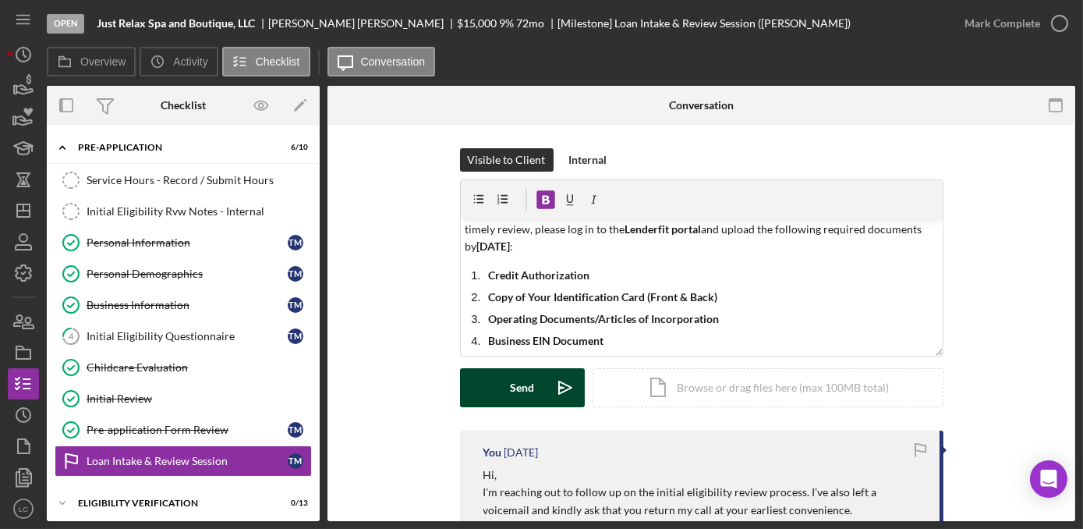
click at [505, 386] on button "Send Icon/icon-invite-send" at bounding box center [522, 387] width 125 height 39
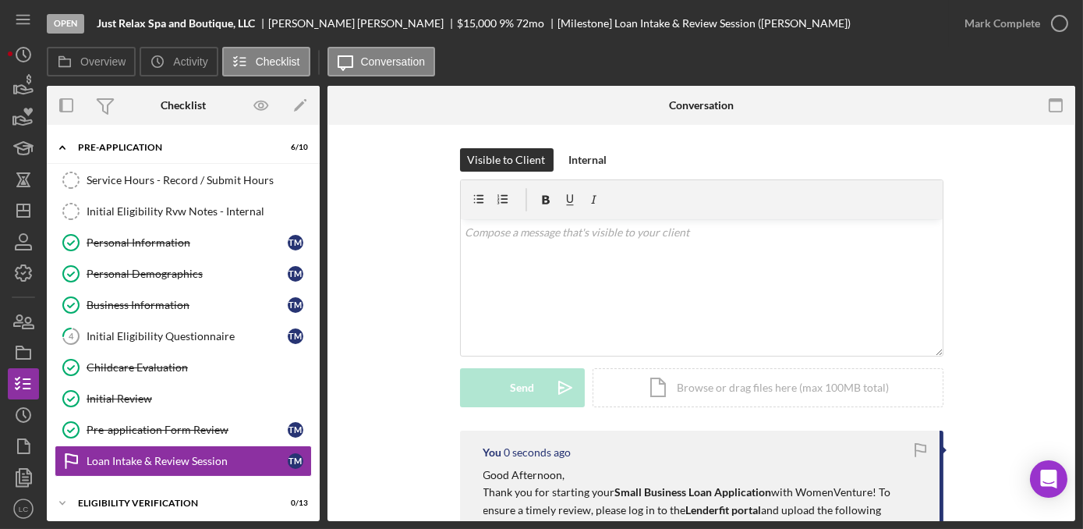
scroll to position [0, 0]
click at [1059, 27] on icon "button" at bounding box center [1059, 23] width 39 height 39
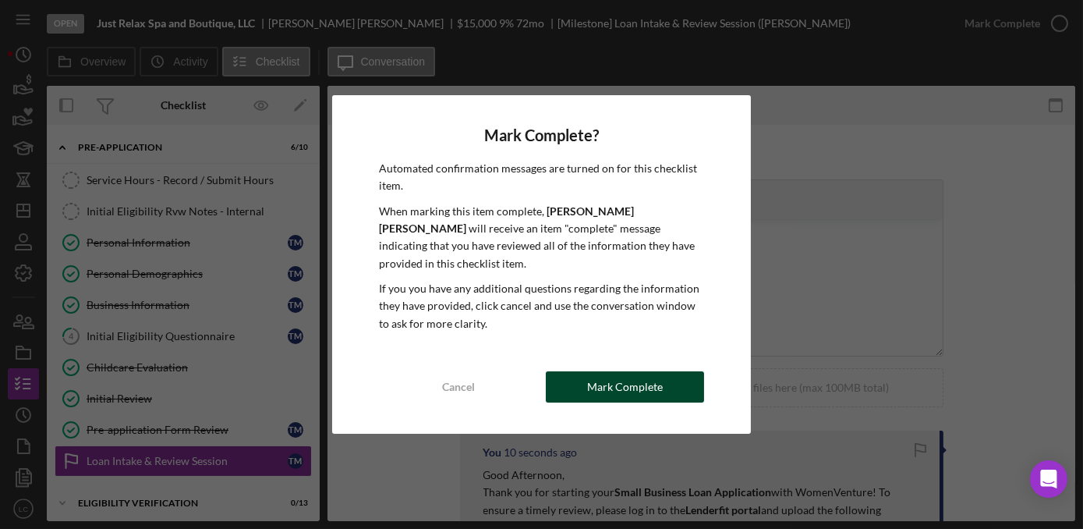
click at [627, 387] on div "Mark Complete" at bounding box center [625, 386] width 76 height 31
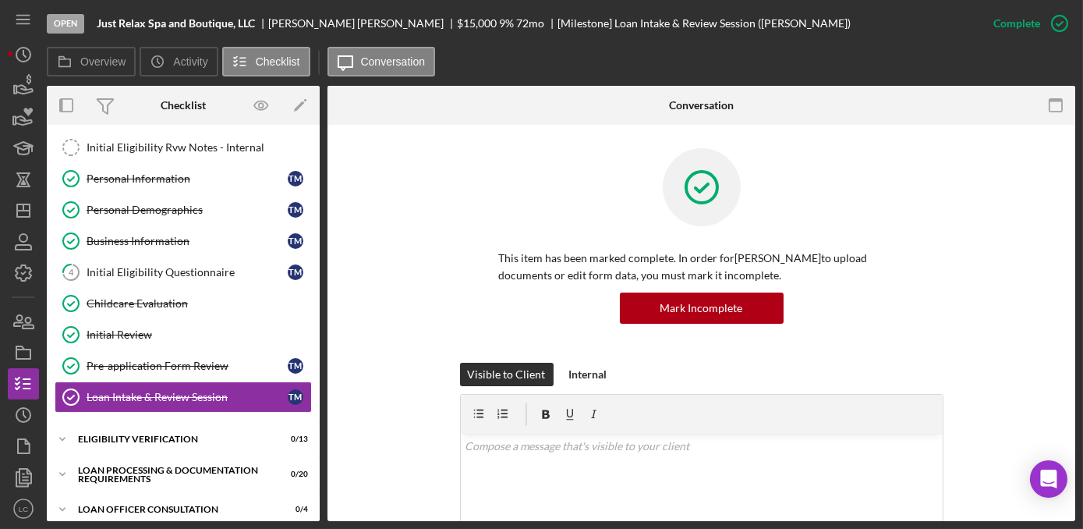
scroll to position [141, 0]
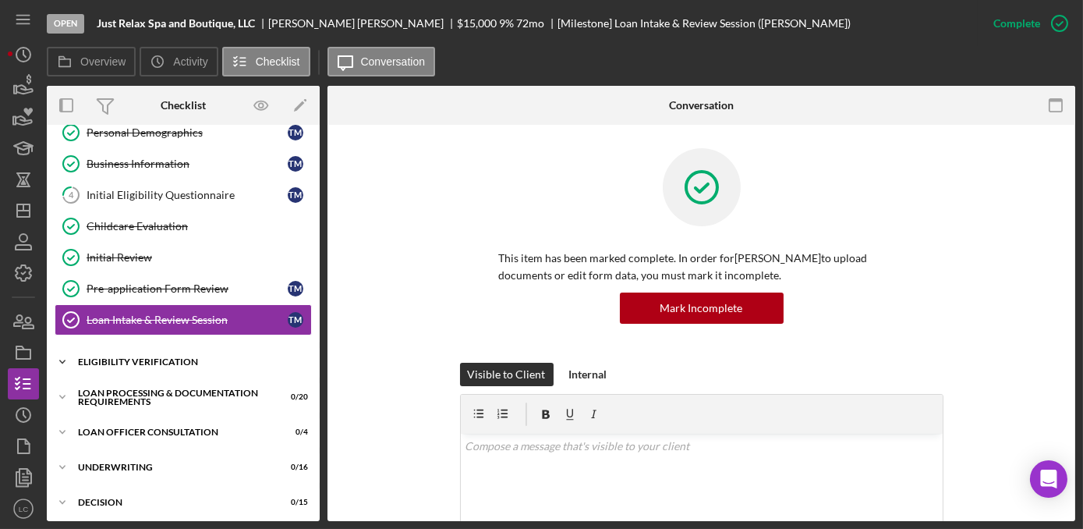
click at [65, 352] on icon "Icon/Expander" at bounding box center [62, 361] width 31 height 31
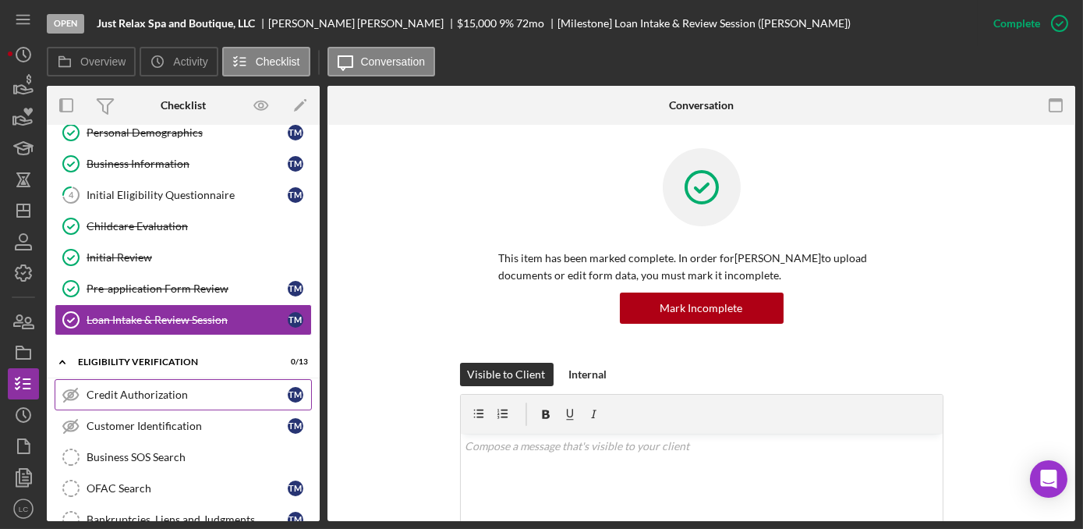
click at [104, 395] on div "Credit Authorization" at bounding box center [187, 394] width 201 height 12
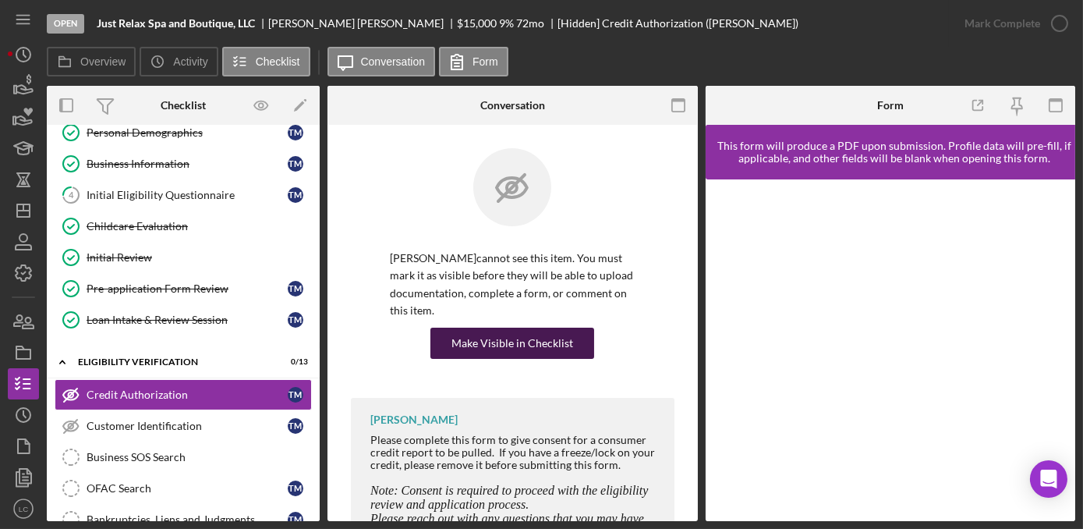
click at [528, 348] on div "Make Visible in Checklist" at bounding box center [512, 342] width 122 height 31
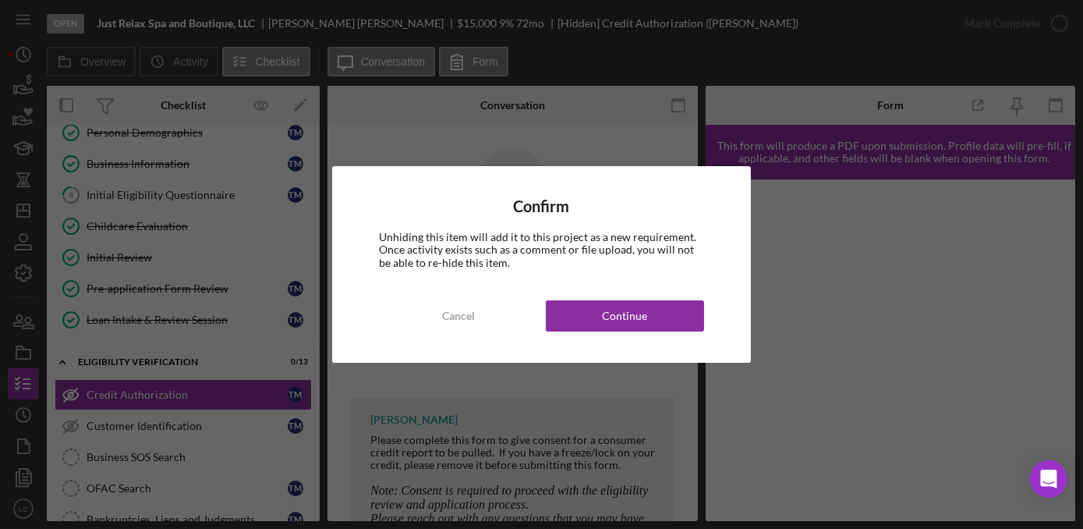
drag, startPoint x: 586, startPoint y: 327, endPoint x: 509, endPoint y: 344, distance: 78.9
click at [586, 327] on button "Continue" at bounding box center [625, 315] width 158 height 31
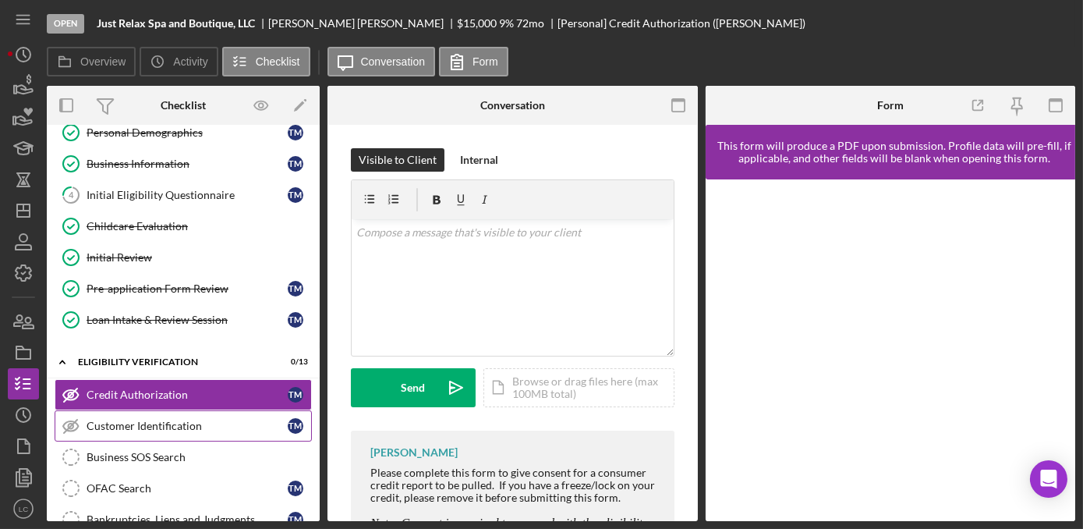
click at [168, 419] on div "Customer Identification" at bounding box center [187, 425] width 201 height 12
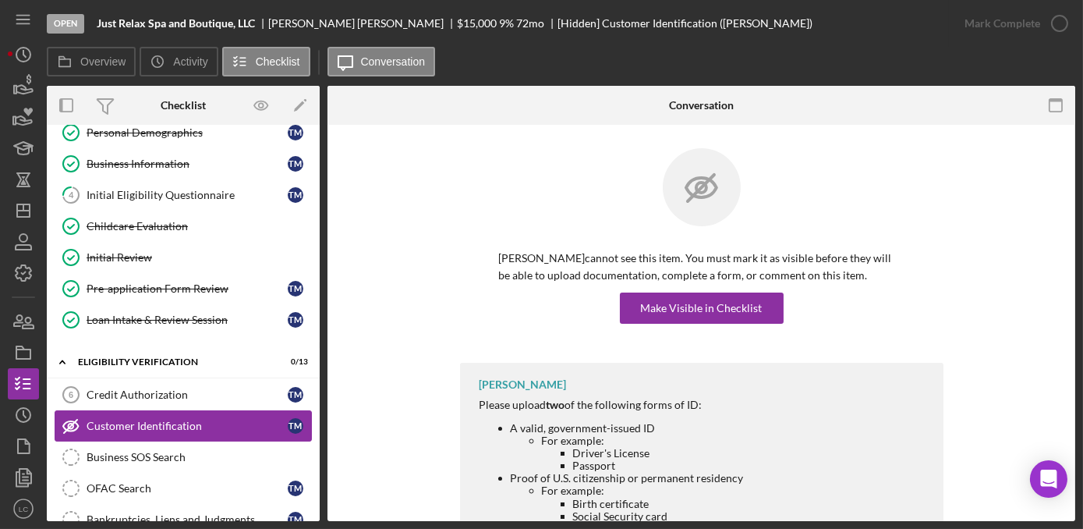
click at [164, 423] on div "Customer Identification" at bounding box center [187, 425] width 201 height 12
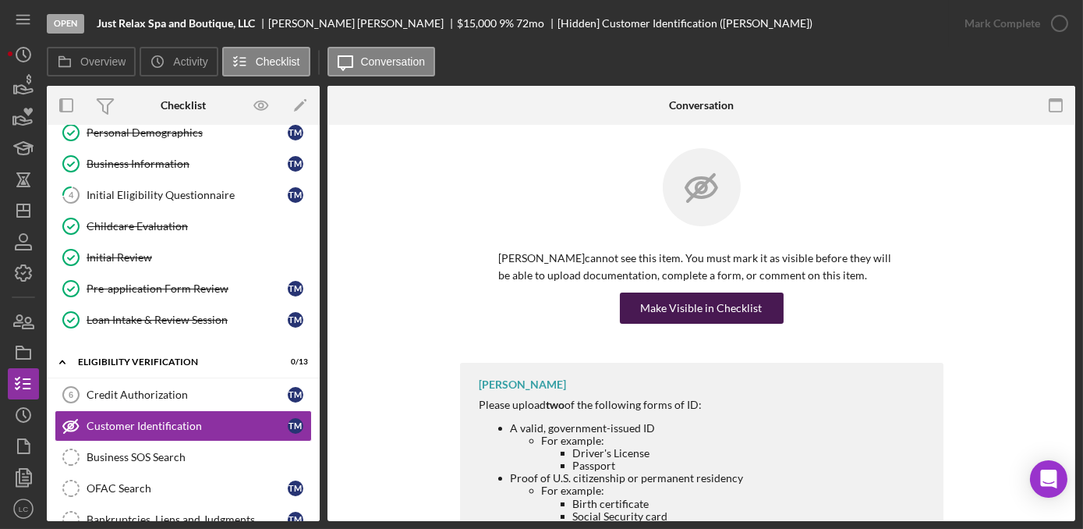
click at [699, 298] on div "Make Visible in Checklist" at bounding box center [702, 307] width 122 height 31
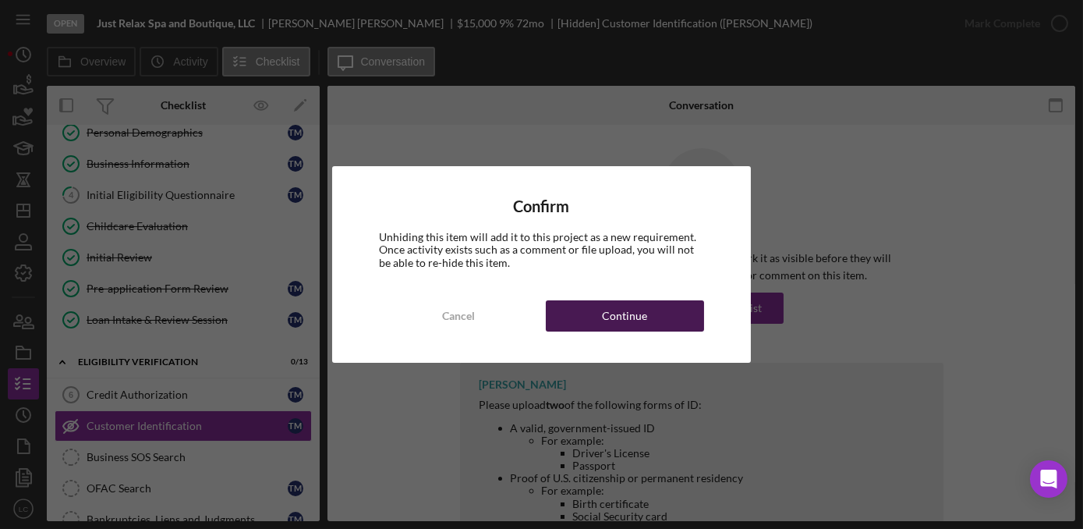
click at [592, 313] on button "Continue" at bounding box center [625, 315] width 158 height 31
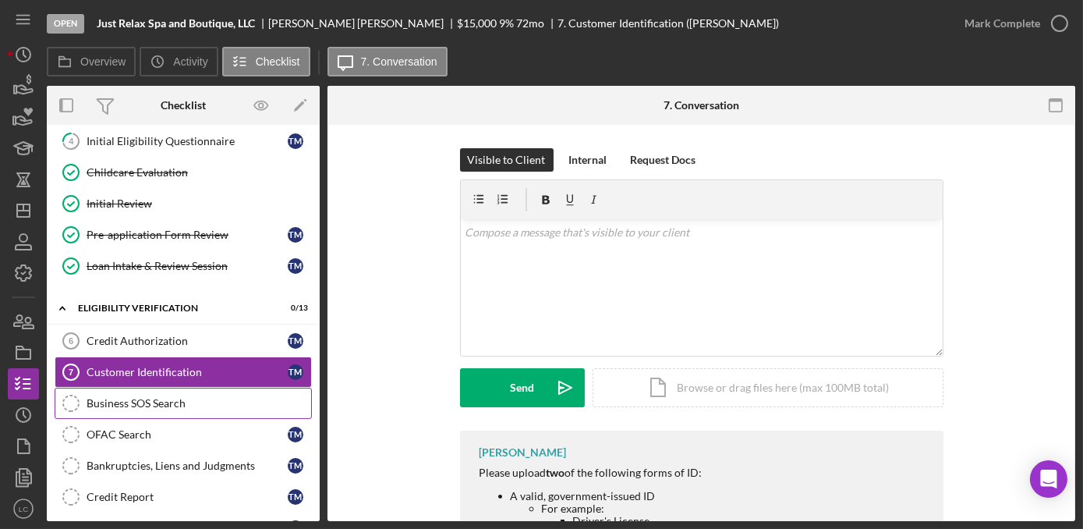
scroll to position [283, 0]
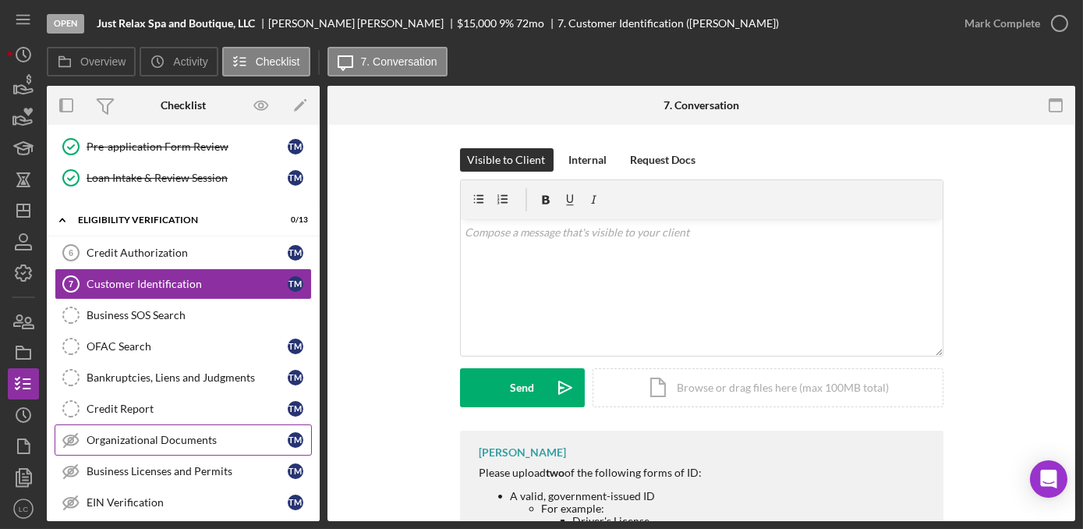
click at [182, 434] on div "Organizational Documents" at bounding box center [187, 440] width 201 height 12
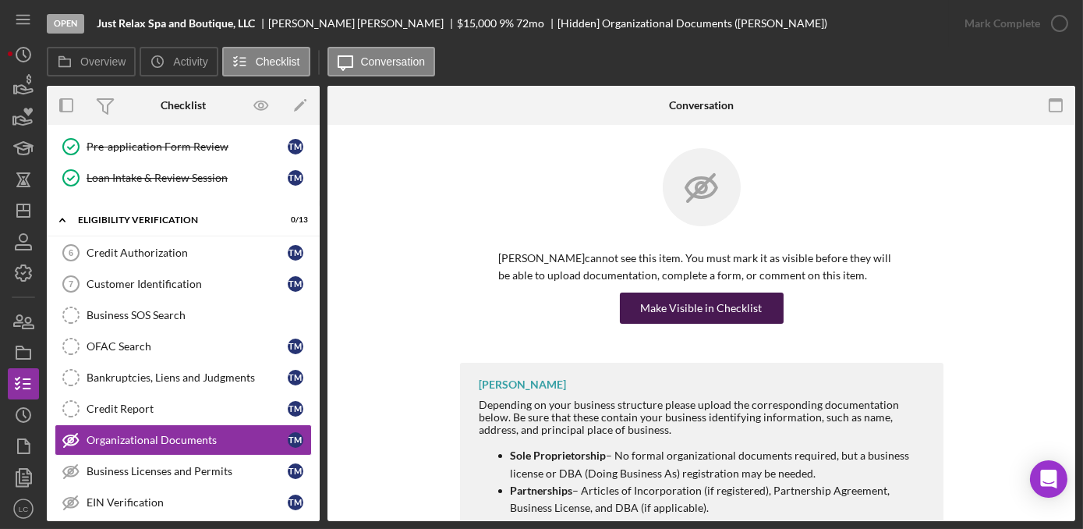
click at [674, 313] on div "Make Visible in Checklist" at bounding box center [702, 307] width 122 height 31
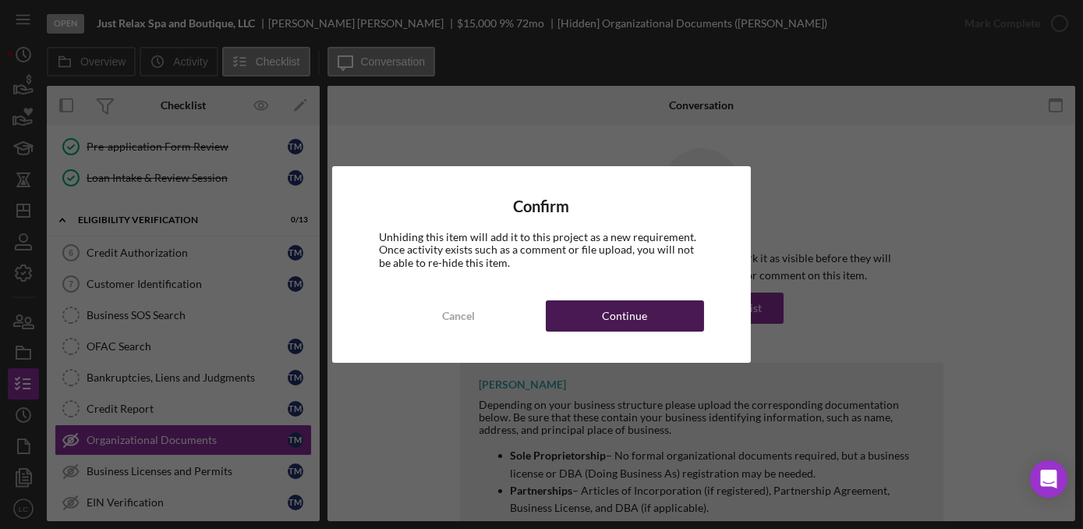
click at [674, 313] on button "Continue" at bounding box center [625, 315] width 158 height 31
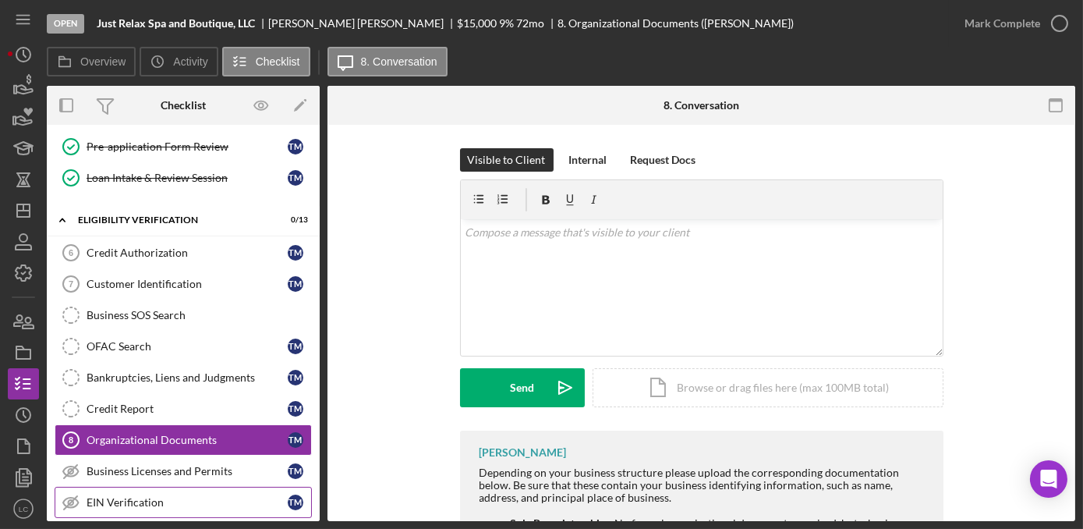
click at [180, 487] on link "EIN Verification EIN Verification T M" at bounding box center [183, 502] width 257 height 31
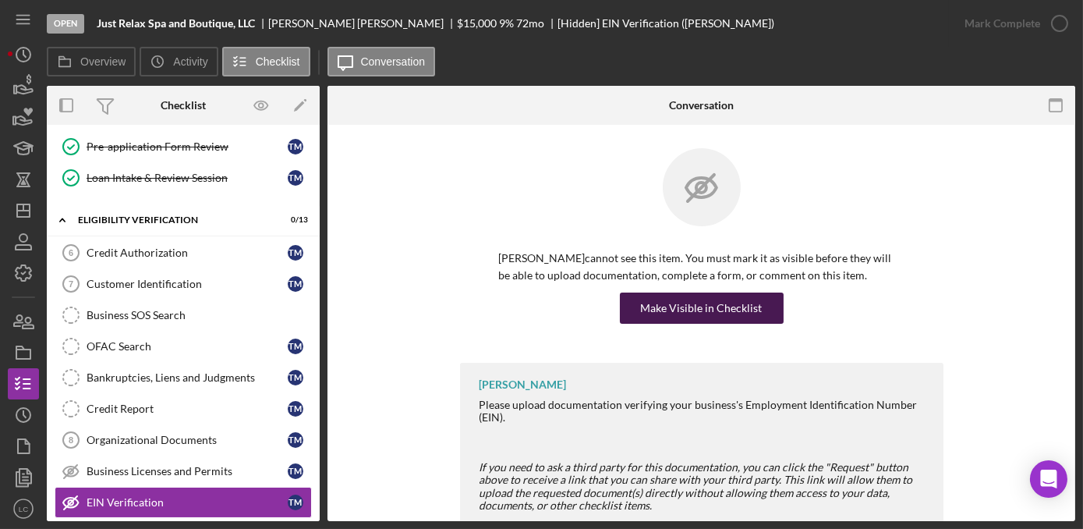
click at [663, 311] on div "Make Visible in Checklist" at bounding box center [702, 307] width 122 height 31
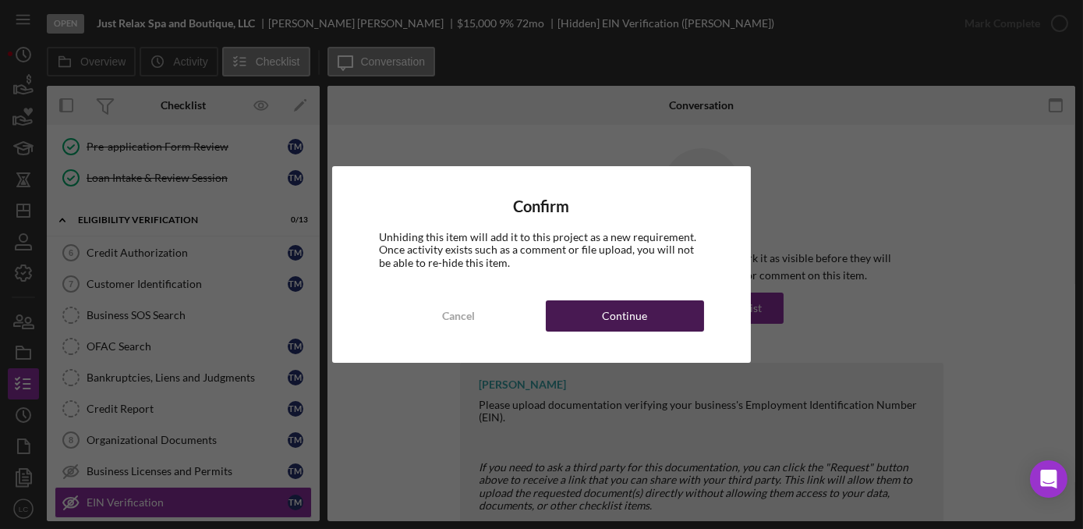
click at [662, 327] on button "Continue" at bounding box center [625, 315] width 158 height 31
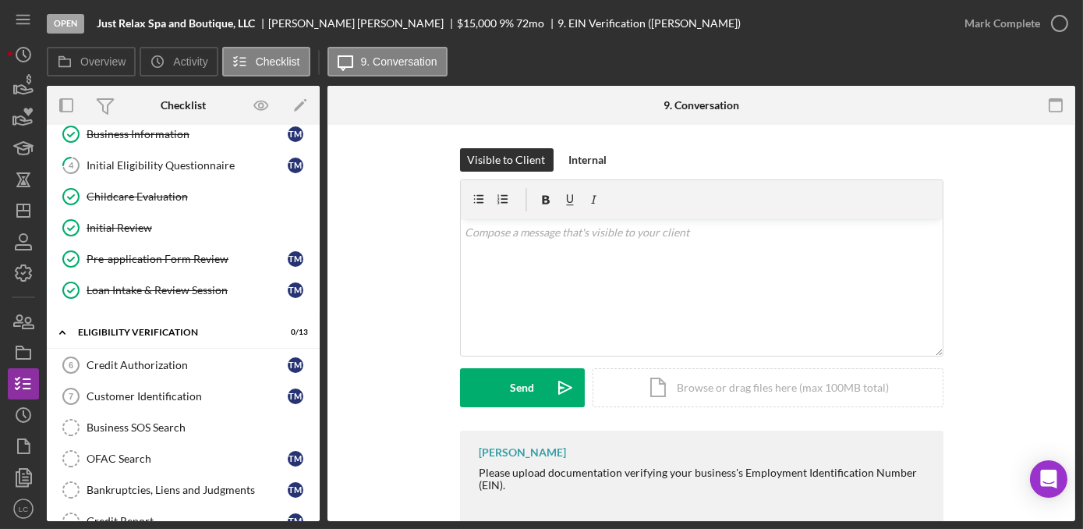
scroll to position [141, 0]
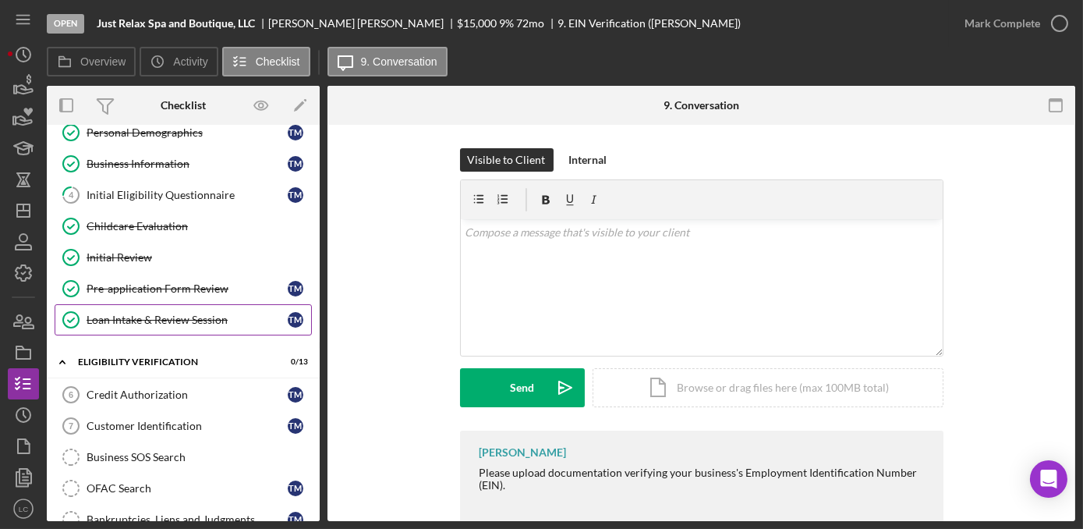
click at [232, 323] on link "Loan Intake & Review Session Loan Intake & Review Session T M" at bounding box center [183, 319] width 257 height 31
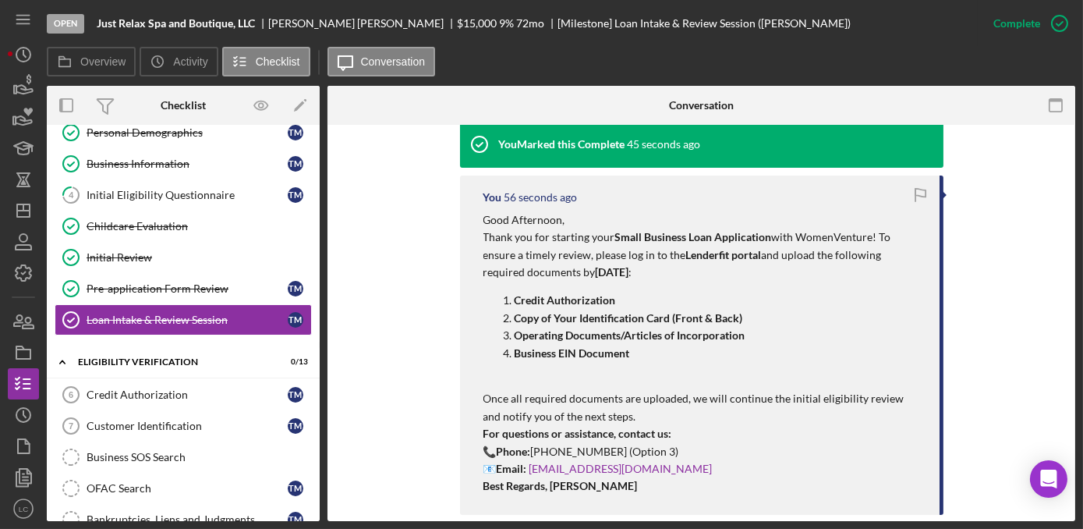
scroll to position [567, 0]
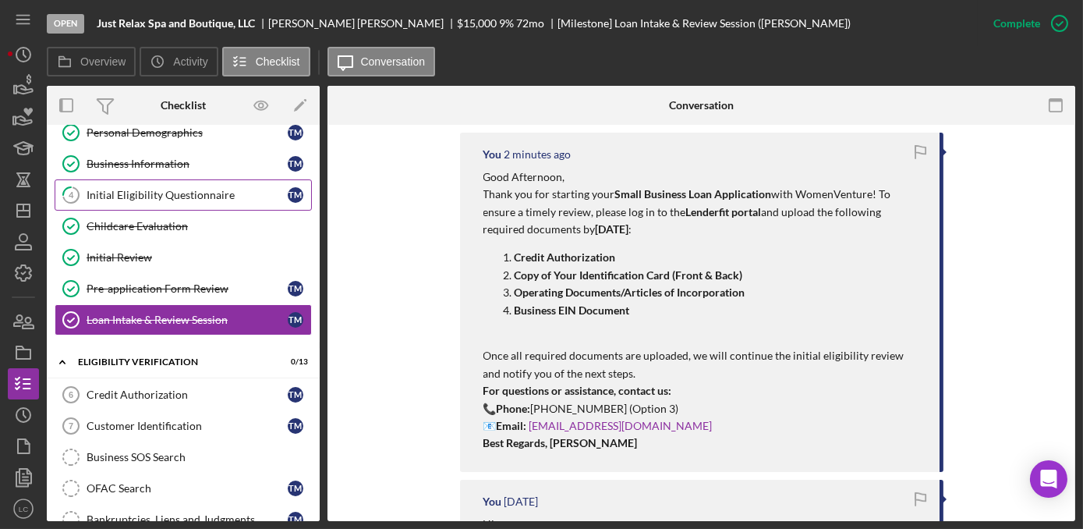
click at [207, 189] on div "Initial Eligibility Questionnaire" at bounding box center [187, 195] width 201 height 12
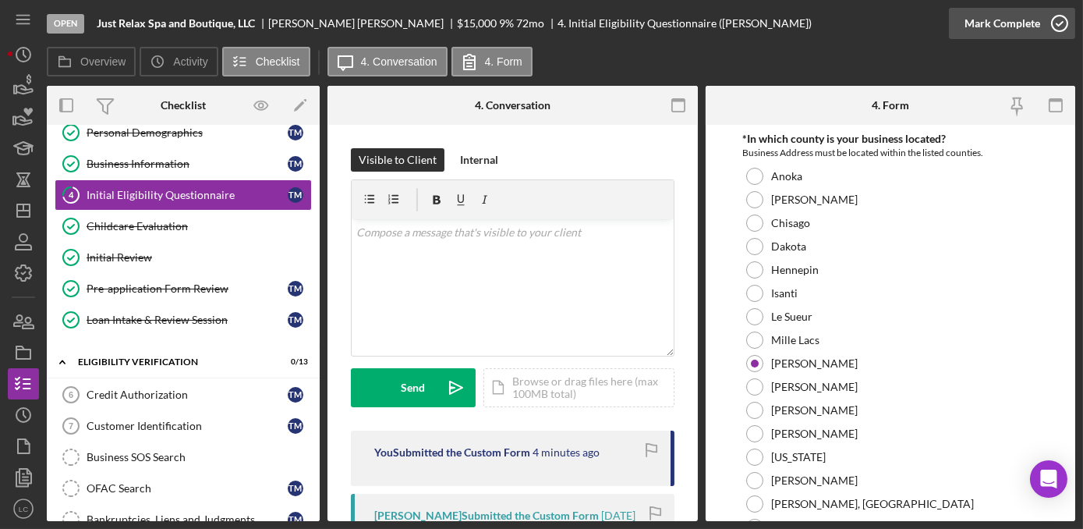
click at [1049, 25] on icon "button" at bounding box center [1059, 23] width 39 height 39
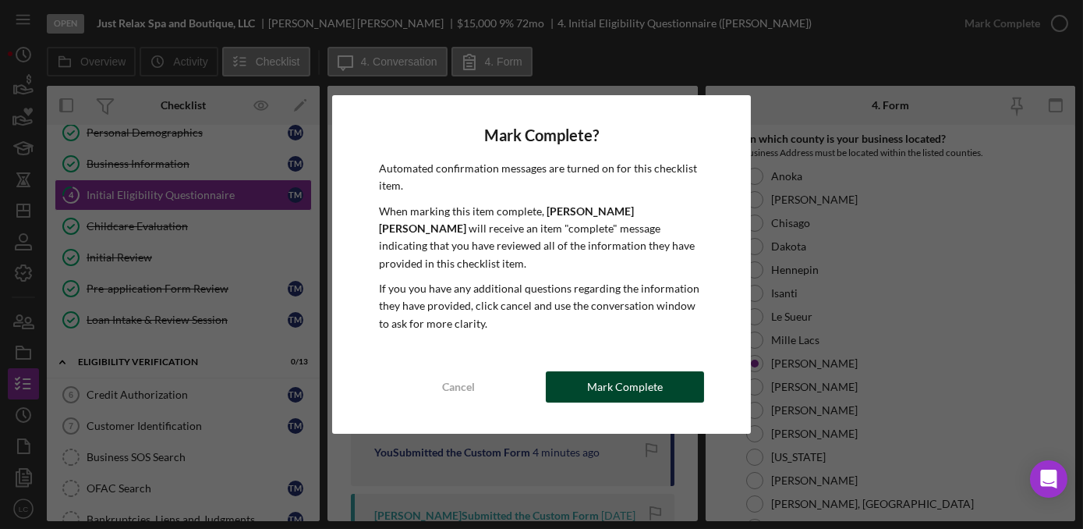
click at [688, 373] on button "Mark Complete" at bounding box center [625, 386] width 158 height 31
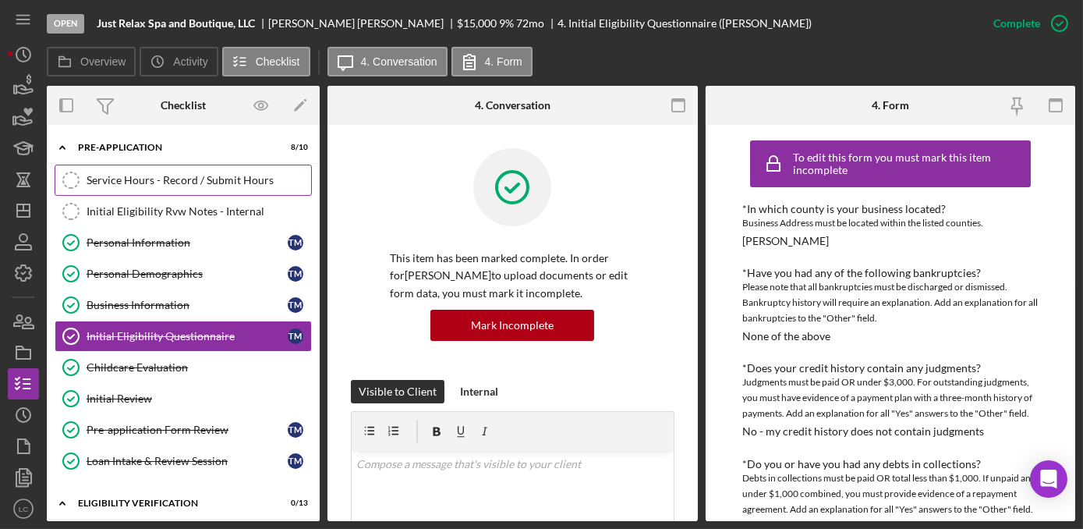
click at [232, 180] on div "Service Hours - Record / Submit Hours" at bounding box center [199, 180] width 225 height 12
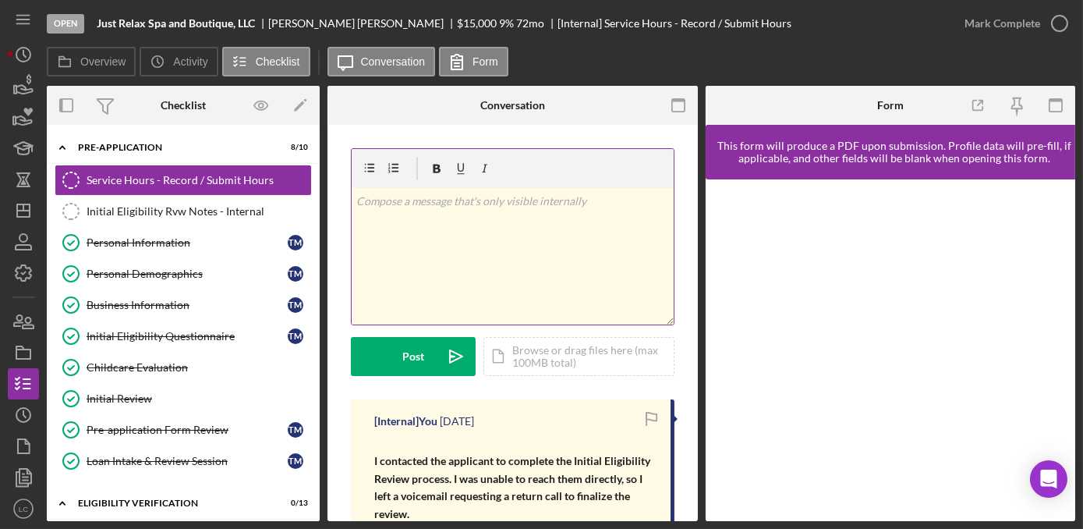
click at [480, 248] on div "v Color teal Color pink Remove color Add row above Add row below Add column bef…" at bounding box center [513, 256] width 322 height 136
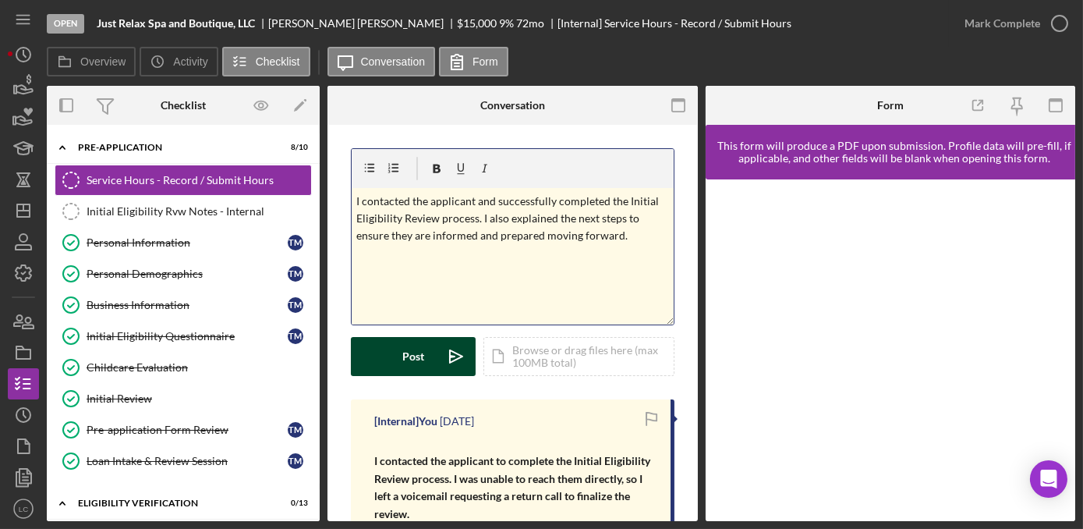
click at [429, 352] on button "Post Icon/icon-invite-send" at bounding box center [413, 356] width 125 height 39
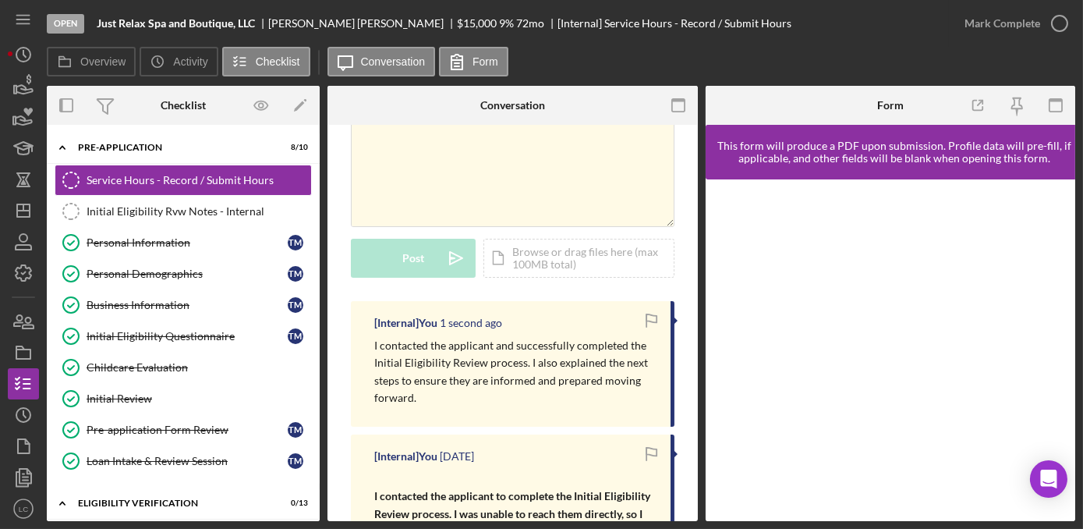
scroll to position [212, 0]
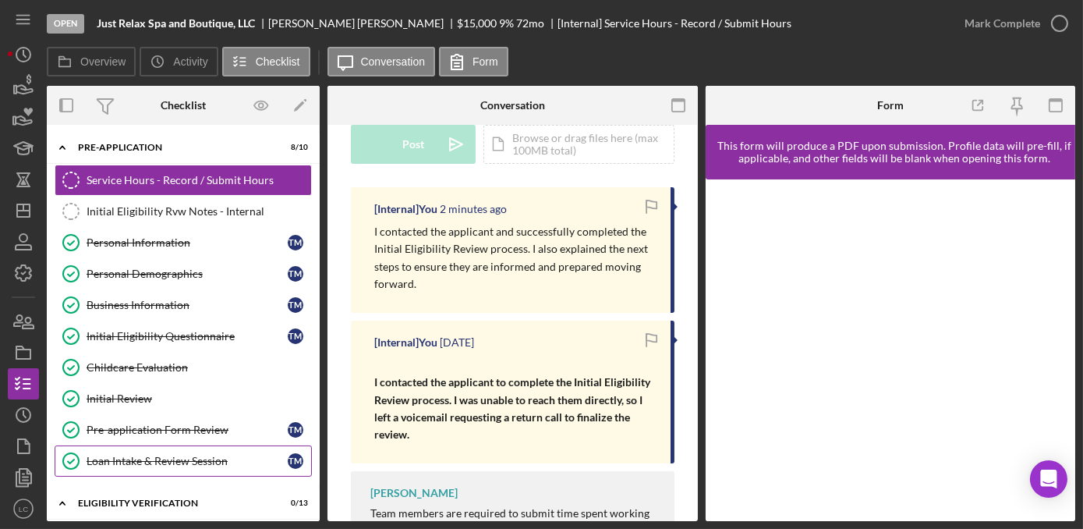
click at [133, 466] on link "Loan Intake & Review Session Loan Intake & Review Session T M" at bounding box center [183, 460] width 257 height 31
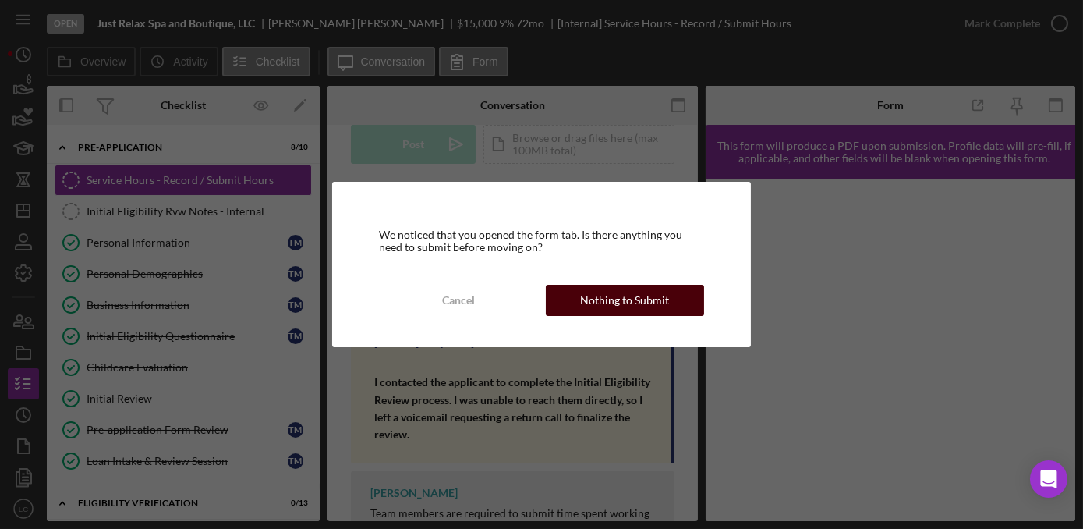
click at [585, 296] on div "Nothing to Submit" at bounding box center [624, 300] width 89 height 31
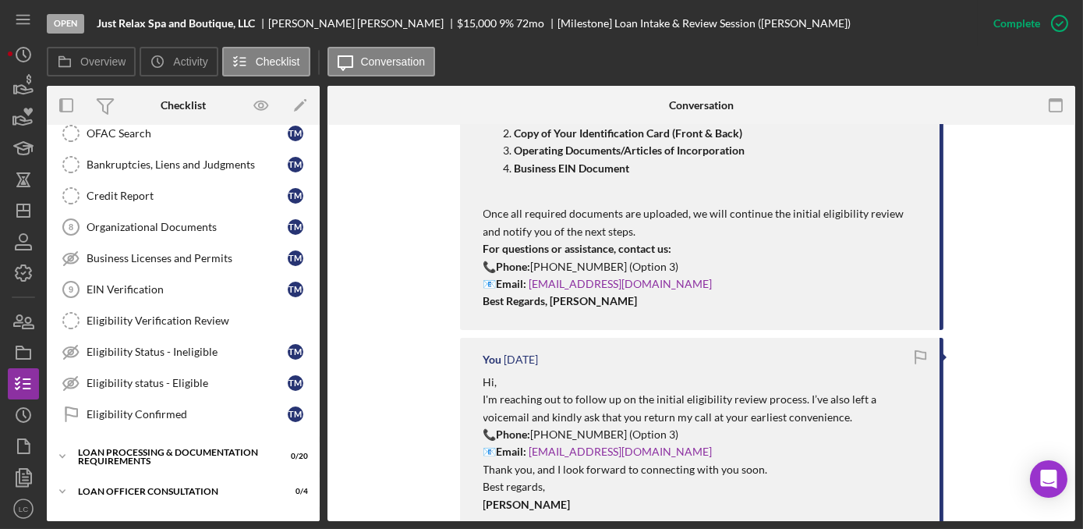
scroll to position [638, 0]
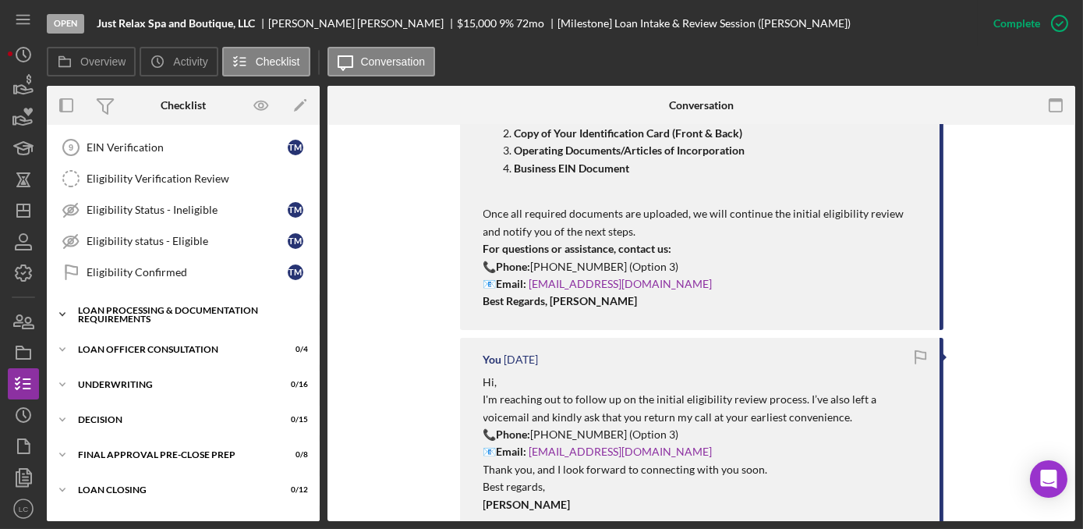
click at [64, 313] on polyline at bounding box center [62, 314] width 5 height 3
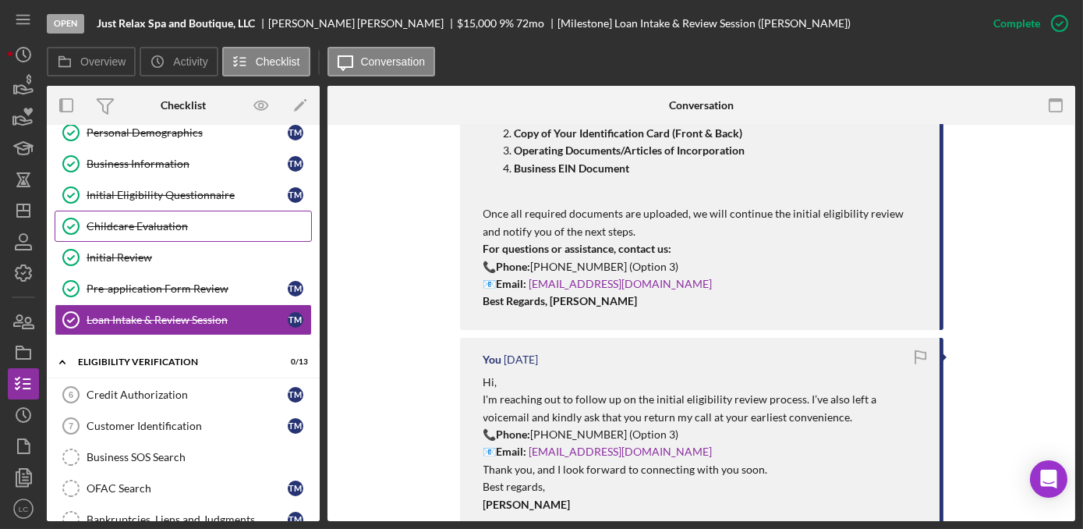
scroll to position [212, 0]
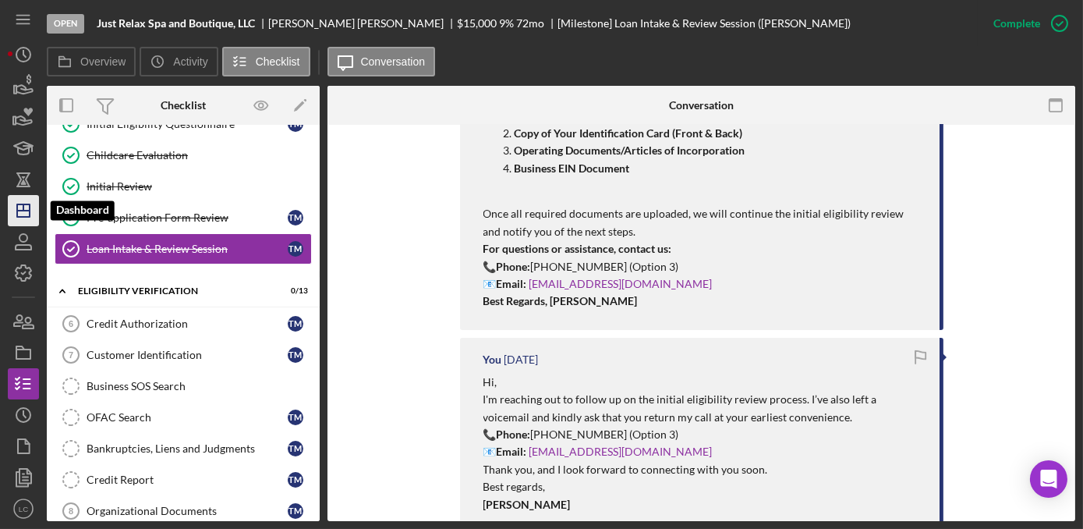
click at [27, 204] on polygon "button" at bounding box center [23, 210] width 12 height 12
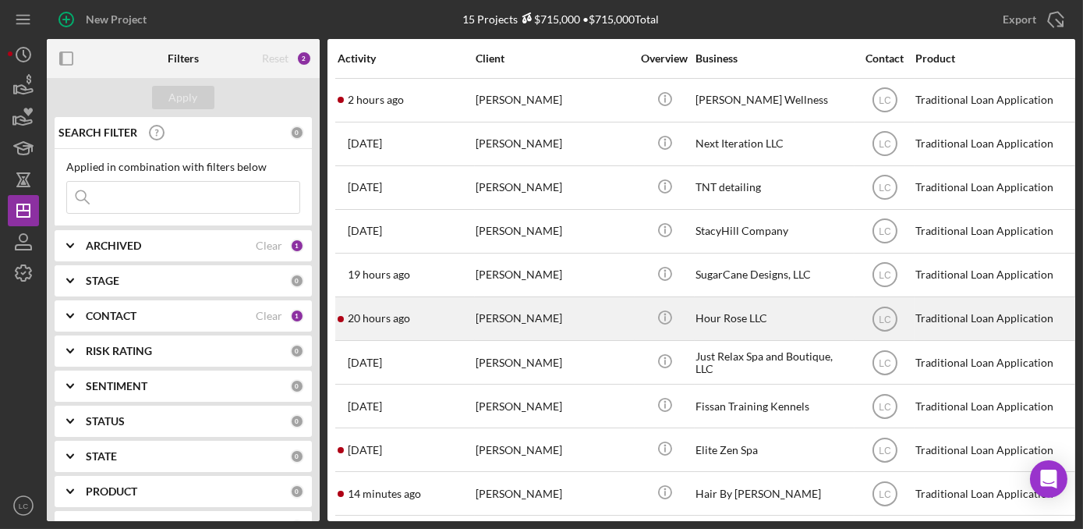
click at [725, 322] on div "Hour Rose LLC" at bounding box center [773, 318] width 156 height 41
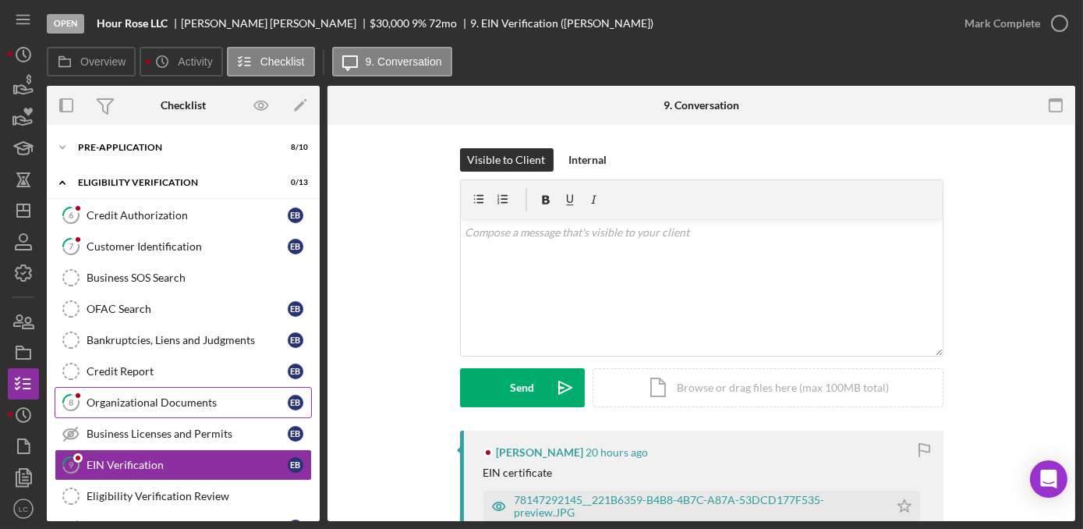
click at [151, 402] on div "Organizational Documents" at bounding box center [187, 402] width 201 height 12
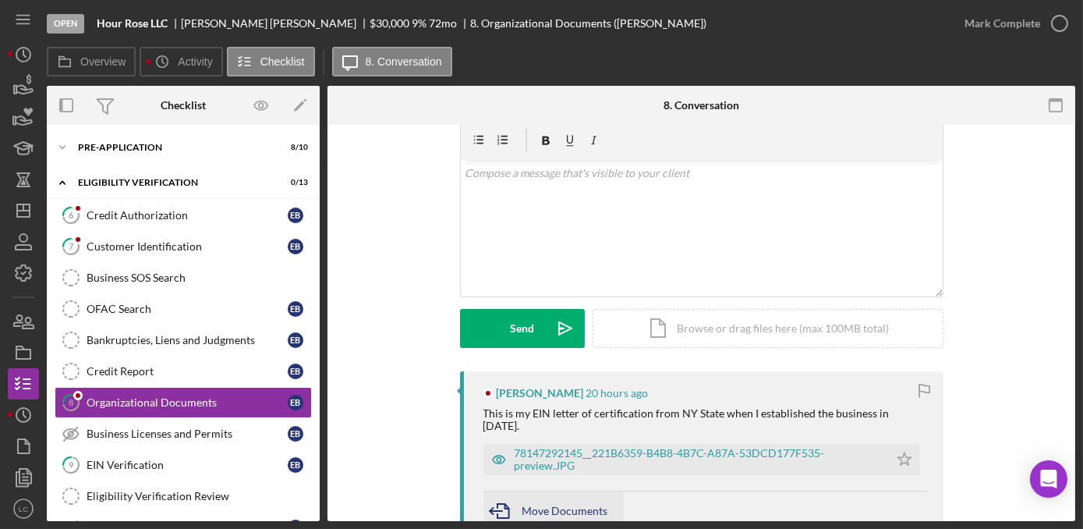
scroll to position [141, 0]
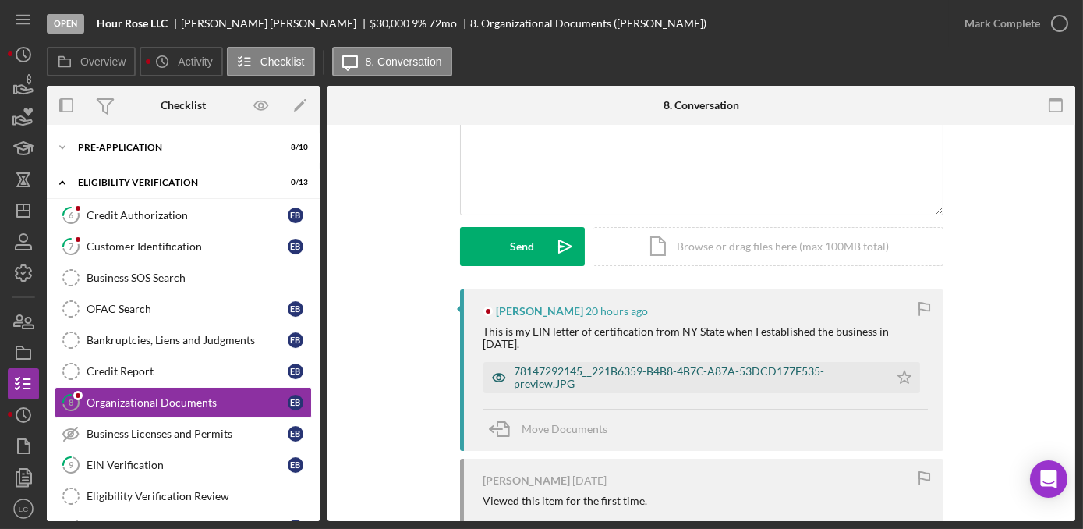
click at [572, 365] on div "78147292145__221B6359-B4B8-4B7C-A87A-53DCD177F535-preview.JPG" at bounding box center [698, 377] width 366 height 25
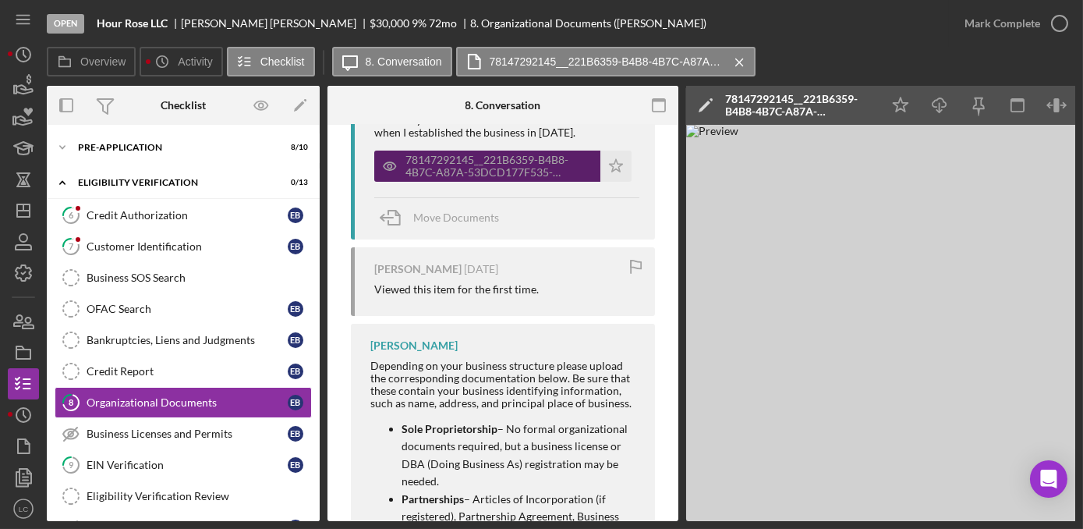
scroll to position [425, 0]
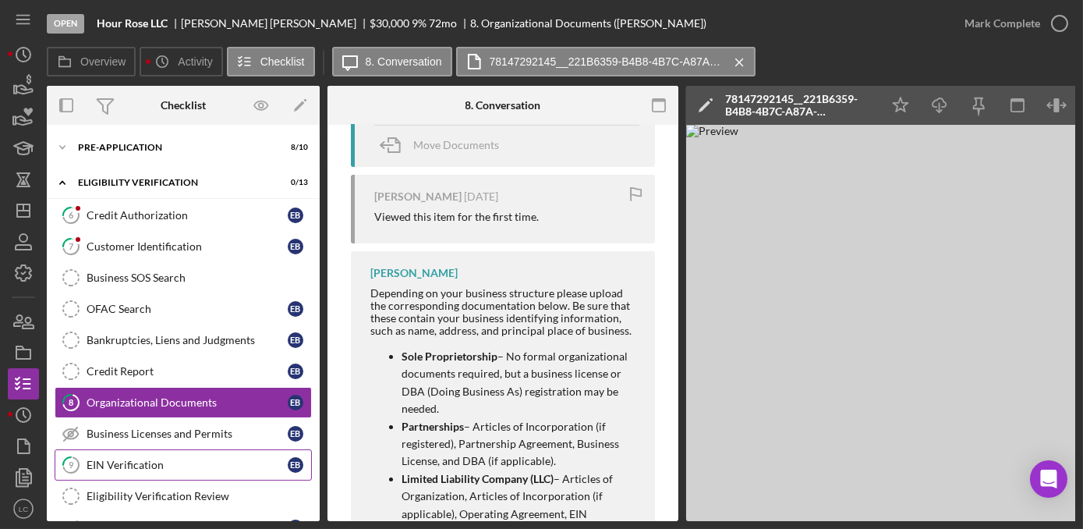
click at [182, 465] on div "EIN Verification" at bounding box center [187, 464] width 201 height 12
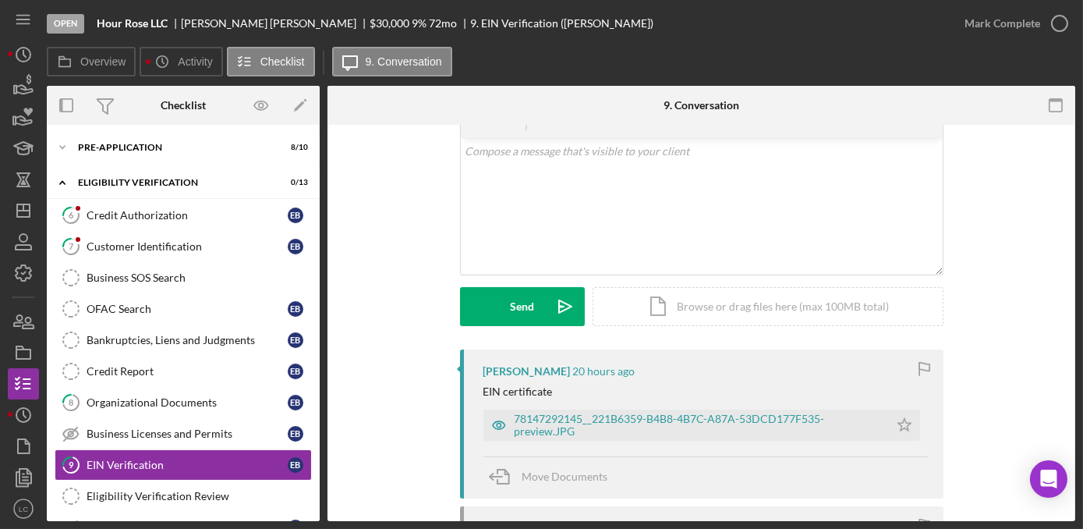
scroll to position [141, 0]
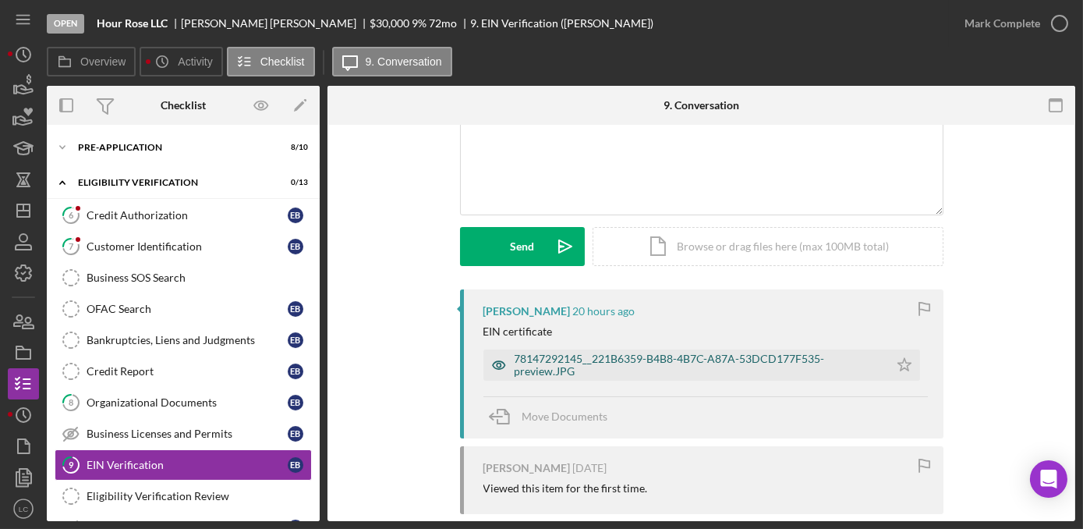
click at [590, 366] on div "78147292145__221B6359-B4B8-4B7C-A87A-53DCD177F535-preview.JPG" at bounding box center [698, 364] width 366 height 25
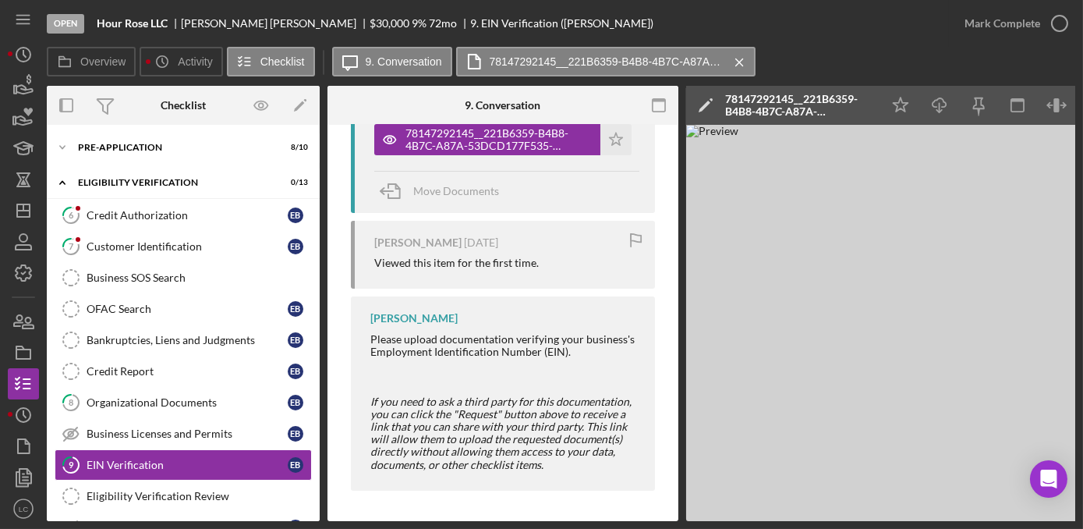
scroll to position [370, 0]
drag, startPoint x: 165, startPoint y: 26, endPoint x: 100, endPoint y: 23, distance: 65.5
click at [100, 23] on b "Hour Rose LLC" at bounding box center [132, 23] width 71 height 12
copy b "Hour Rose LLC"
click at [25, 329] on icon "button" at bounding box center [23, 321] width 39 height 39
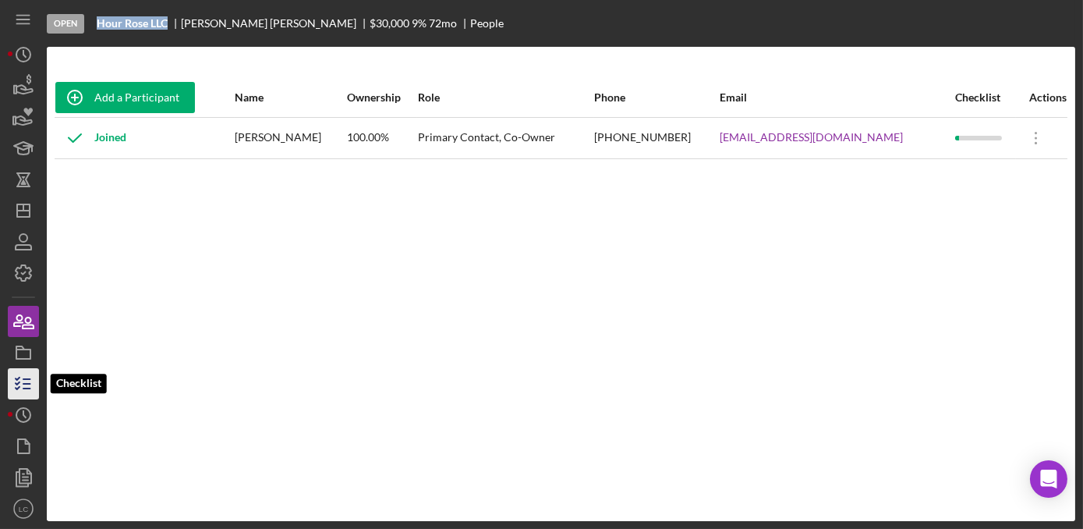
click at [22, 392] on icon "button" at bounding box center [23, 383] width 39 height 39
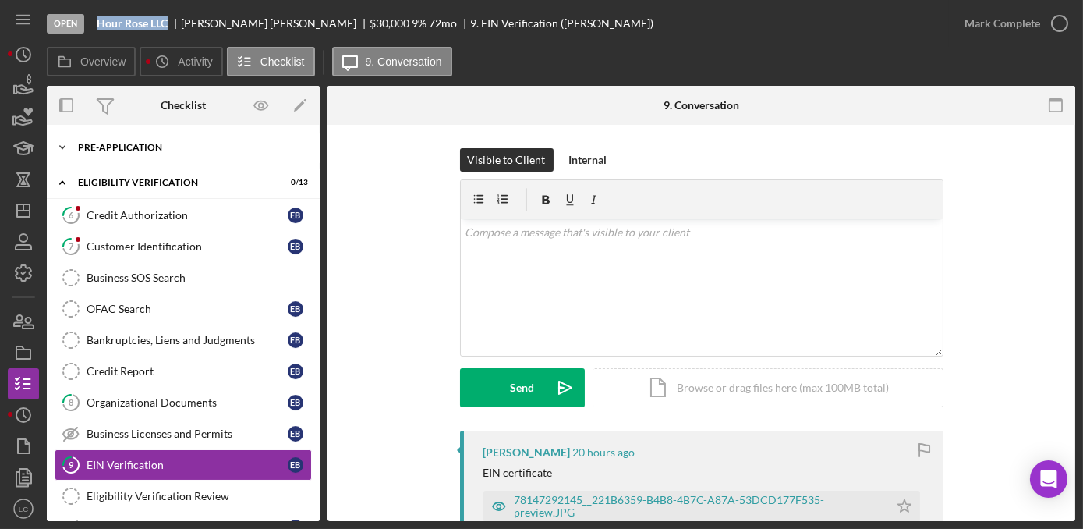
click at [65, 146] on icon "Icon/Expander" at bounding box center [62, 147] width 31 height 31
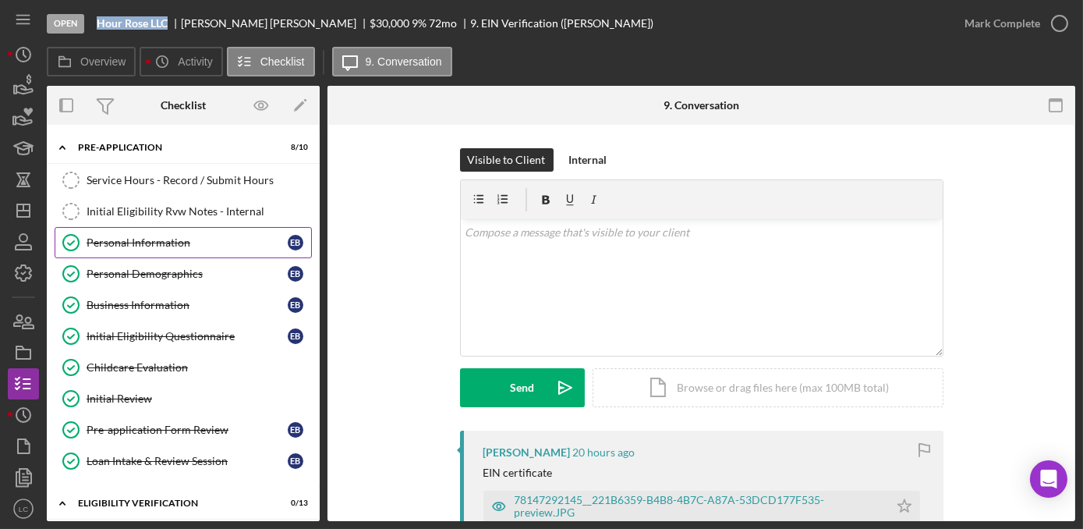
click at [131, 246] on div "Personal Information" at bounding box center [187, 242] width 201 height 12
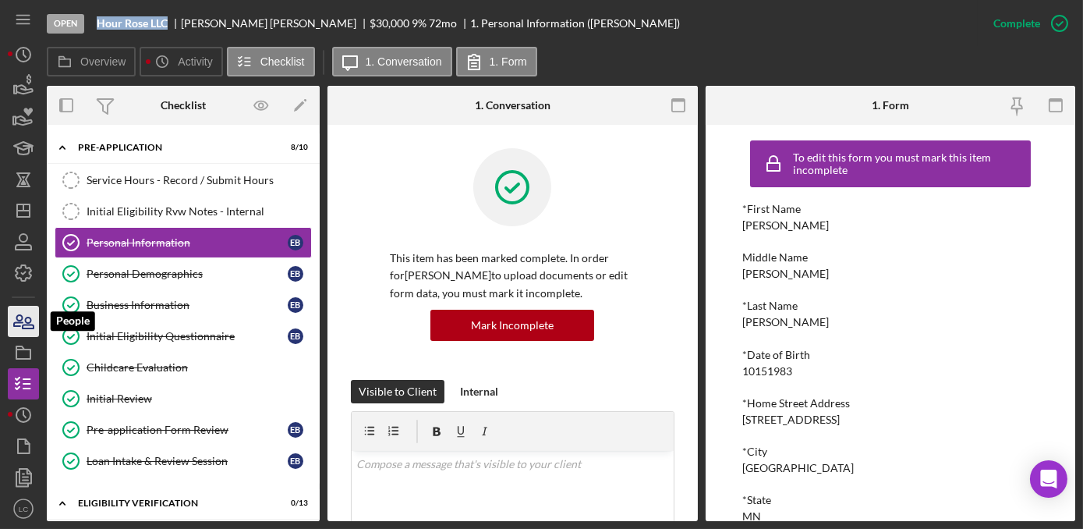
click at [22, 325] on icon "button" at bounding box center [23, 321] width 39 height 39
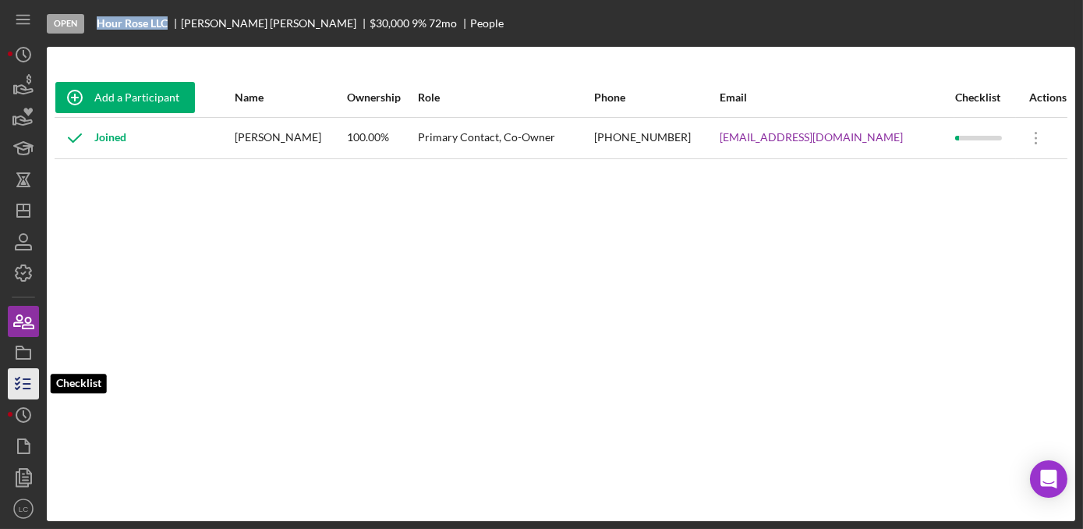
click at [29, 373] on icon "button" at bounding box center [23, 383] width 39 height 39
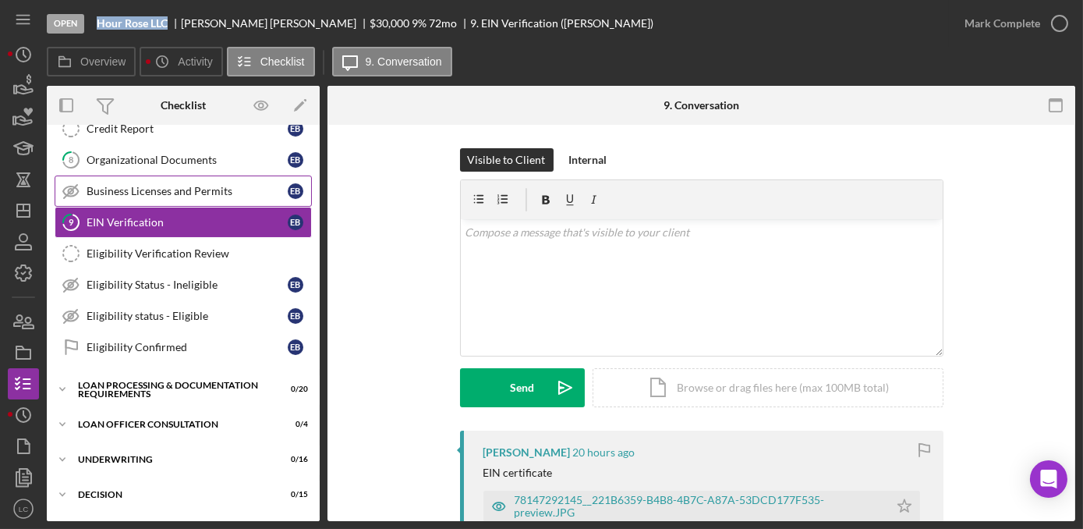
scroll to position [349, 0]
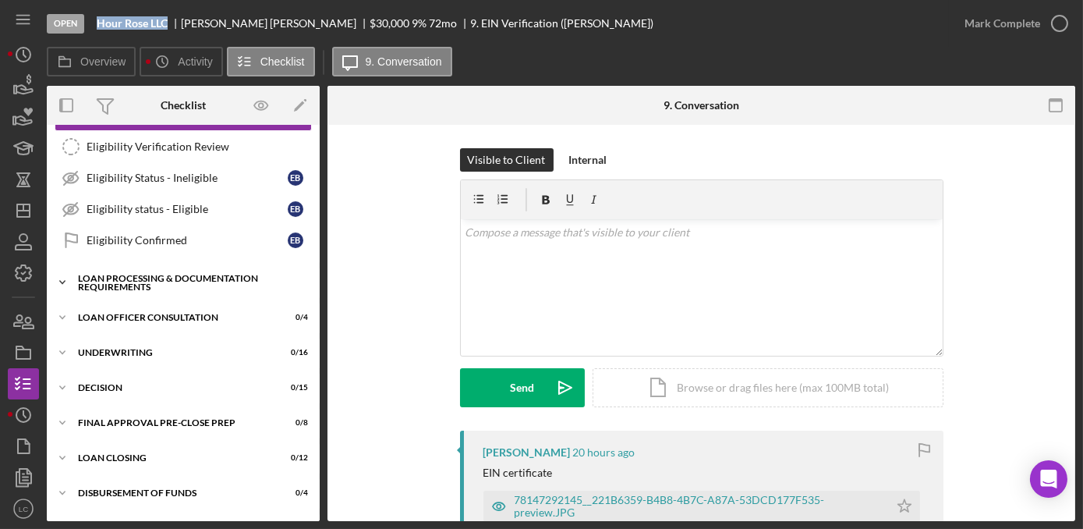
click at [69, 277] on icon "Icon/Expander" at bounding box center [62, 282] width 31 height 31
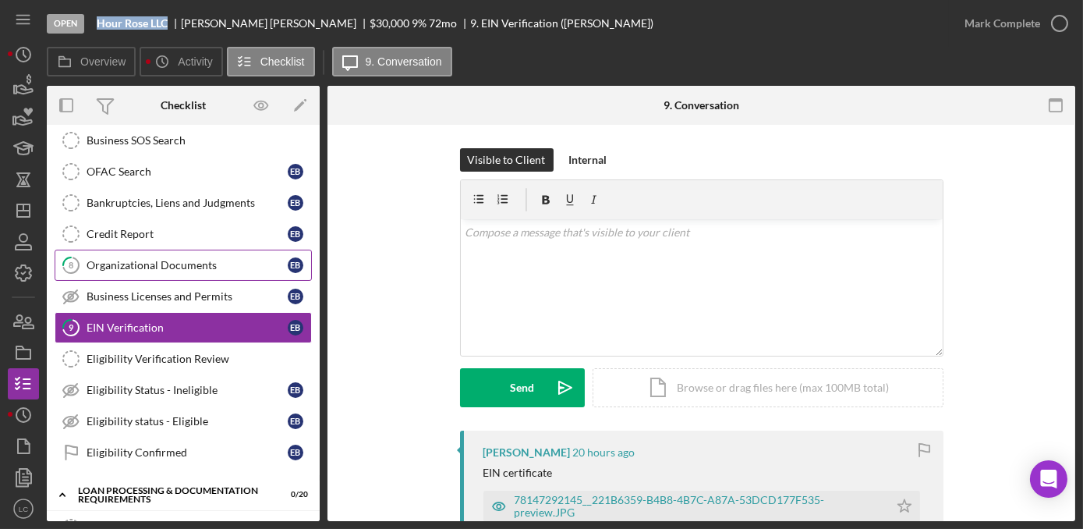
scroll to position [0, 0]
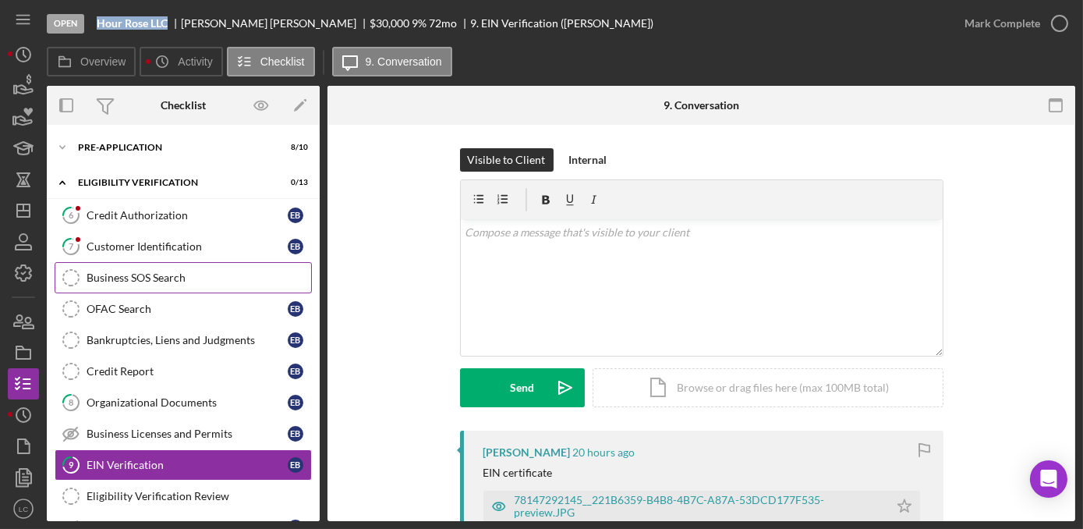
click at [121, 280] on div "Business SOS Search" at bounding box center [199, 277] width 225 height 12
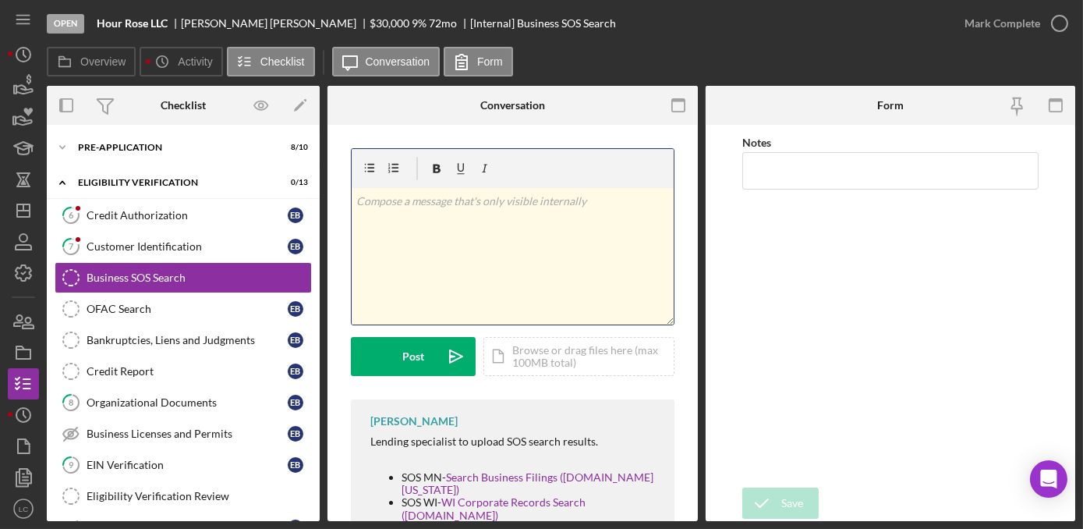
click at [412, 277] on div "v Color teal Color pink Remove color Add row above Add row below Add column bef…" at bounding box center [513, 256] width 322 height 136
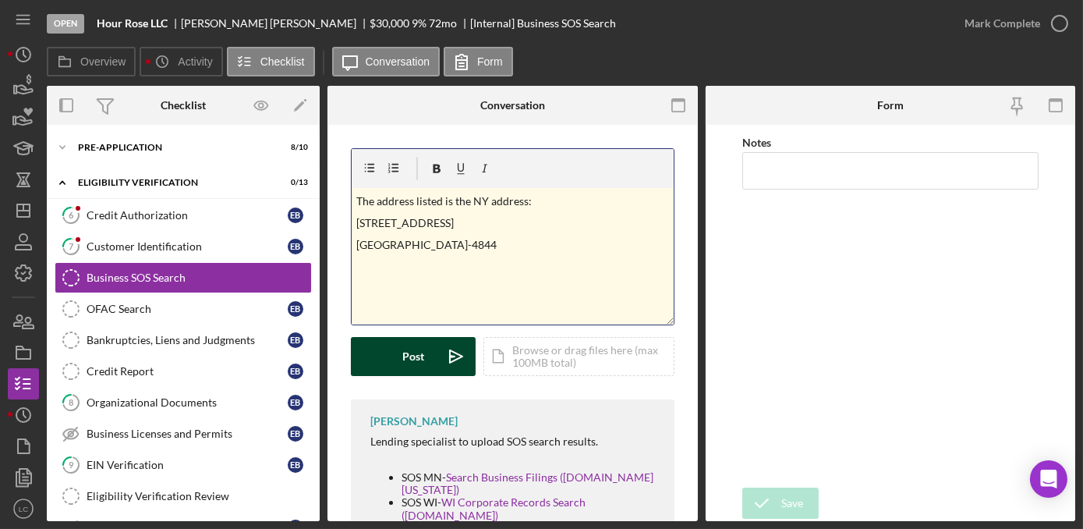
click at [404, 359] on div "Post" at bounding box center [413, 356] width 22 height 39
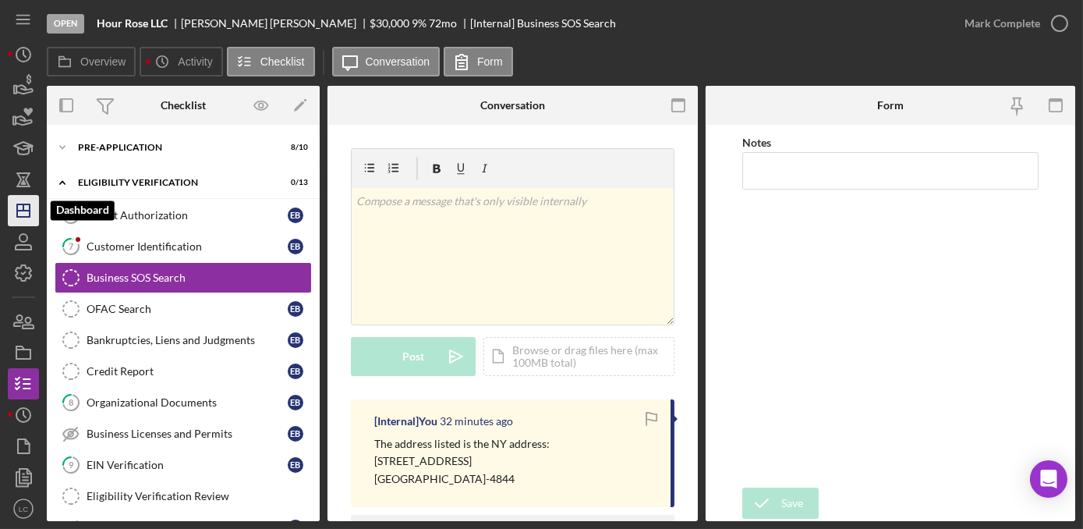
click at [17, 207] on polygon "button" at bounding box center [23, 210] width 12 height 12
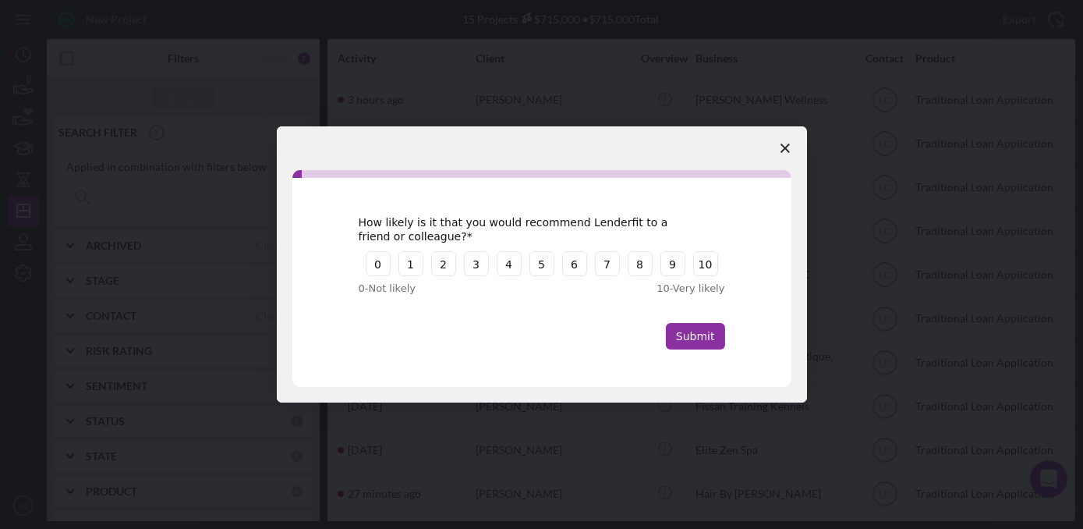
click at [784, 147] on span "Close survey" at bounding box center [785, 148] width 44 height 44
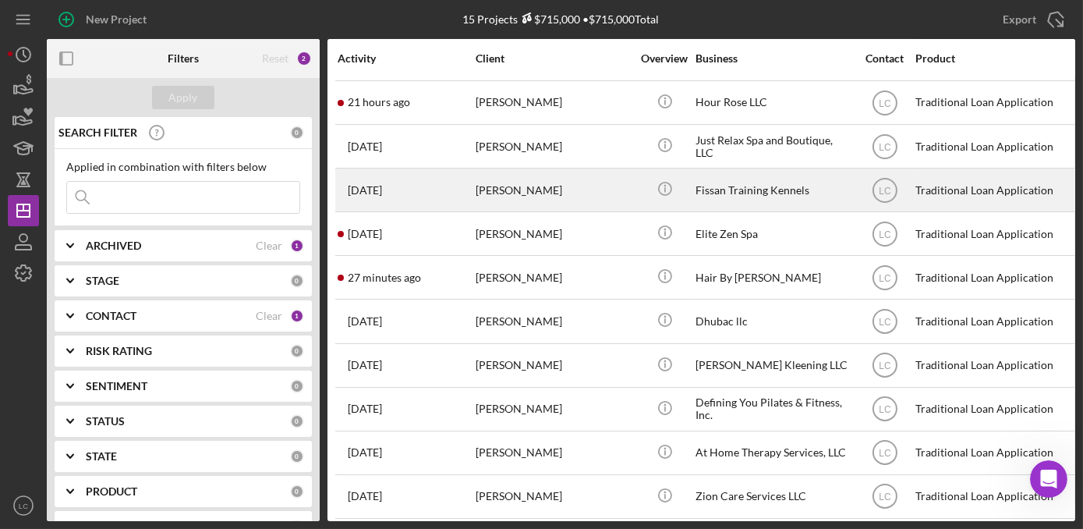
scroll to position [226, 0]
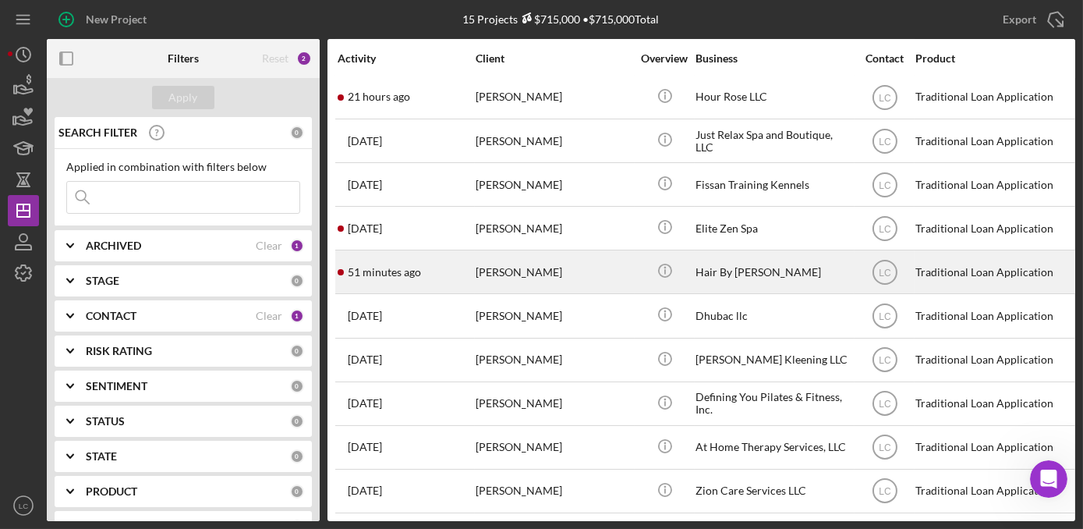
click at [722, 271] on div "Hair By [PERSON_NAME]" at bounding box center [773, 271] width 156 height 41
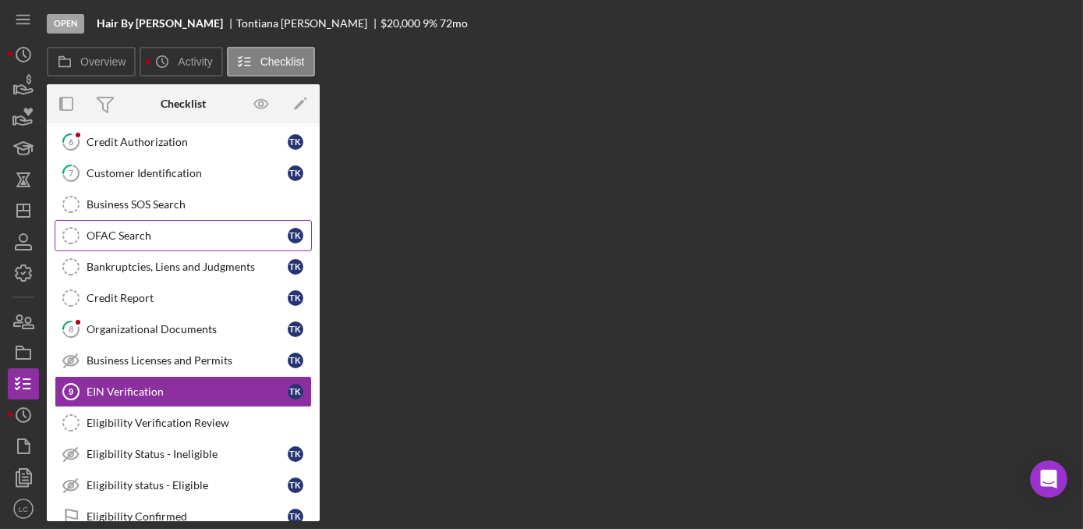
scroll to position [137, 0]
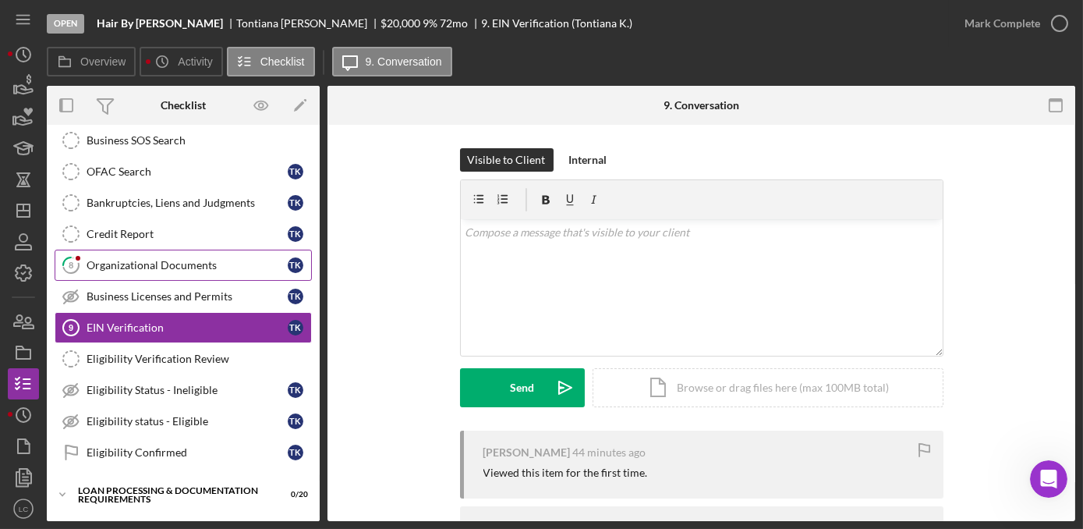
click at [132, 271] on link "8 Organizational Documents T K" at bounding box center [183, 265] width 257 height 31
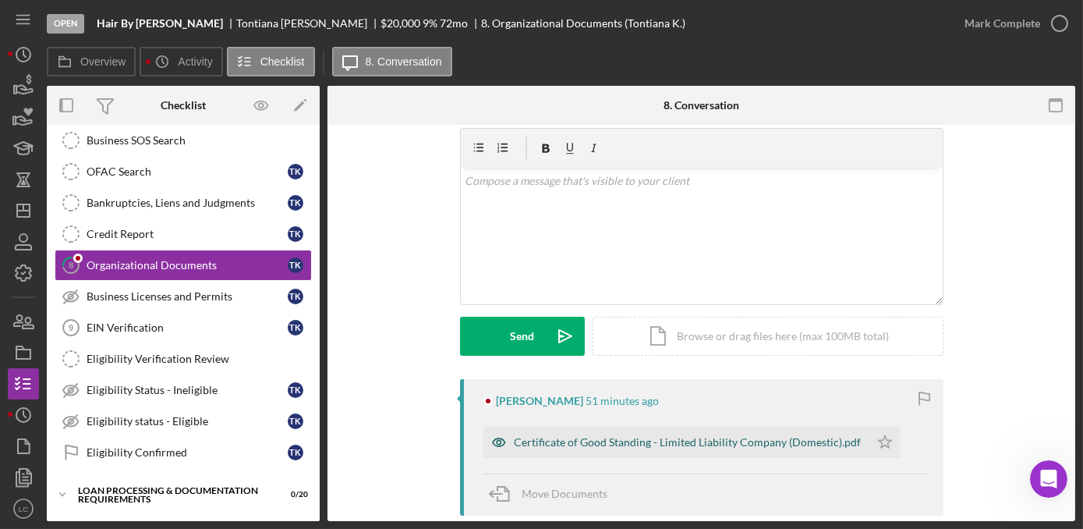
scroll to position [141, 0]
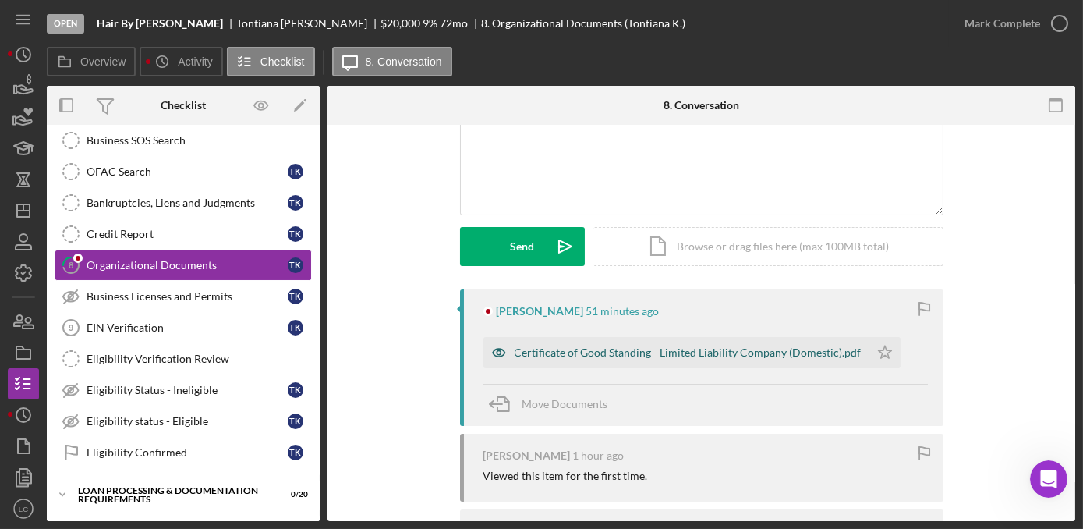
click at [633, 339] on div "Certificate of Good Standing - Limited Liability Company (Domestic).pdf" at bounding box center [676, 352] width 386 height 31
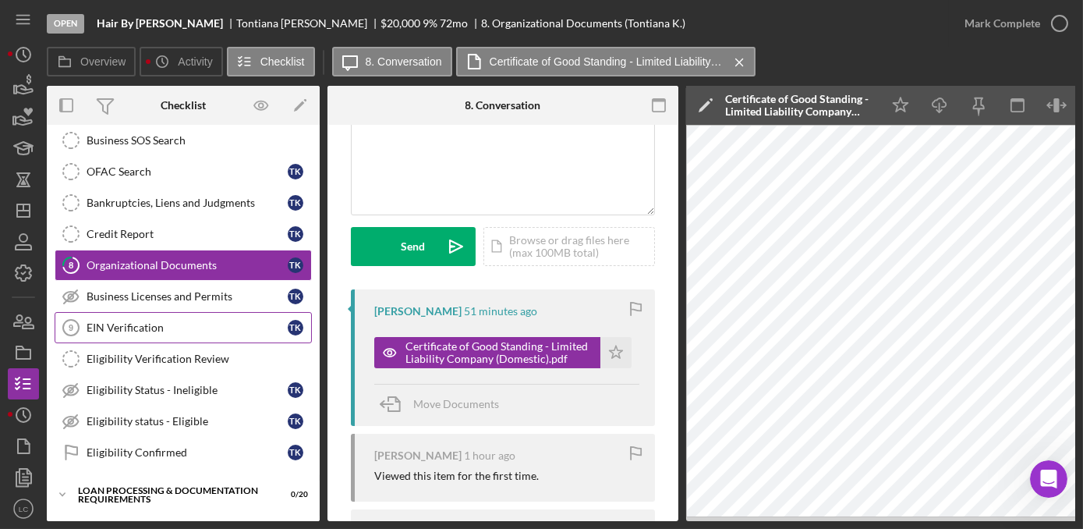
click at [175, 332] on link "EIN Verification 9 EIN Verification T K" at bounding box center [183, 327] width 257 height 31
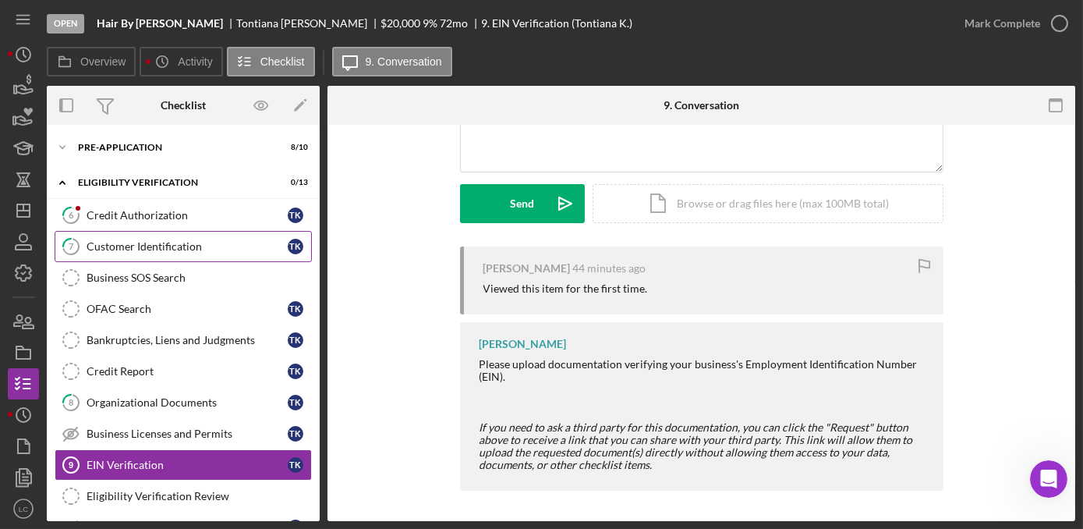
click at [112, 236] on link "7 Customer Identification T K" at bounding box center [183, 246] width 257 height 31
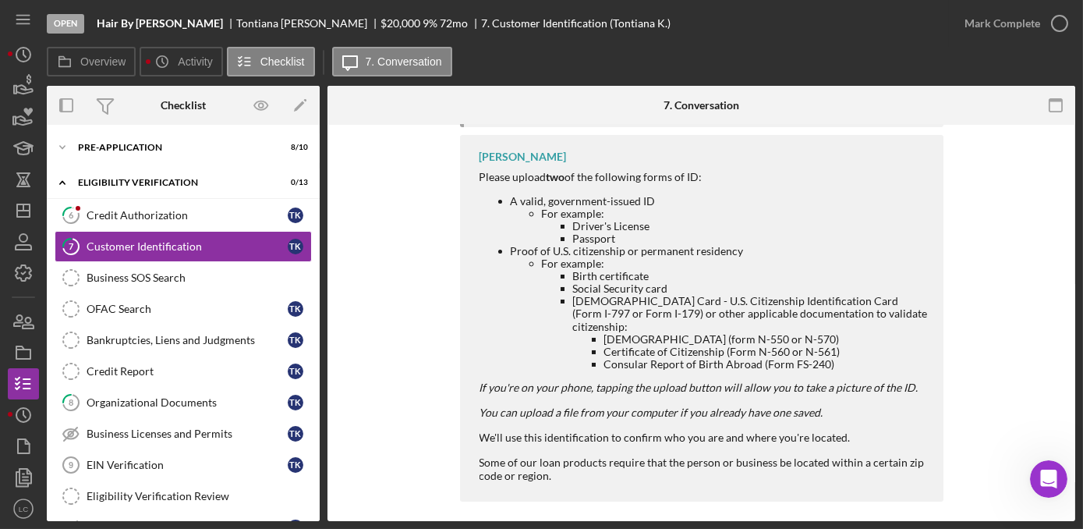
scroll to position [457, 0]
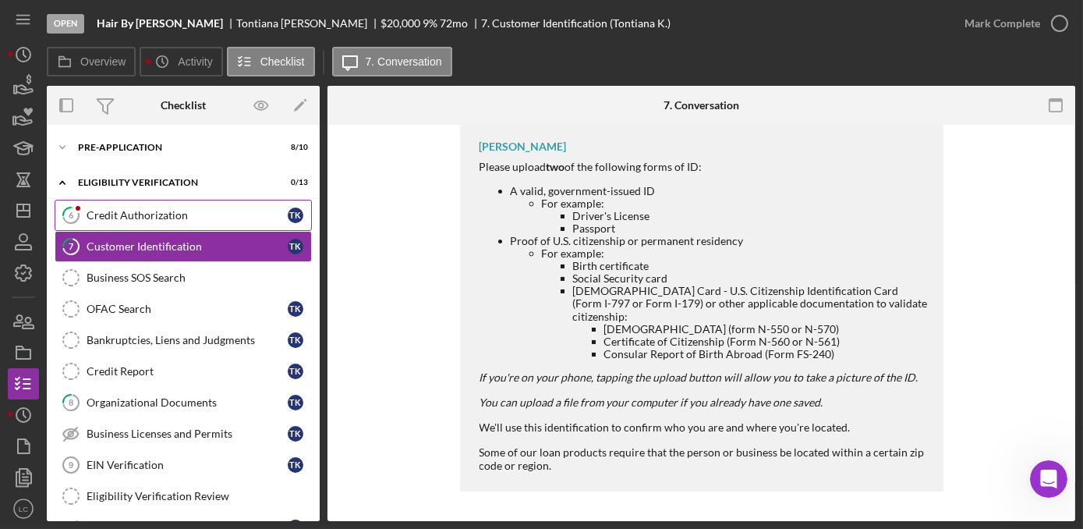
click at [113, 225] on link "6 Credit Authorization T K" at bounding box center [183, 215] width 257 height 31
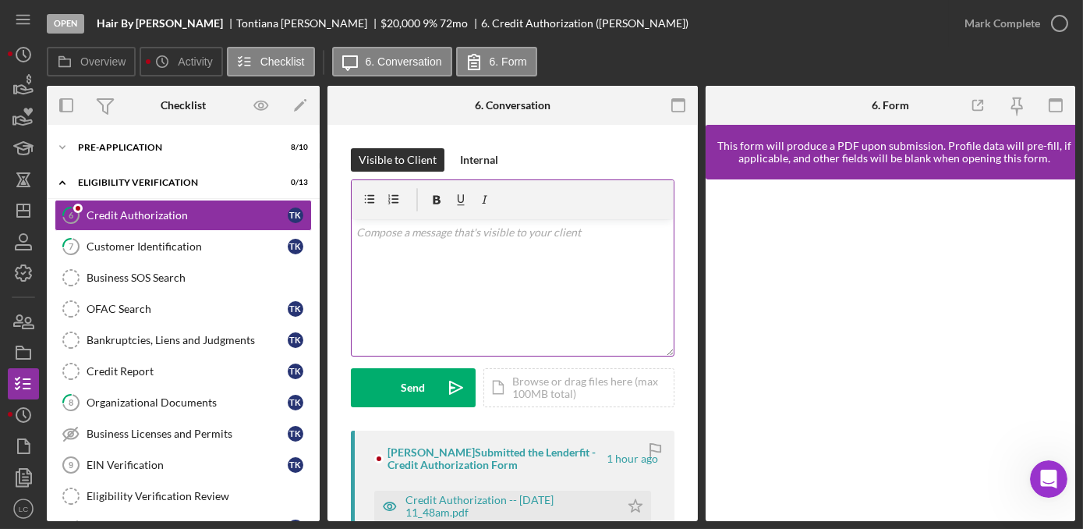
scroll to position [141, 0]
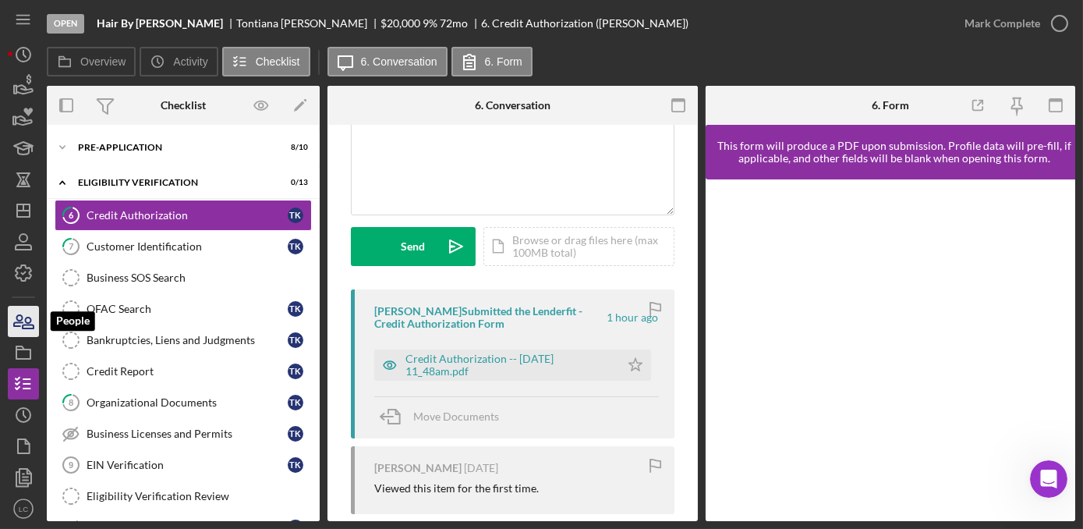
click at [25, 315] on icon "button" at bounding box center [23, 321] width 39 height 39
